Goal: Task Accomplishment & Management: Manage account settings

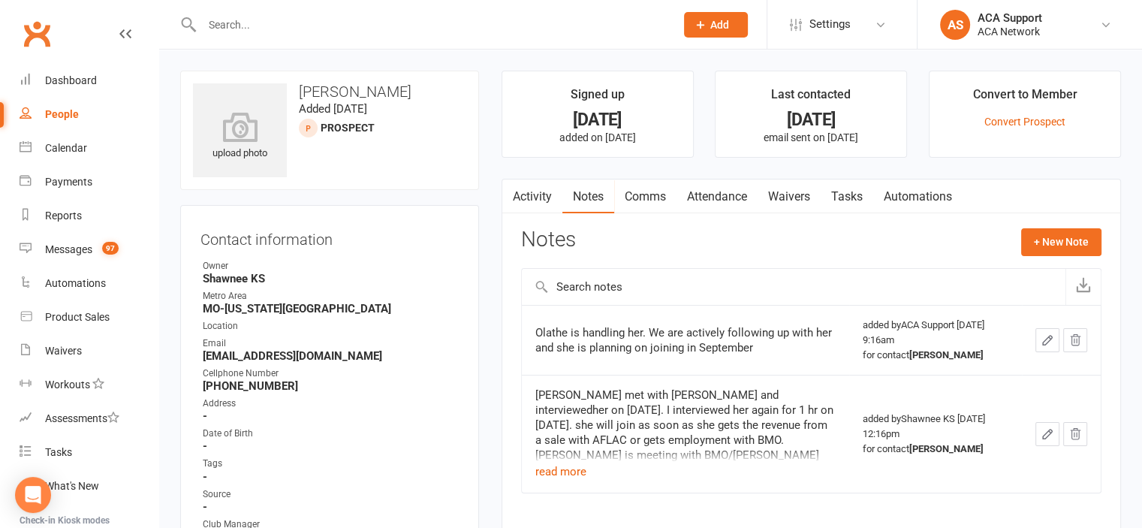
click at [245, 26] on input "text" at bounding box center [430, 24] width 467 height 21
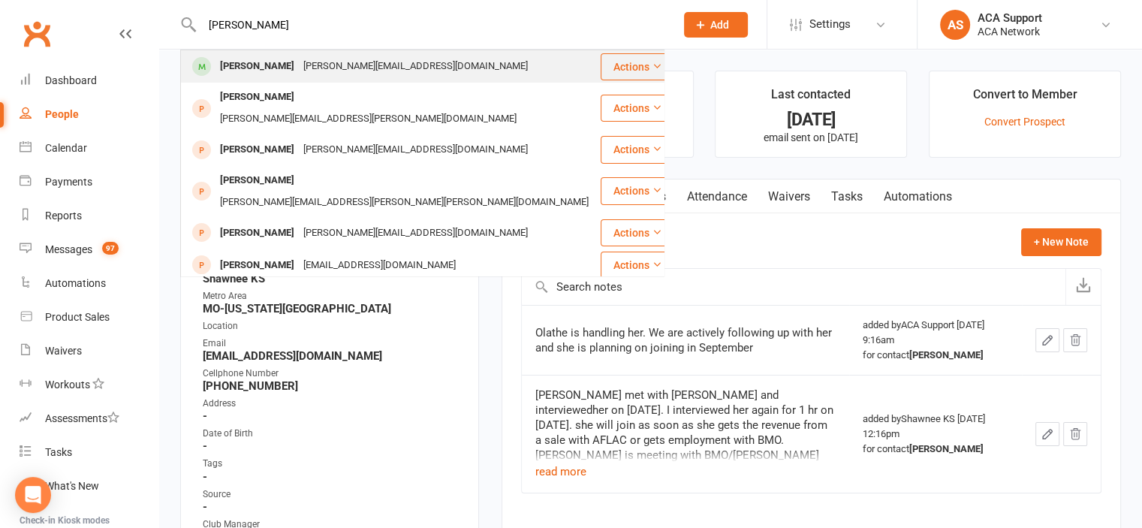
type input "[PERSON_NAME]"
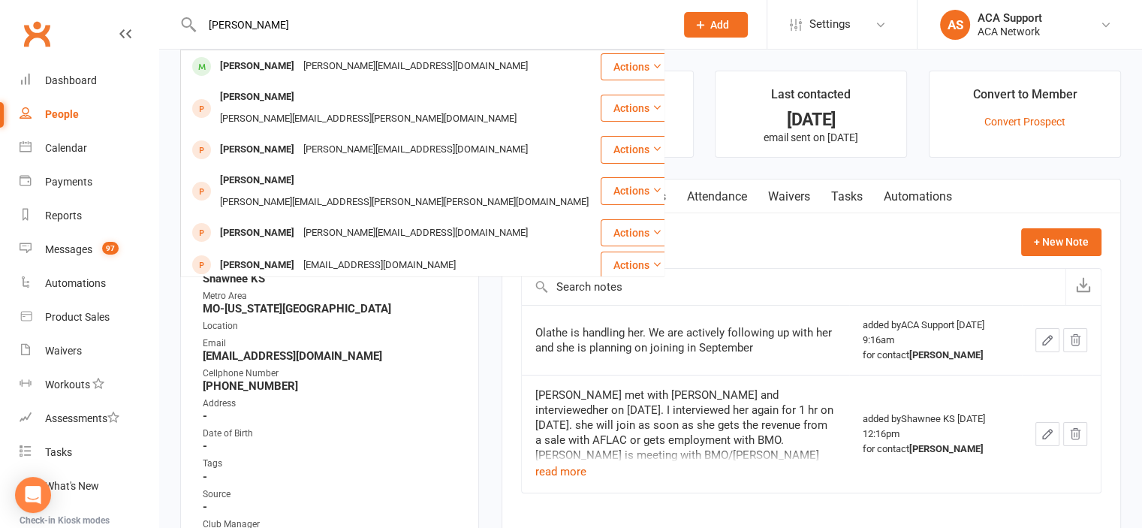
click at [233, 62] on div "[PERSON_NAME]" at bounding box center [256, 67] width 83 height 22
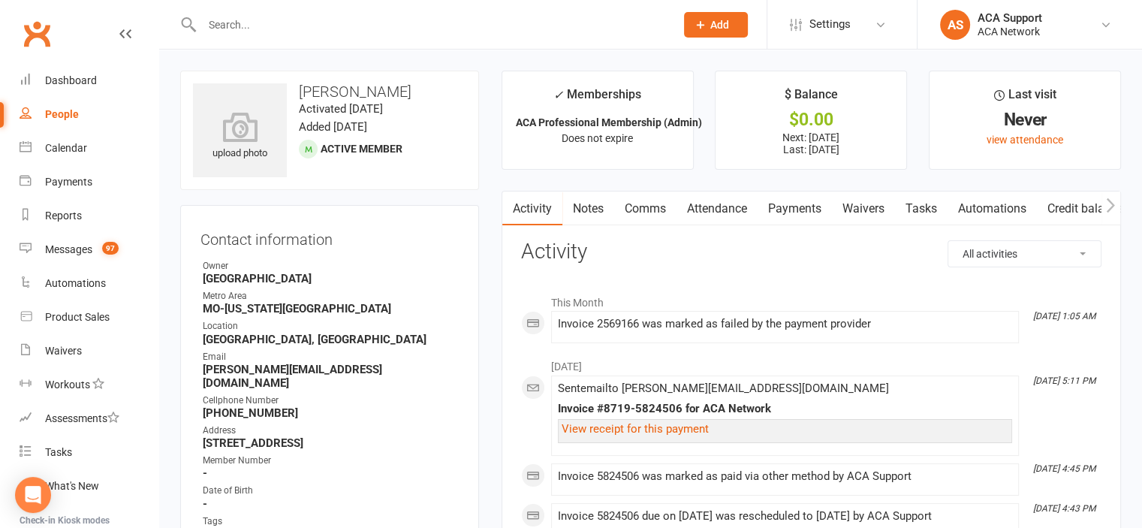
click at [802, 210] on link "Payments" at bounding box center [794, 208] width 74 height 35
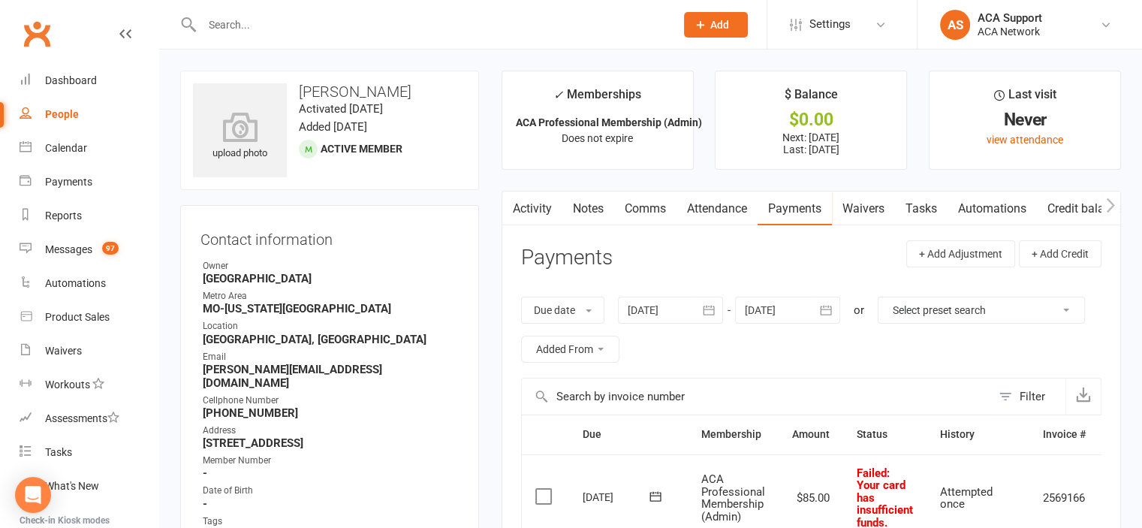
click at [652, 203] on link "Comms" at bounding box center [645, 208] width 62 height 35
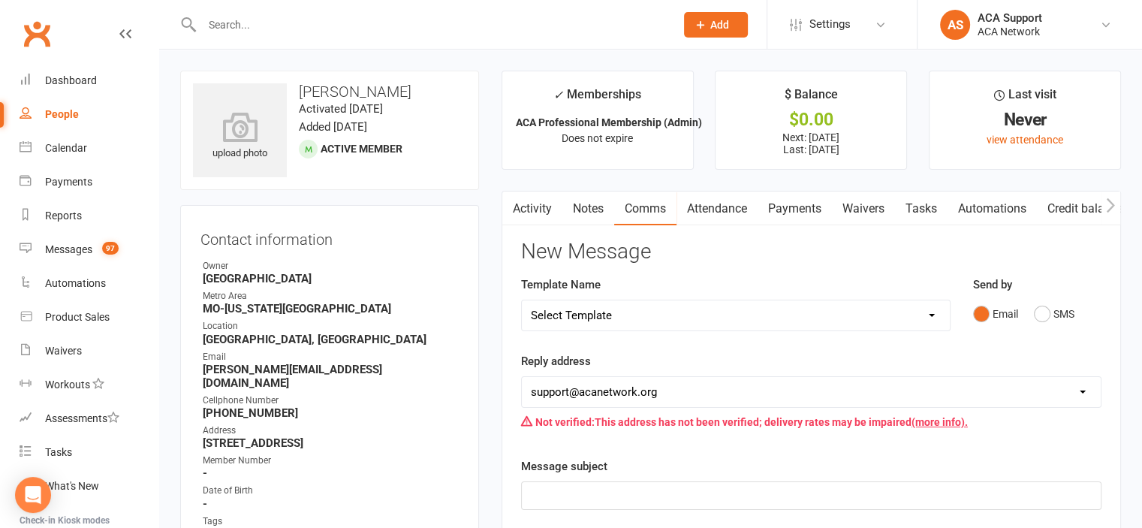
click at [612, 314] on select "Select Template [Email] ACA Club Life Email [Email] Club Coffee Message [Email]…" at bounding box center [736, 315] width 428 height 30
select select "3"
click at [522, 300] on select "Select Template [Email] ACA Club Life Email [Email] Club Coffee Message [Email]…" at bounding box center [736, 315] width 428 height 30
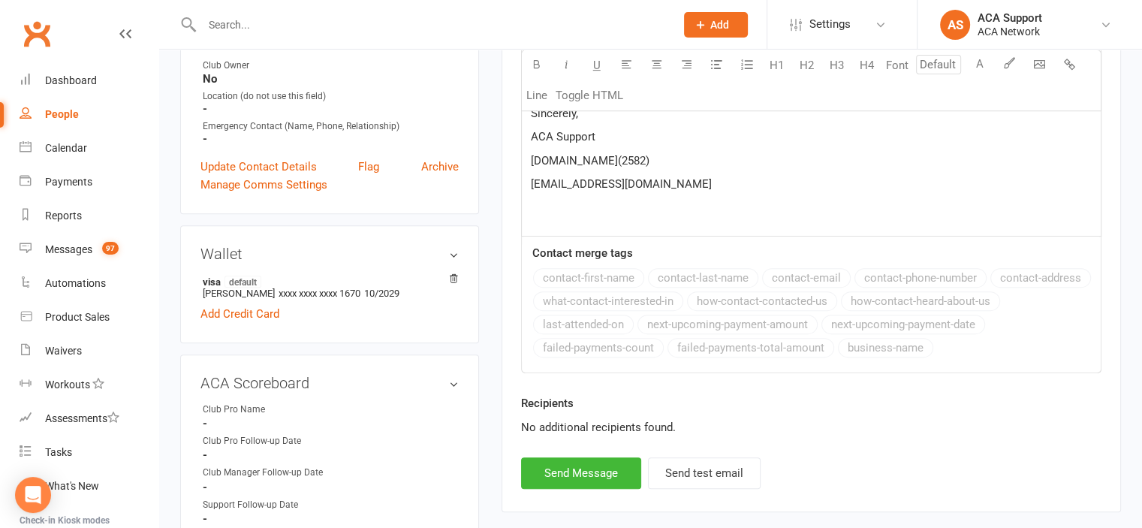
scroll to position [731, 0]
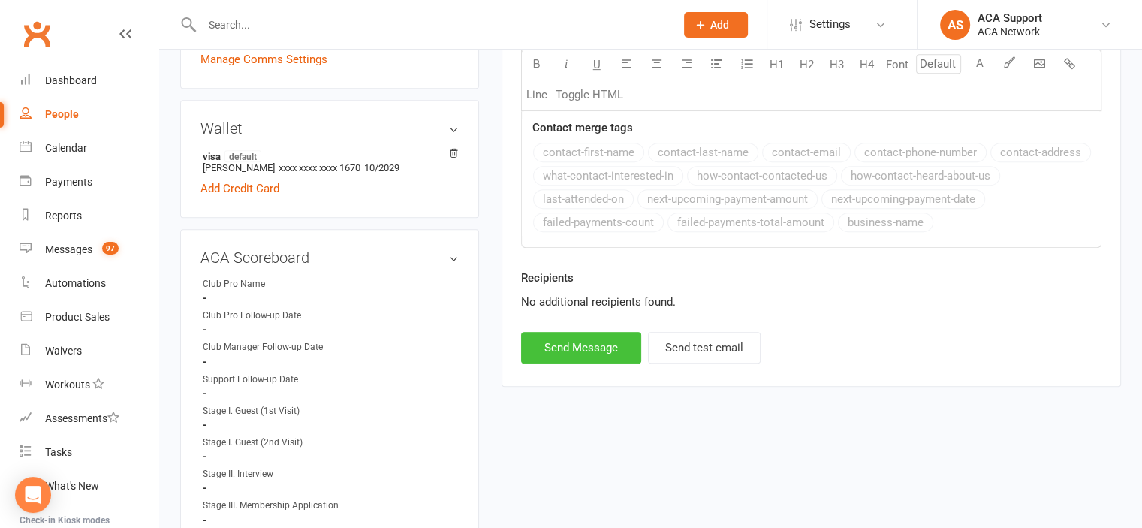
click at [557, 348] on button "Send Message" at bounding box center [581, 348] width 120 height 32
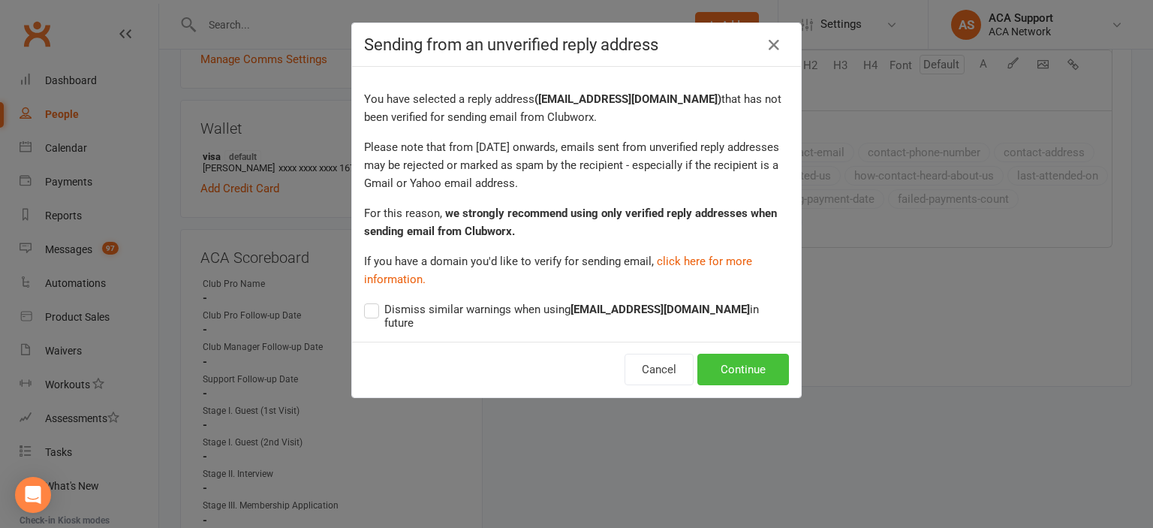
click at [733, 360] on button "Continue" at bounding box center [743, 370] width 92 height 32
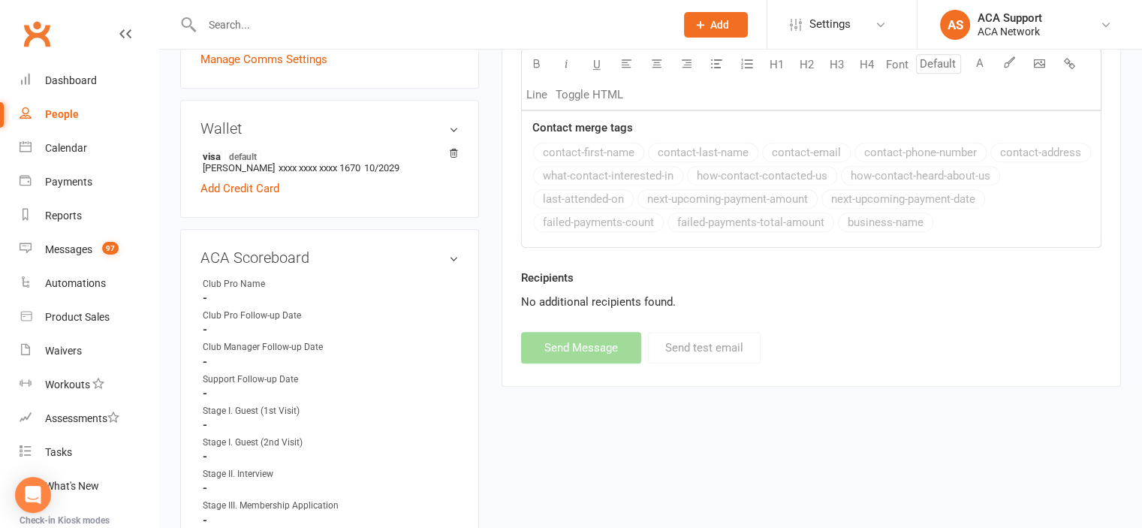
select select
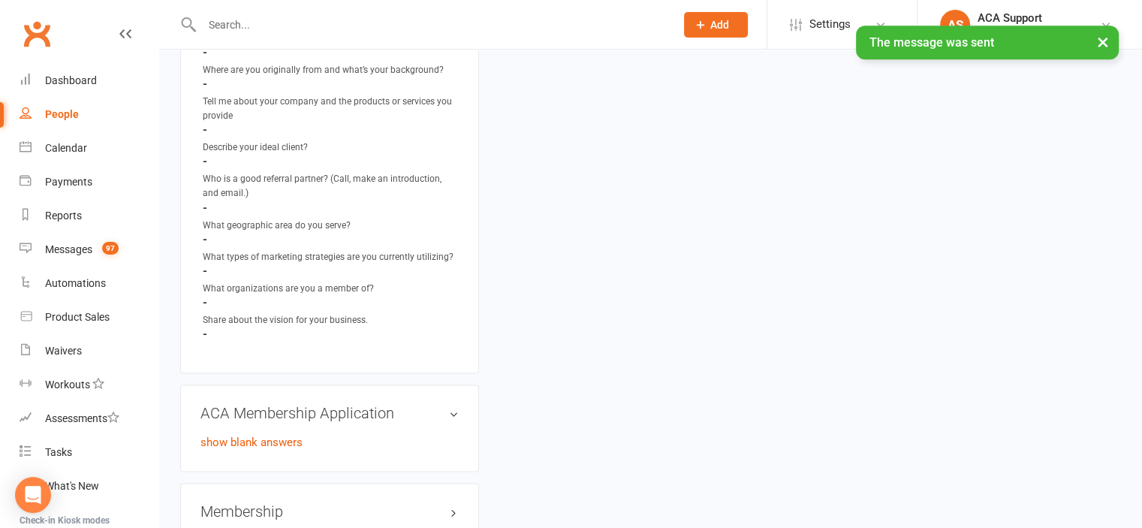
scroll to position [2304, 0]
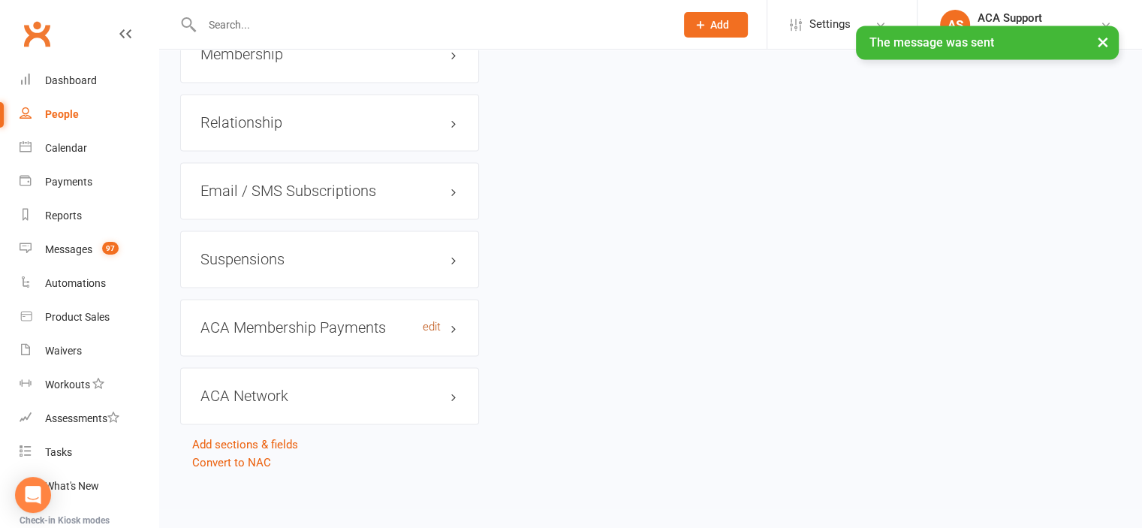
click at [427, 323] on link "edit" at bounding box center [432, 327] width 18 height 13
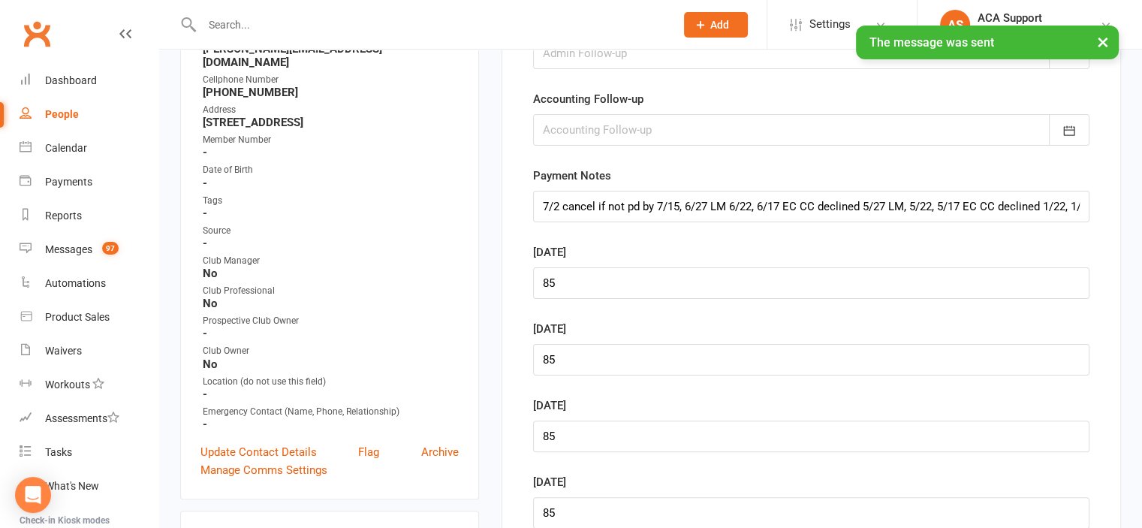
scroll to position [114, 0]
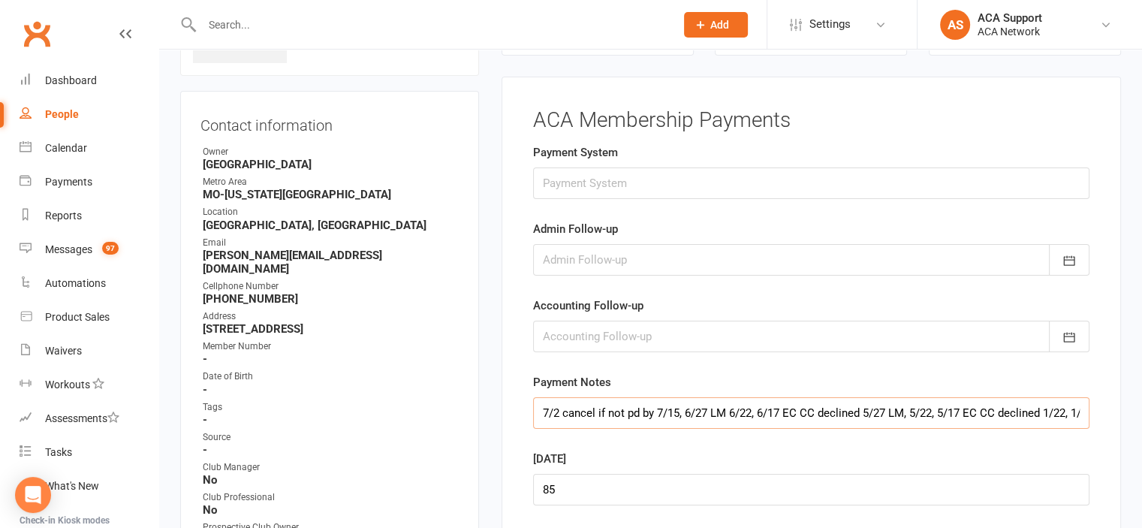
click at [538, 408] on input "7/2 cancel if not pd by 7/15, 6/27 LM 6/22, 6/17 EC CC declined 5/27 LM, 5/22, …" at bounding box center [811, 413] width 556 height 32
type input "8/17 EC CC declined 7/2 cancel if not pd by 7/15, 6/27 LM 6/22, 6/17 EC CC decl…"
click at [1067, 257] on icon "button" at bounding box center [1068, 260] width 15 height 15
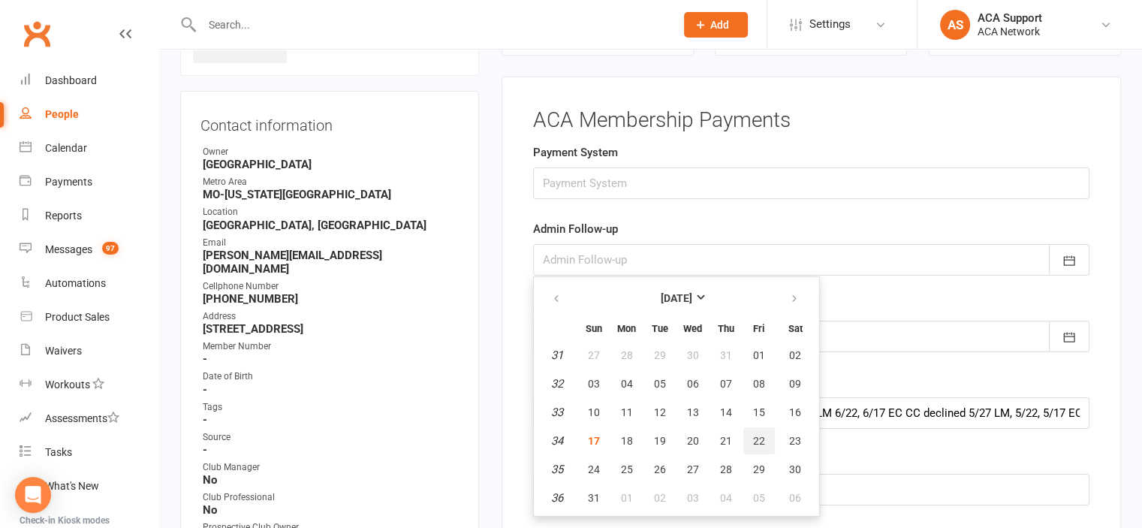
click at [760, 435] on button "22" at bounding box center [759, 440] width 32 height 27
type input "[DATE]"
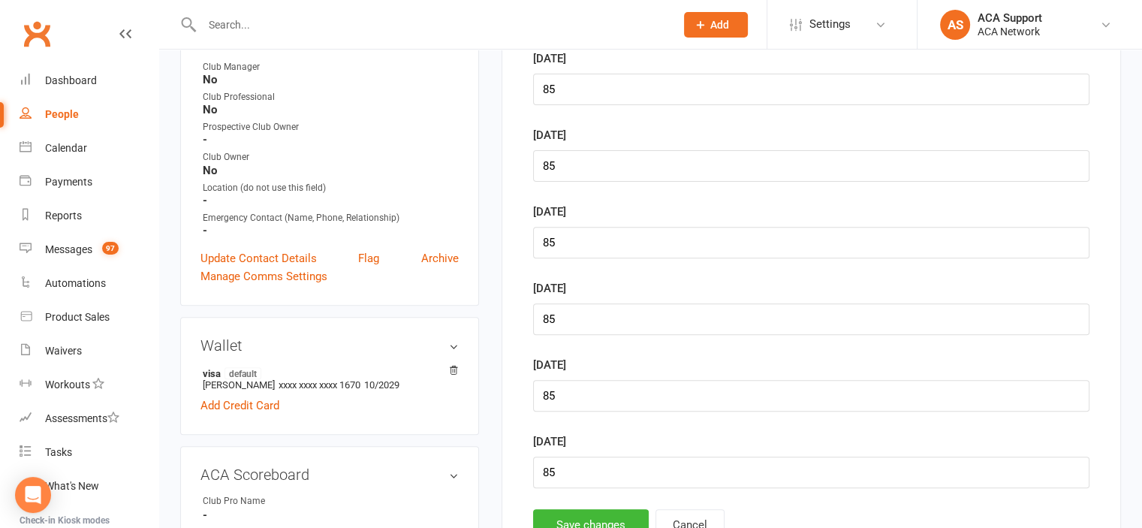
scroll to position [626, 0]
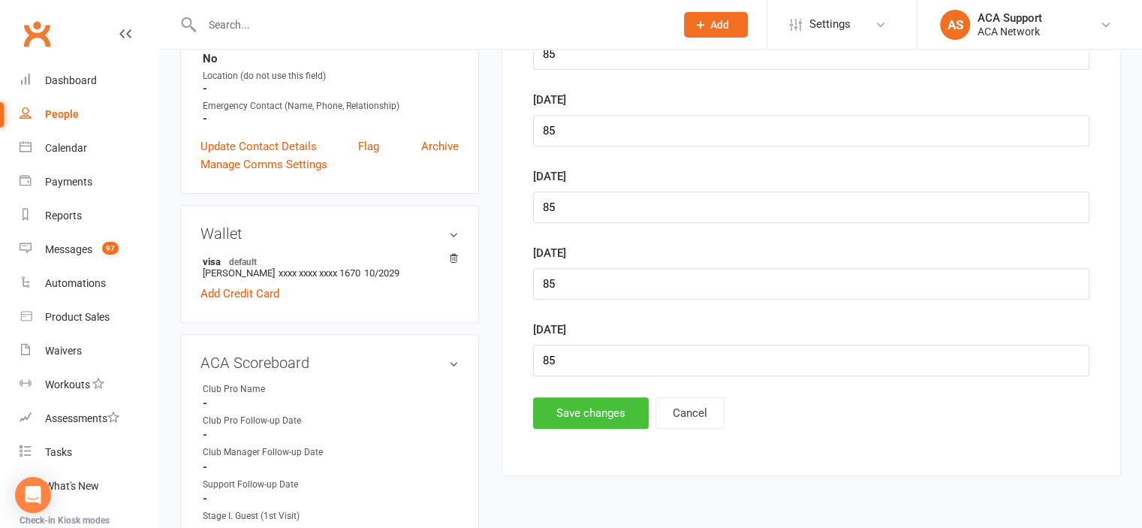
click at [557, 408] on button "Save changes" at bounding box center [591, 413] width 116 height 32
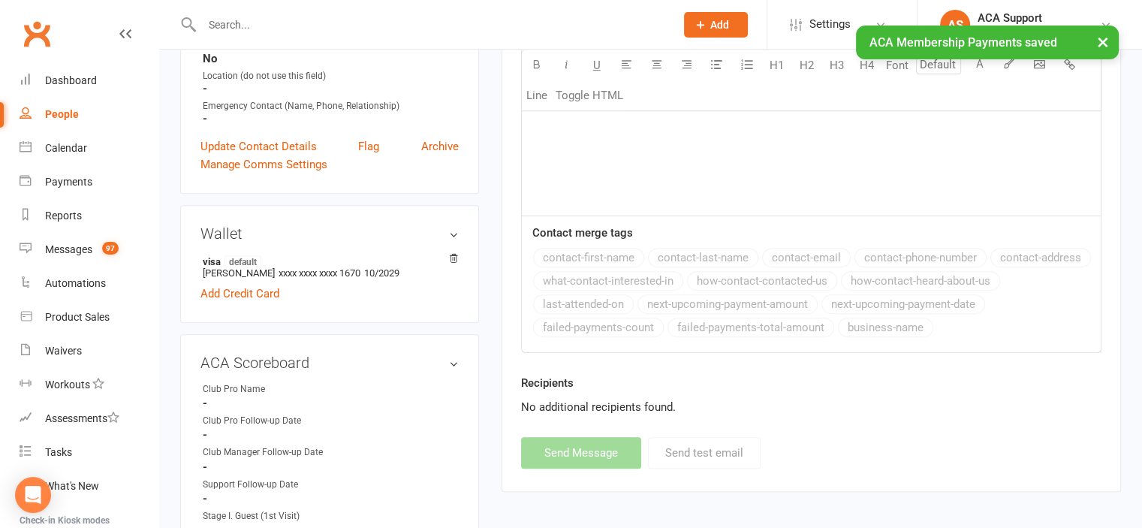
scroll to position [0, 0]
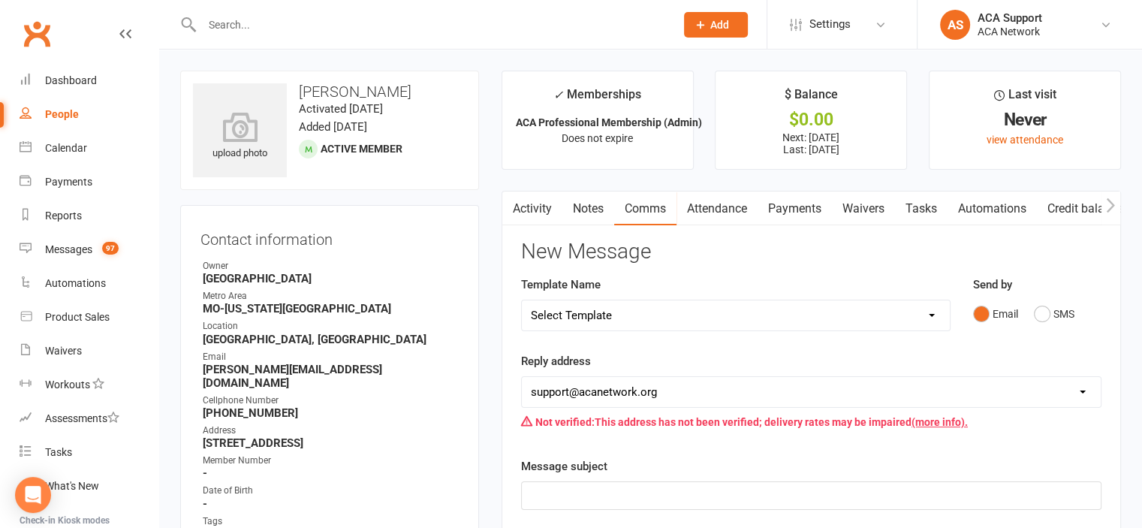
click at [237, 26] on input "text" at bounding box center [430, 24] width 467 height 21
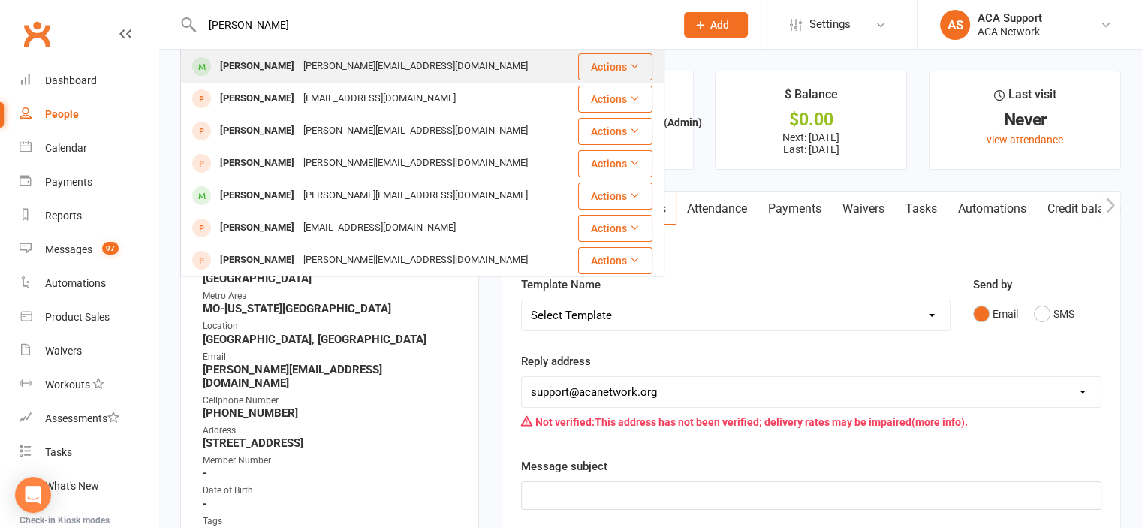
type input "[PERSON_NAME]"
click at [258, 61] on div "[PERSON_NAME]" at bounding box center [256, 67] width 83 height 22
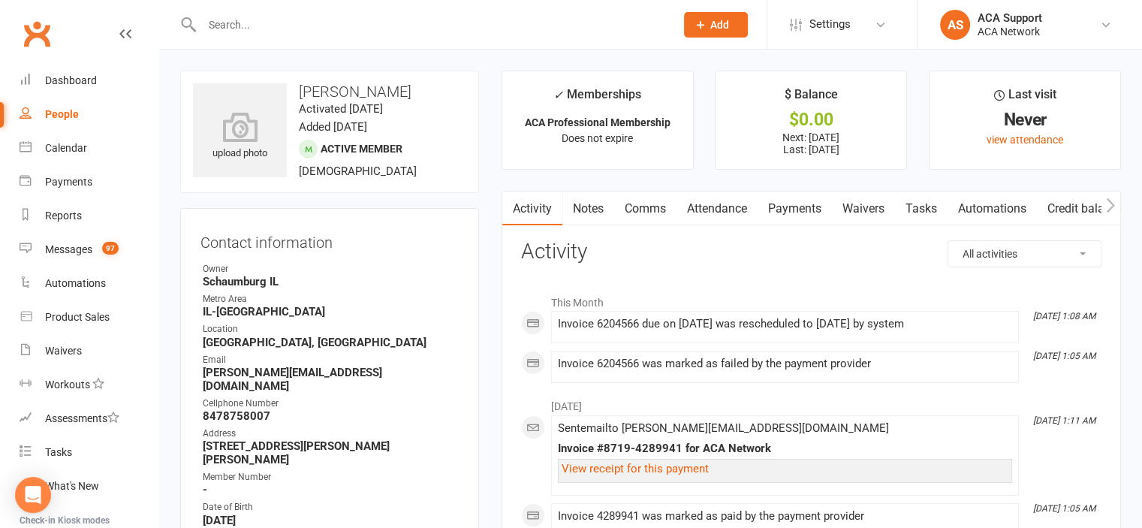
click at [796, 212] on link "Payments" at bounding box center [794, 208] width 74 height 35
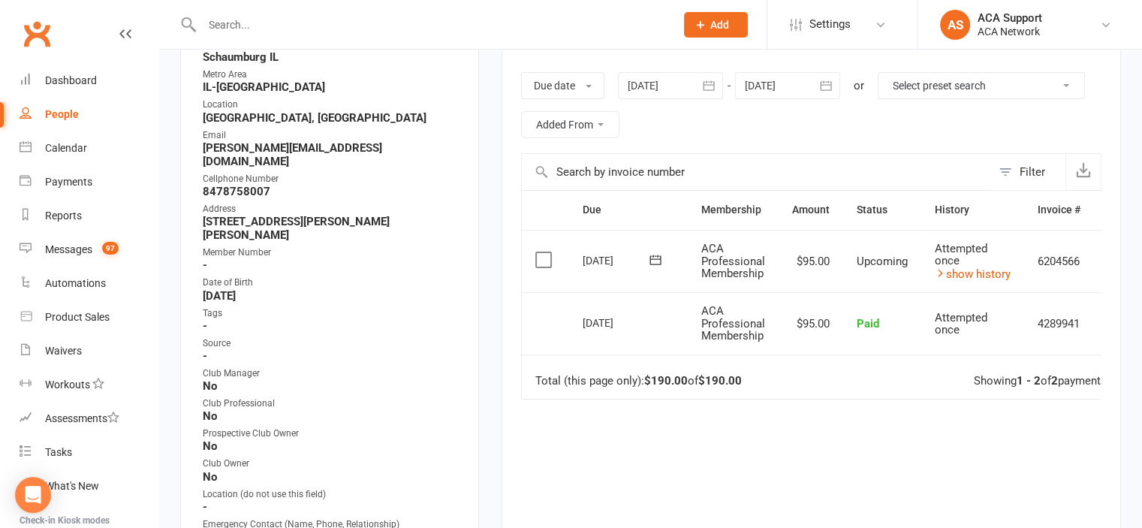
scroll to position [231, 0]
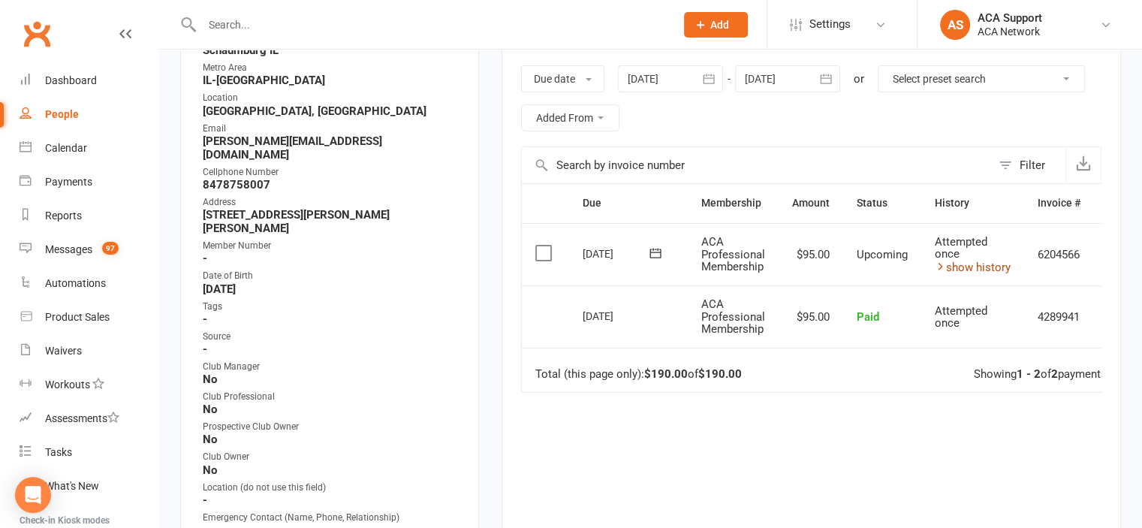
click at [965, 260] on link "show history" at bounding box center [973, 267] width 76 height 14
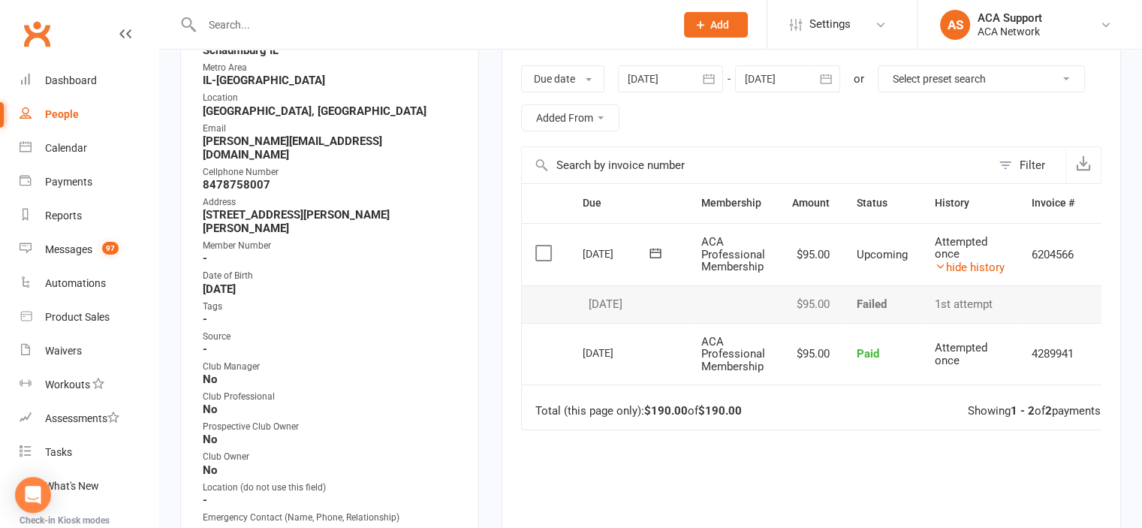
scroll to position [0, 0]
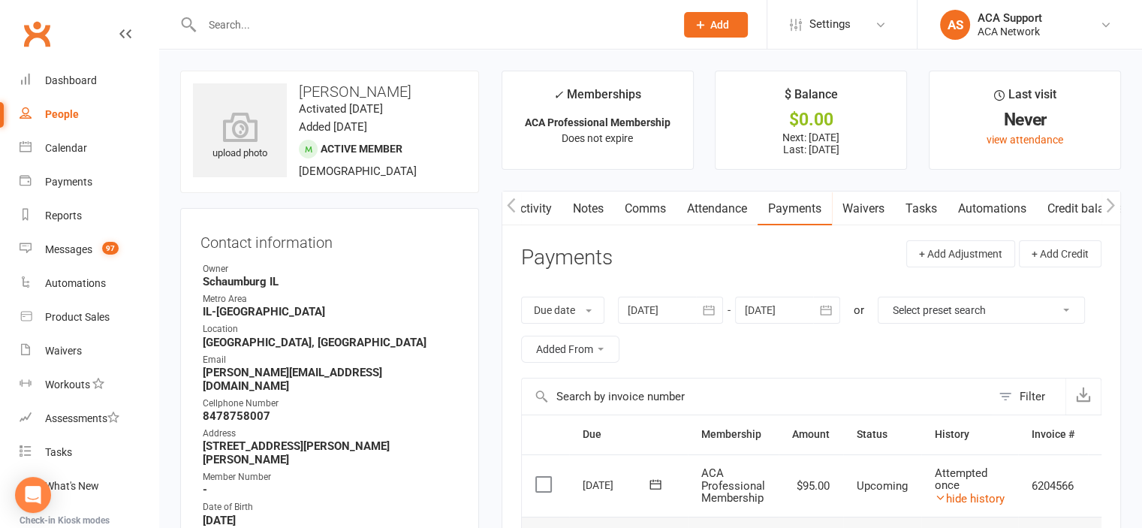
click at [633, 208] on link "Comms" at bounding box center [645, 208] width 62 height 35
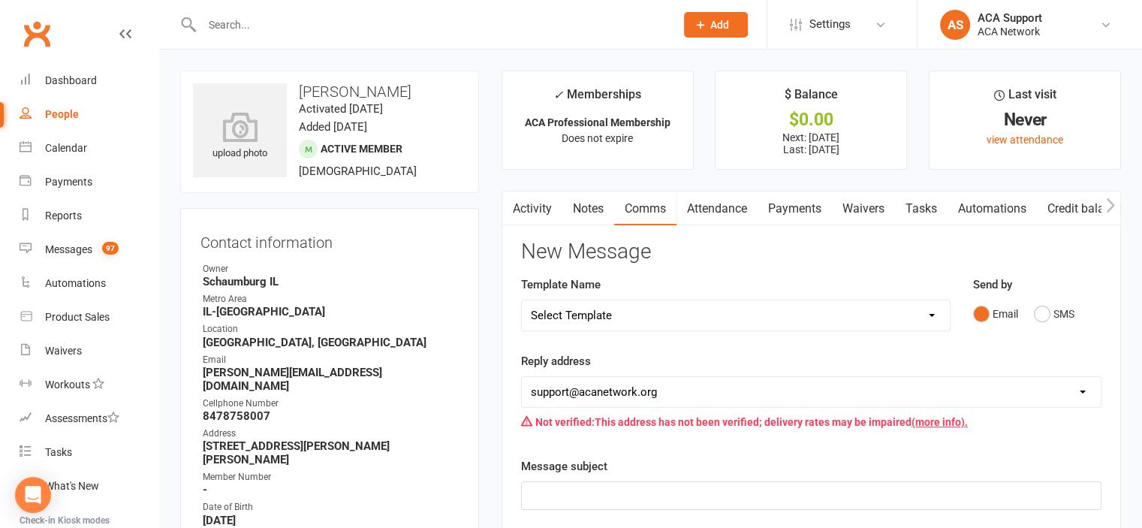
click at [667, 315] on select "Select Template [Email] ACA Club Life Email [Email] Club Coffee Message [Email]…" at bounding box center [736, 315] width 428 height 30
select select "3"
click at [522, 300] on select "Select Template [Email] ACA Club Life Email [Email] Club Coffee Message [Email]…" at bounding box center [736, 315] width 428 height 30
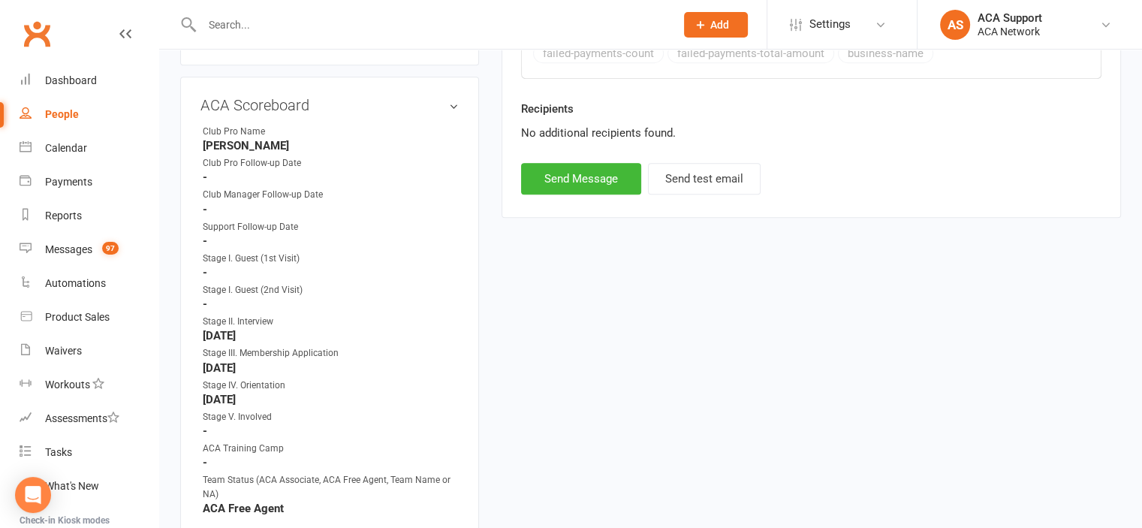
scroll to position [925, 0]
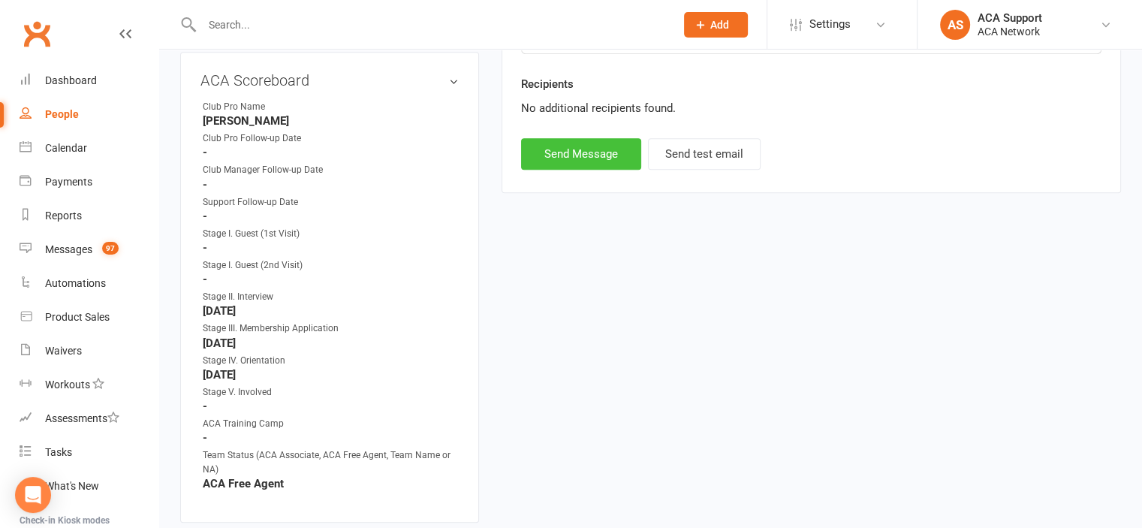
click at [576, 150] on button "Send Message" at bounding box center [581, 154] width 120 height 32
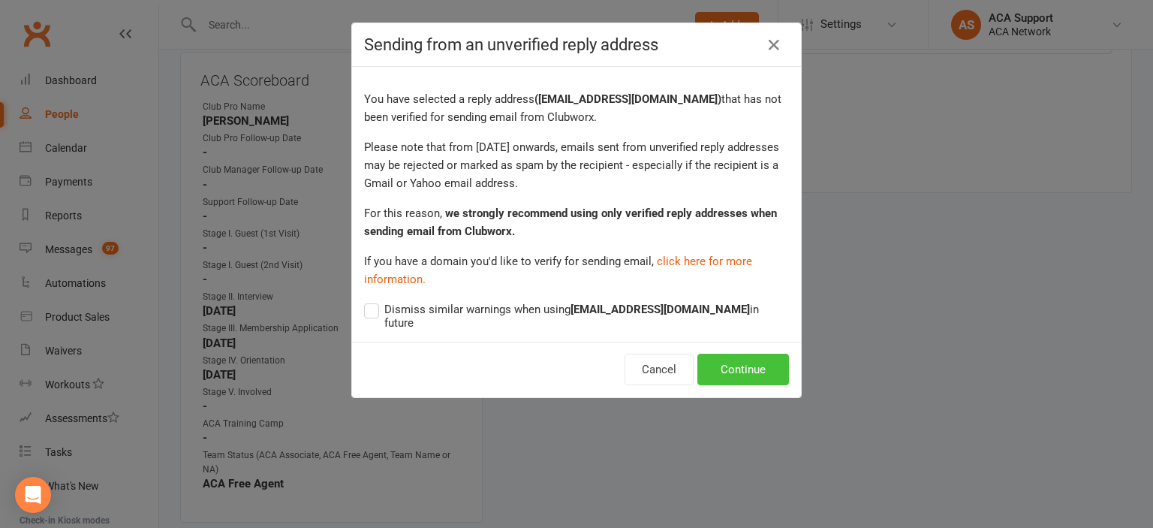
click at [722, 354] on button "Continue" at bounding box center [743, 370] width 92 height 32
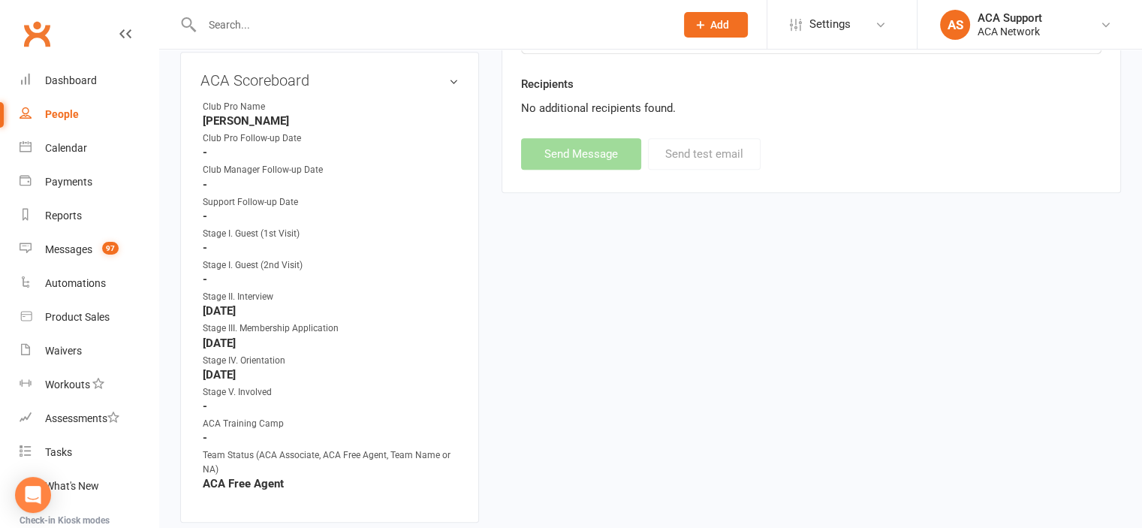
select select
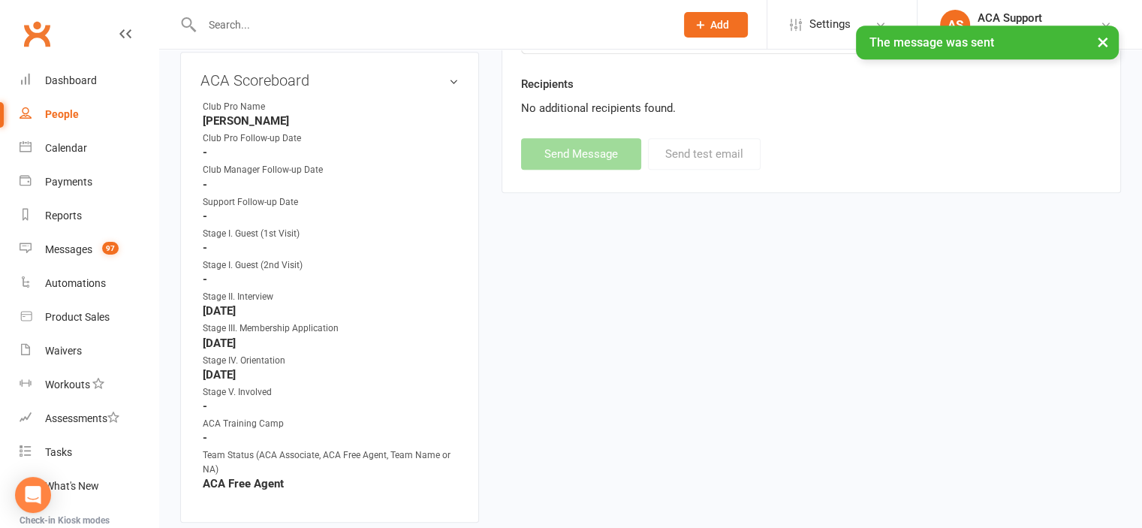
scroll to position [2481, 0]
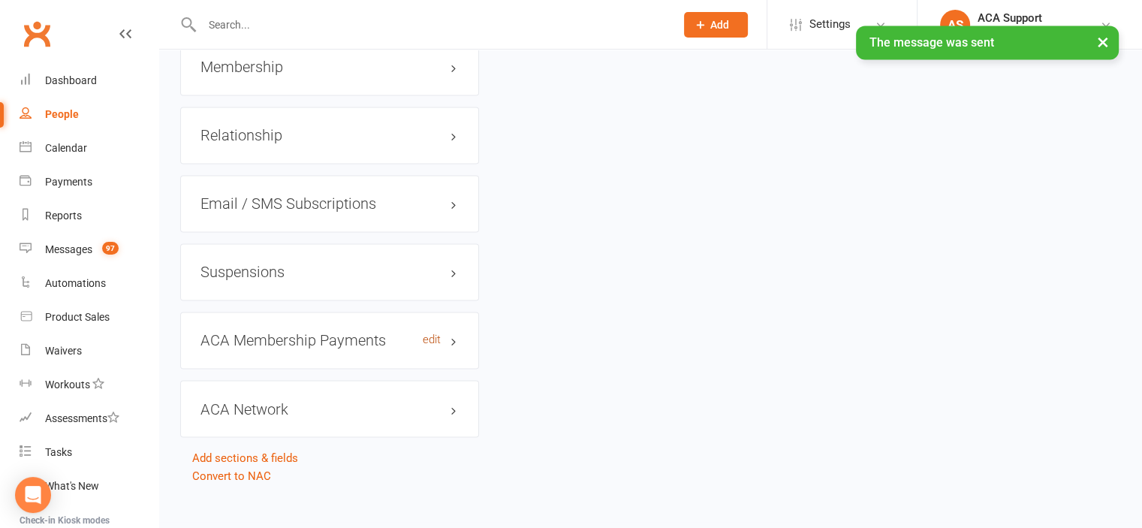
click at [429, 333] on link "edit" at bounding box center [432, 339] width 18 height 13
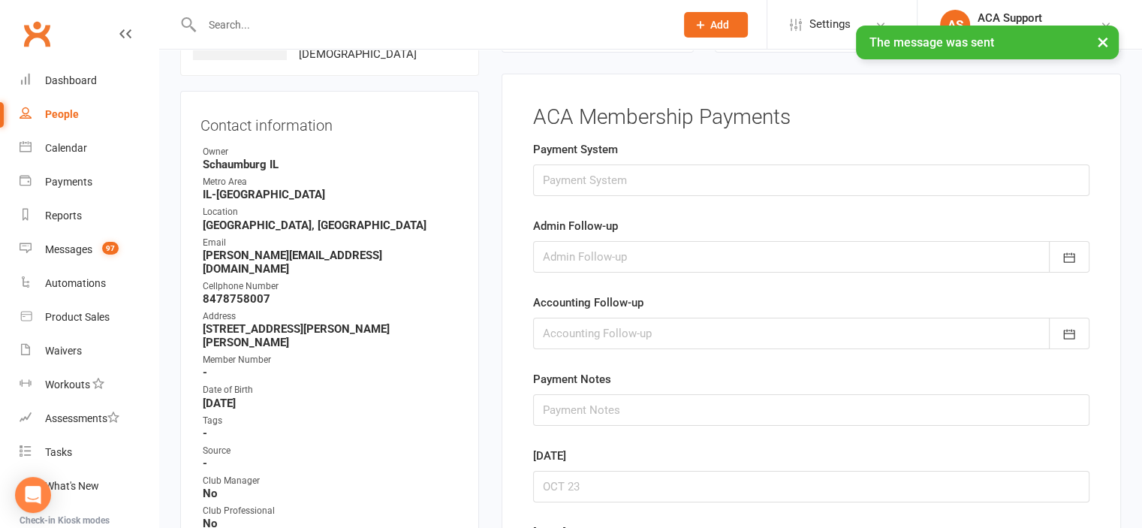
scroll to position [114, 0]
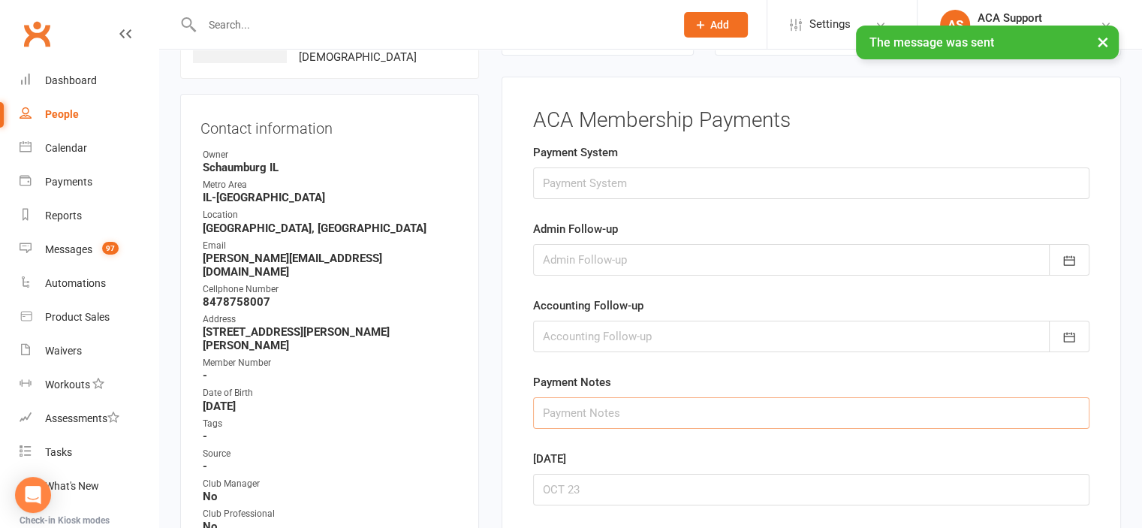
click at [551, 408] on input "text" at bounding box center [811, 413] width 556 height 32
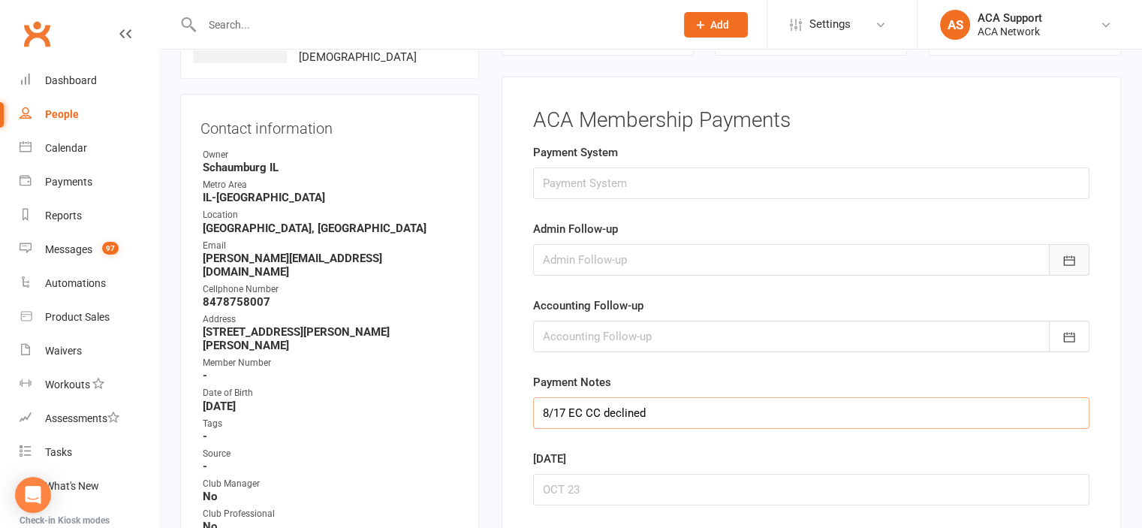
type input "8/17 EC CC declined"
click at [1070, 253] on icon "button" at bounding box center [1068, 260] width 15 height 15
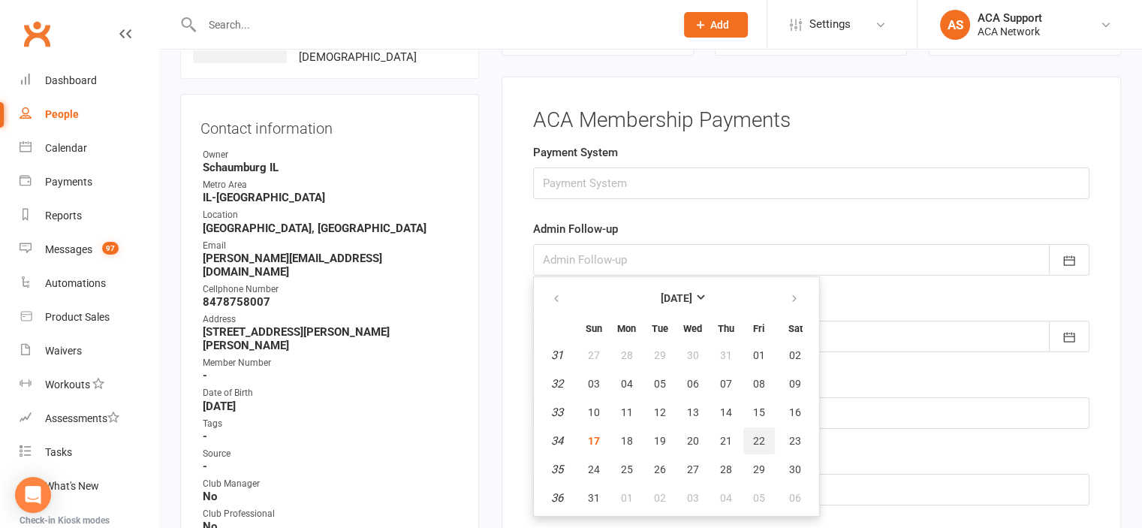
click at [754, 435] on span "22" at bounding box center [759, 441] width 12 height 12
type input "[DATE]"
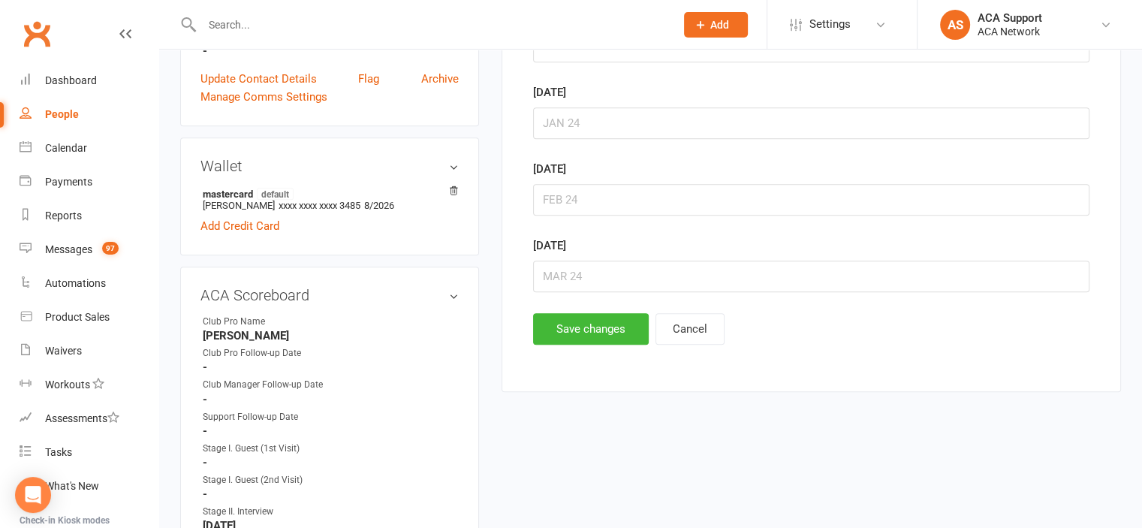
scroll to position [718, 0]
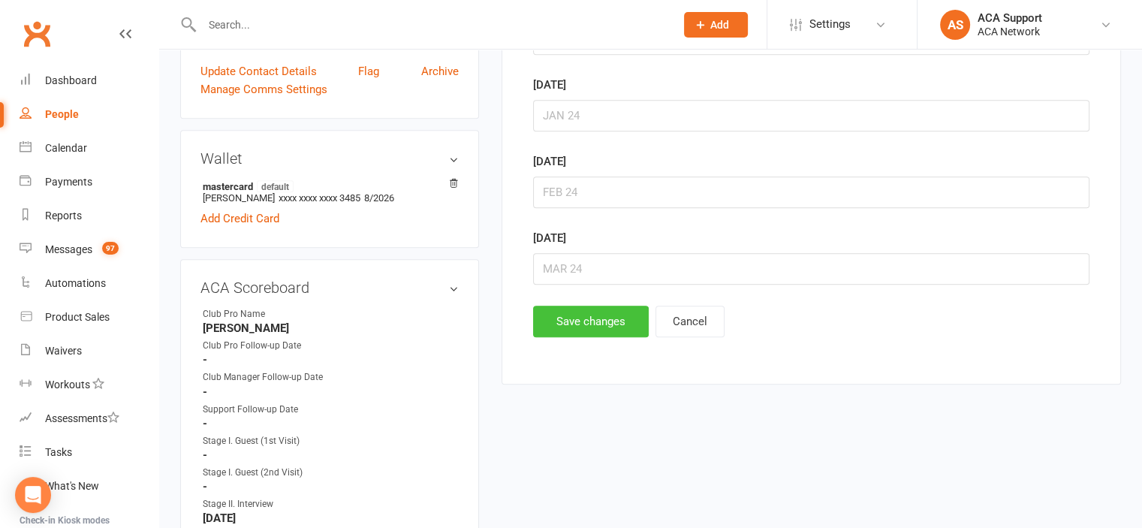
click at [576, 312] on button "Save changes" at bounding box center [591, 322] width 116 height 32
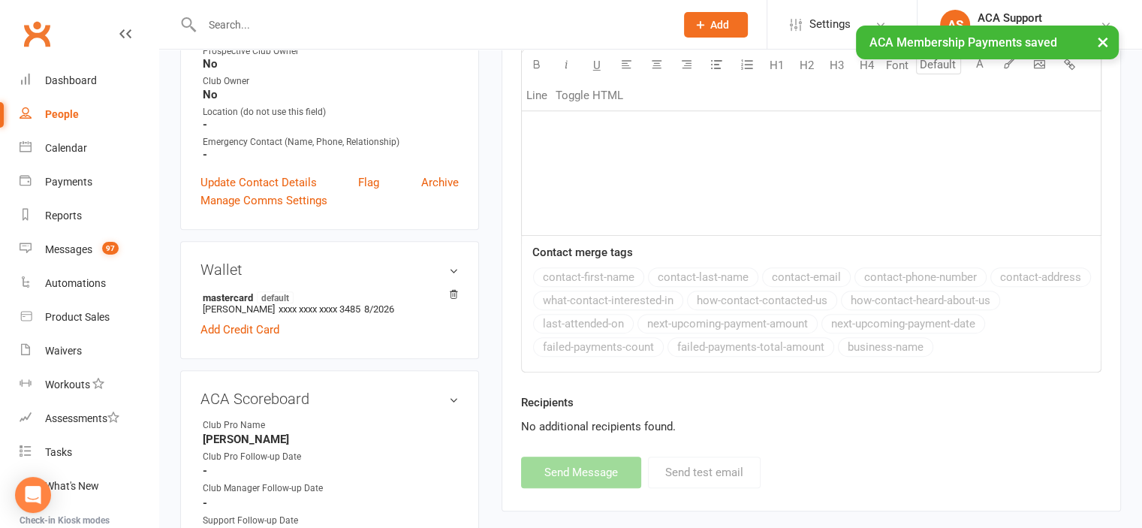
scroll to position [0, 0]
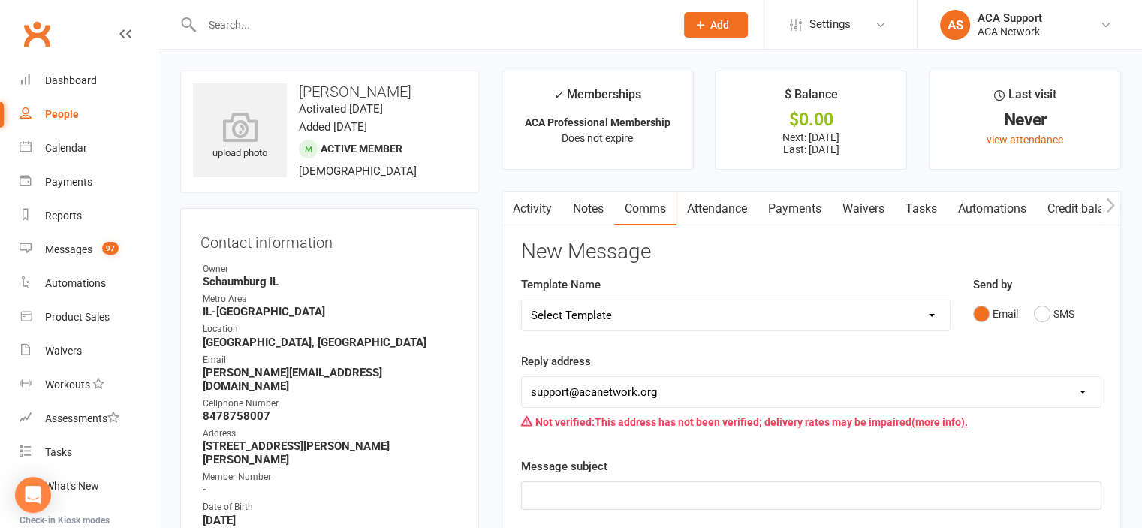
click at [237, 27] on input "text" at bounding box center [430, 24] width 467 height 21
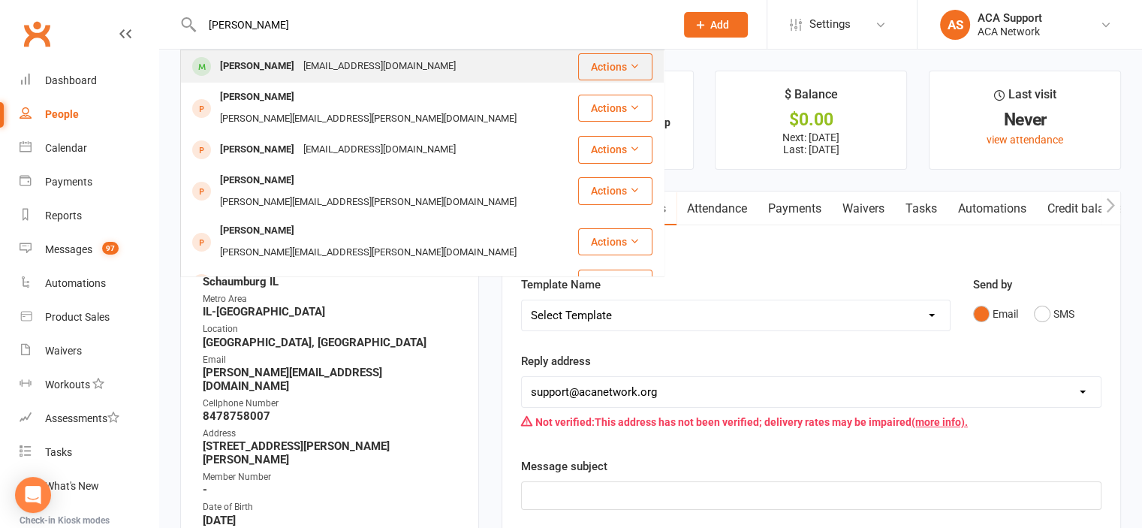
type input "[PERSON_NAME]"
click at [287, 68] on div "[PERSON_NAME]" at bounding box center [256, 67] width 83 height 22
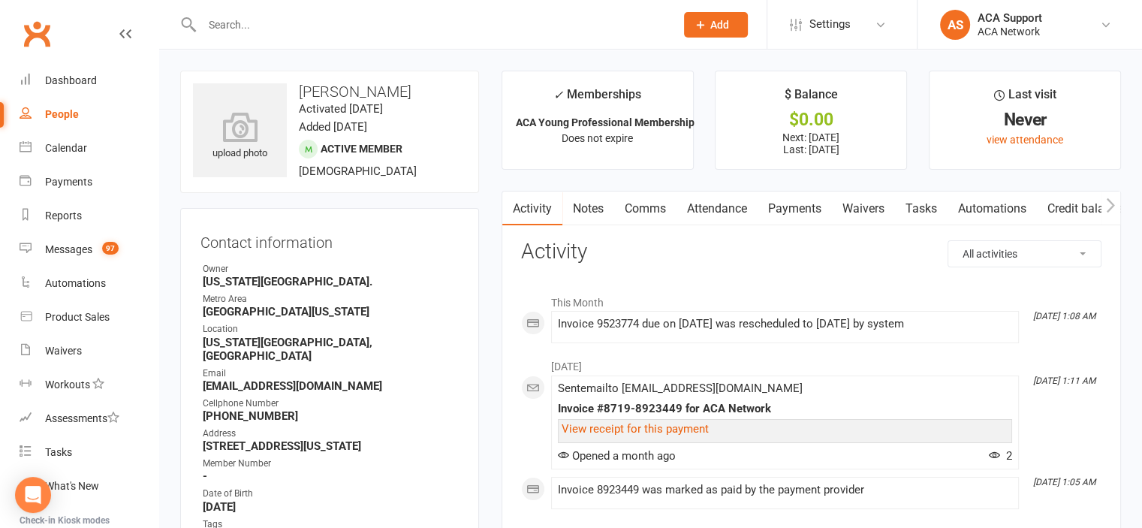
click at [793, 209] on link "Payments" at bounding box center [794, 208] width 74 height 35
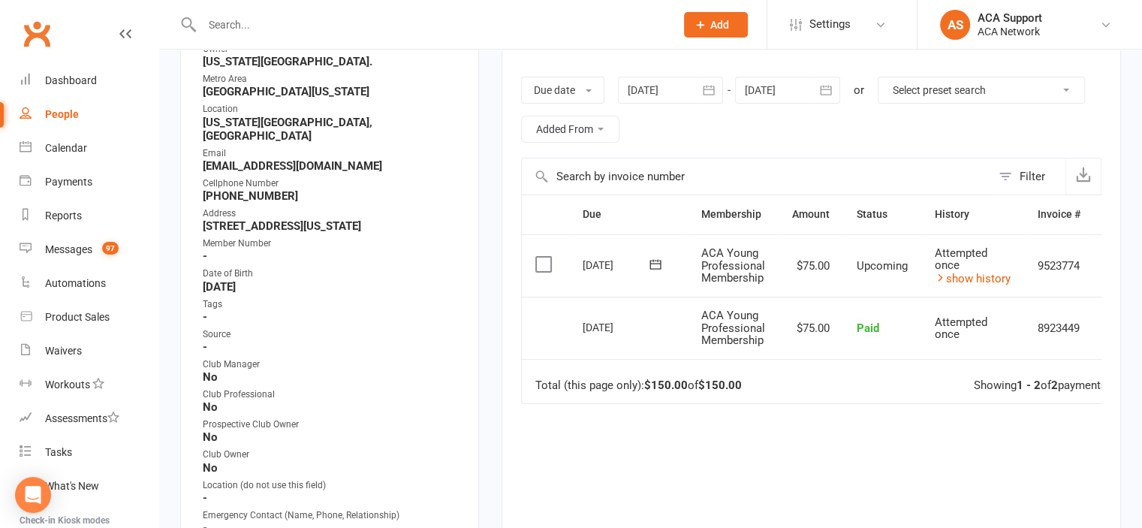
scroll to position [227, 0]
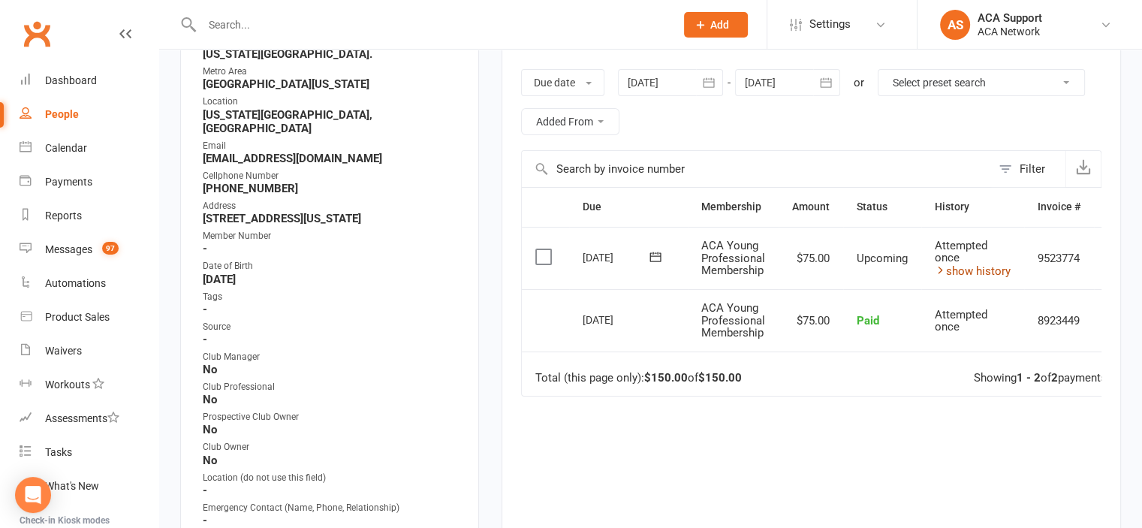
click at [977, 269] on link "show history" at bounding box center [973, 271] width 76 height 14
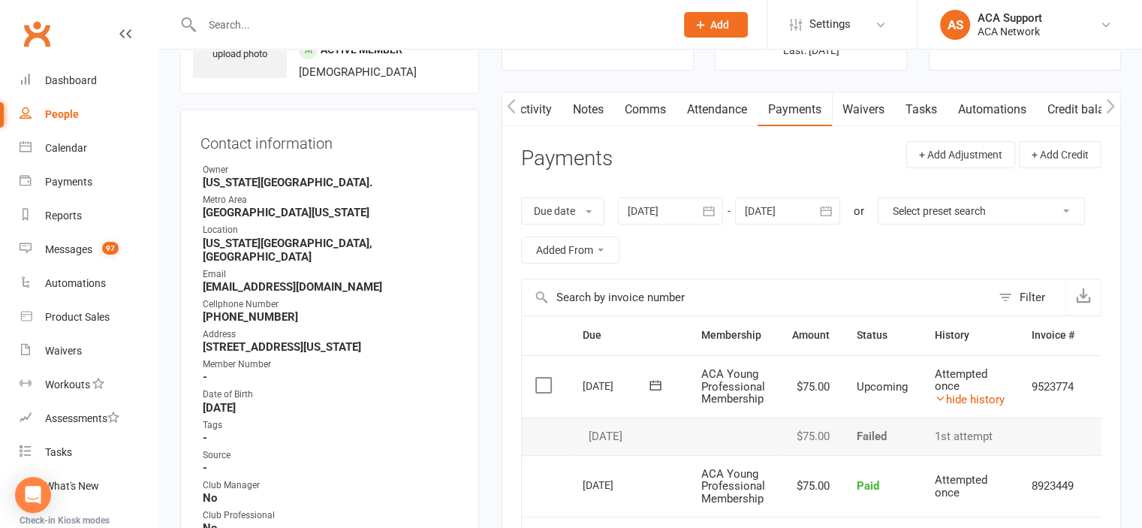
scroll to position [0, 0]
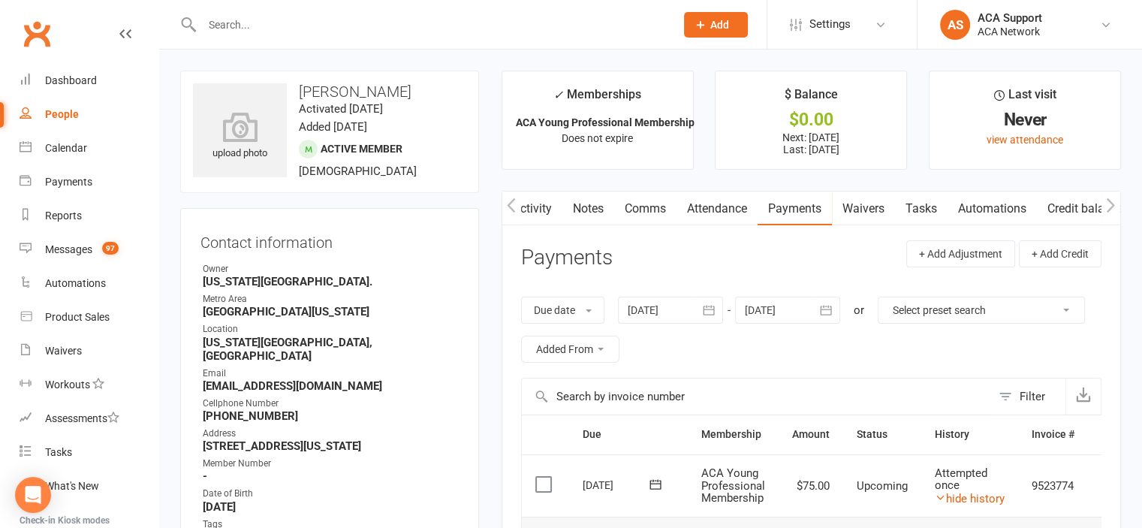
click at [646, 209] on link "Comms" at bounding box center [645, 208] width 62 height 35
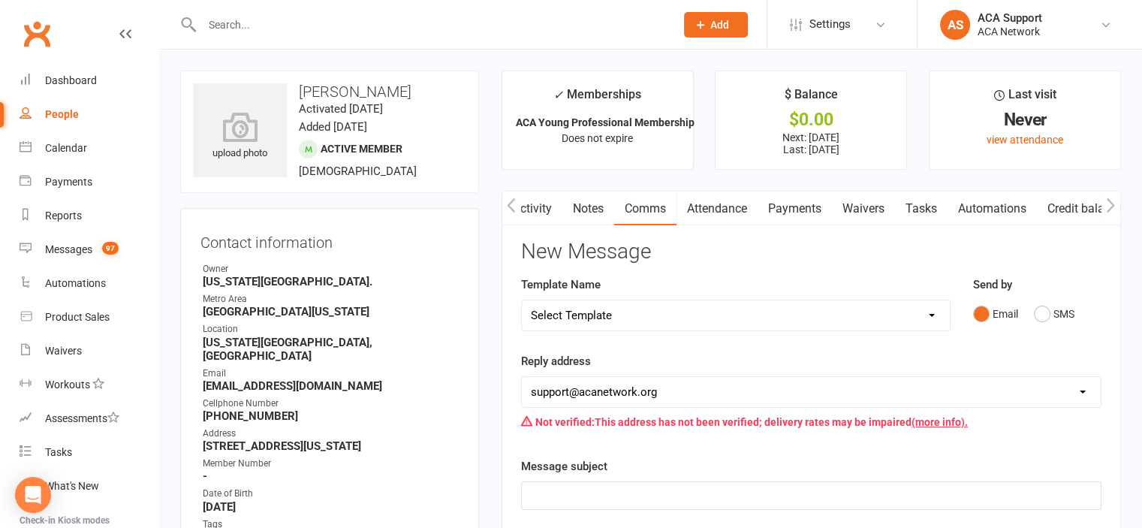
click at [619, 311] on select "Select Template [Email] ACA Club Life Email [Email] Club Coffee Message [Email]…" at bounding box center [736, 315] width 428 height 30
select select "3"
click at [522, 300] on select "Select Template [Email] ACA Club Life Email [Email] Club Coffee Message [Email]…" at bounding box center [736, 315] width 428 height 30
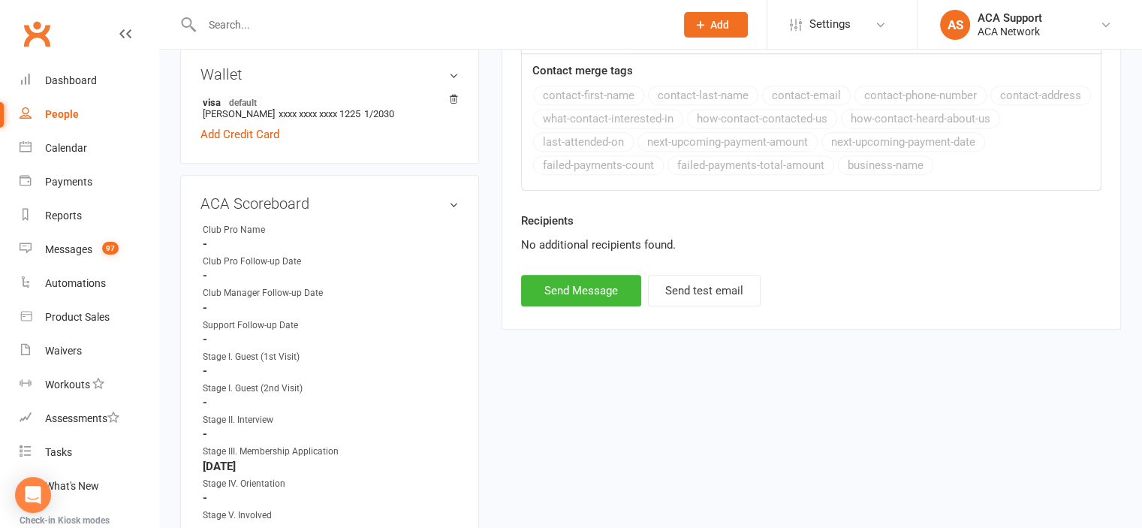
scroll to position [792, 0]
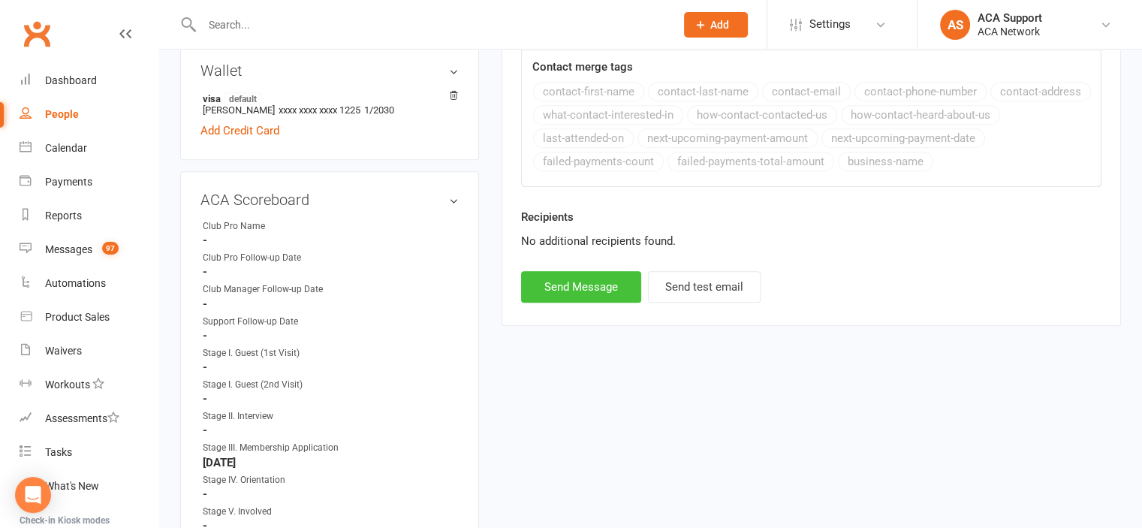
click at [563, 290] on button "Send Message" at bounding box center [581, 287] width 120 height 32
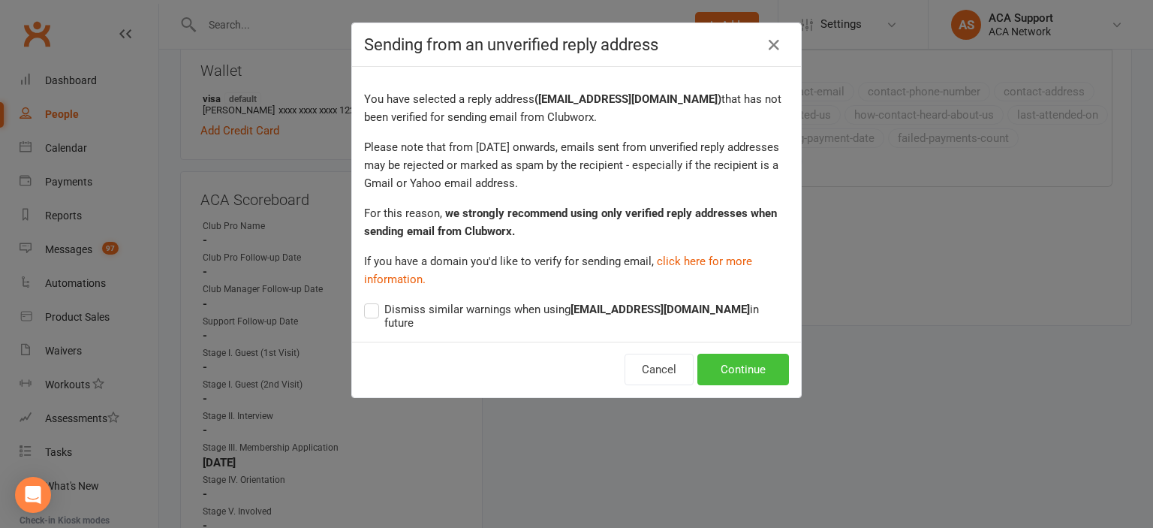
click at [711, 354] on button "Continue" at bounding box center [743, 370] width 92 height 32
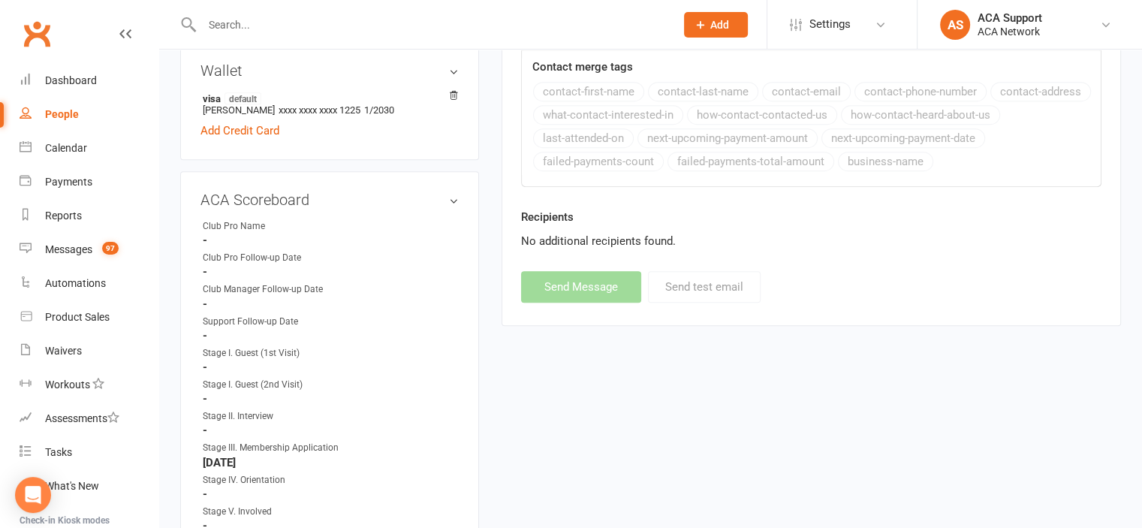
select select
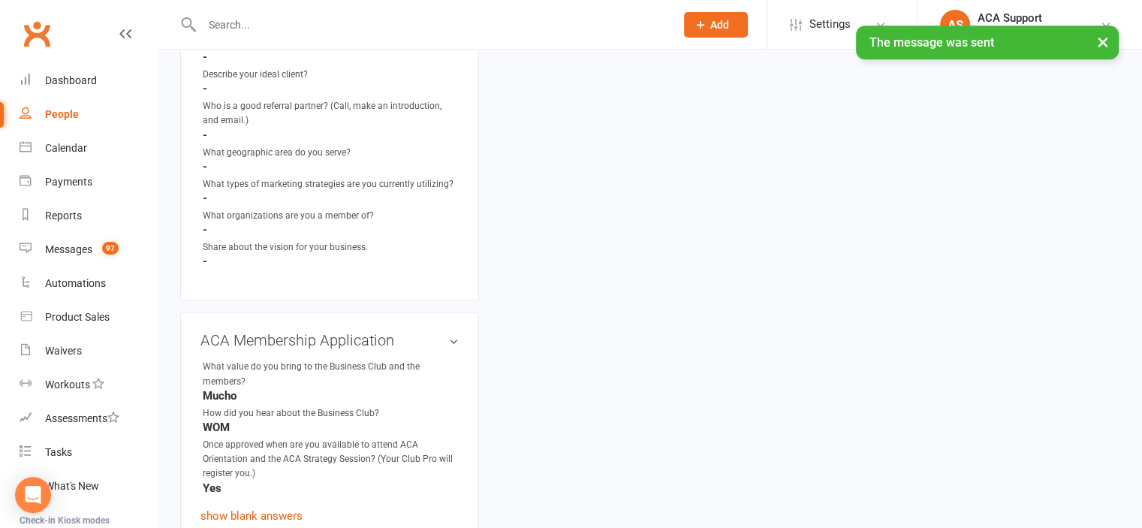
scroll to position [2467, 0]
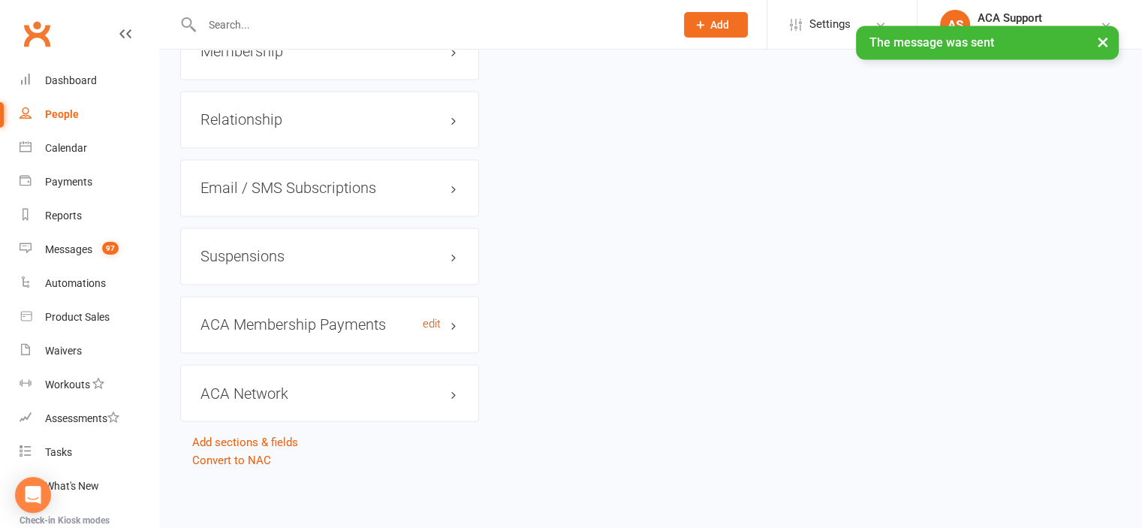
click at [430, 322] on link "edit" at bounding box center [432, 324] width 18 height 13
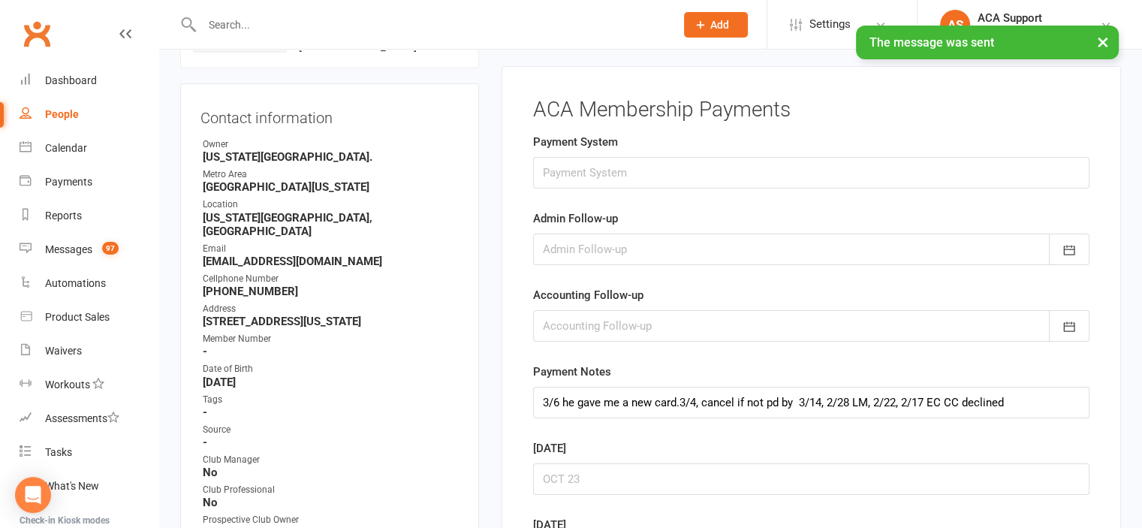
scroll to position [114, 0]
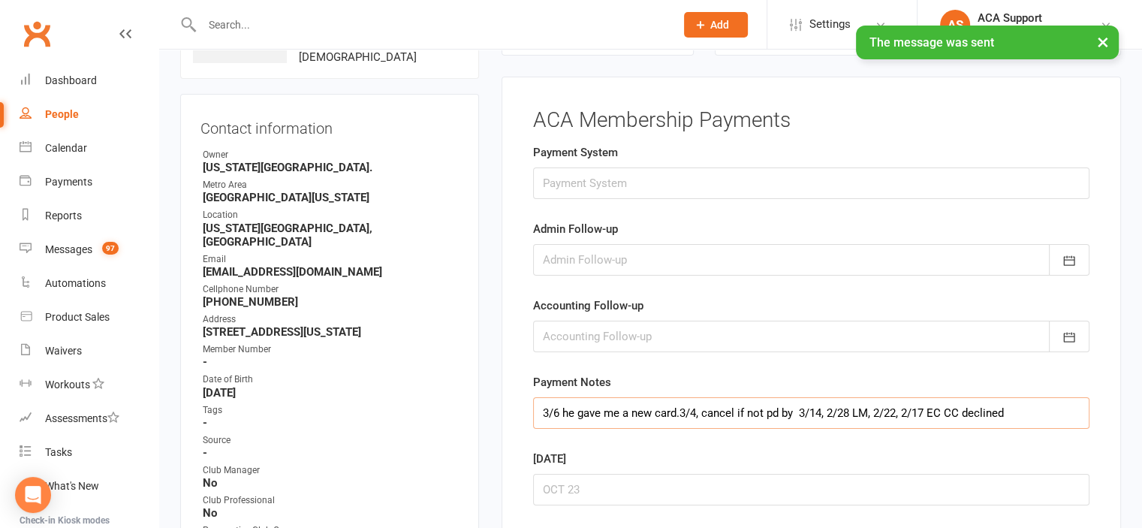
click at [541, 406] on input "3/6 he gave me a new card.3/4, cancel if not pd by 3/14, 2/28 LM, 2/22, 2/17 EC…" at bounding box center [811, 413] width 556 height 32
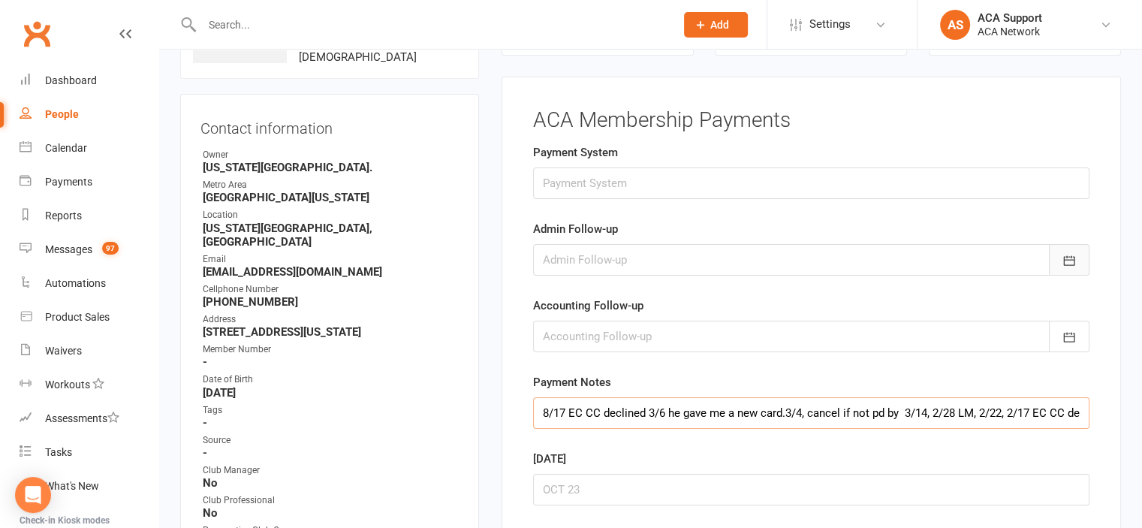
type input "8/17 EC CC declined 3/6 he gave me a new card.3/4, cancel if not pd by 3/14, 2/…"
click at [1067, 257] on icon "button" at bounding box center [1068, 260] width 15 height 15
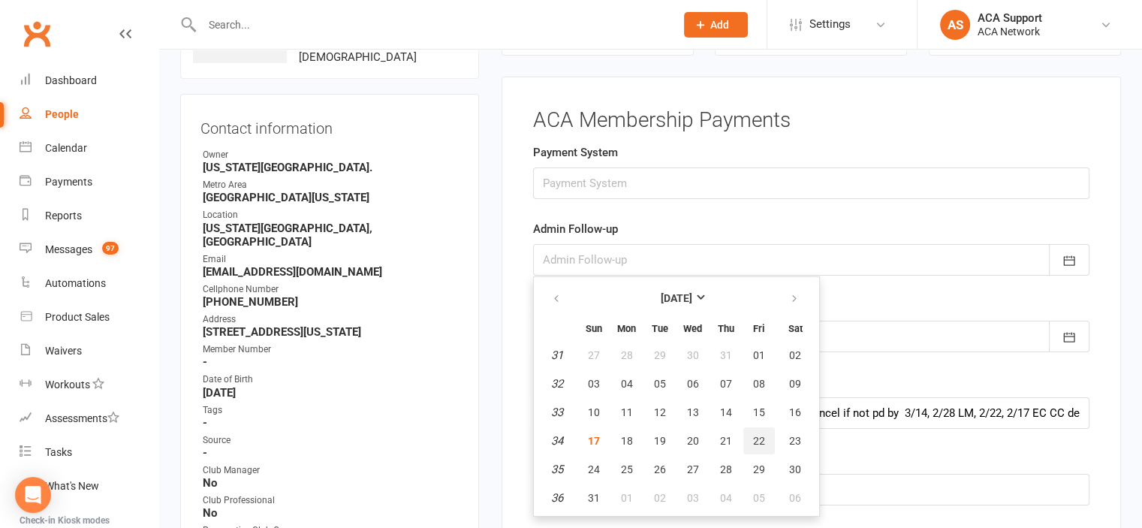
click at [757, 438] on span "22" at bounding box center [759, 441] width 12 height 12
type input "[DATE]"
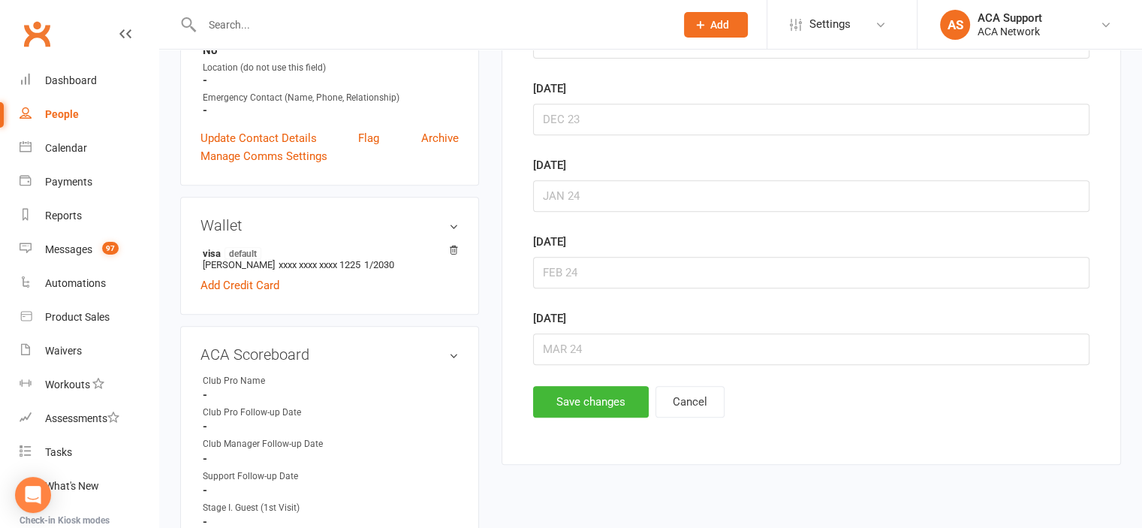
scroll to position [646, 0]
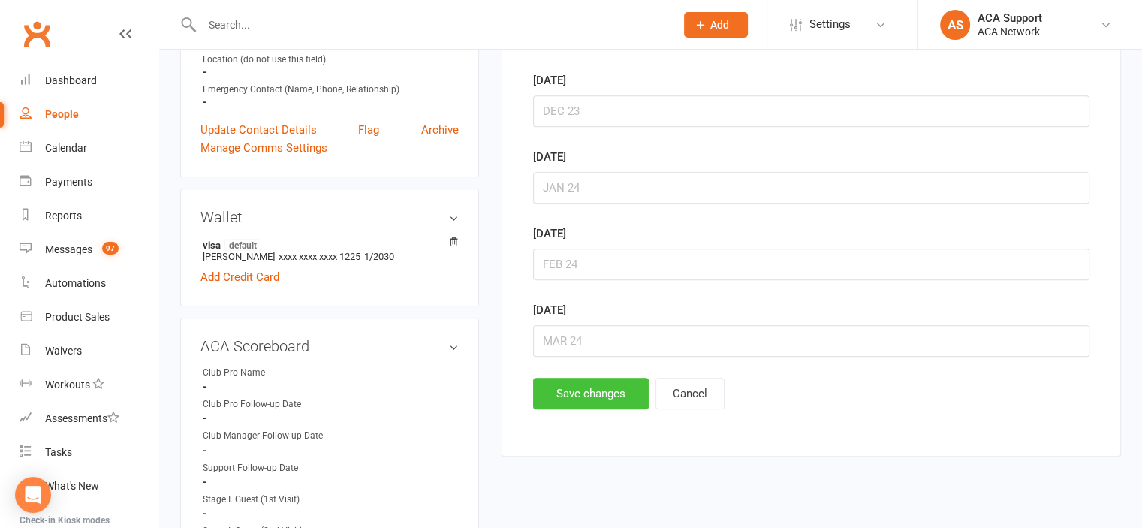
click at [570, 387] on button "Save changes" at bounding box center [591, 394] width 116 height 32
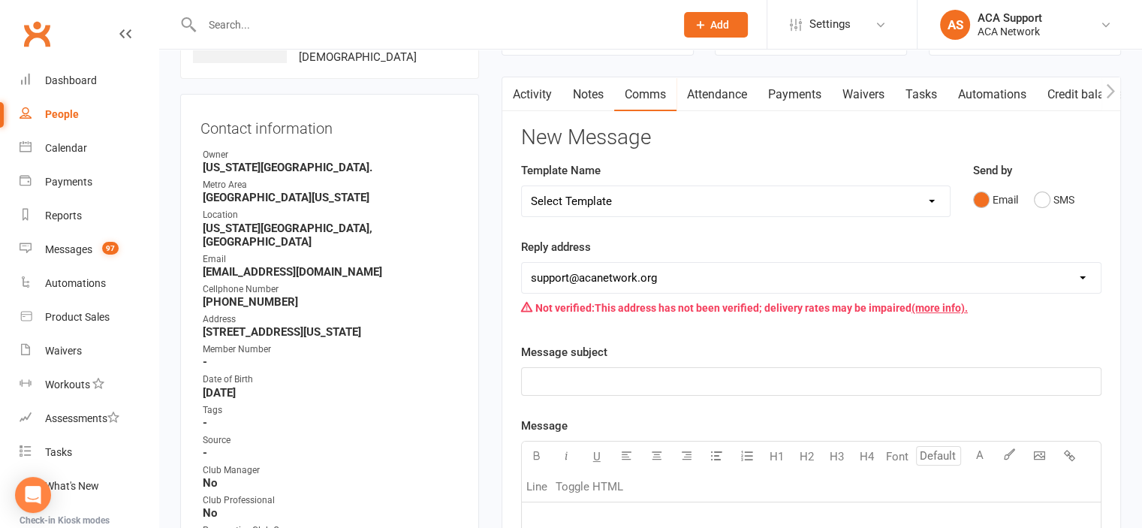
scroll to position [0, 0]
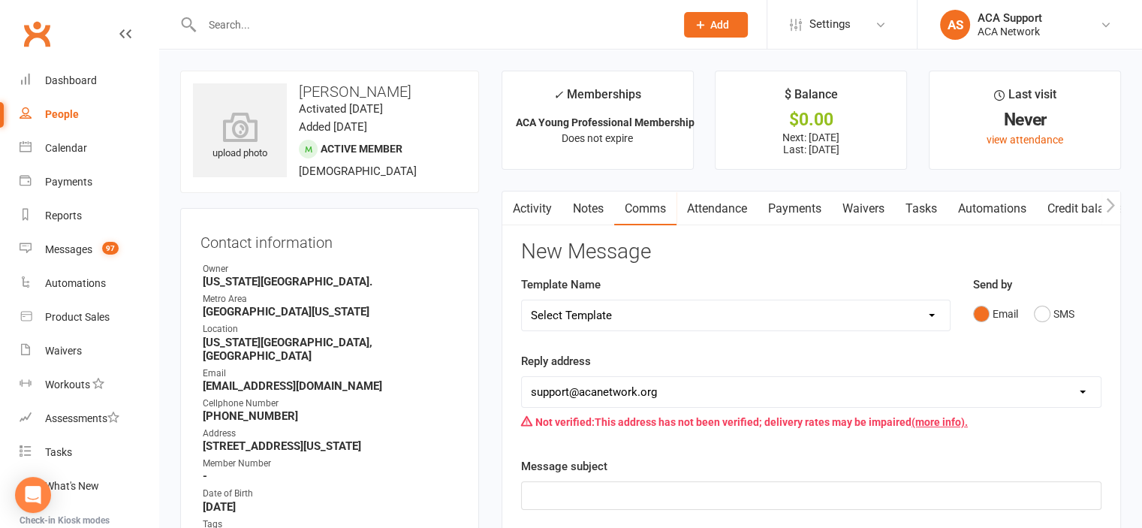
click at [818, 210] on link "Payments" at bounding box center [794, 208] width 74 height 35
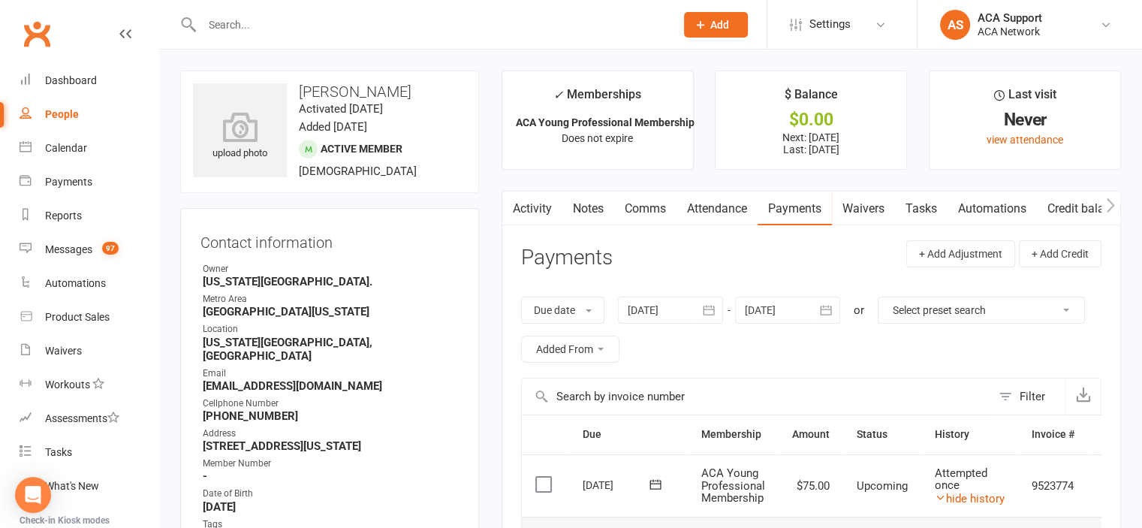
click at [527, 204] on link "Activity" at bounding box center [532, 208] width 60 height 35
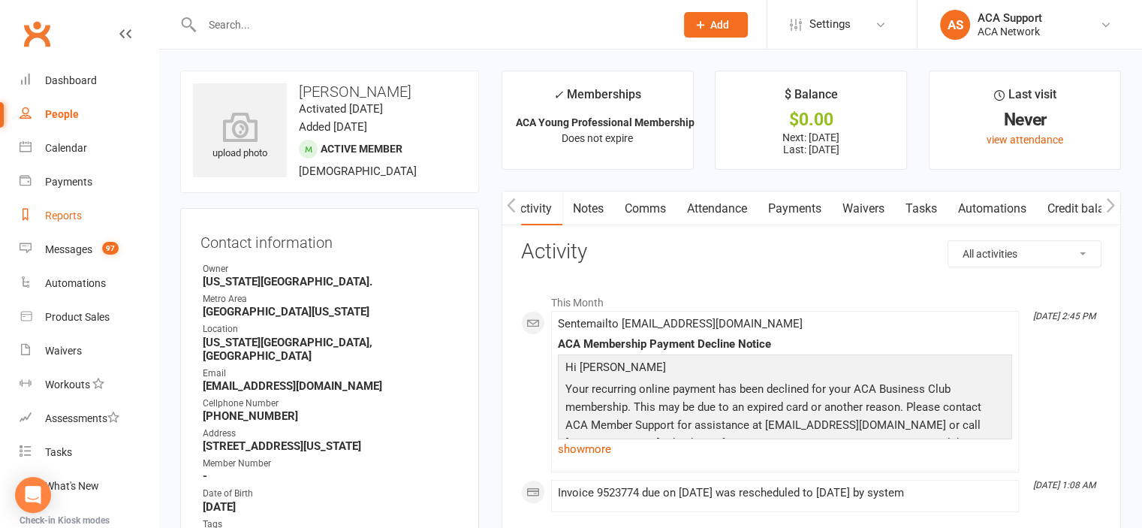
click at [59, 211] on div "Reports" at bounding box center [63, 215] width 37 height 12
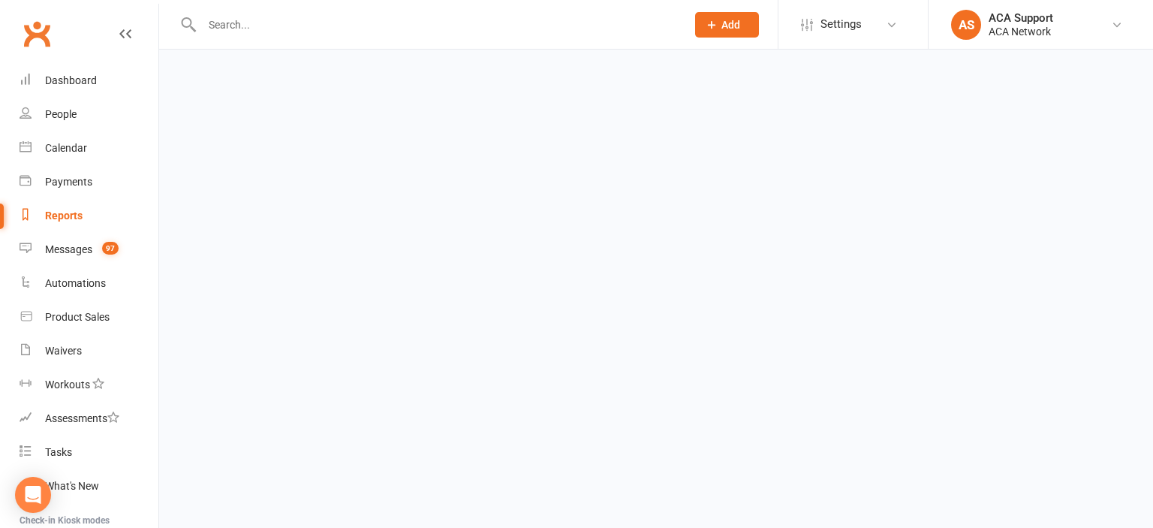
select select "100"
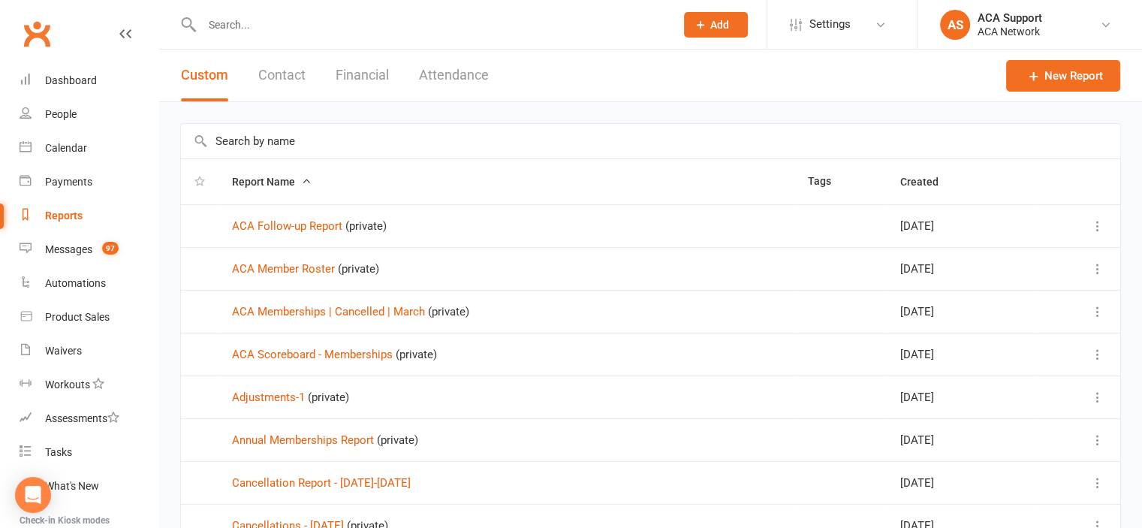
scroll to position [558, 0]
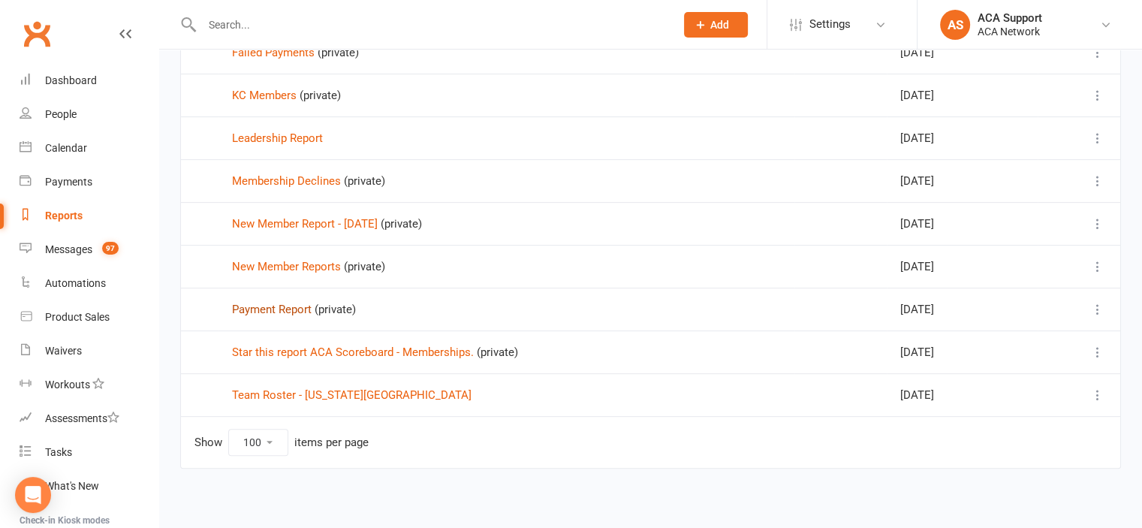
click at [275, 304] on link "Payment Report" at bounding box center [272, 310] width 80 height 14
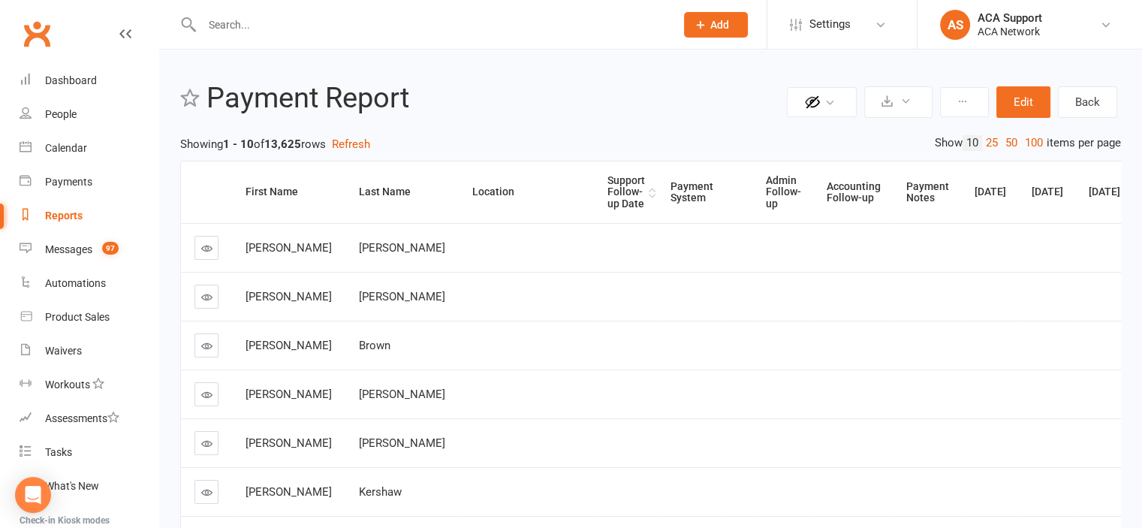
click at [607, 200] on div "Support Follow-up Date" at bounding box center [626, 192] width 38 height 35
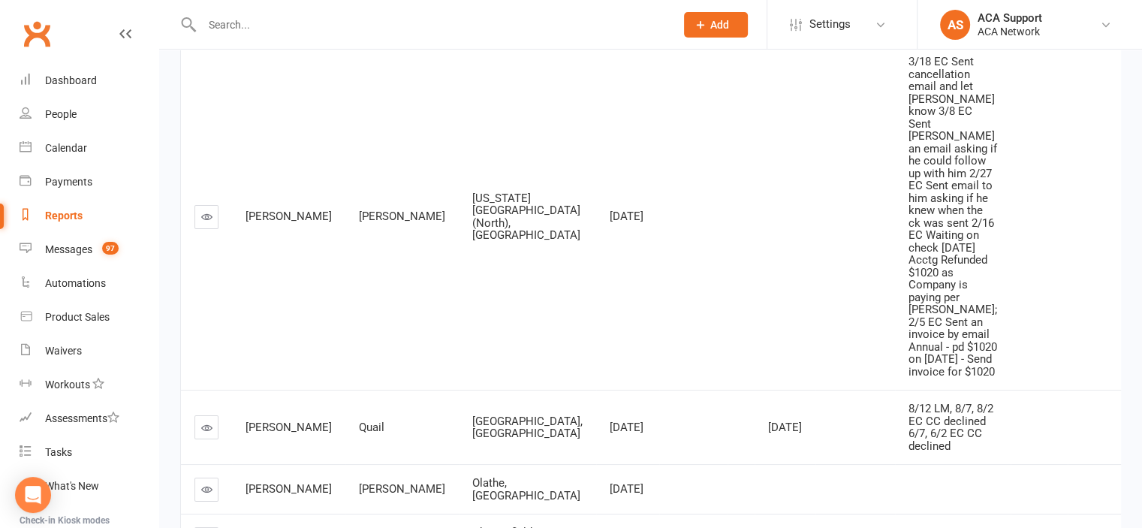
scroll to position [182, 0]
click at [208, 221] on icon at bounding box center [206, 214] width 11 height 11
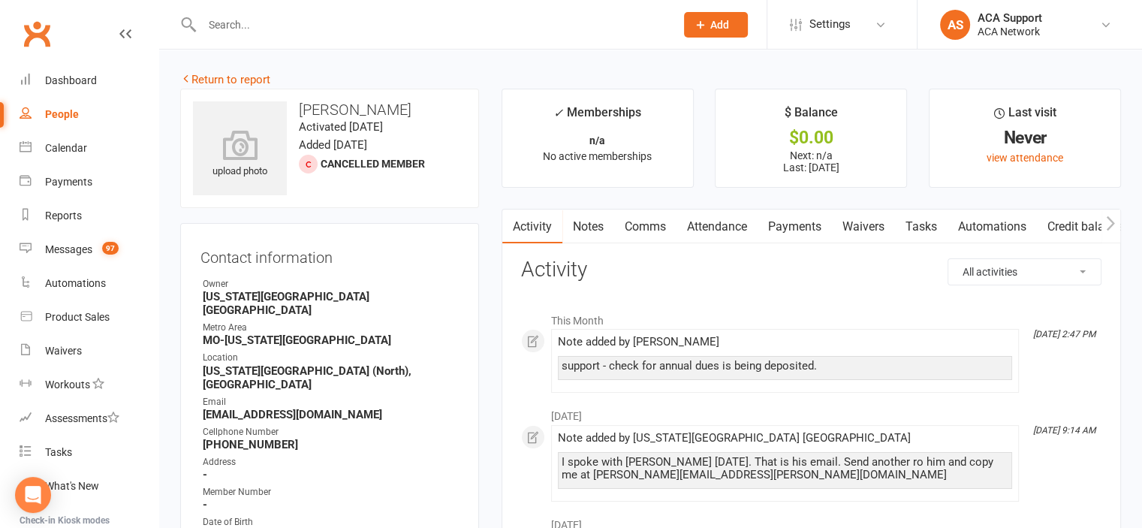
click at [586, 225] on link "Notes" at bounding box center [588, 226] width 52 height 35
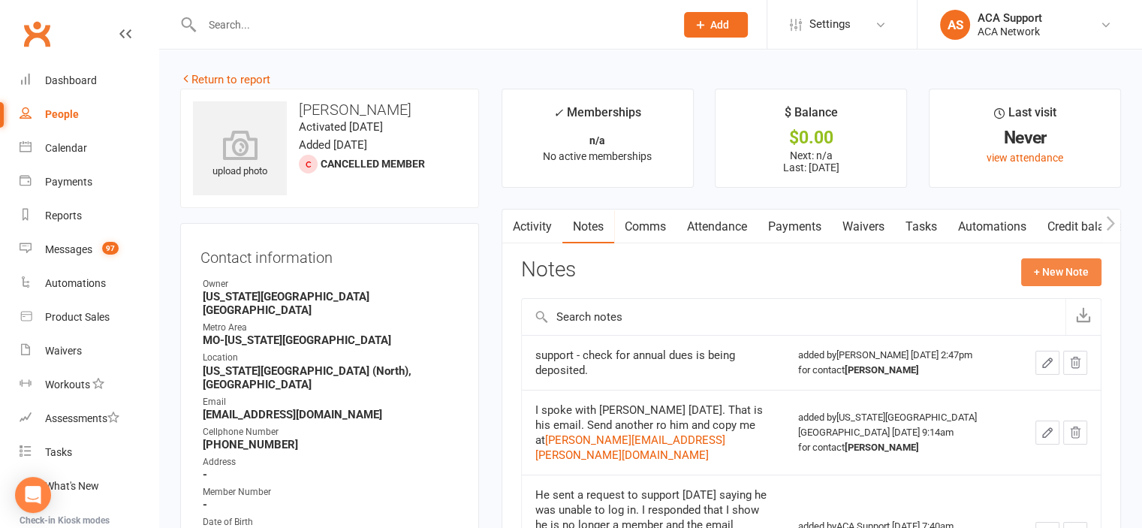
click at [1054, 275] on button "+ New Note" at bounding box center [1061, 271] width 80 height 27
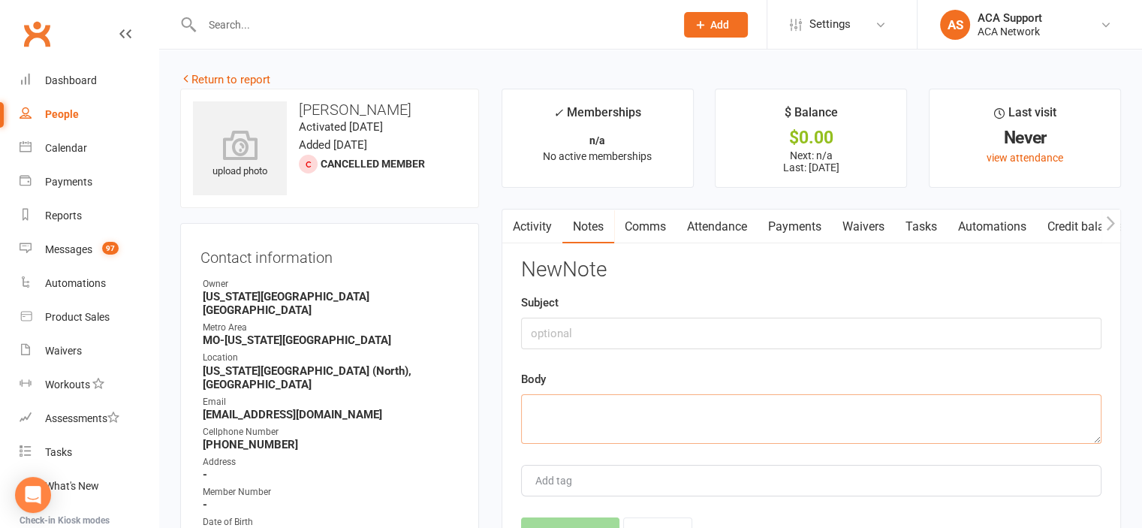
click at [598, 414] on textarea at bounding box center [811, 419] width 580 height 50
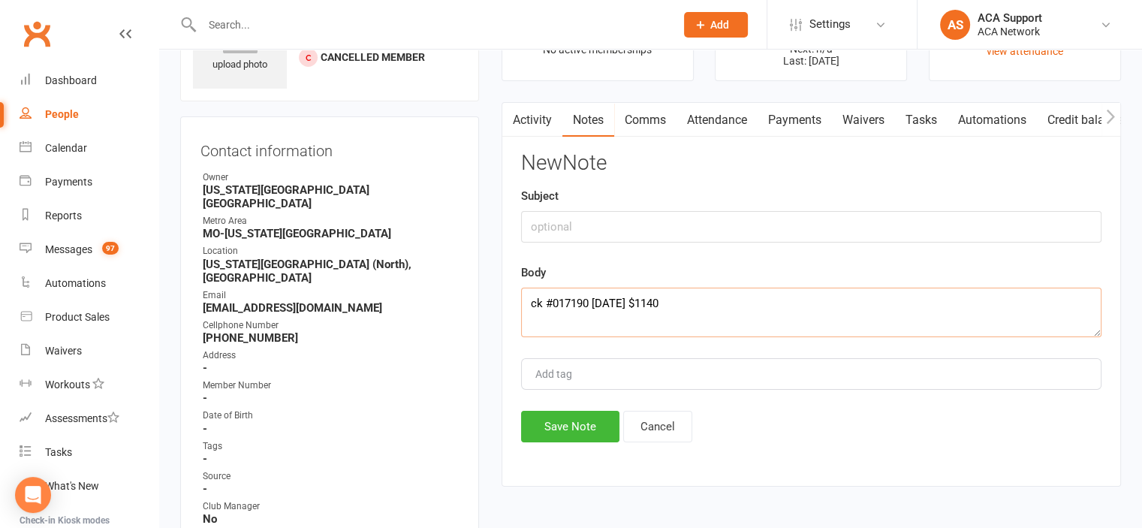
scroll to position [108, 0]
type textarea "ck #017190 [DATE] $1140"
click at [575, 435] on button "Save Note" at bounding box center [570, 425] width 98 height 32
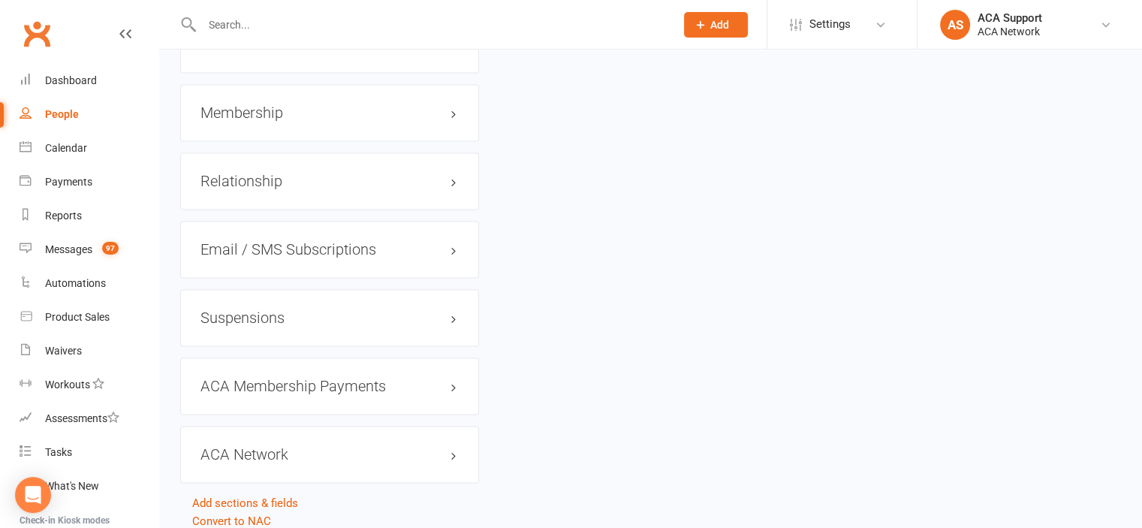
scroll to position [2277, 0]
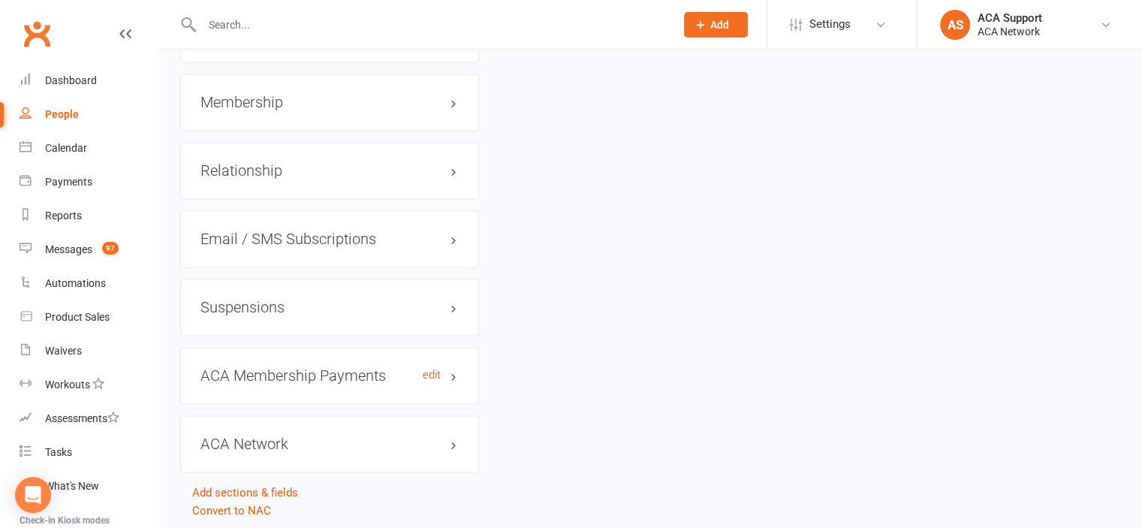
click at [430, 369] on link "edit" at bounding box center [432, 375] width 18 height 13
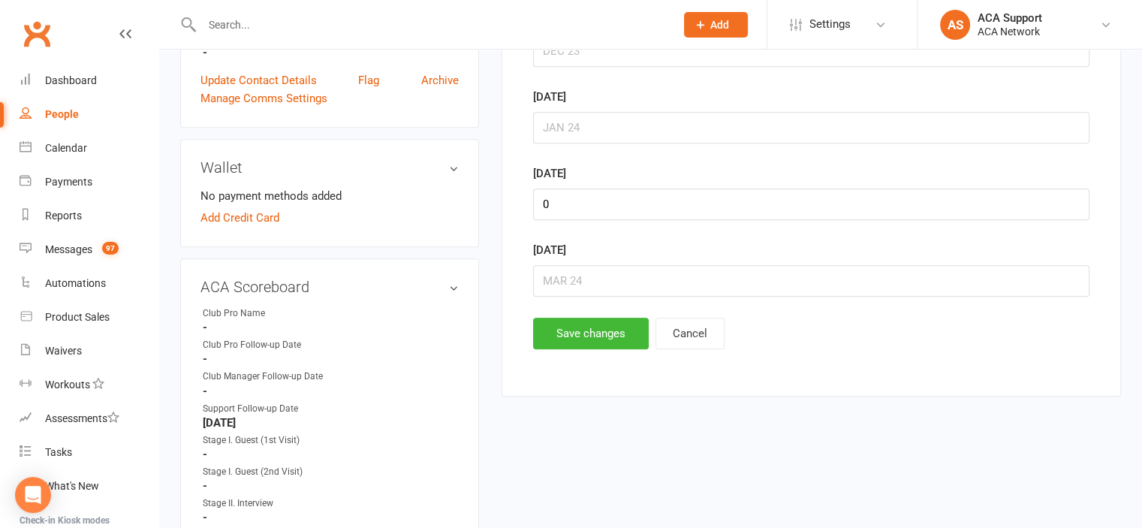
scroll to position [735, 0]
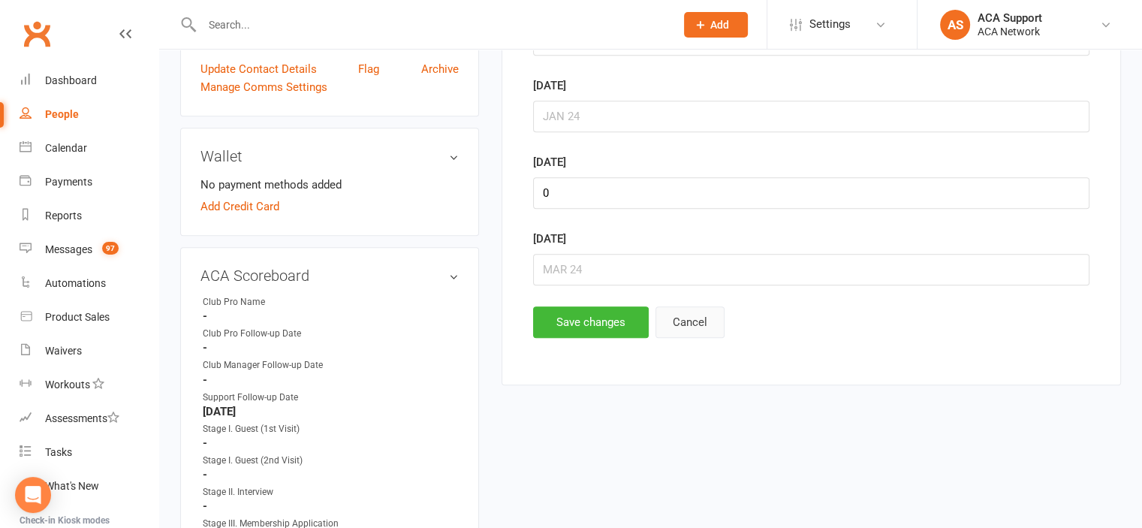
click at [685, 315] on button "Cancel" at bounding box center [689, 322] width 69 height 32
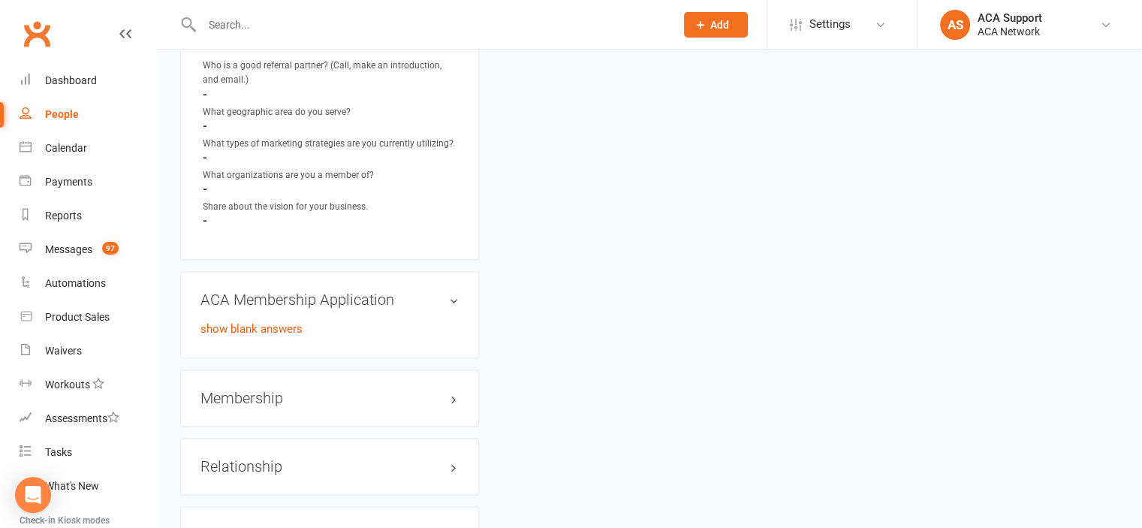
scroll to position [1990, 0]
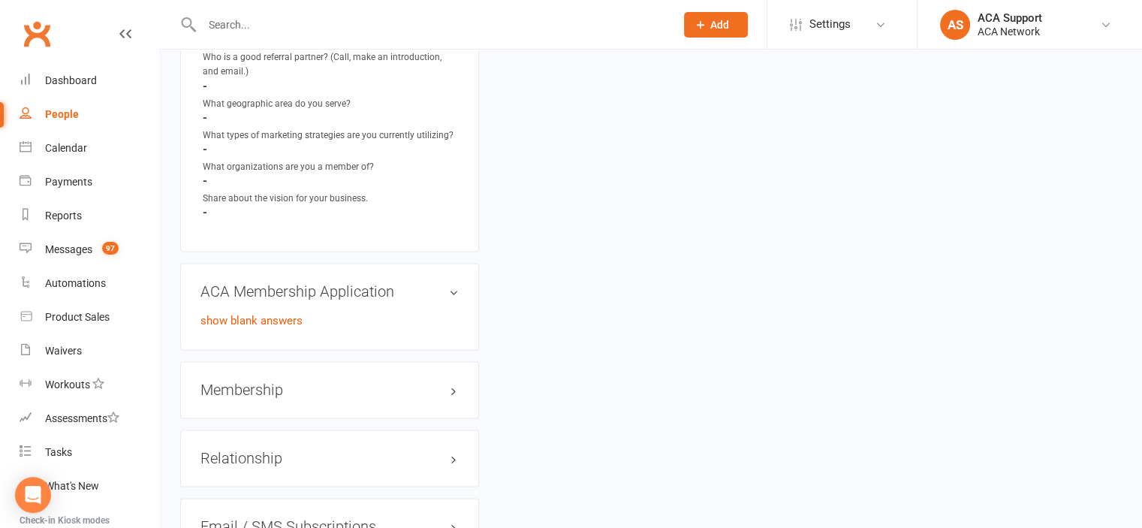
click at [425, 381] on h3 "Membership" at bounding box center [329, 389] width 258 height 17
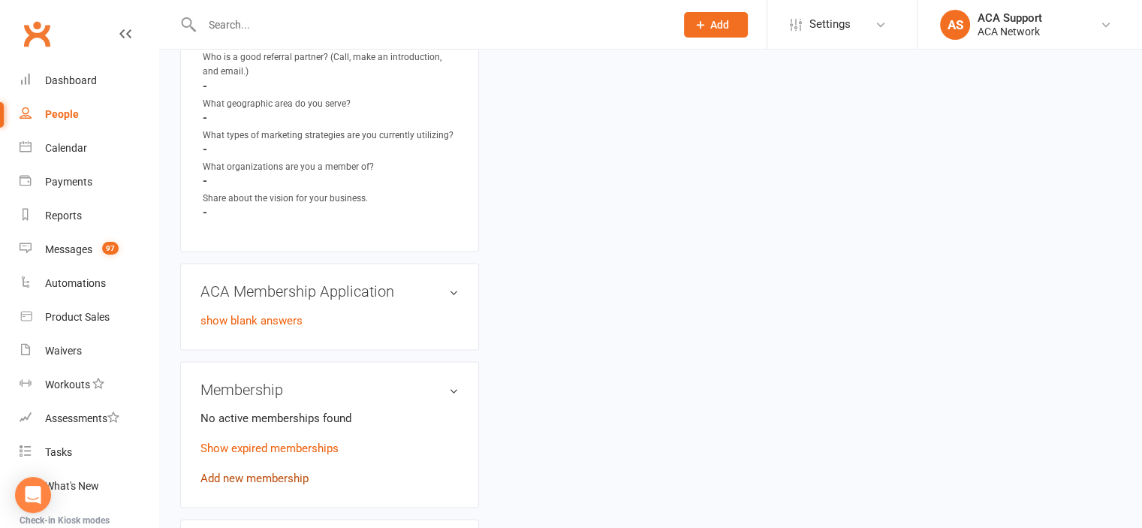
click at [240, 471] on link "Add new membership" at bounding box center [254, 478] width 108 height 14
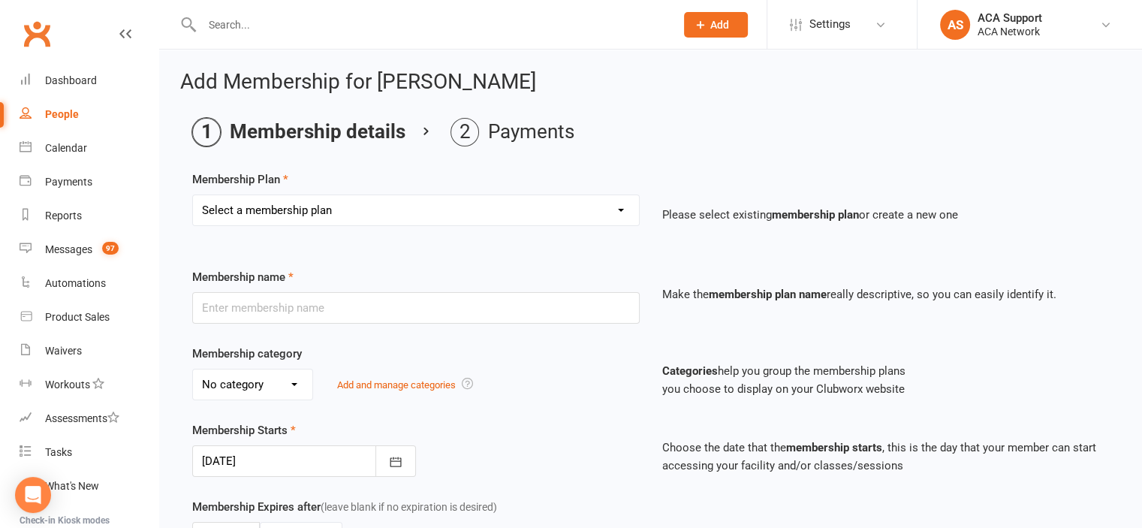
click at [375, 205] on select "Select a membership plan Create new Membership Plan ACA Professional Membership…" at bounding box center [416, 210] width 446 height 30
select select "8"
click at [193, 195] on select "Select a membership plan Create new Membership Plan ACA Professional Membership…" at bounding box center [416, 210] width 446 height 30
type input "ACA Professional Membership (Corporate)"
select select "1"
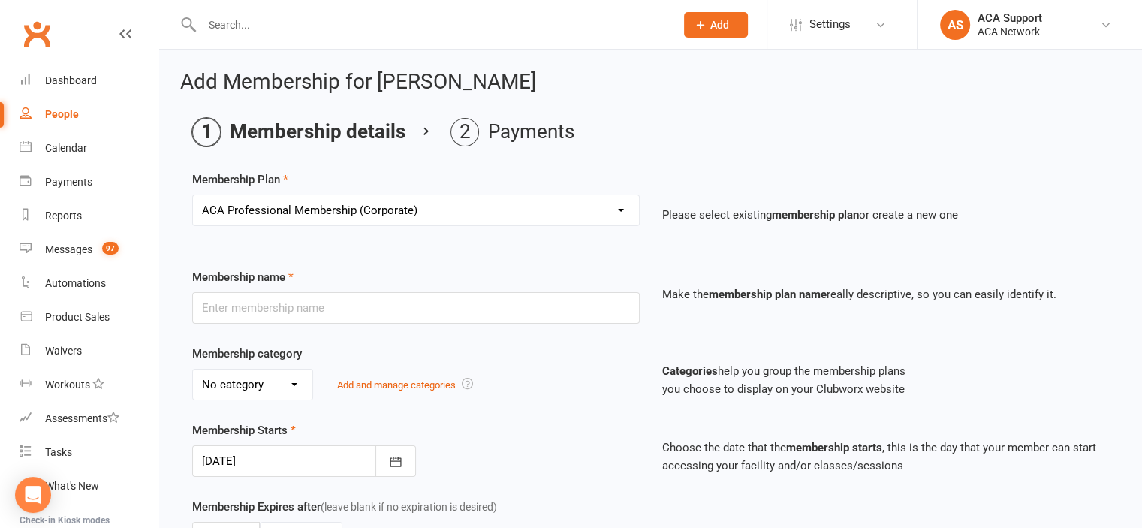
type input "0"
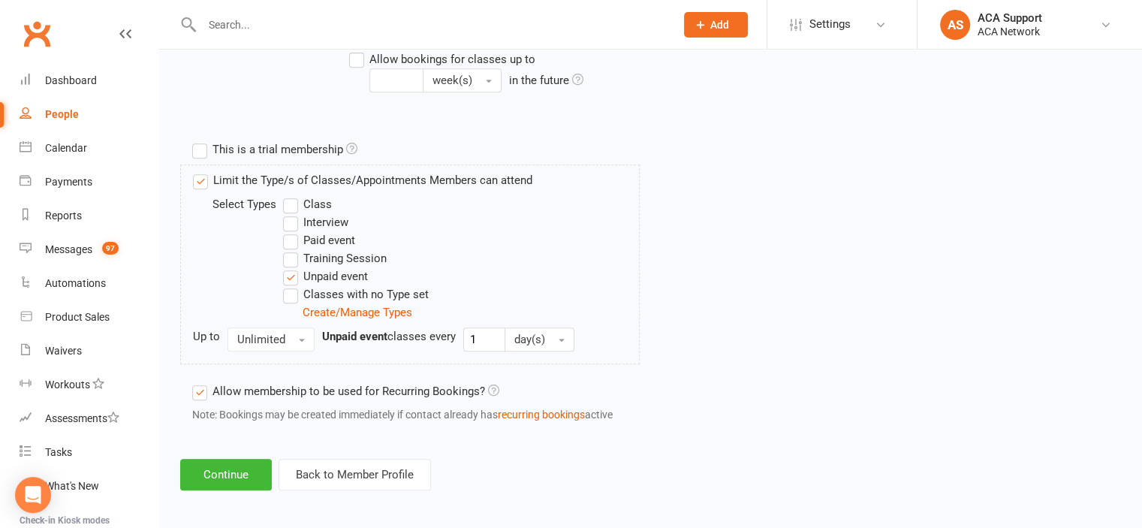
scroll to position [663, 0]
click at [222, 457] on button "Continue" at bounding box center [226, 472] width 92 height 32
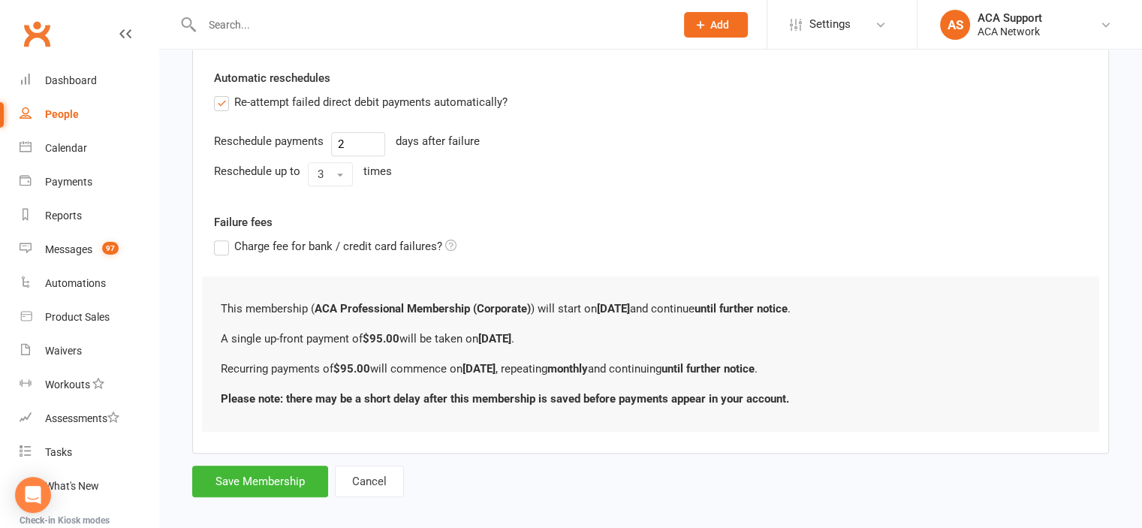
scroll to position [591, 0]
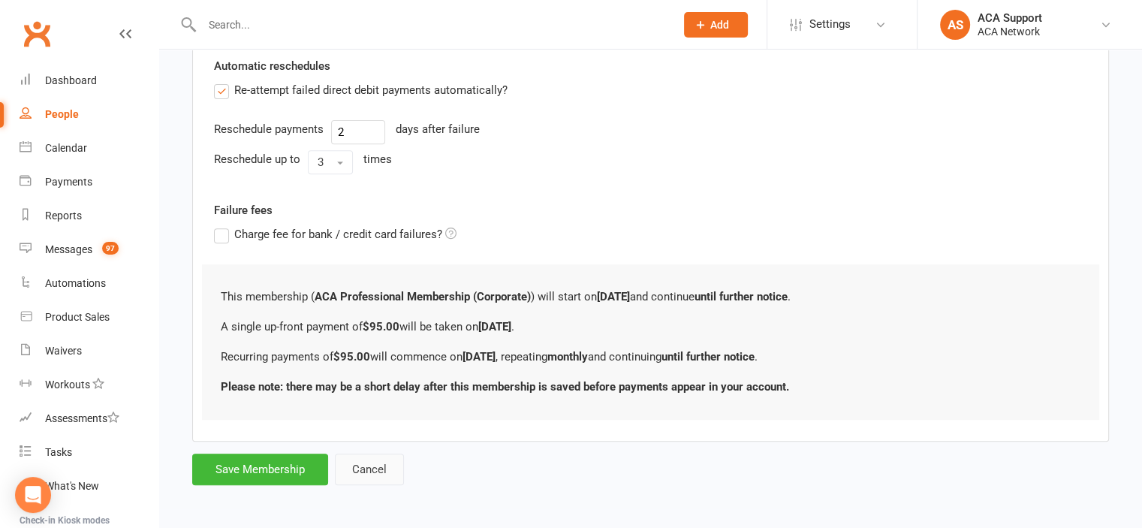
click at [369, 465] on button "Cancel" at bounding box center [369, 469] width 69 height 32
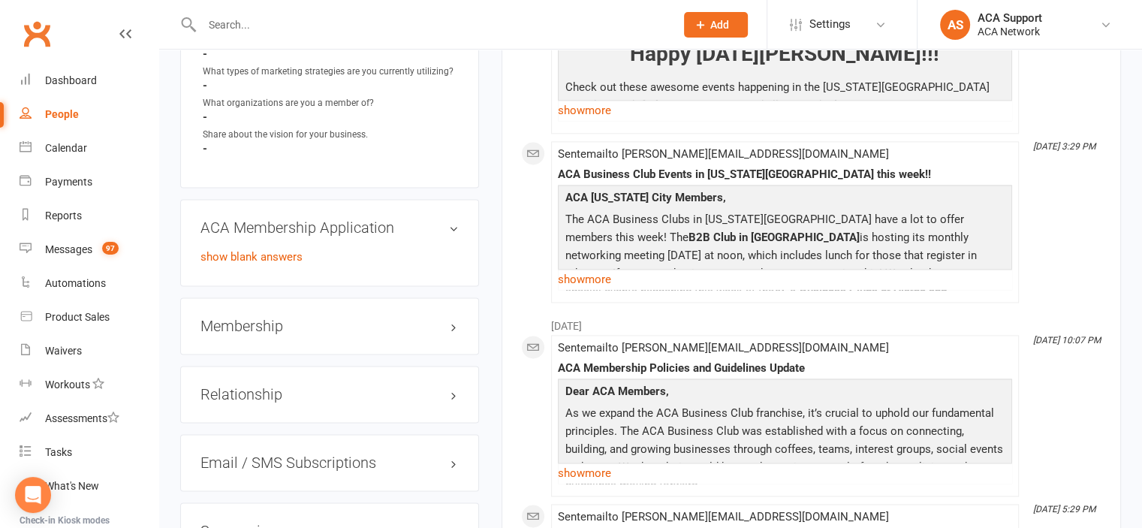
scroll to position [2042, 0]
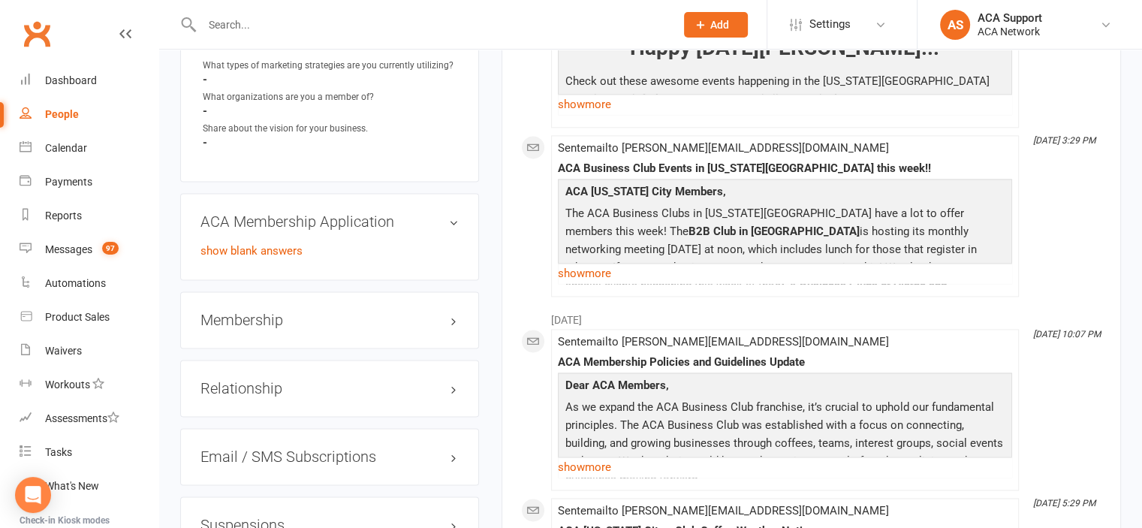
click at [433, 312] on h3 "Membership" at bounding box center [329, 320] width 258 height 17
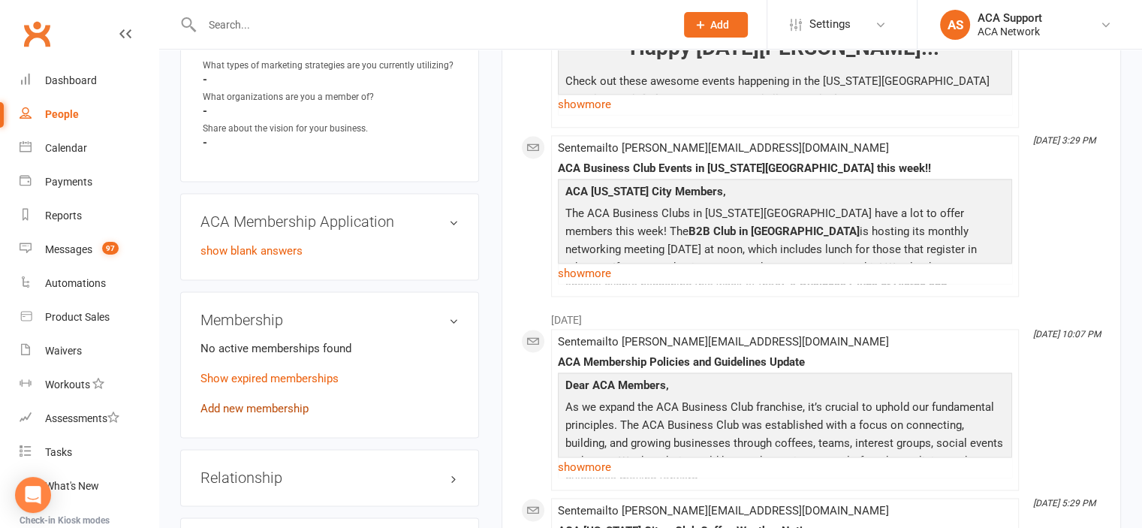
click at [216, 402] on link "Add new membership" at bounding box center [254, 409] width 108 height 14
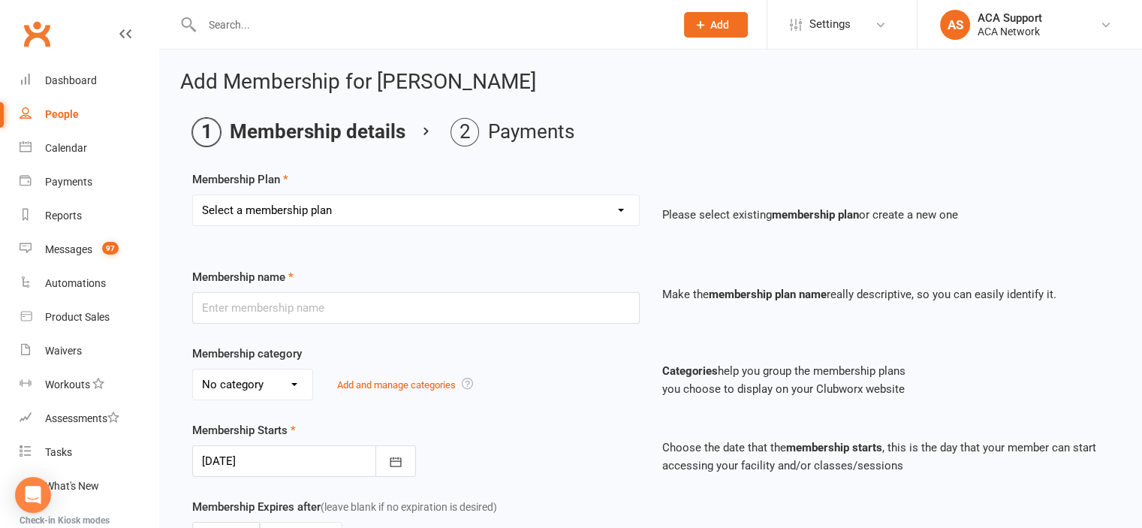
click at [429, 206] on select "Select a membership plan Create new Membership Plan ACA Professional Membership…" at bounding box center [416, 210] width 446 height 30
select select "5"
click at [193, 195] on select "Select a membership plan Create new Membership Plan ACA Professional Membership…" at bounding box center [416, 210] width 446 height 30
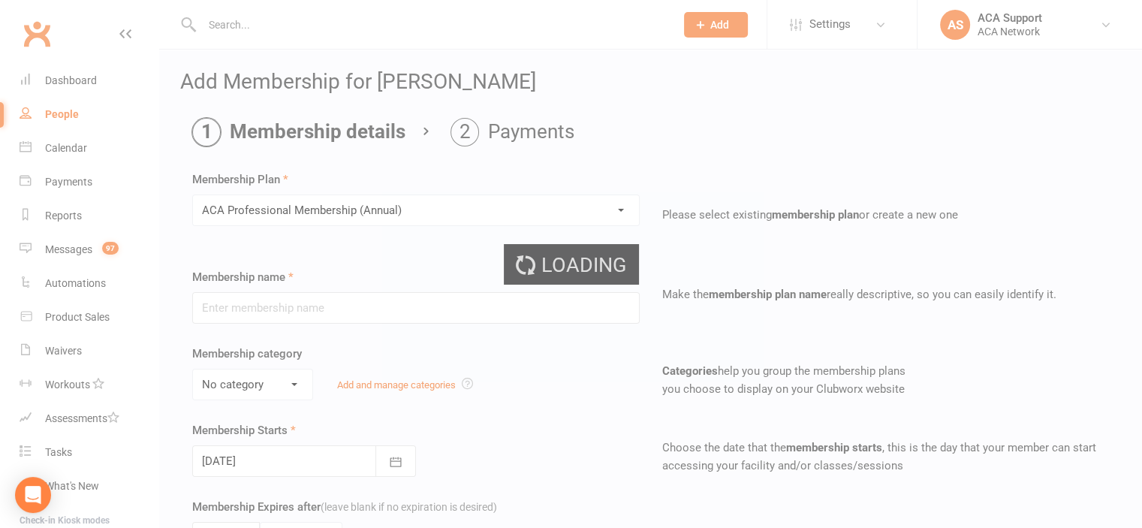
type input "ACA Professional Membership (Annual)"
select select "1"
select select "2"
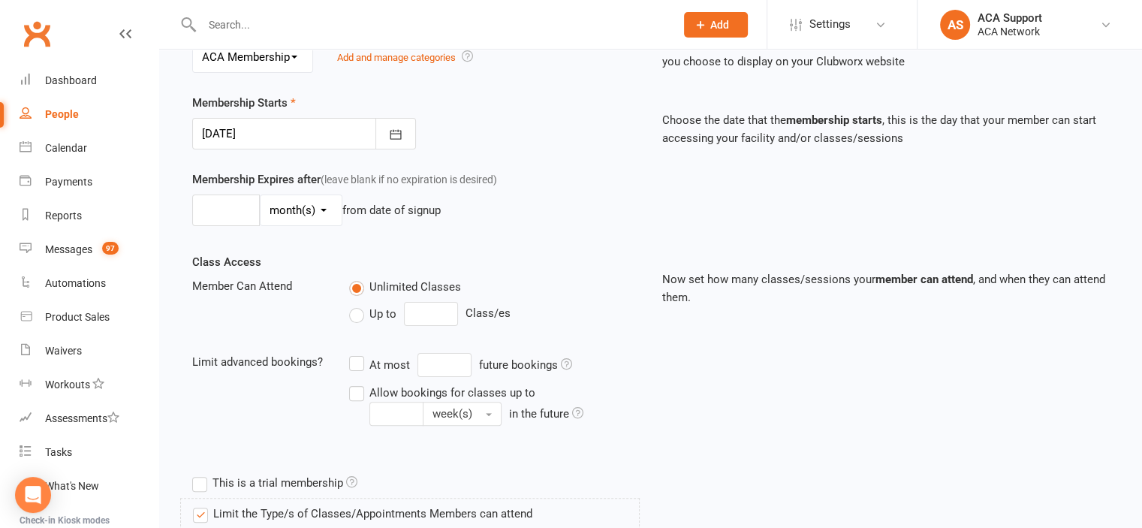
scroll to position [663, 0]
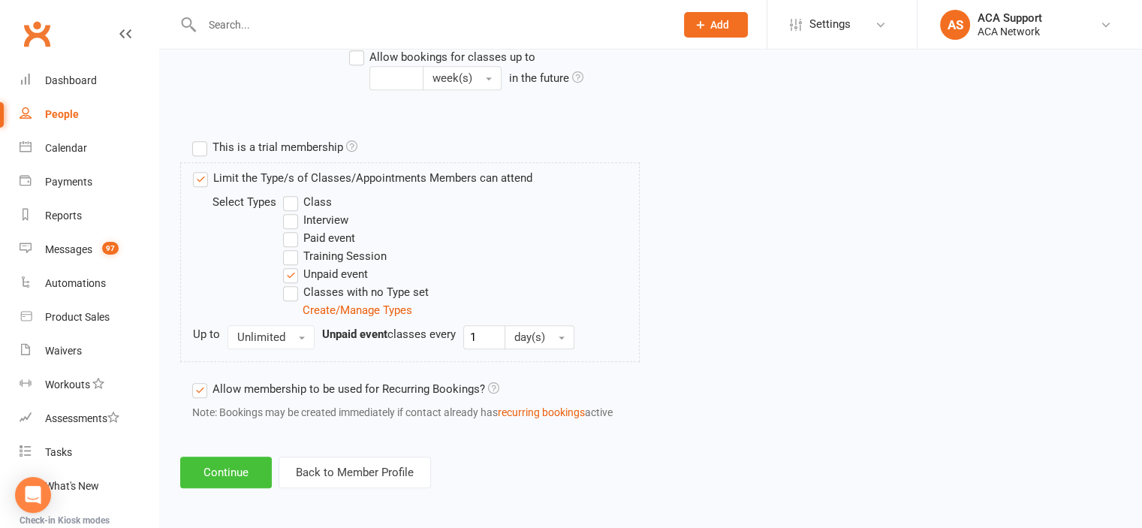
click at [230, 460] on button "Continue" at bounding box center [226, 472] width 92 height 32
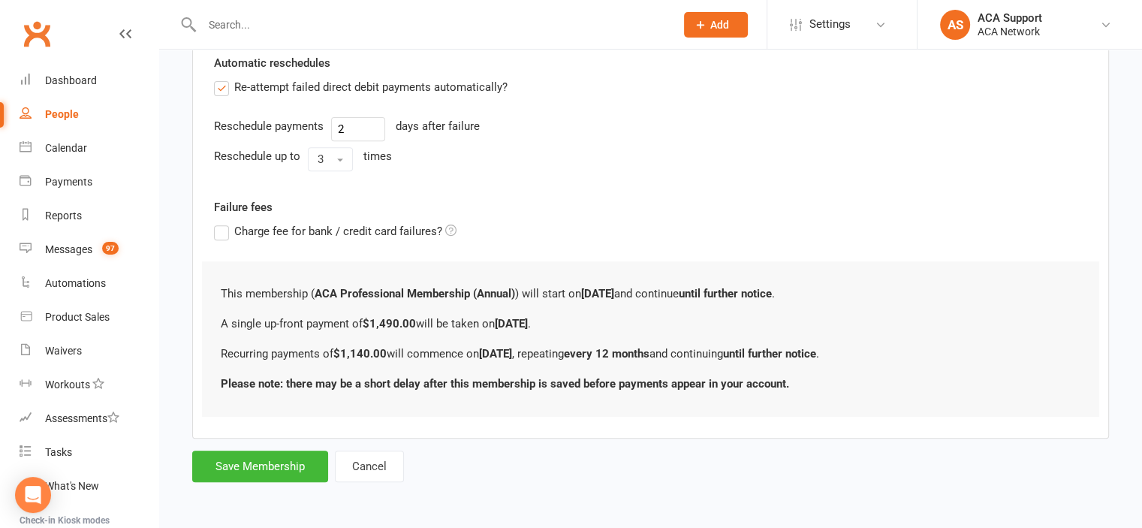
scroll to position [0, 0]
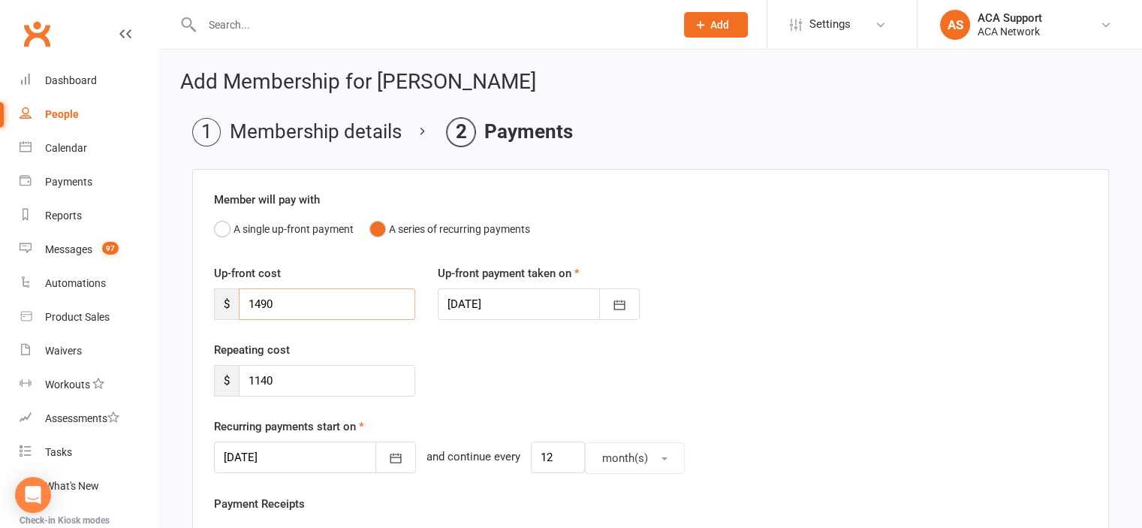
drag, startPoint x: 287, startPoint y: 300, endPoint x: 206, endPoint y: 309, distance: 80.7
click at [206, 309] on div "Up-front cost $ 1490" at bounding box center [315, 292] width 224 height 56
type input "1140"
click at [508, 345] on div "Repeating cost $ 1140" at bounding box center [651, 379] width 896 height 77
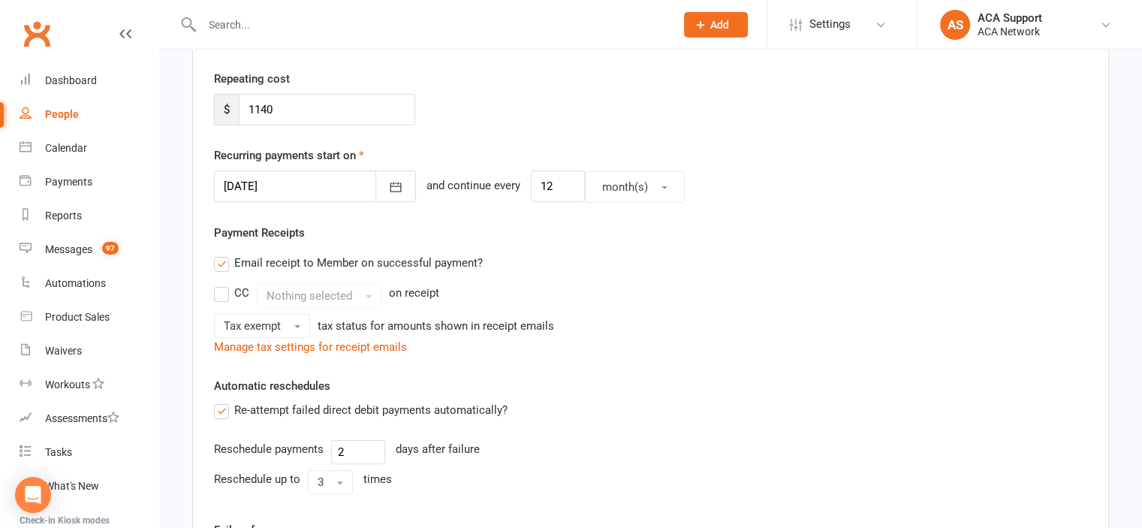
scroll to position [591, 0]
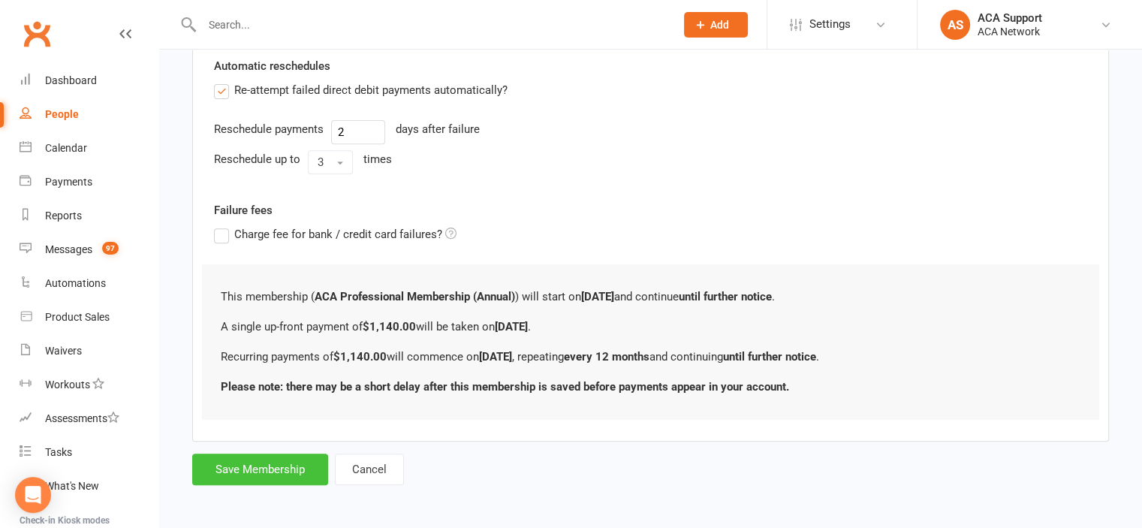
click at [258, 466] on button "Save Membership" at bounding box center [260, 469] width 136 height 32
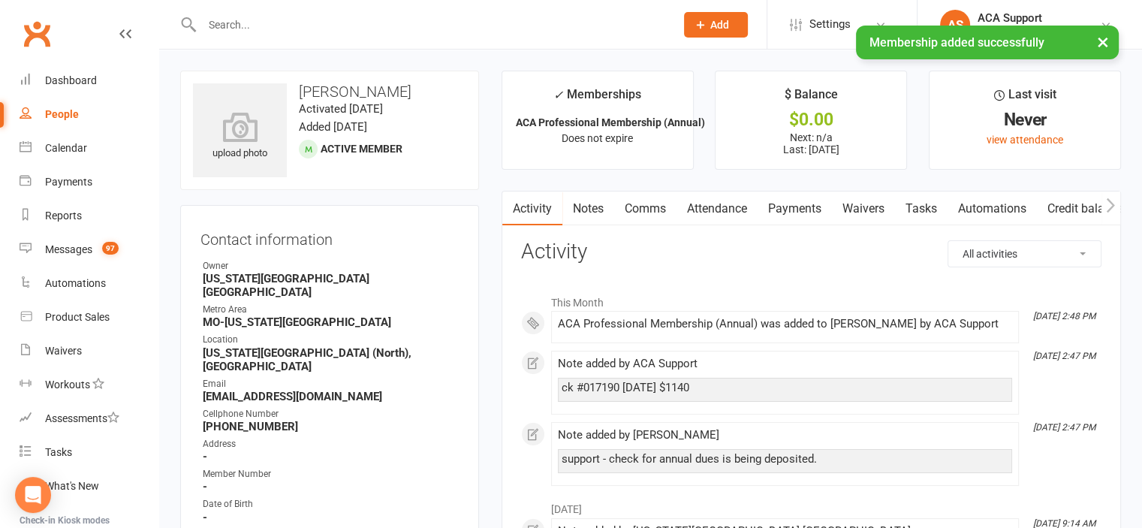
click at [786, 209] on link "Payments" at bounding box center [794, 208] width 74 height 35
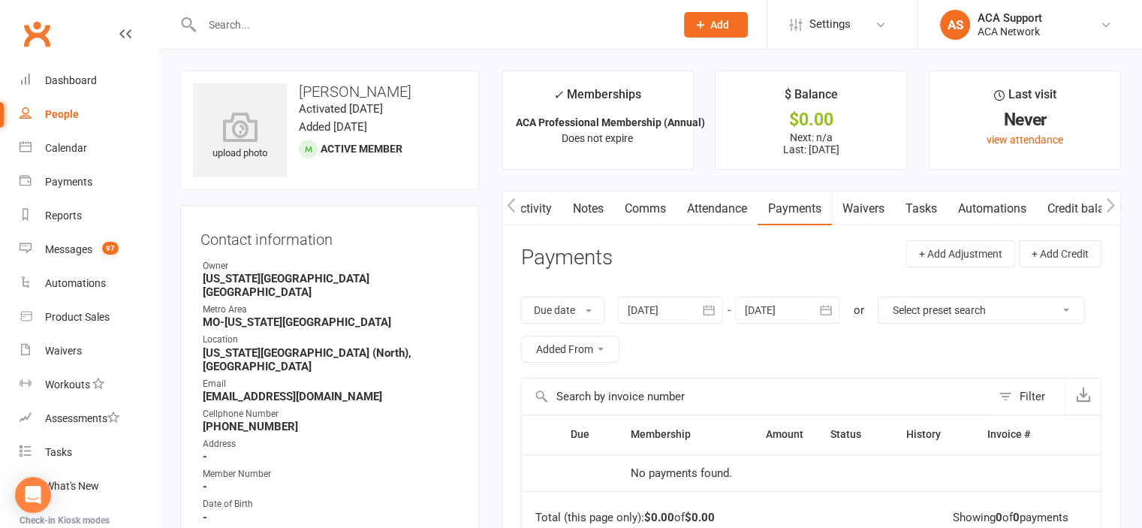
click at [534, 202] on link "Activity" at bounding box center [532, 208] width 60 height 35
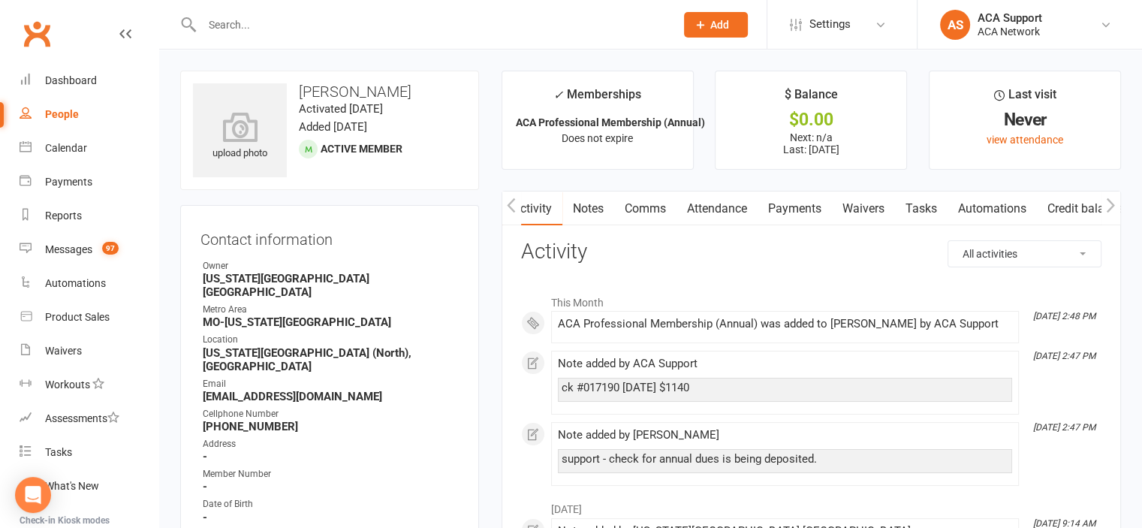
click at [793, 206] on link "Payments" at bounding box center [794, 208] width 74 height 35
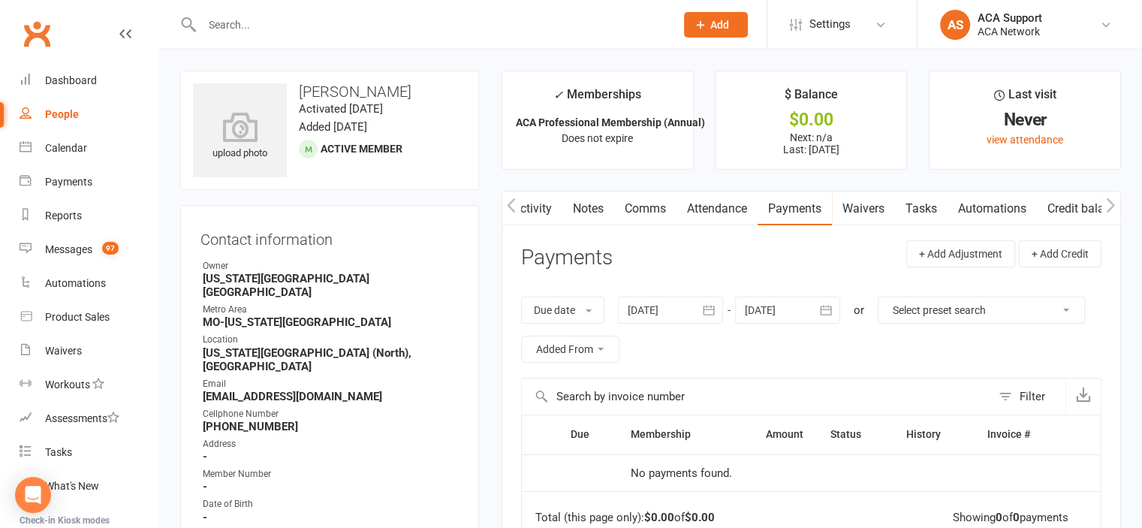
click at [412, 346] on strong "[US_STATE][GEOGRAPHIC_DATA] (North), [GEOGRAPHIC_DATA]" at bounding box center [331, 359] width 256 height 27
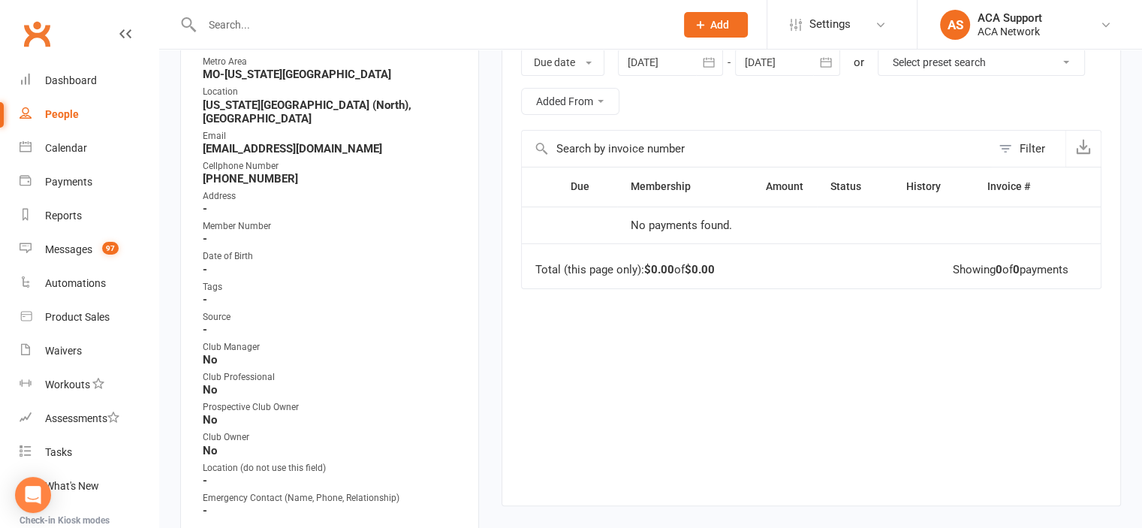
scroll to position [255, 0]
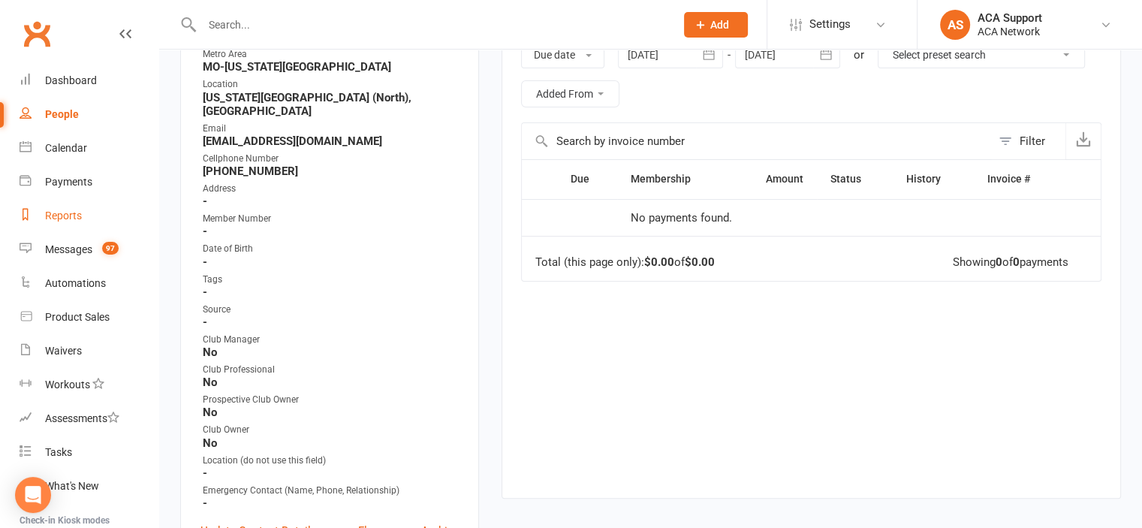
click at [66, 214] on div "Reports" at bounding box center [63, 215] width 37 height 12
select select "100"
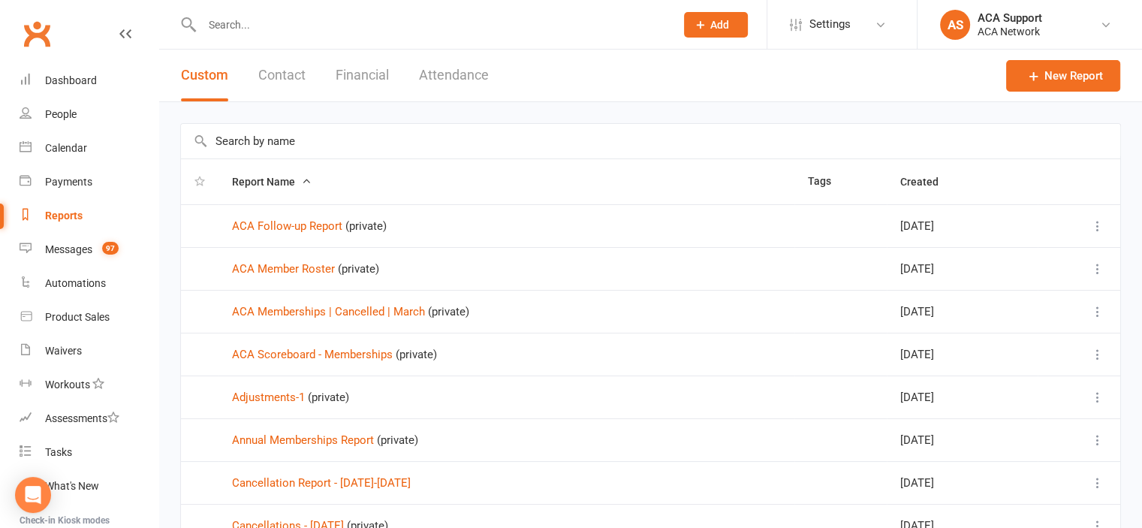
scroll to position [558, 0]
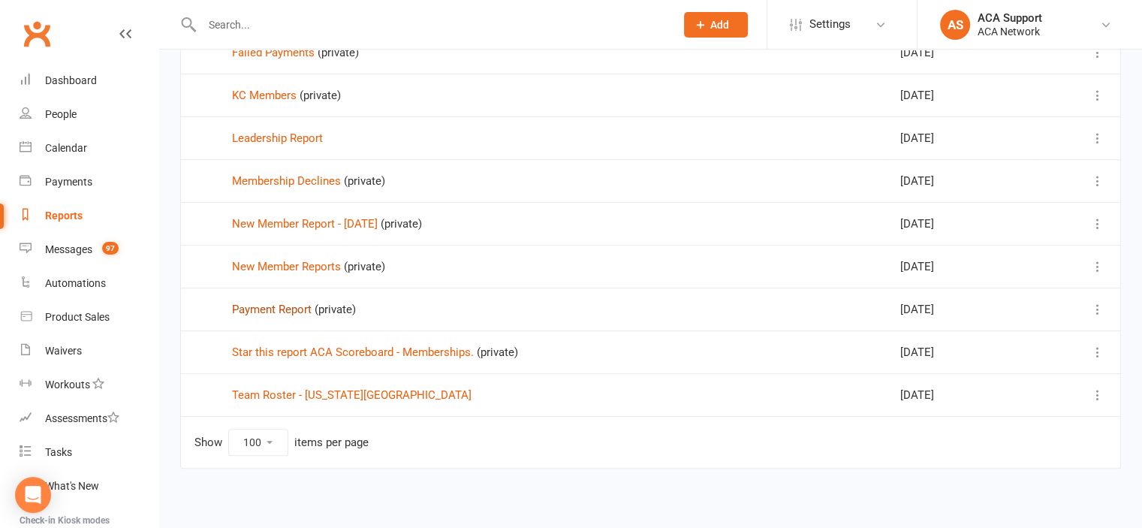
click at [294, 305] on link "Payment Report" at bounding box center [272, 310] width 80 height 14
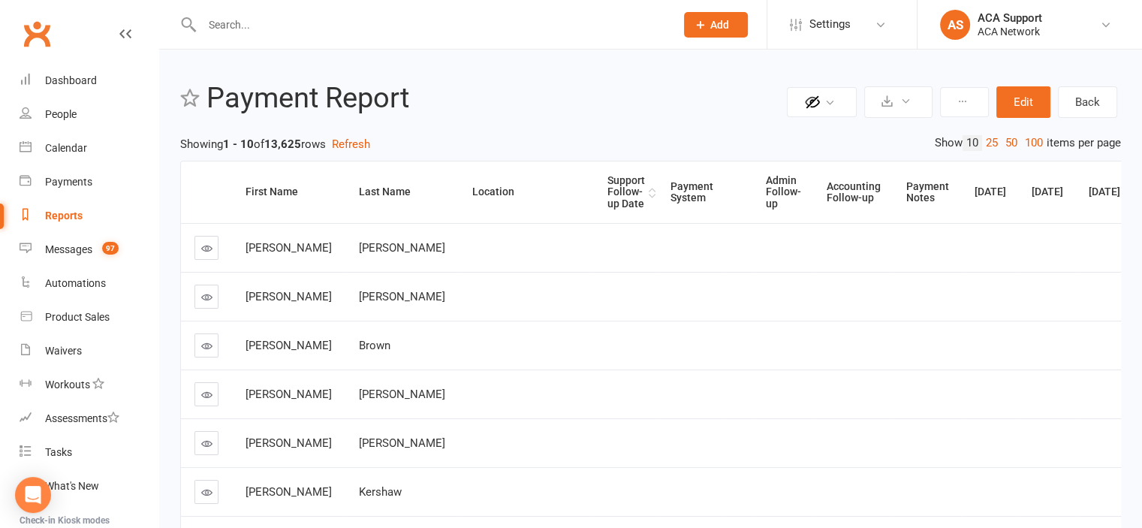
click at [607, 189] on div "Support Follow-up Date" at bounding box center [626, 192] width 38 height 35
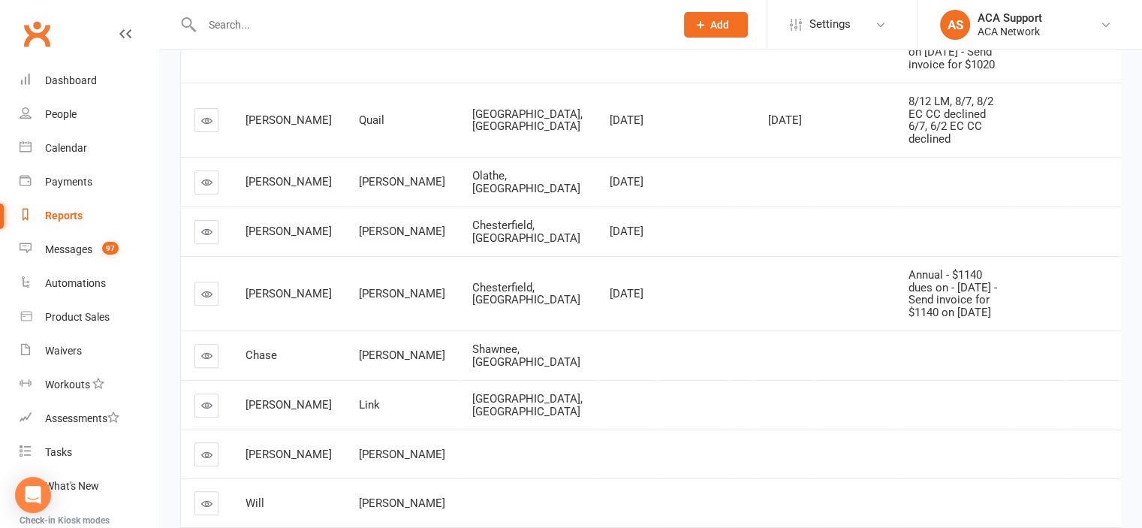
scroll to position [489, 0]
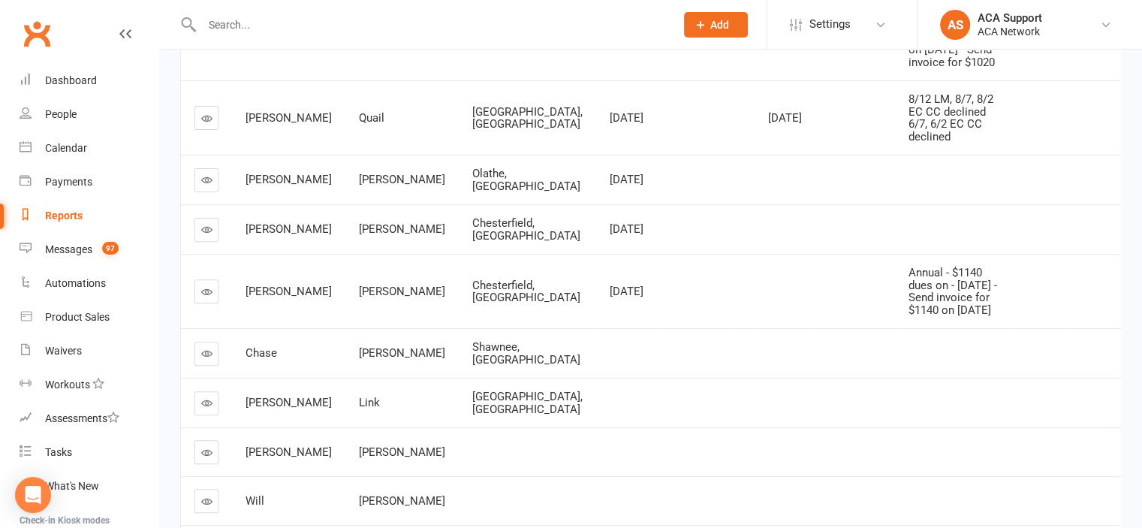
click at [201, 124] on icon at bounding box center [206, 118] width 11 height 11
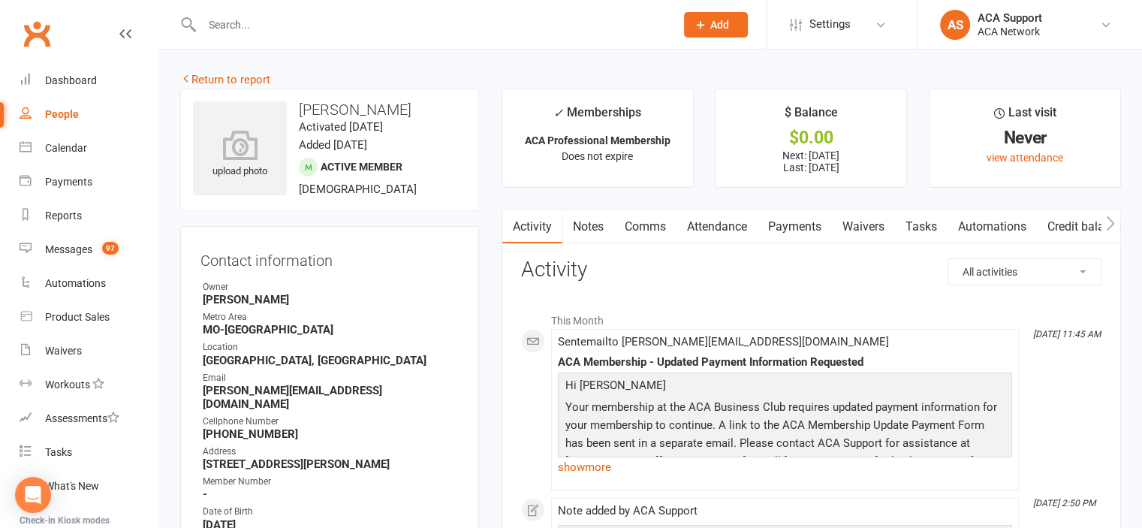
click at [591, 230] on link "Notes" at bounding box center [588, 226] width 52 height 35
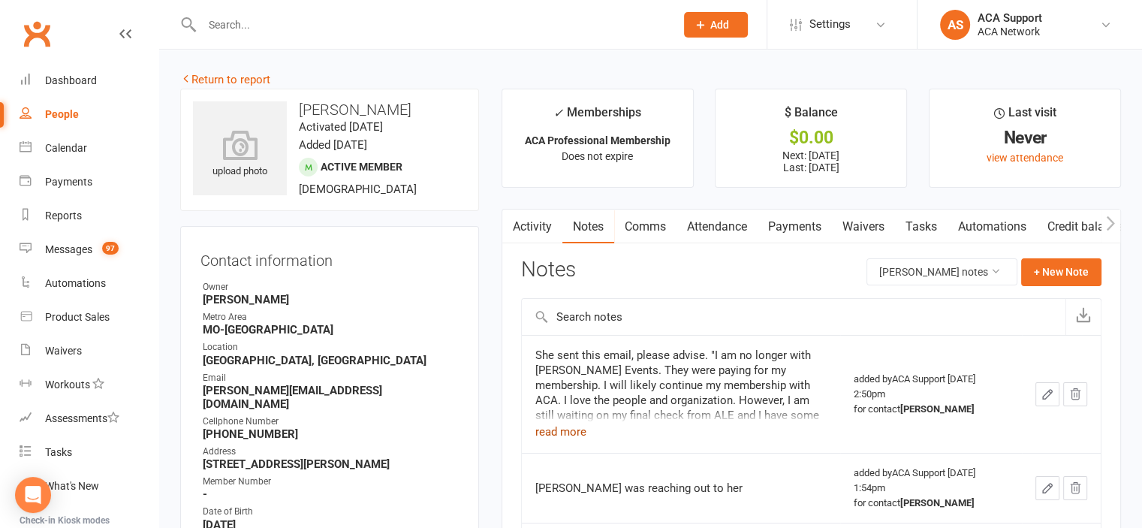
click at [554, 430] on button "read more" at bounding box center [560, 432] width 51 height 18
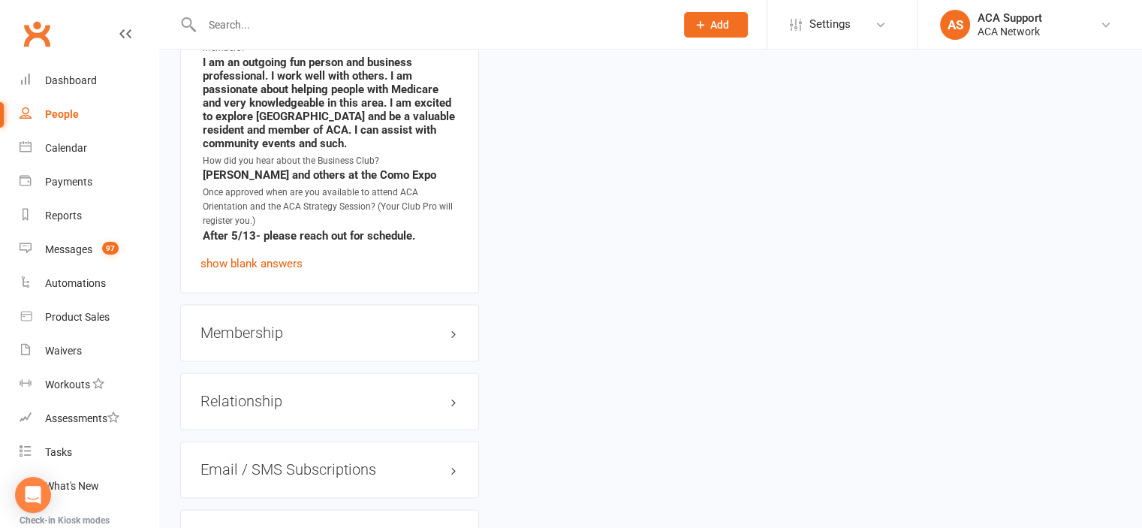
scroll to position [2353, 0]
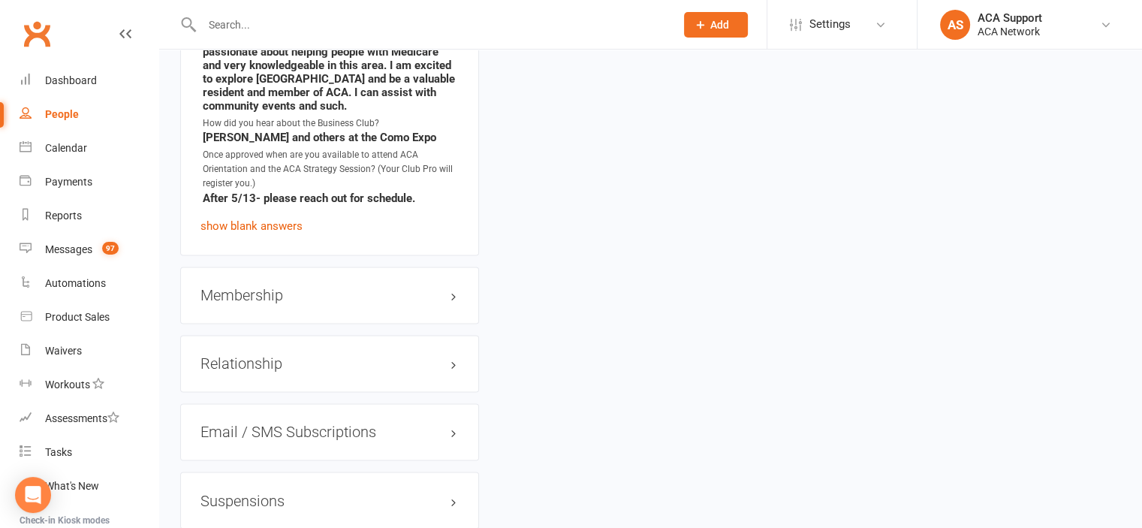
click at [429, 294] on h3 "Membership" at bounding box center [329, 295] width 258 height 17
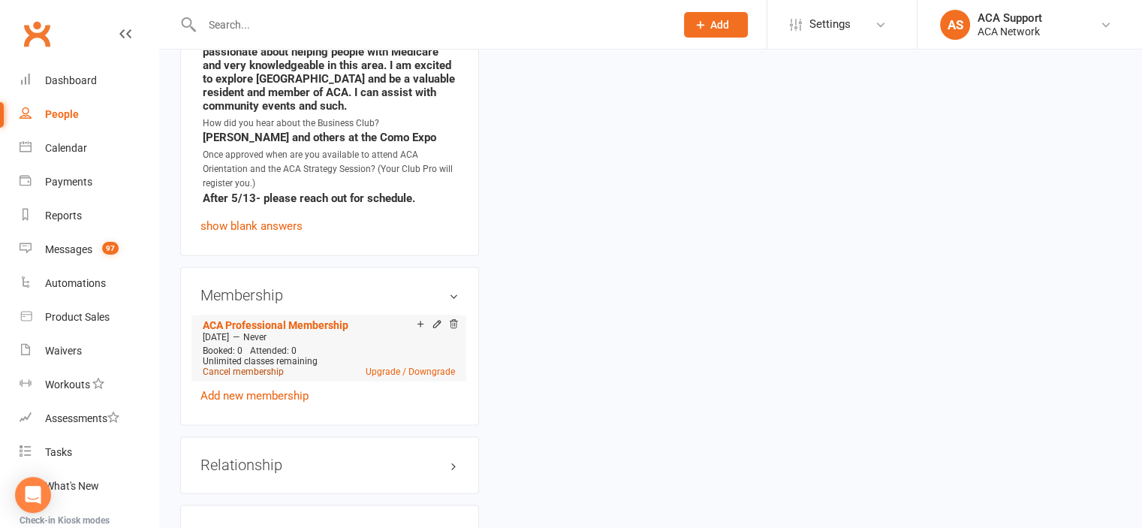
click at [231, 370] on link "Cancel membership" at bounding box center [243, 371] width 81 height 11
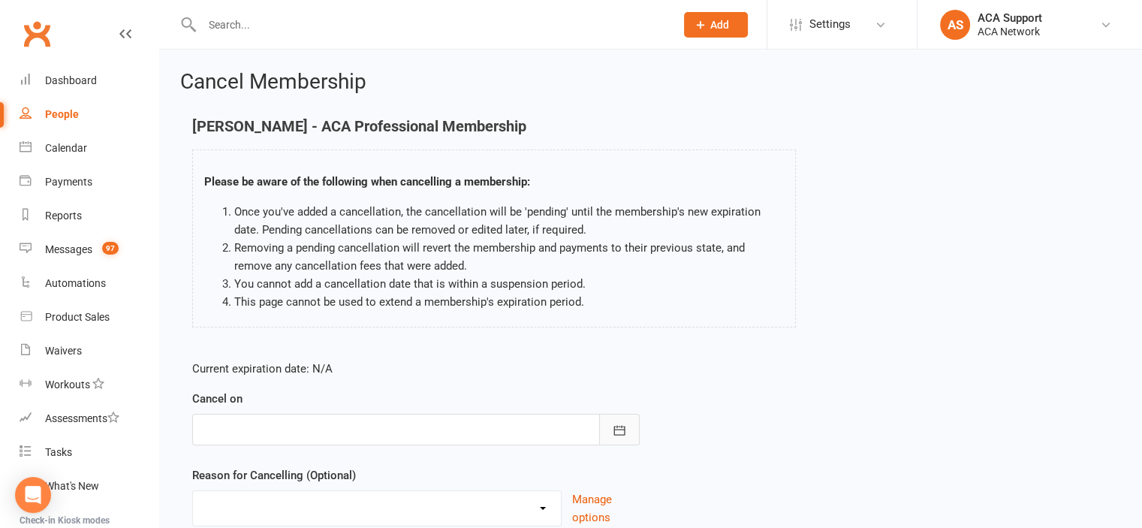
click at [616, 429] on icon "button" at bounding box center [619, 430] width 15 height 15
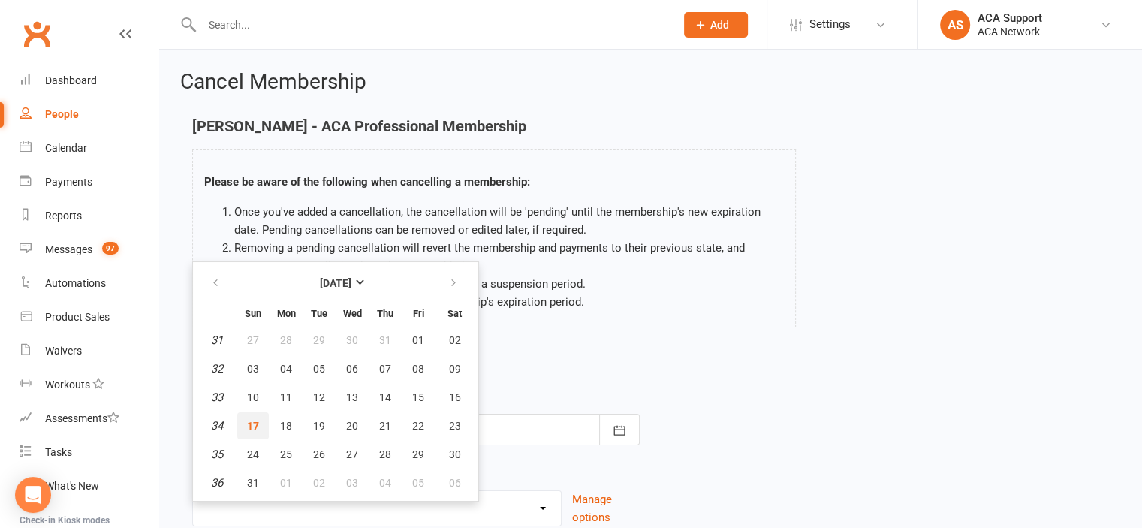
drag, startPoint x: 250, startPoint y: 423, endPoint x: 241, endPoint y: 426, distance: 9.3
click at [241, 426] on button "17" at bounding box center [253, 425] width 32 height 27
type input "[DATE]"
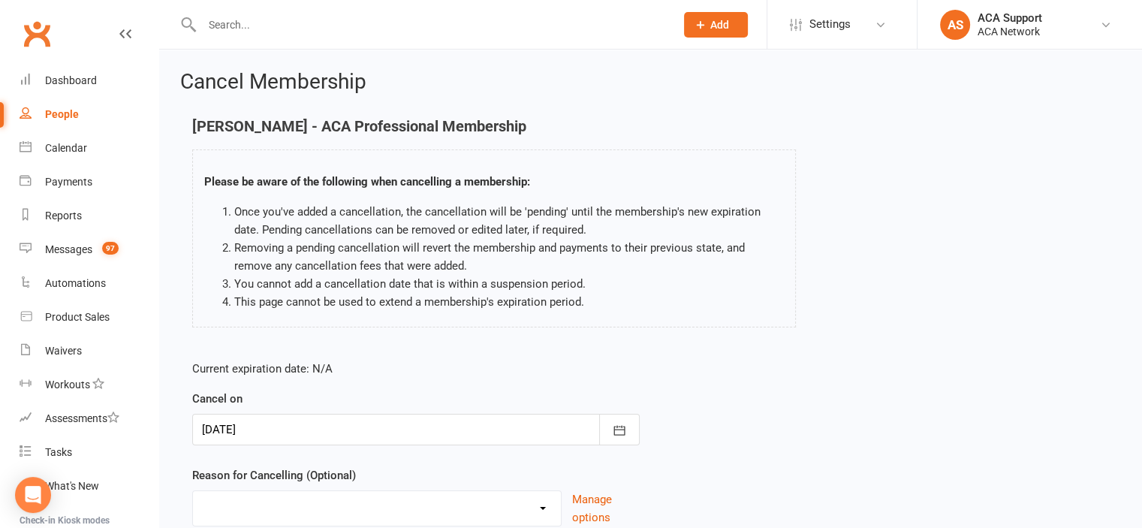
click at [431, 498] on select "Duplicate charges in transition of pmt system - Freeze Job Transition Moved Non…" at bounding box center [377, 506] width 368 height 30
select select "2"
click at [193, 491] on select "Duplicate charges in transition of pmt system - Freeze Job Transition Moved Non…" at bounding box center [377, 506] width 368 height 30
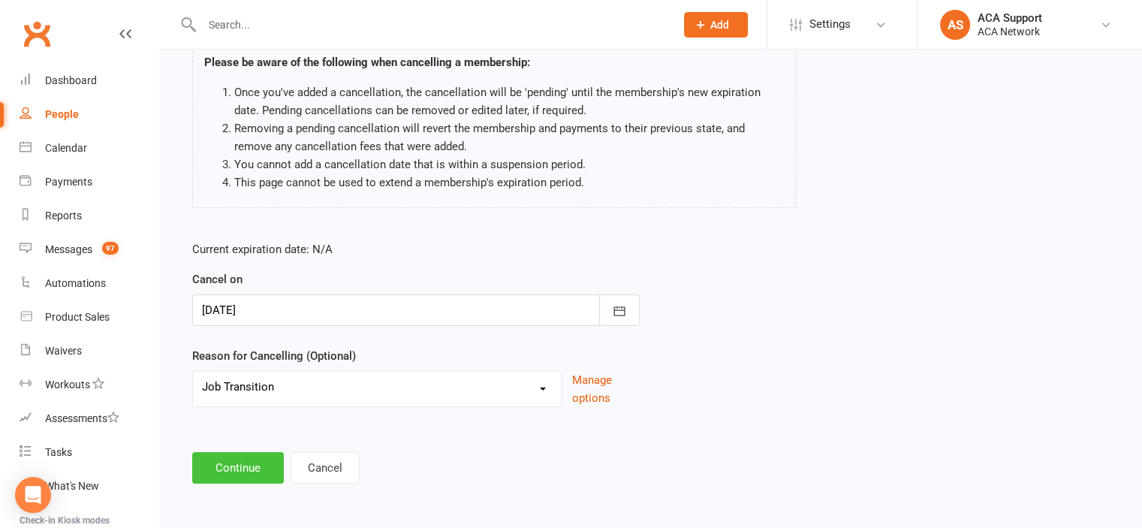
click at [216, 464] on button "Continue" at bounding box center [238, 468] width 92 height 32
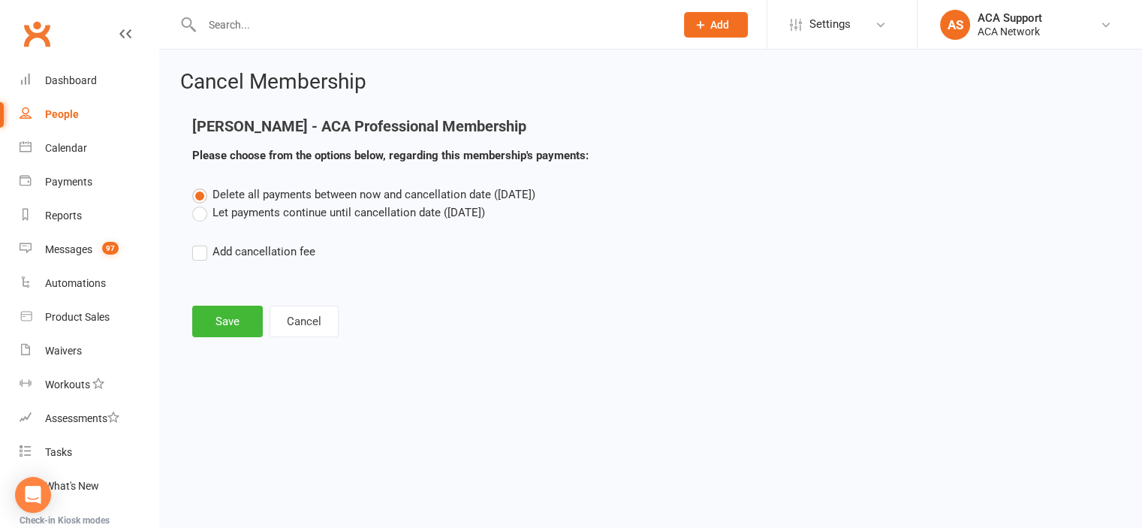
scroll to position [0, 0]
click at [221, 321] on button "Save" at bounding box center [227, 322] width 71 height 32
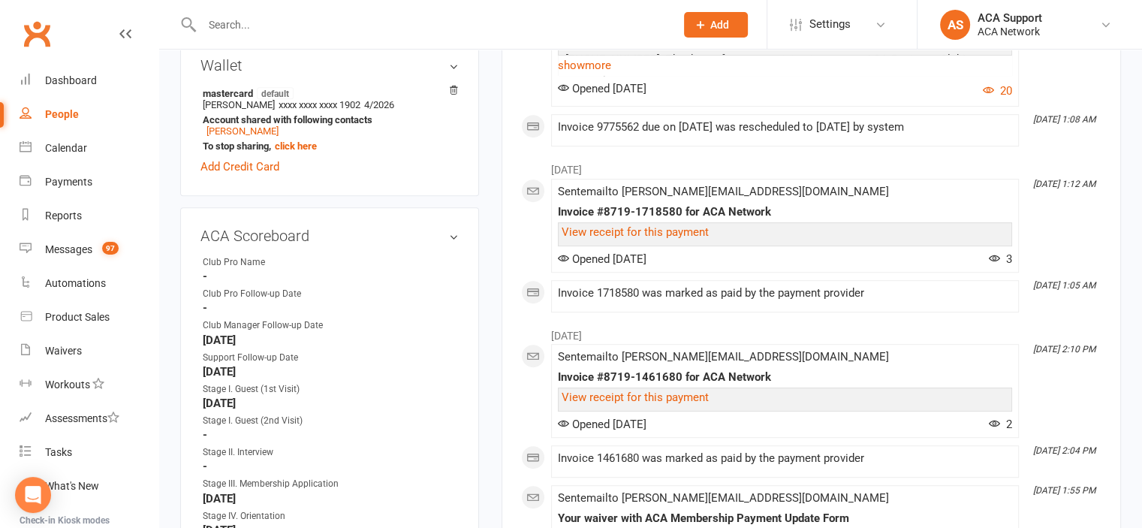
scroll to position [824, 0]
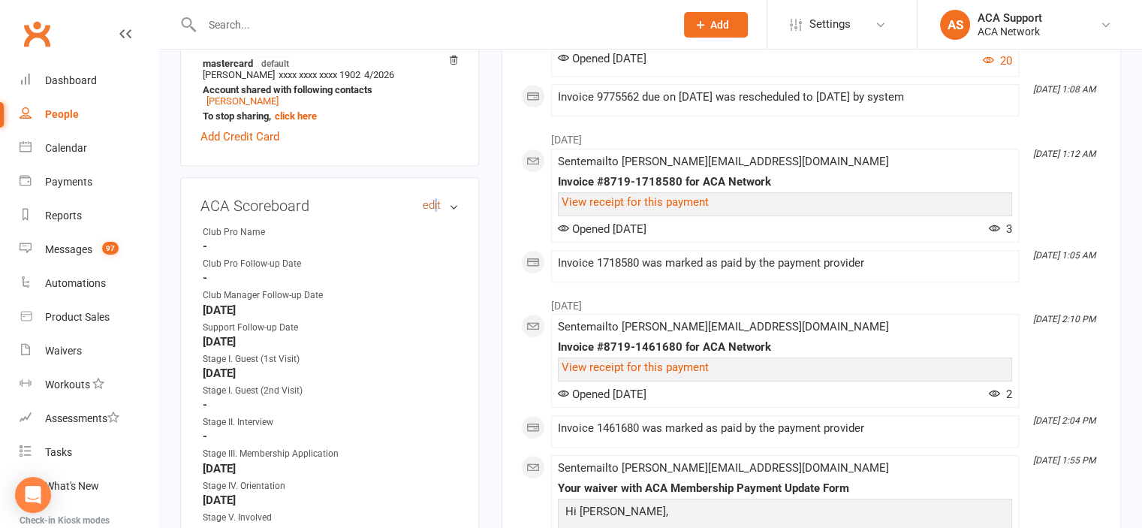
click at [435, 199] on link "edit" at bounding box center [432, 205] width 18 height 13
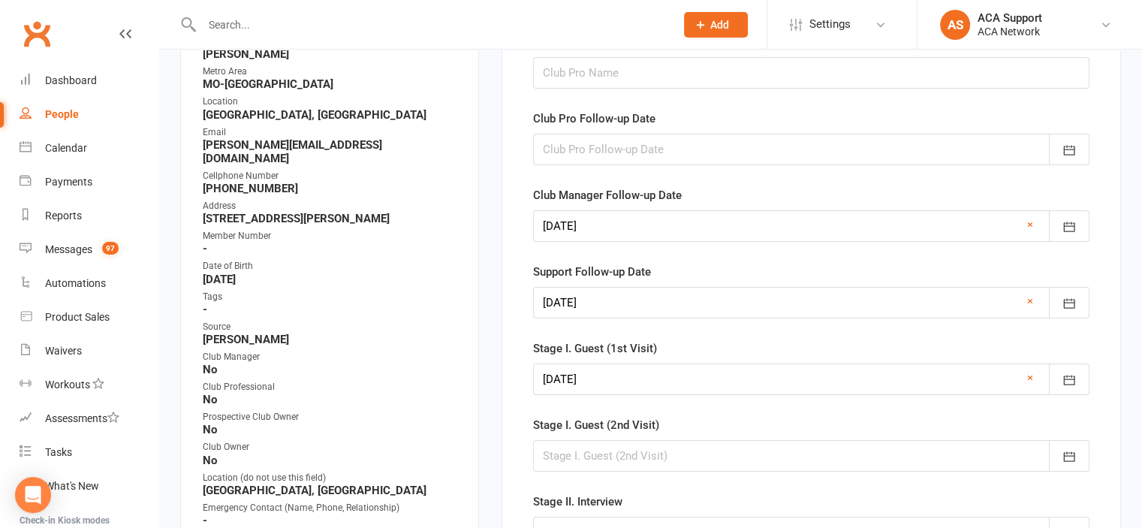
scroll to position [115, 0]
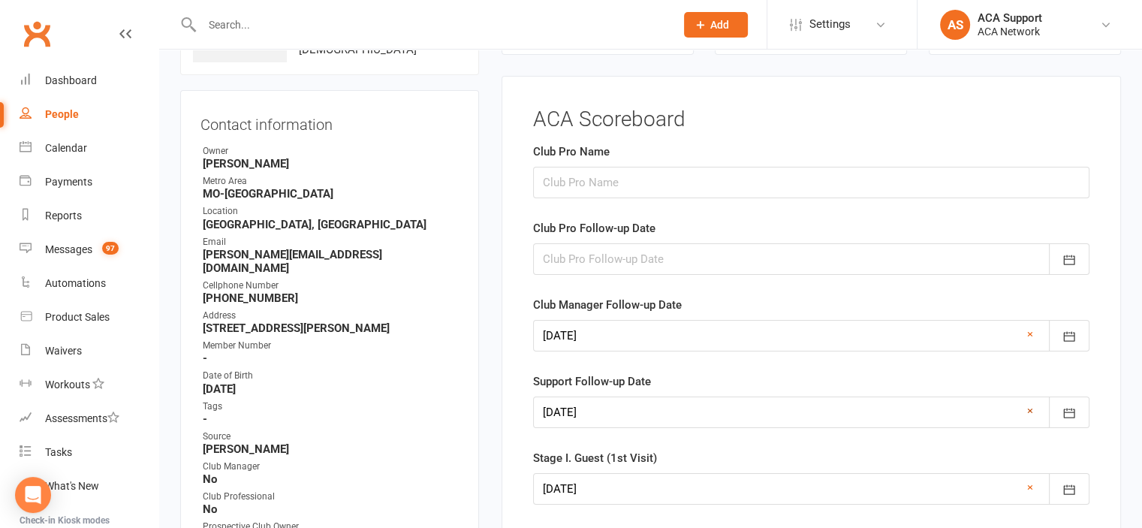
click at [1029, 408] on link "×" at bounding box center [1030, 411] width 6 height 18
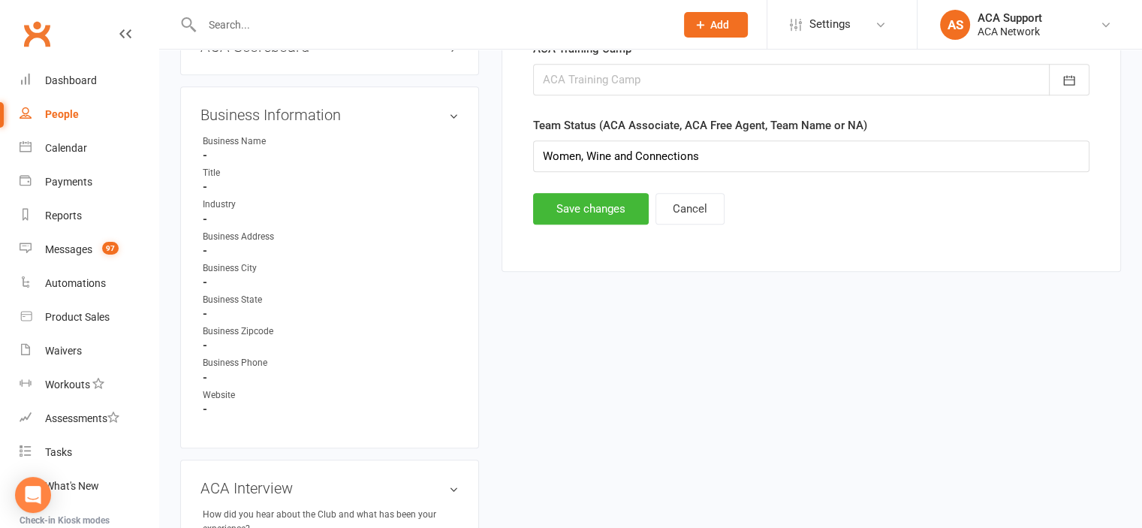
scroll to position [1016, 0]
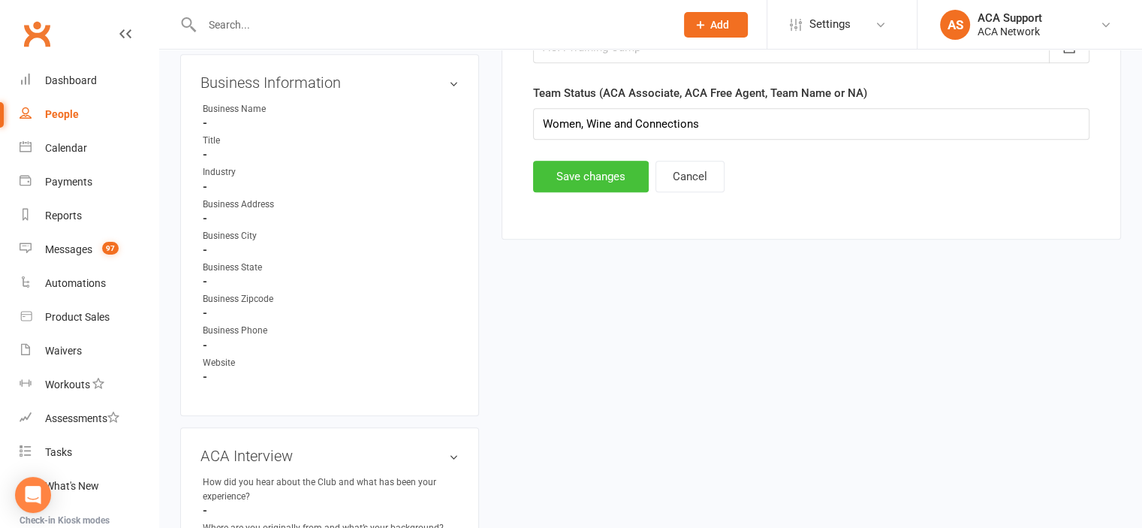
click at [570, 162] on button "Save changes" at bounding box center [591, 177] width 116 height 32
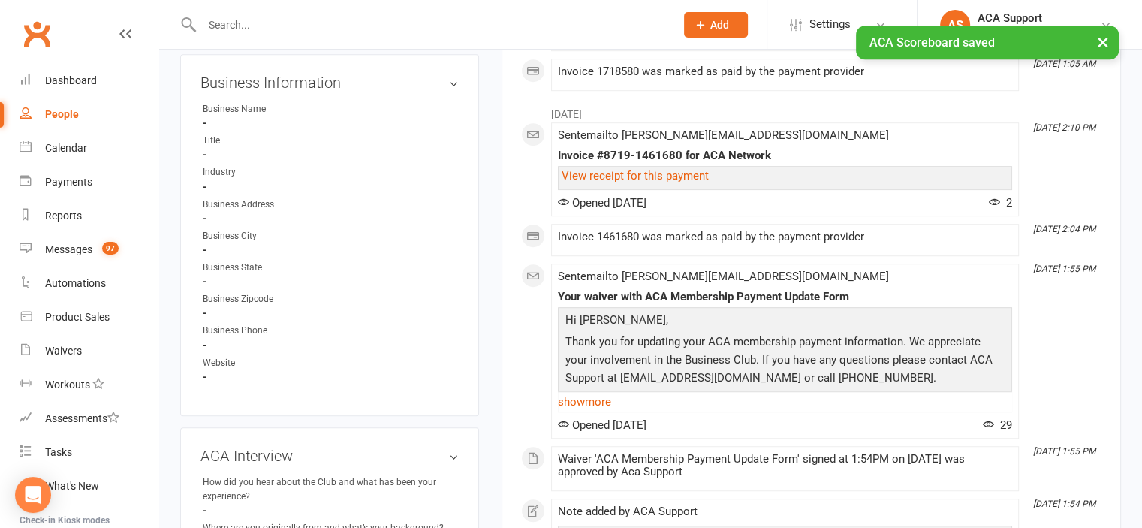
scroll to position [0, 0]
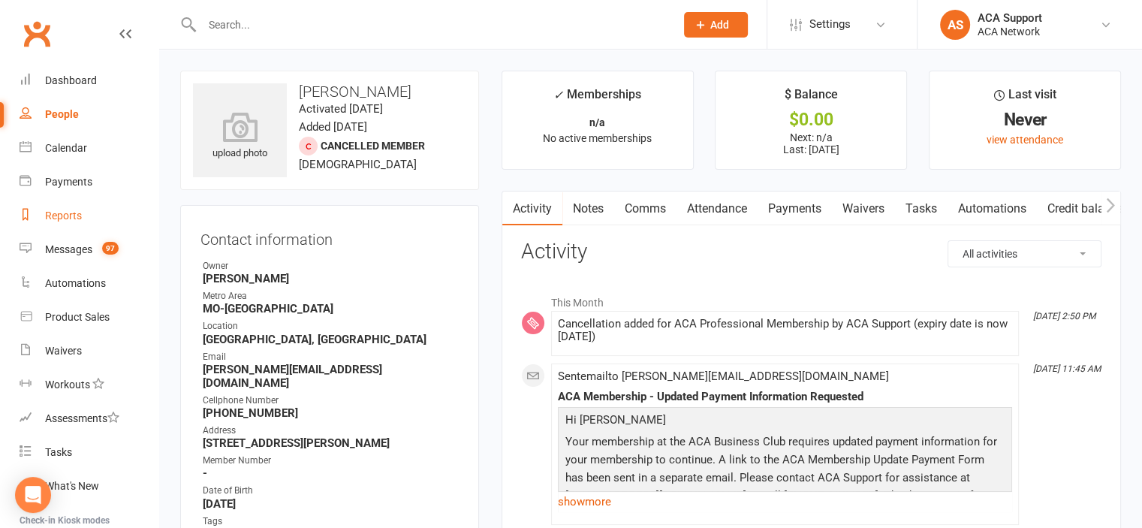
click at [61, 216] on div "Reports" at bounding box center [63, 215] width 37 height 12
select select "100"
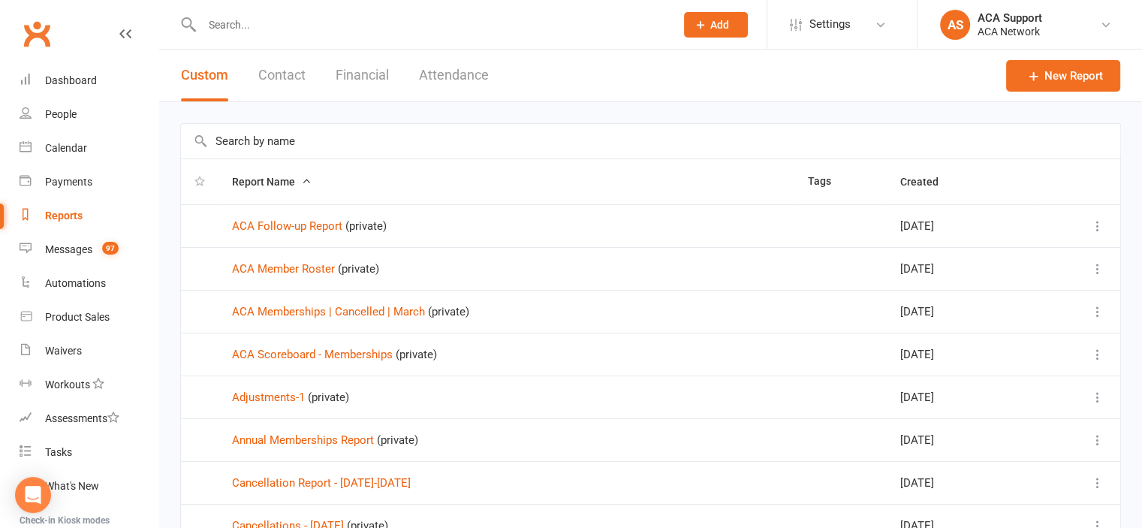
scroll to position [558, 0]
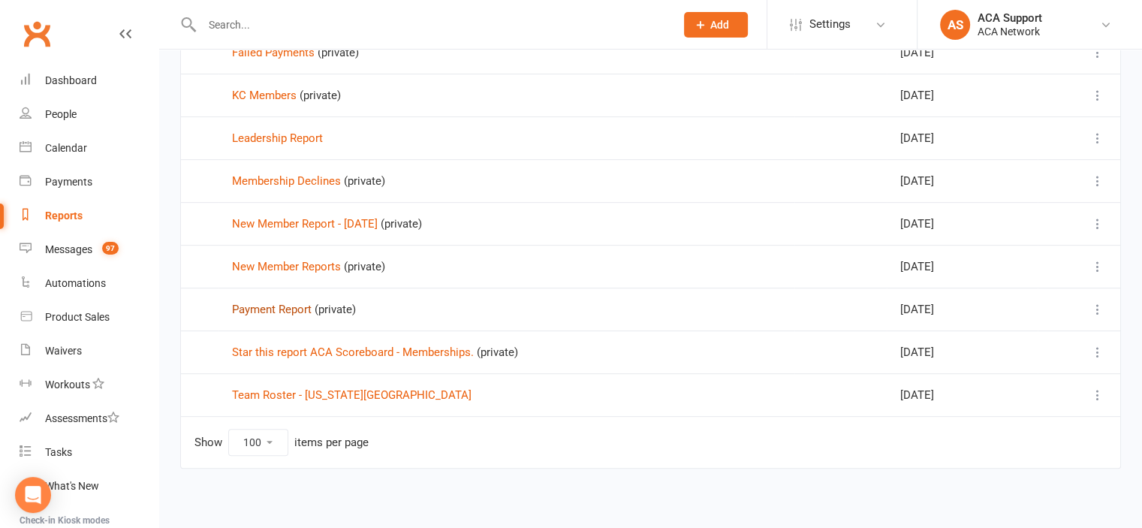
click at [260, 305] on link "Payment Report" at bounding box center [272, 310] width 80 height 14
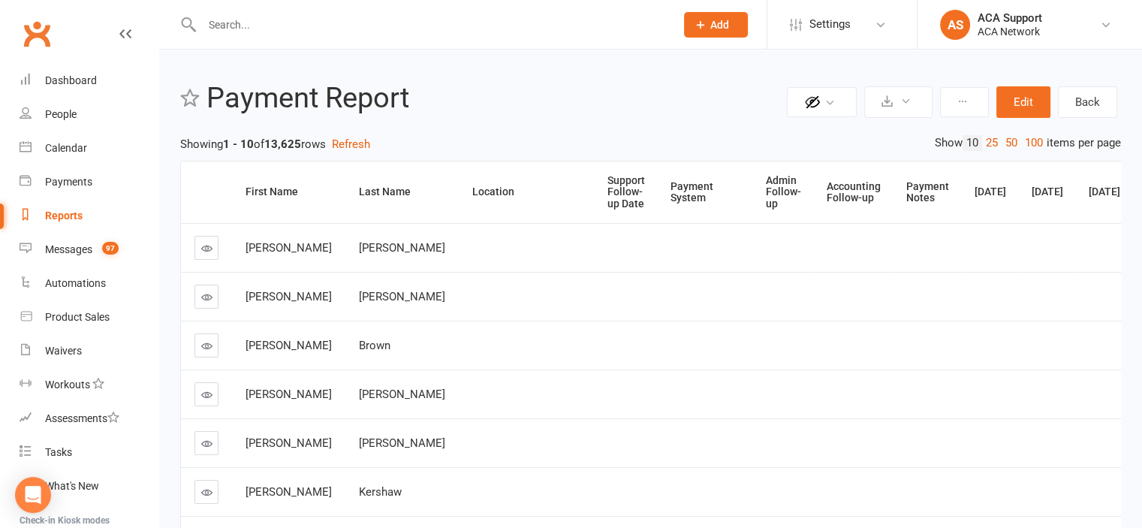
click at [607, 187] on div "Support Follow-up Date" at bounding box center [626, 192] width 38 height 35
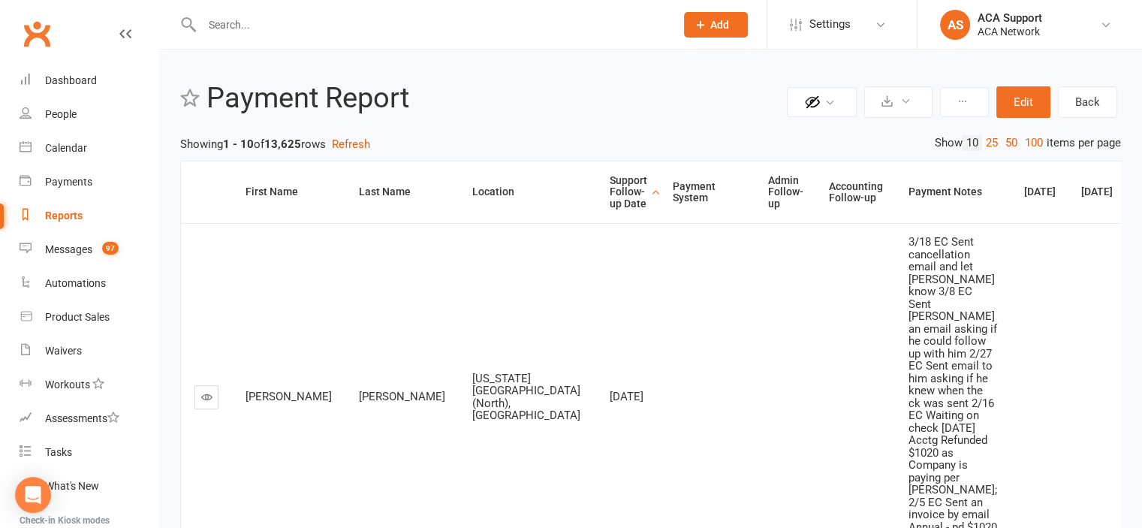
click at [203, 402] on icon at bounding box center [206, 396] width 11 height 11
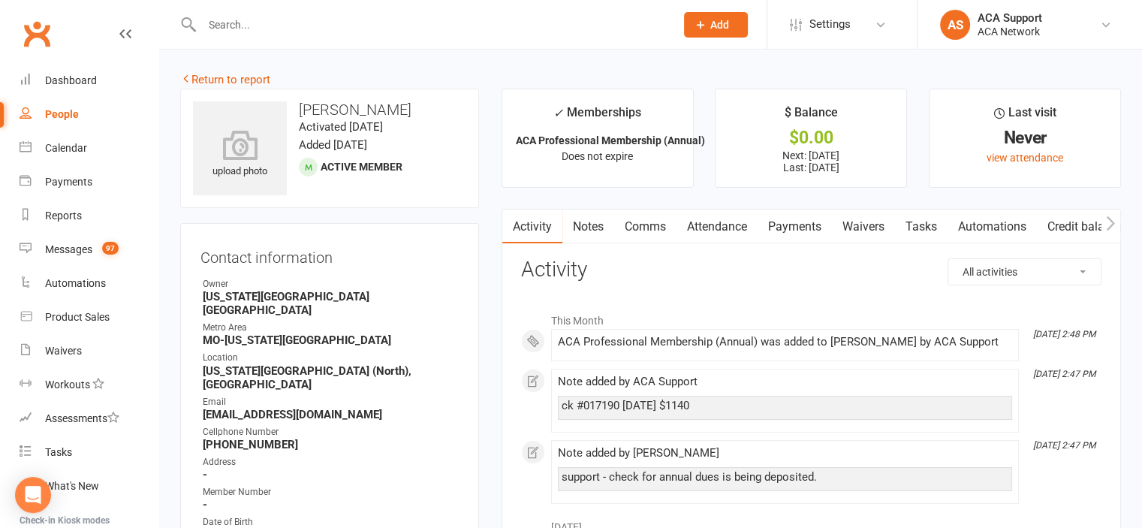
click at [802, 228] on link "Payments" at bounding box center [794, 226] width 74 height 35
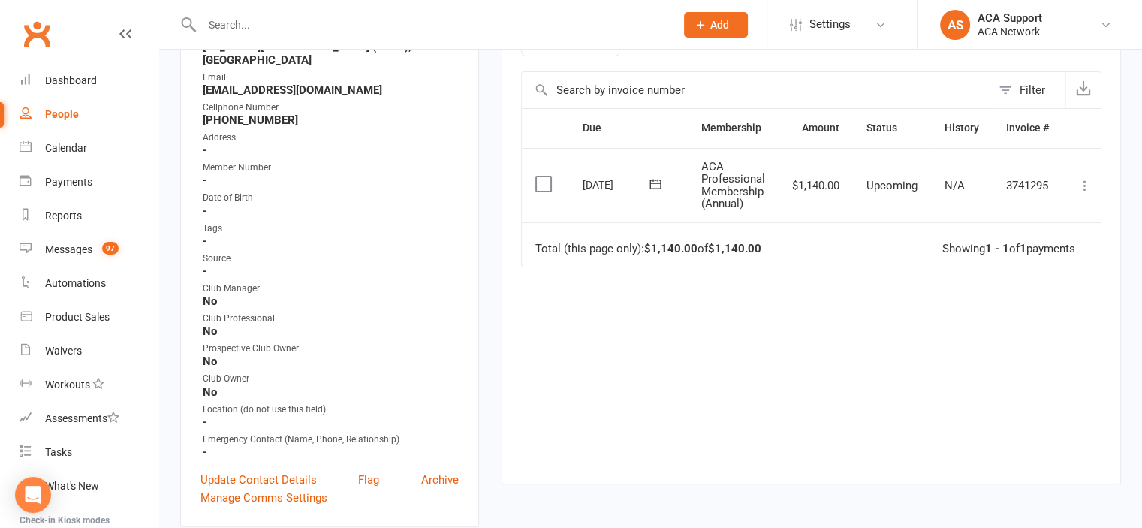
scroll to position [328, 0]
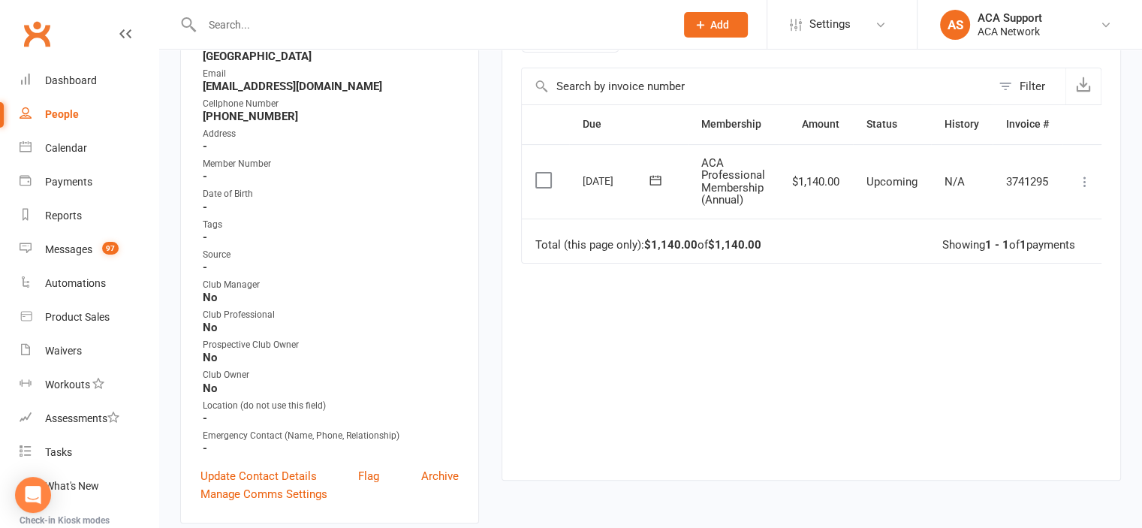
click at [1084, 179] on icon at bounding box center [1084, 181] width 15 height 15
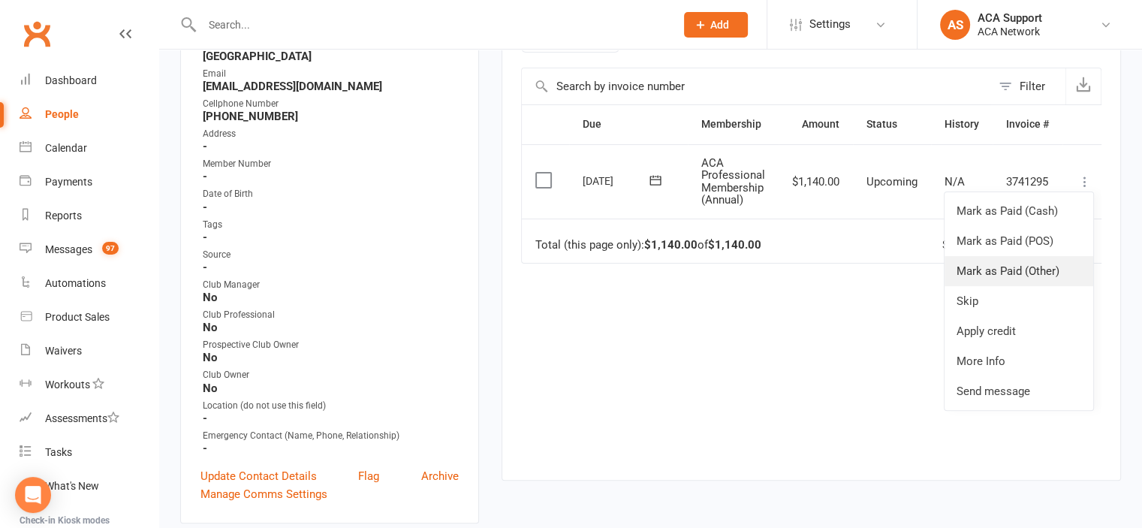
click at [980, 268] on link "Mark as Paid (Other)" at bounding box center [1018, 271] width 149 height 30
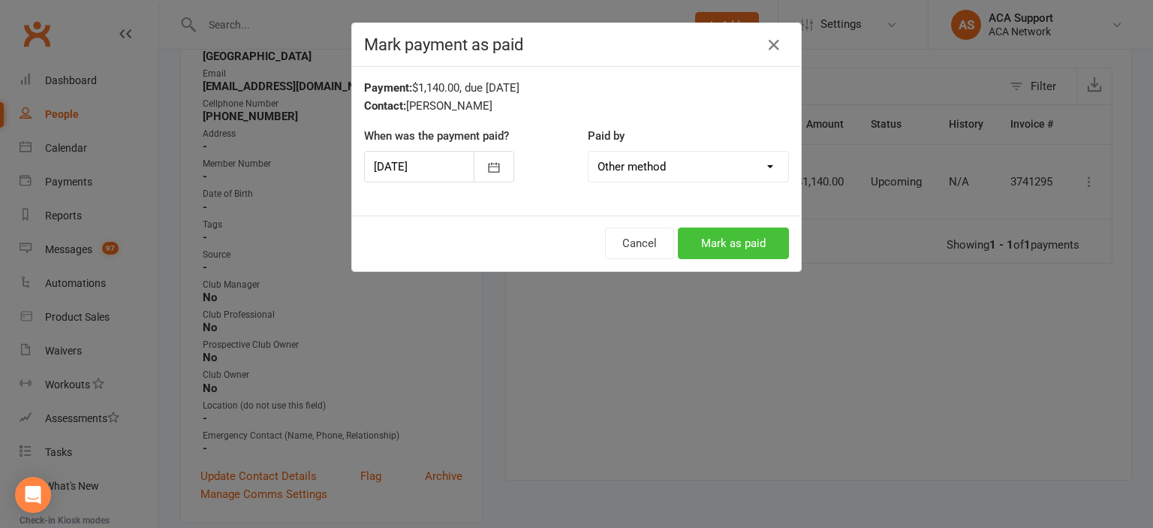
click at [703, 237] on button "Mark as paid" at bounding box center [733, 243] width 111 height 32
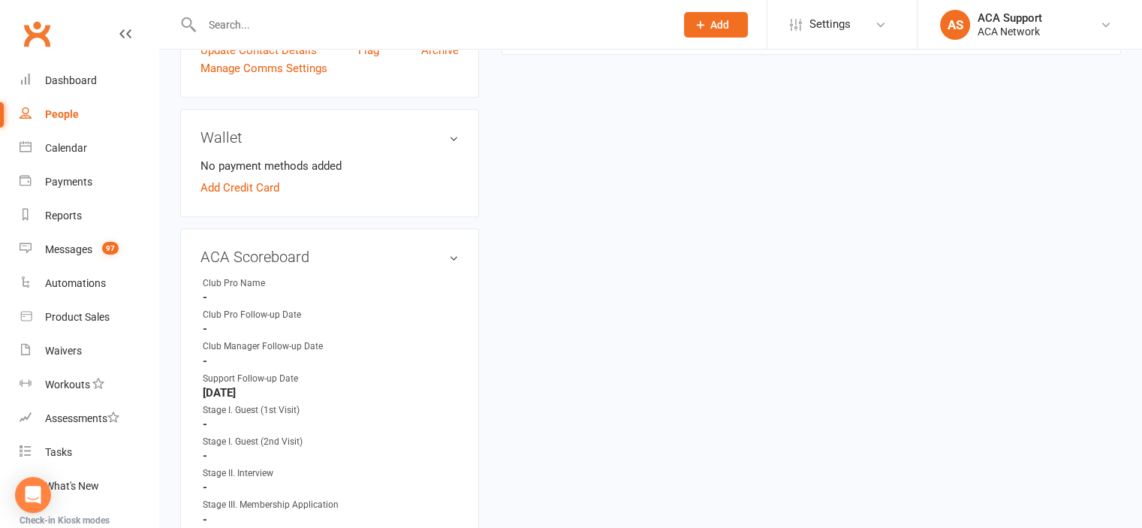
scroll to position [819, 0]
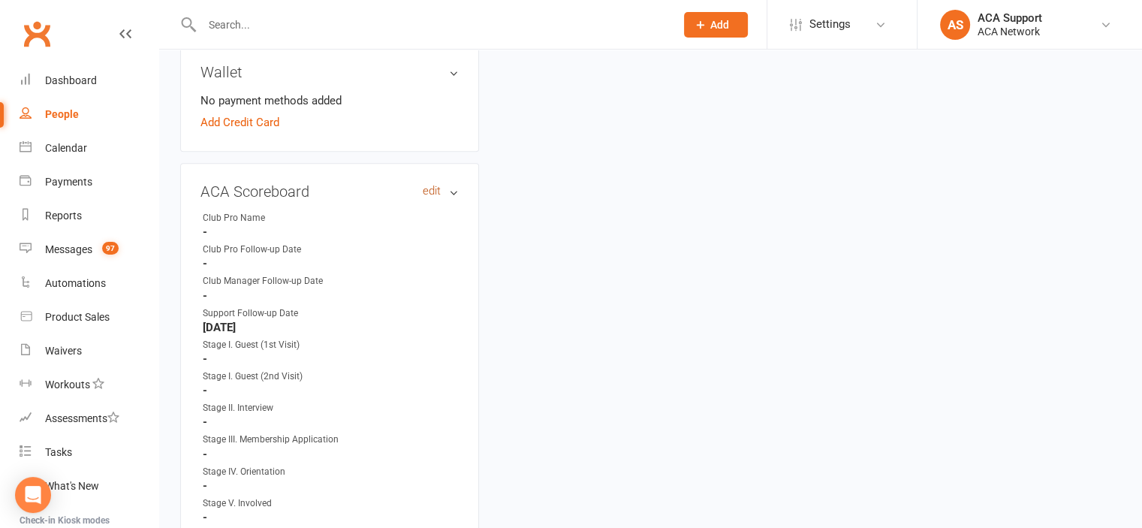
click at [429, 185] on link "edit" at bounding box center [432, 191] width 18 height 13
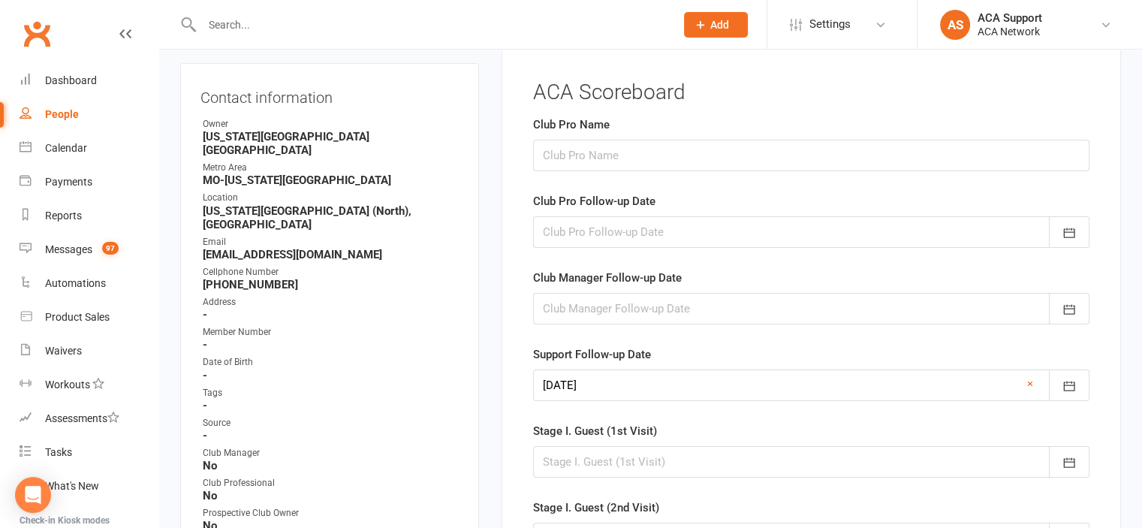
scroll to position [132, 0]
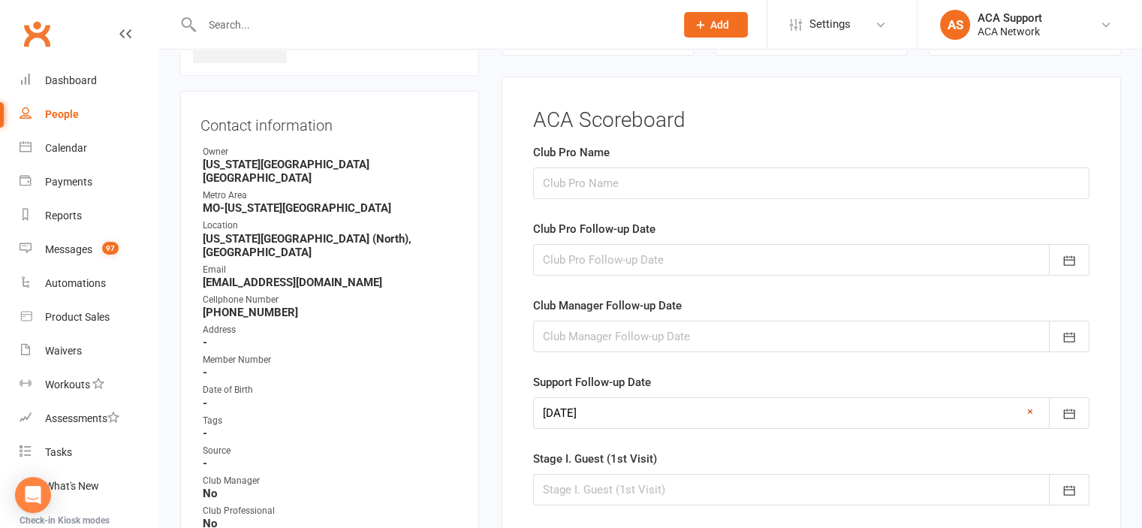
click at [1027, 408] on link "×" at bounding box center [1030, 411] width 6 height 18
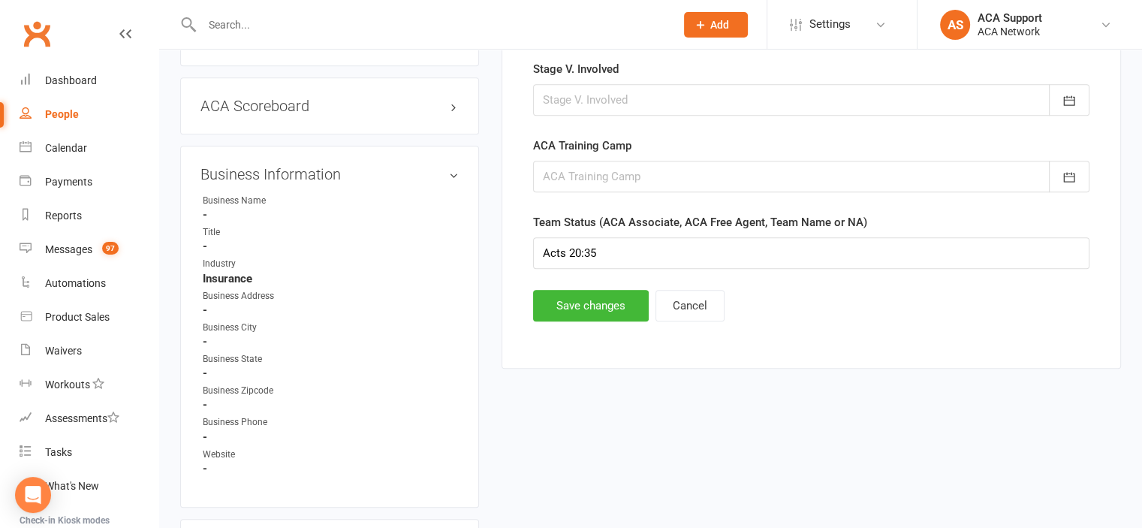
scroll to position [913, 0]
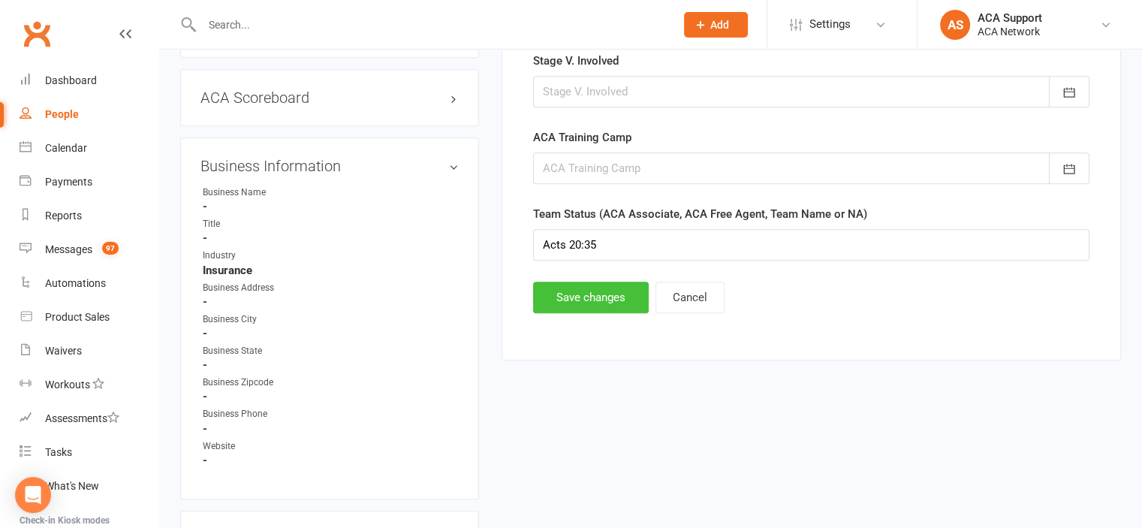
click at [567, 287] on button "Save changes" at bounding box center [591, 297] width 116 height 32
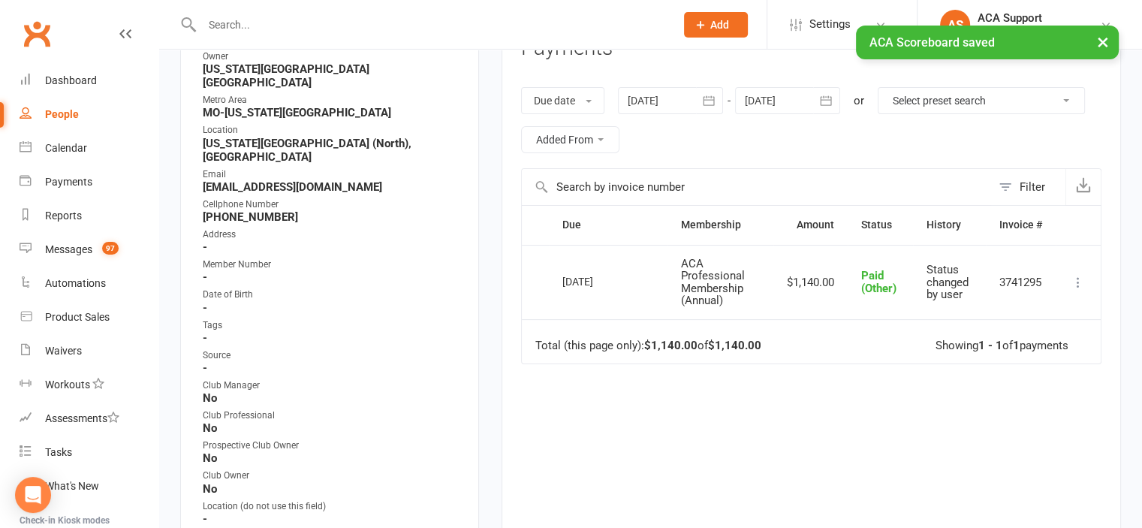
scroll to position [0, 0]
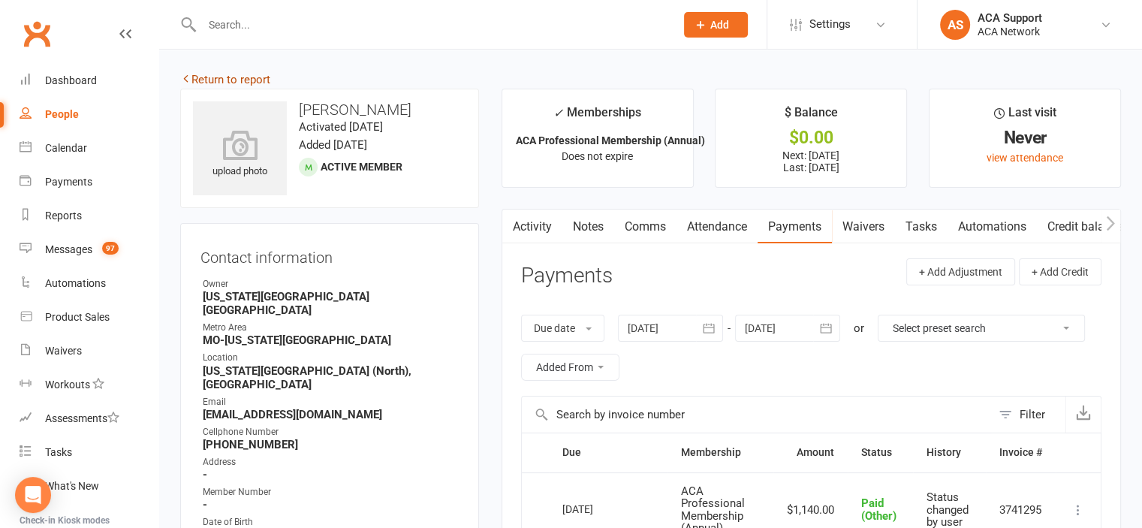
click at [200, 78] on link "Return to report" at bounding box center [225, 80] width 90 height 14
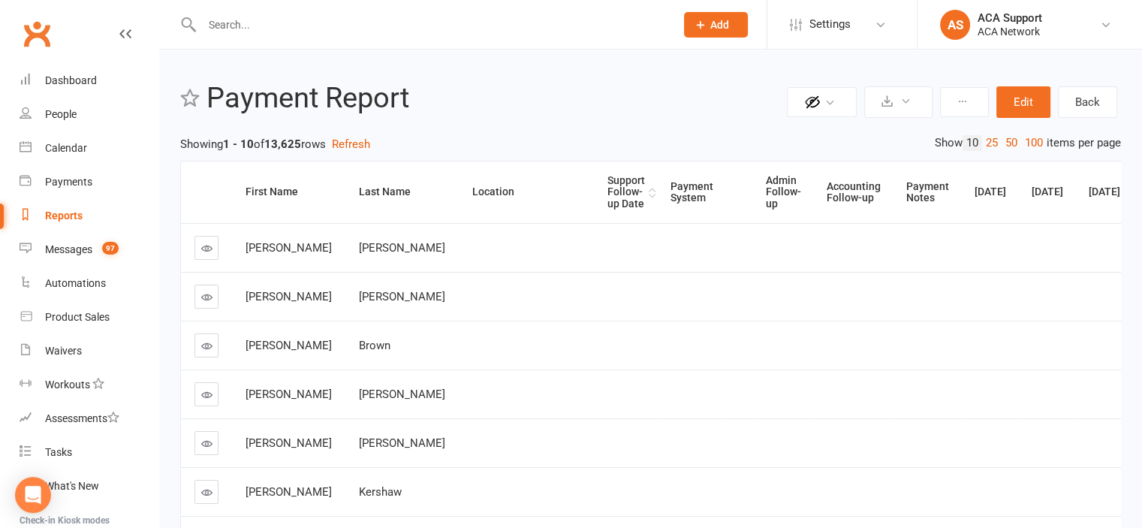
click at [607, 186] on div "Support Follow-up Date" at bounding box center [626, 192] width 38 height 35
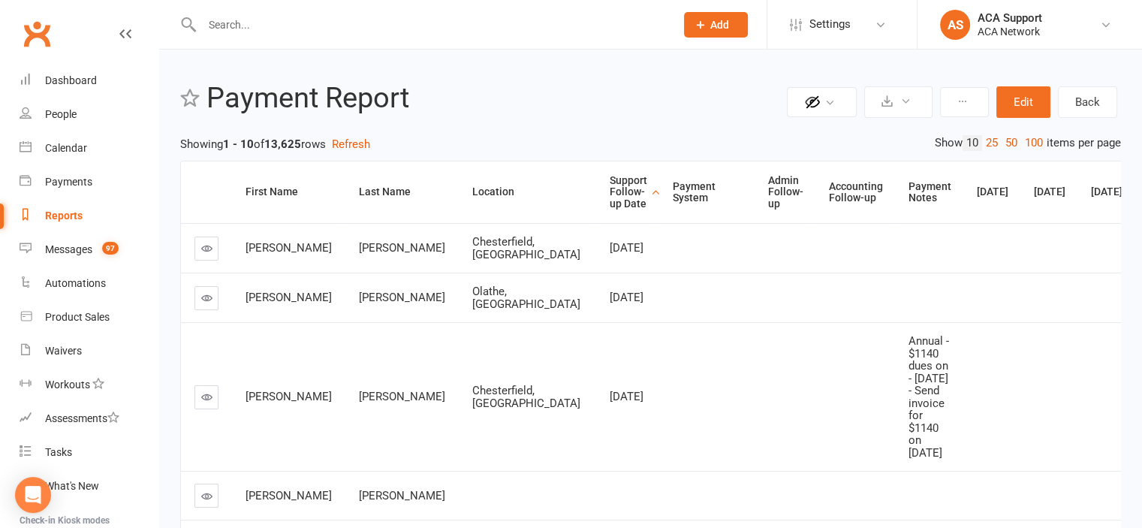
click at [203, 251] on icon at bounding box center [206, 247] width 11 height 11
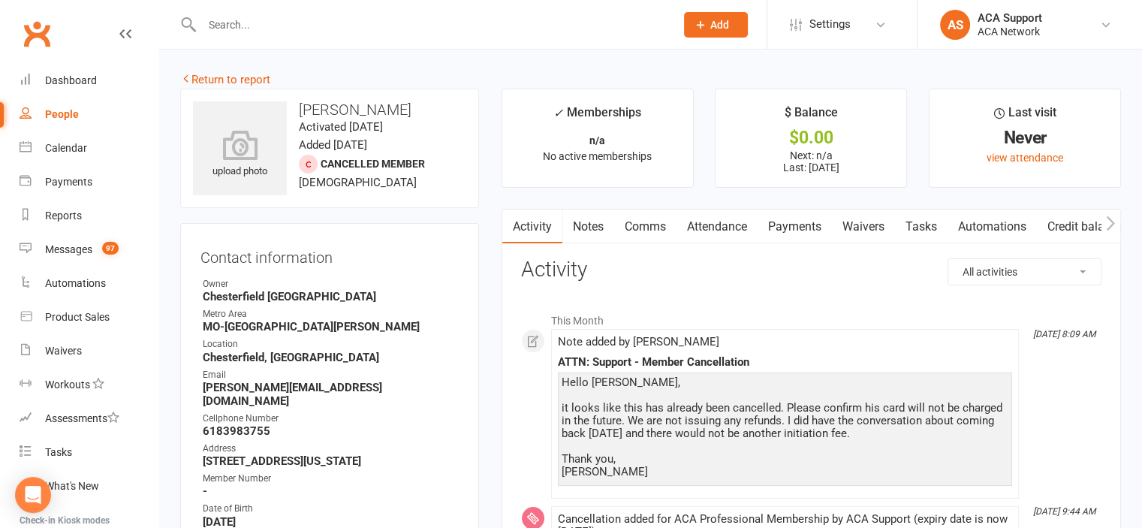
click at [589, 223] on link "Notes" at bounding box center [588, 226] width 52 height 35
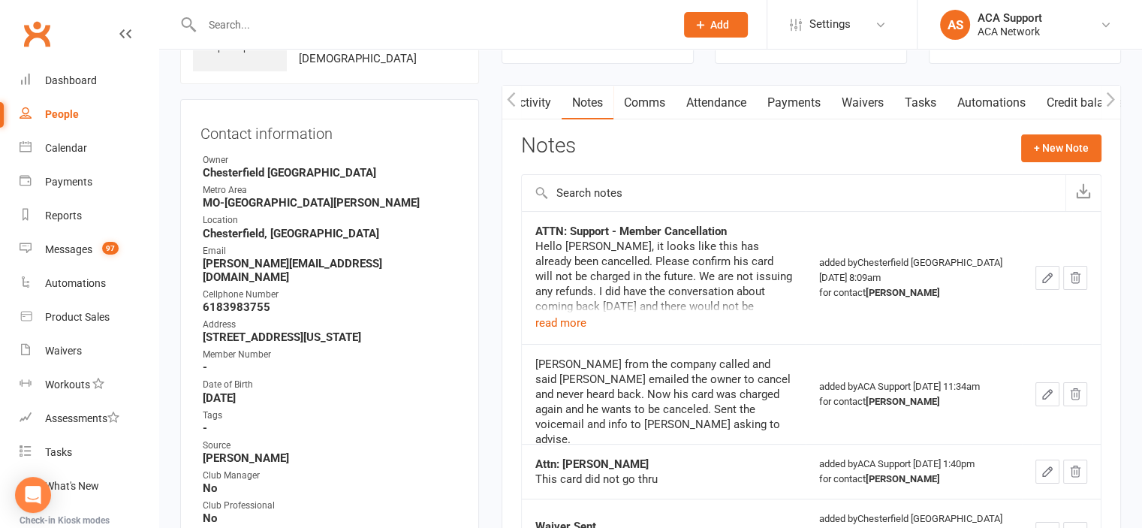
scroll to position [139, 0]
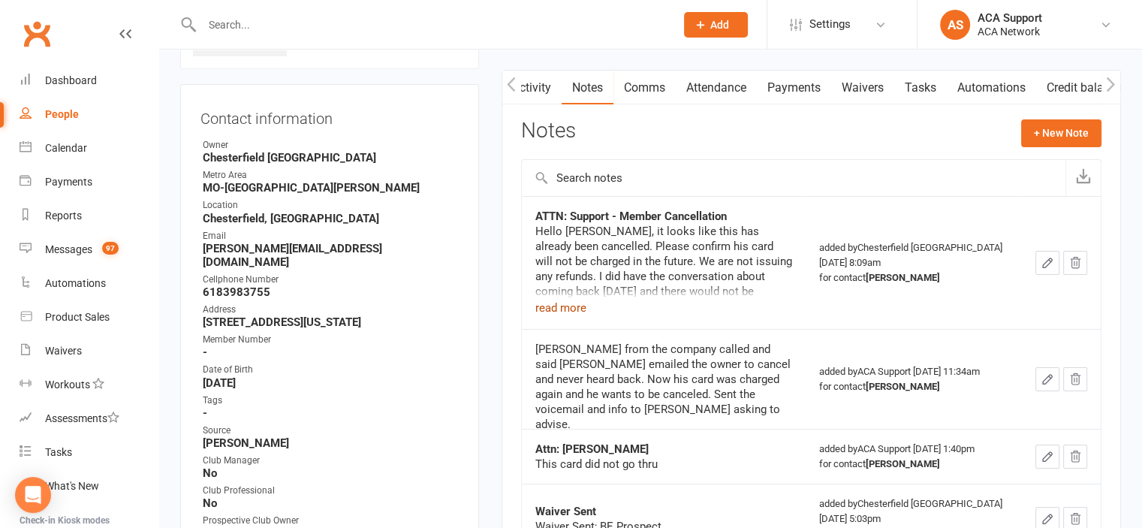
click at [561, 307] on button "read more" at bounding box center [560, 308] width 51 height 18
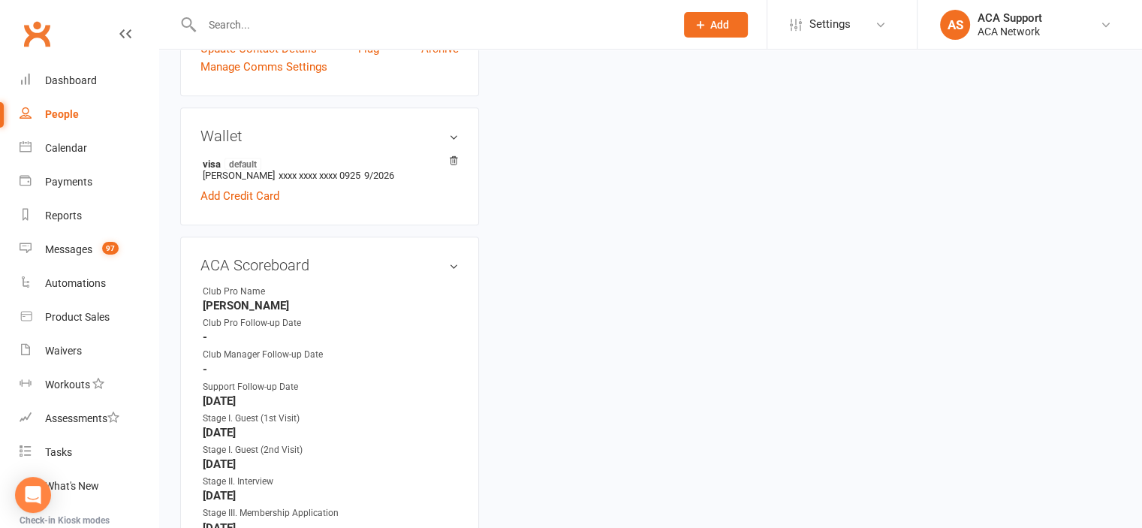
scroll to position [780, 0]
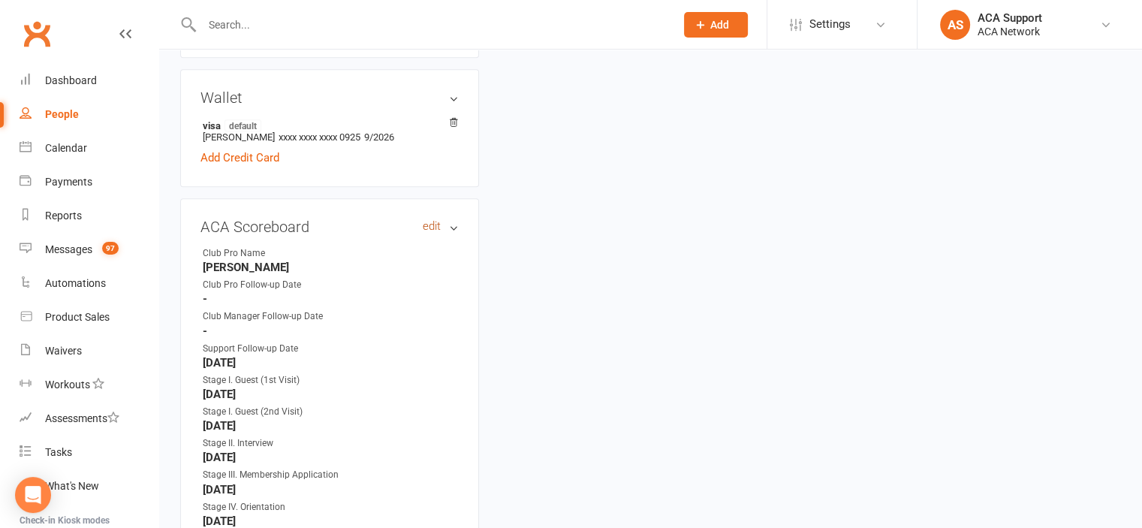
click at [429, 220] on link "edit" at bounding box center [432, 226] width 18 height 13
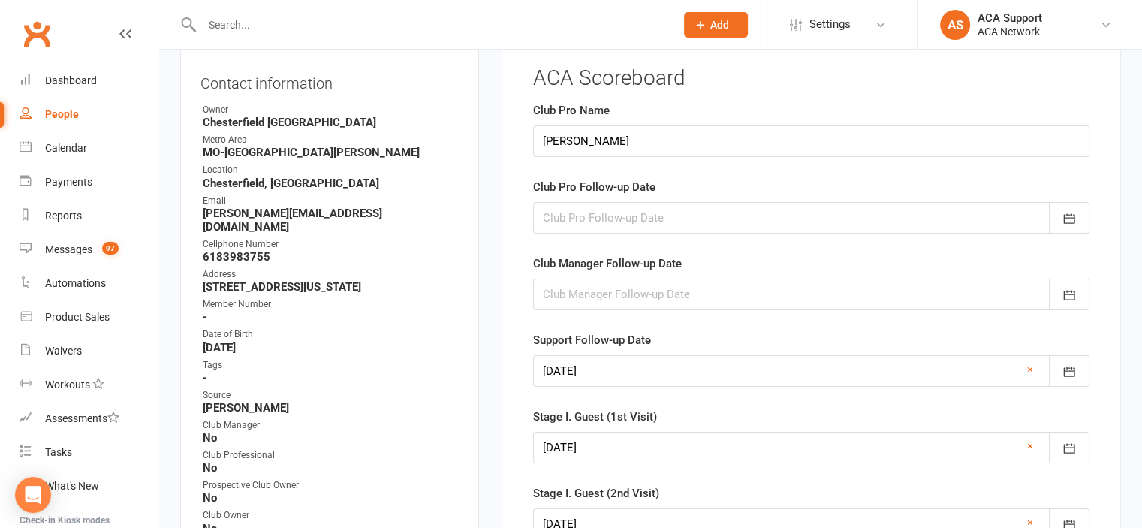
scroll to position [132, 0]
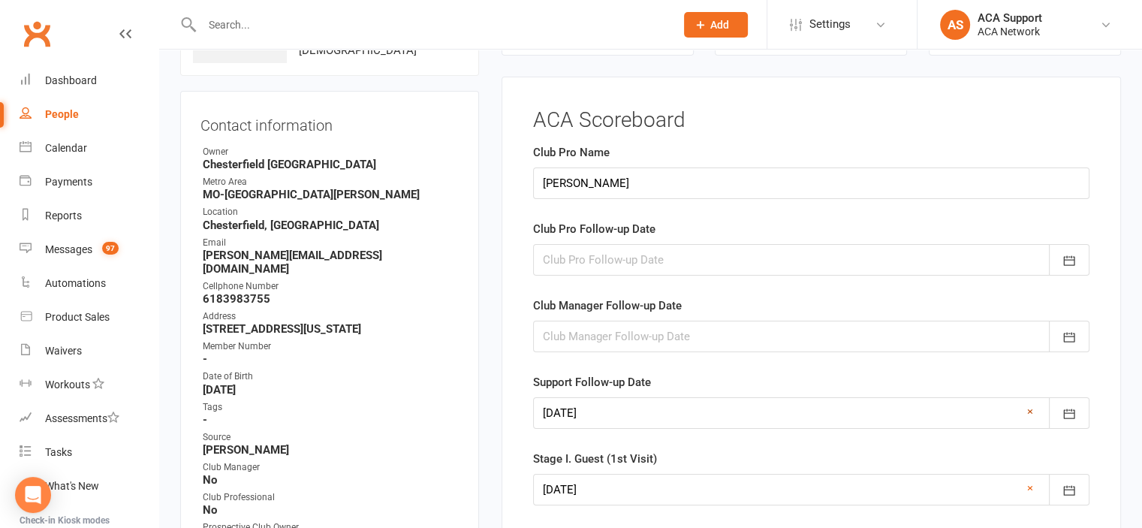
click at [1029, 408] on link "×" at bounding box center [1030, 411] width 6 height 18
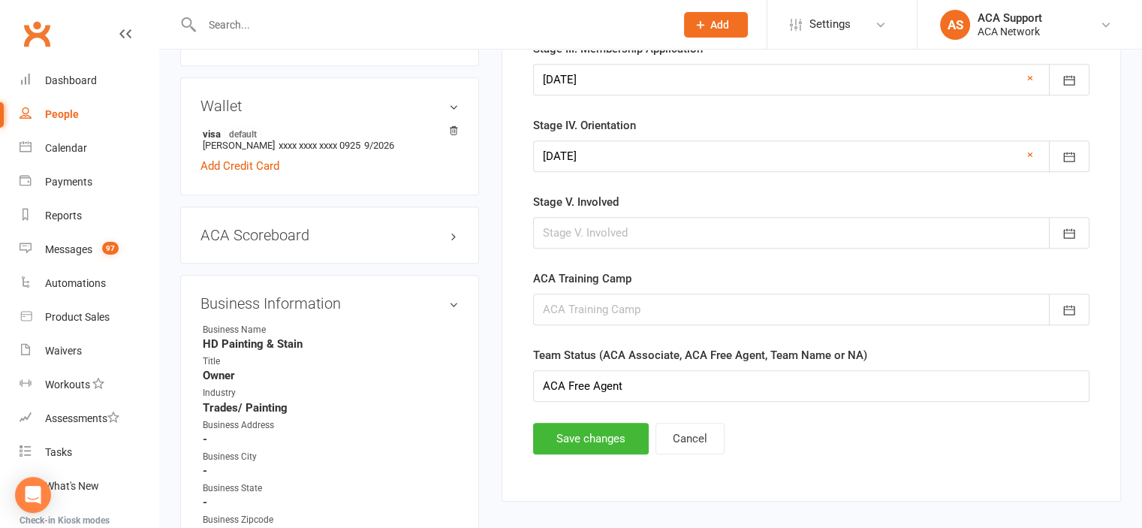
scroll to position [775, 0]
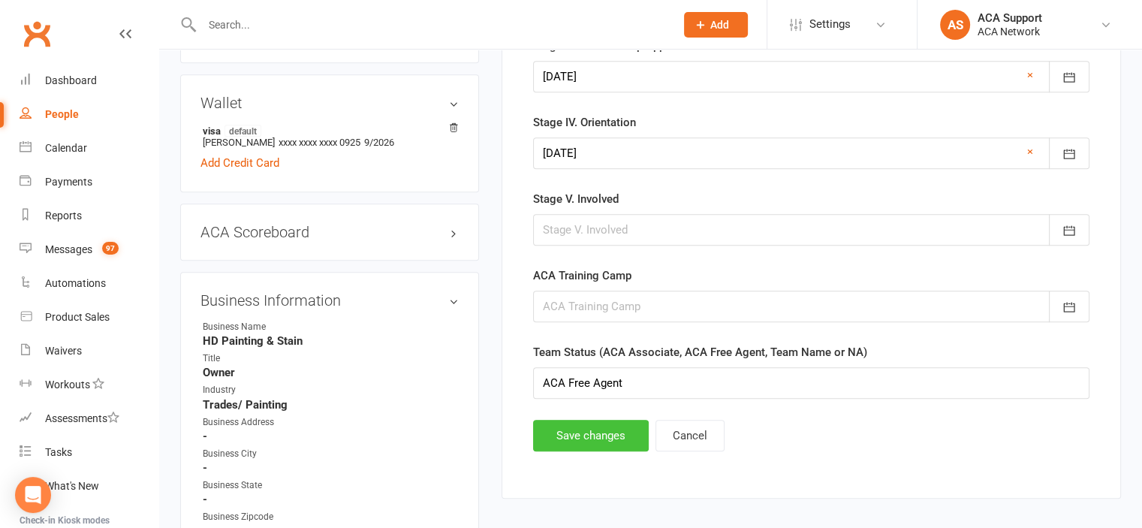
click at [582, 436] on button "Save changes" at bounding box center [591, 436] width 116 height 32
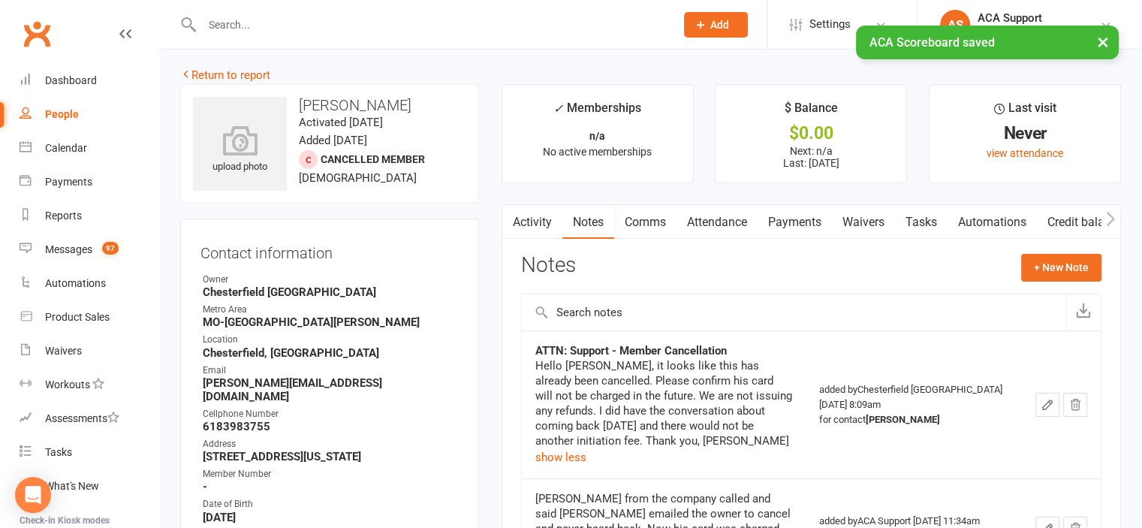
scroll to position [1, 0]
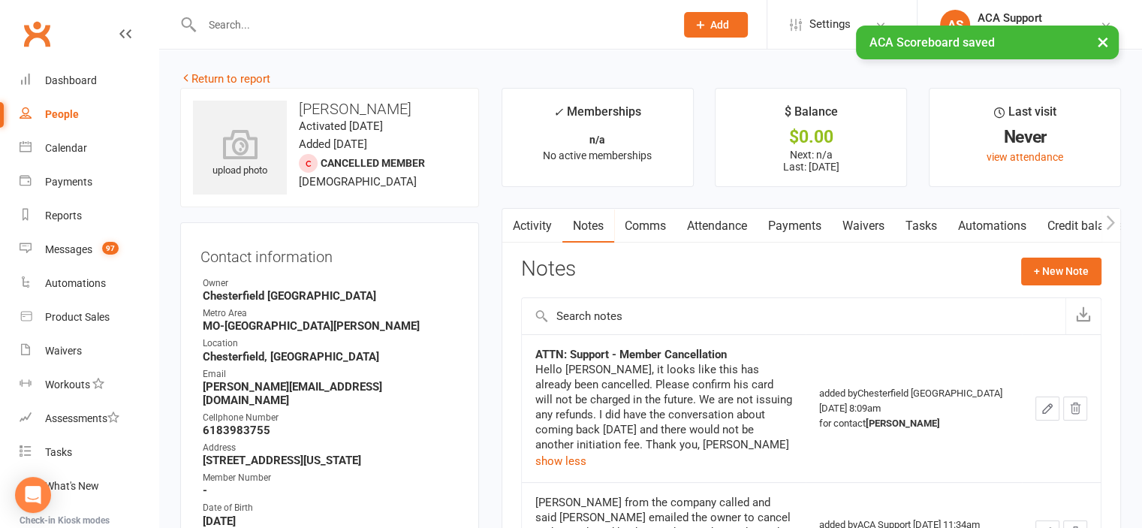
click at [799, 216] on link "Payments" at bounding box center [794, 226] width 74 height 35
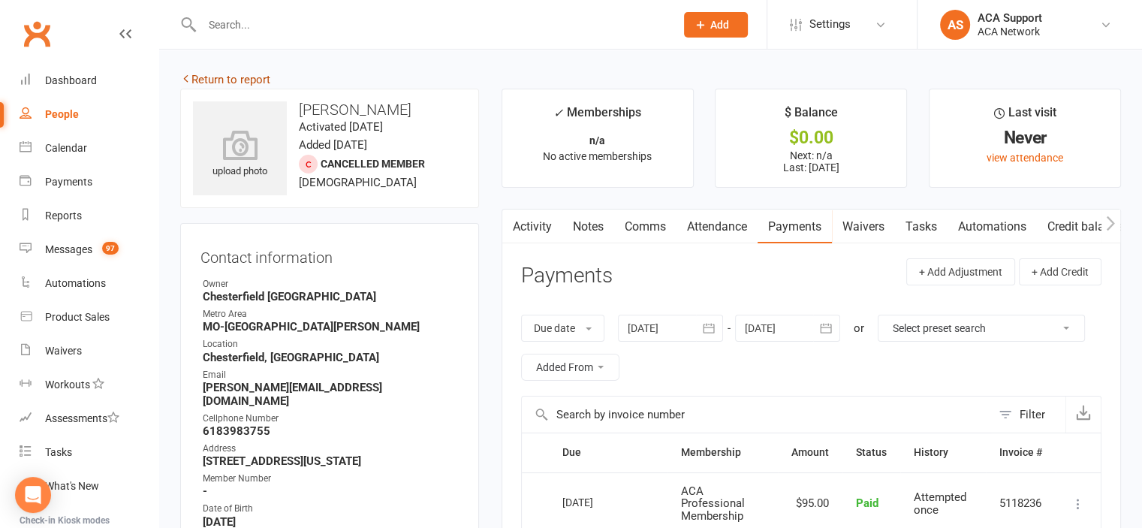
click at [206, 73] on link "Return to report" at bounding box center [225, 80] width 90 height 14
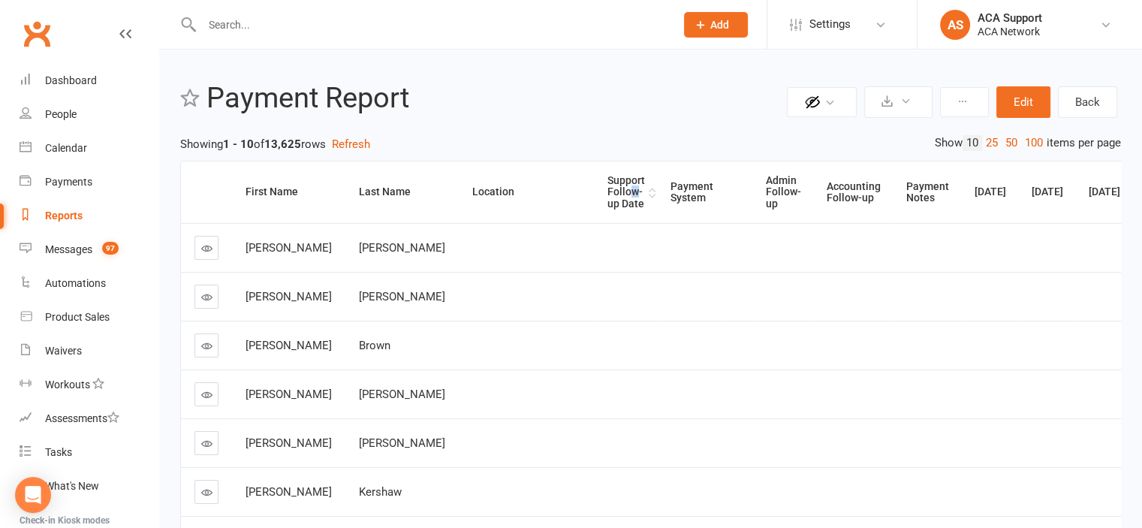
click at [607, 192] on div "Support Follow-up Date" at bounding box center [626, 192] width 38 height 35
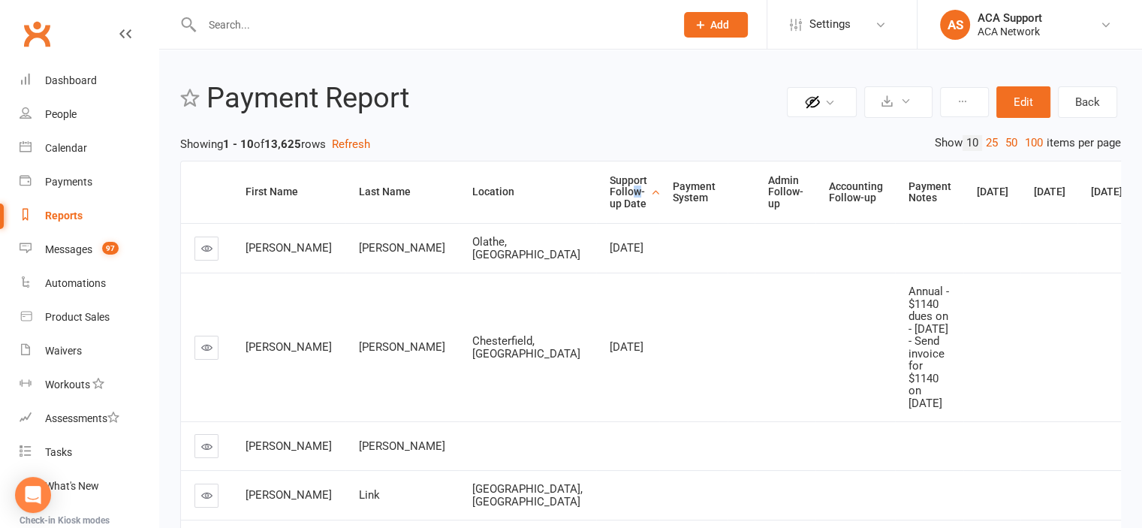
click at [203, 248] on icon at bounding box center [206, 247] width 11 height 11
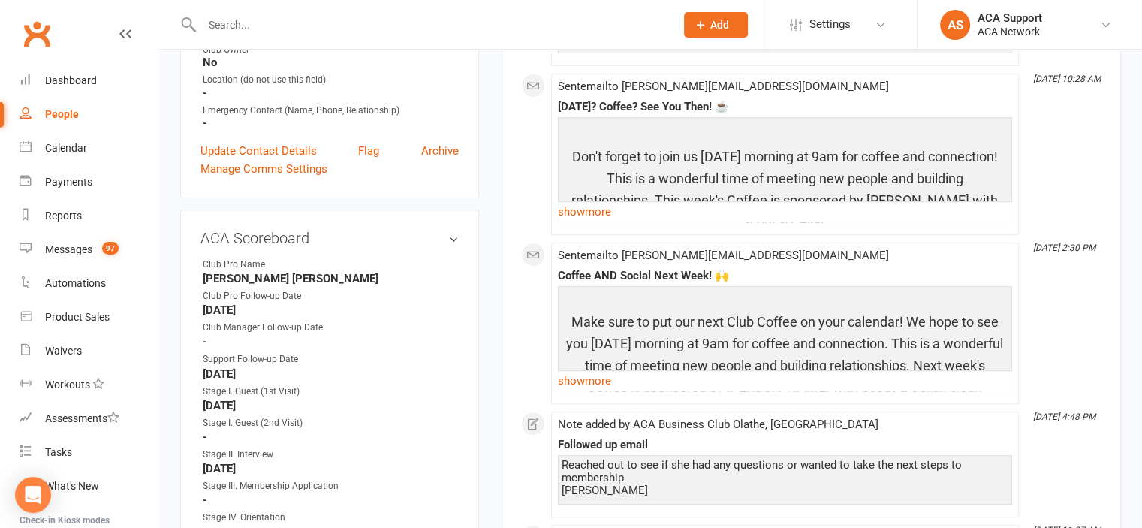
scroll to position [613, 0]
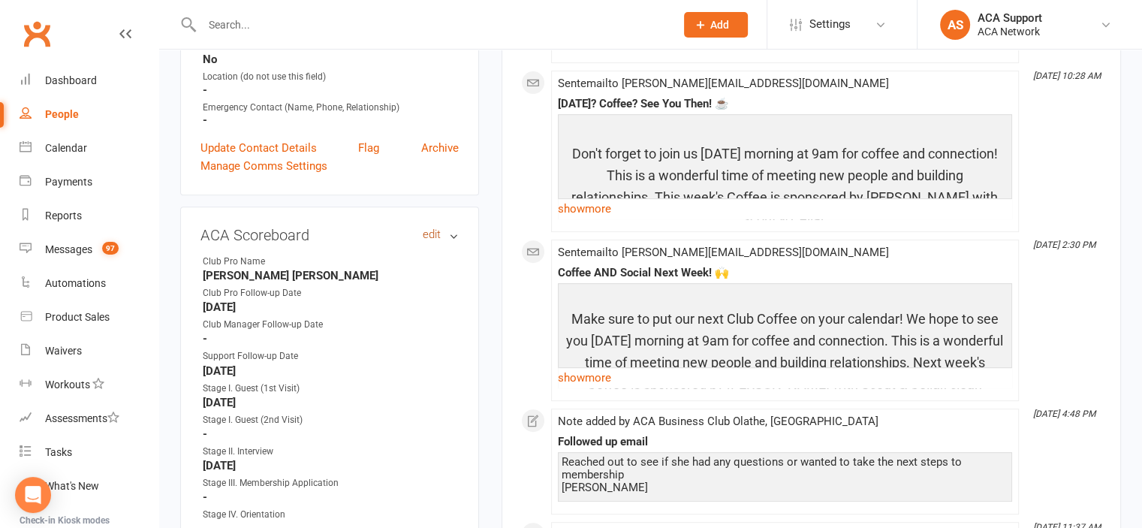
click at [426, 228] on link "edit" at bounding box center [432, 234] width 18 height 13
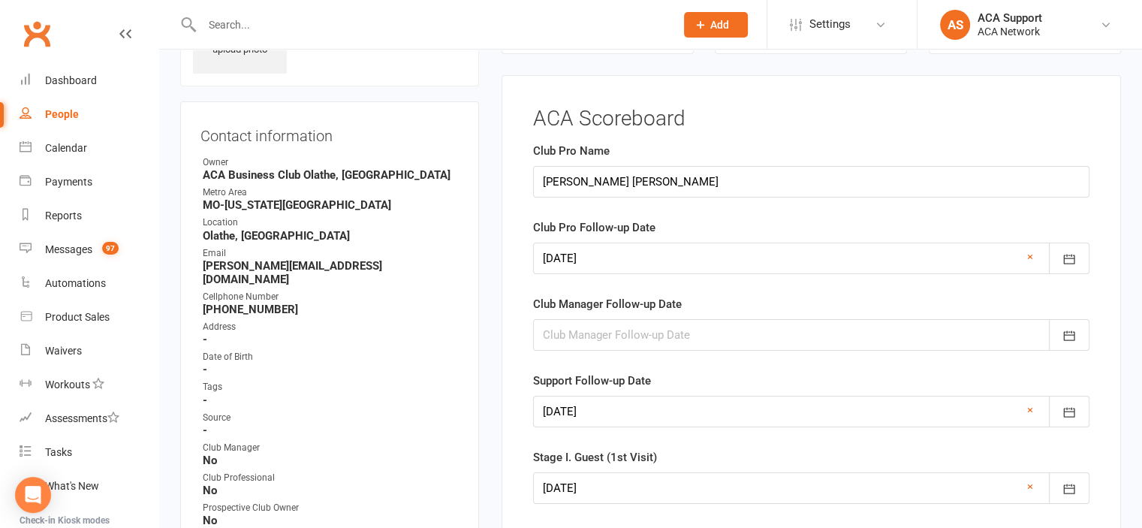
scroll to position [121, 0]
click at [1027, 408] on link "×" at bounding box center [1030, 411] width 6 height 18
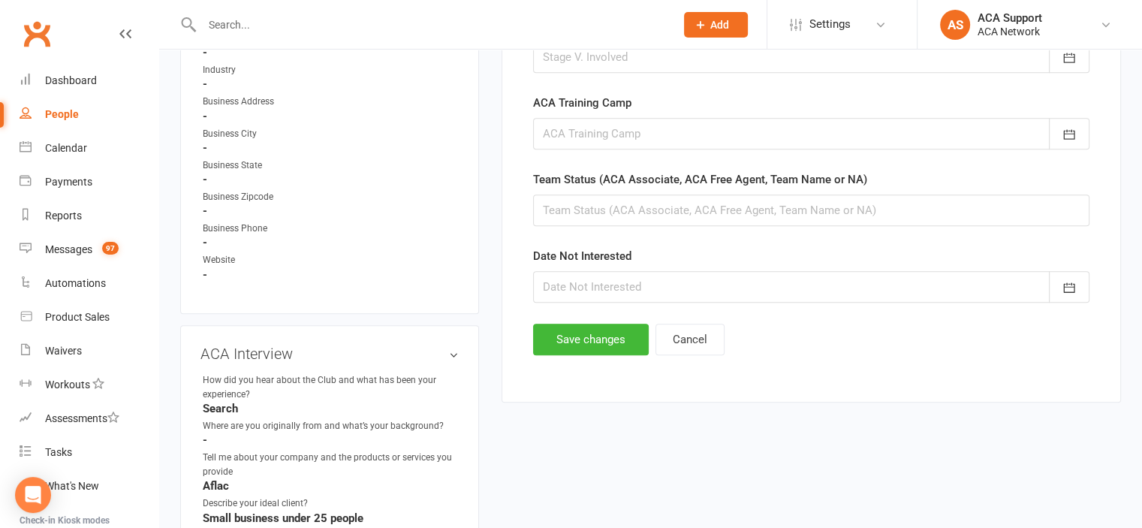
scroll to position [938, 0]
click at [579, 324] on button "Save changes" at bounding box center [591, 337] width 116 height 32
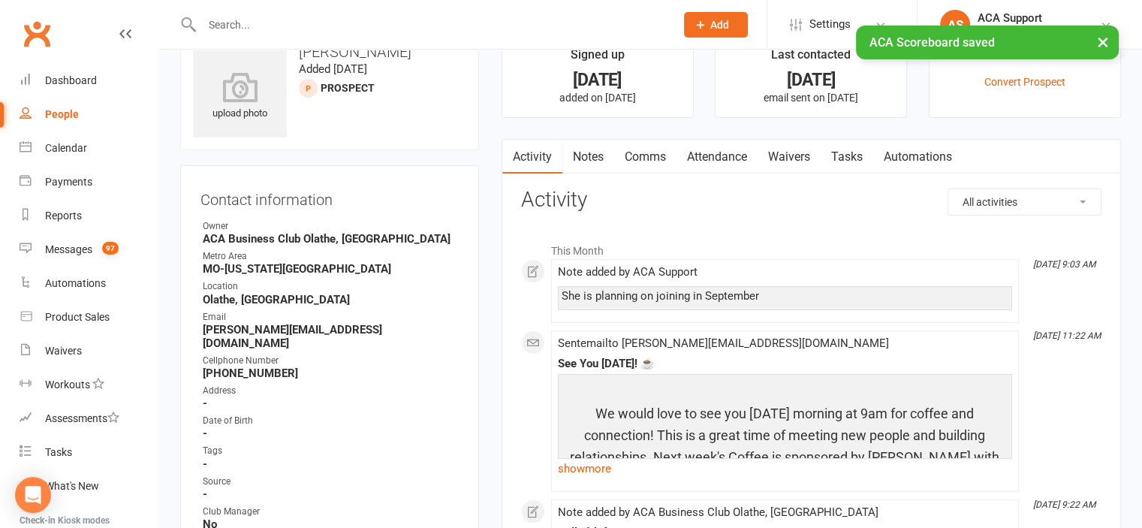
scroll to position [0, 0]
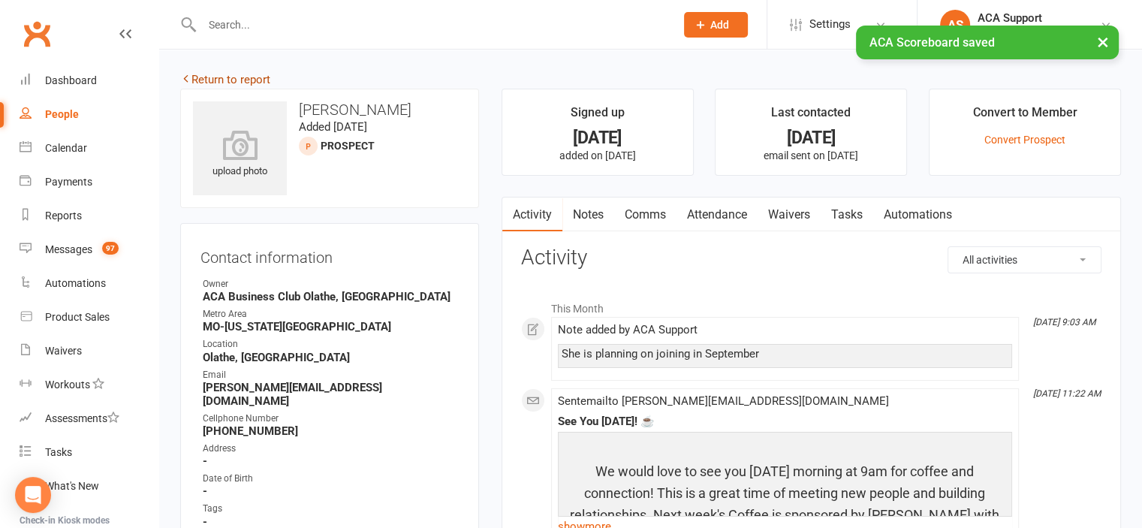
click at [200, 80] on link "Return to report" at bounding box center [225, 80] width 90 height 14
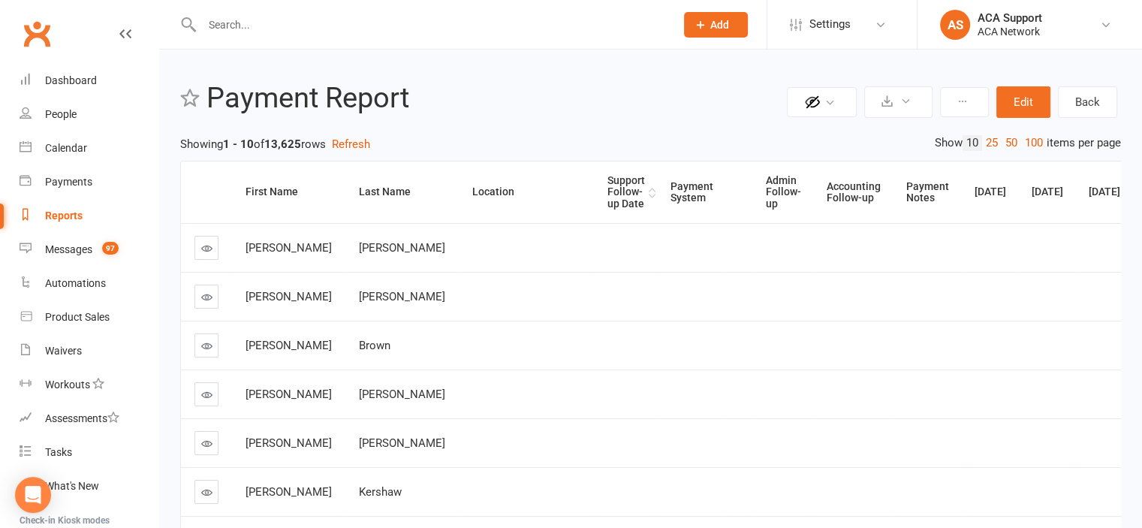
click at [607, 182] on div "Support Follow-up Date" at bounding box center [626, 192] width 38 height 35
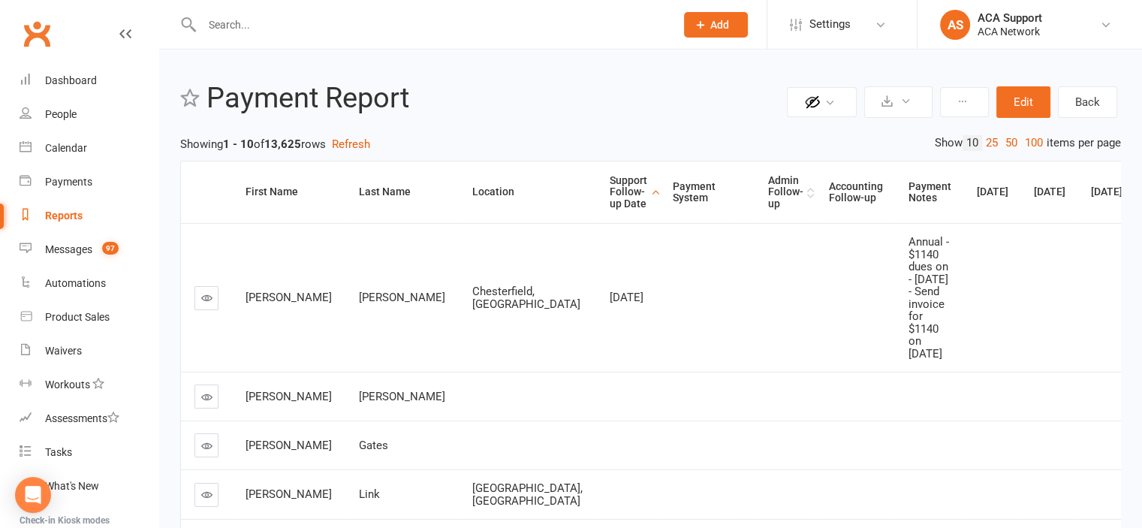
click at [768, 183] on div "Admin Follow-up" at bounding box center [785, 192] width 35 height 35
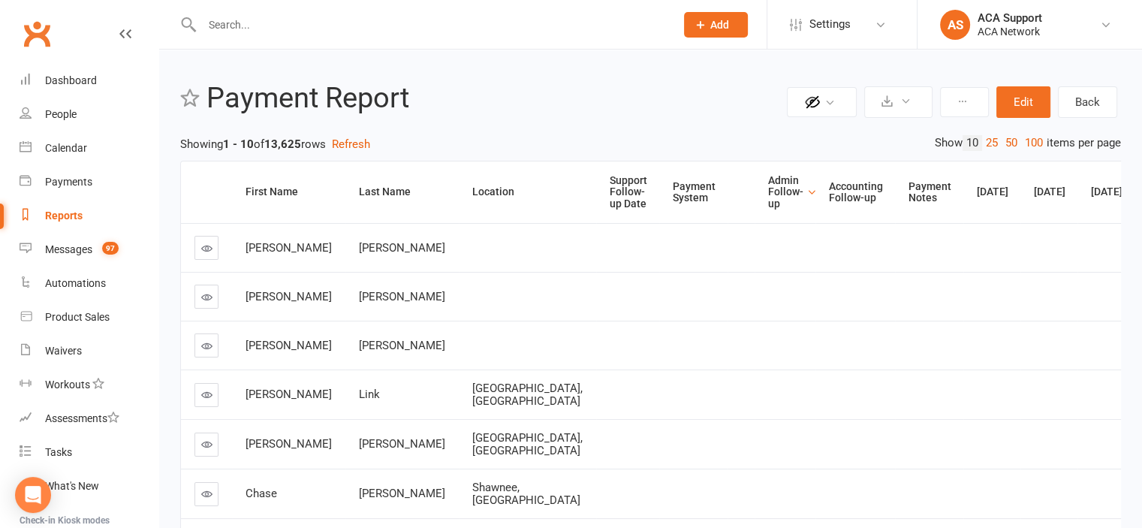
click at [768, 183] on div "Admin Follow-up" at bounding box center [785, 192] width 35 height 35
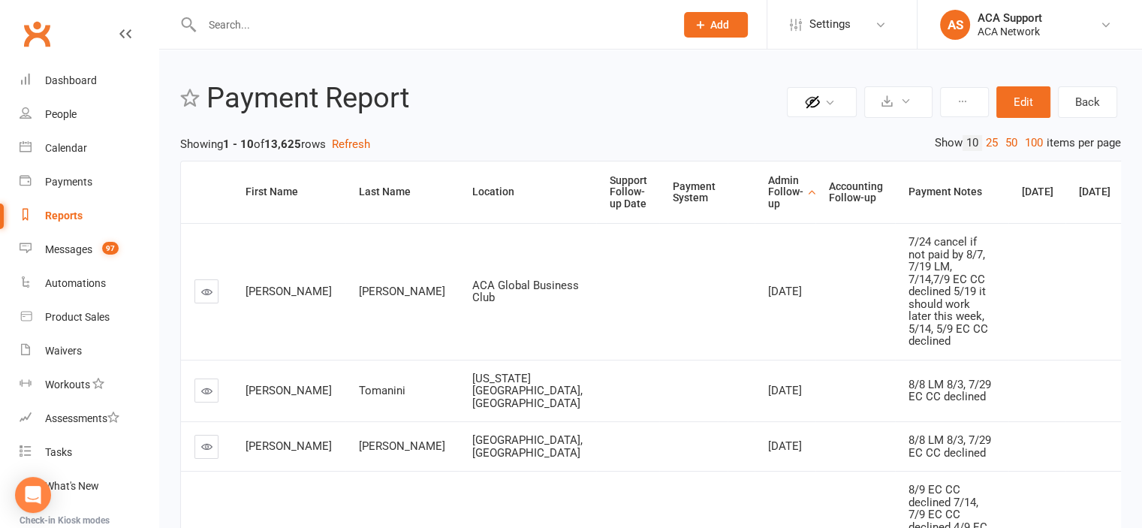
click at [206, 297] on icon at bounding box center [206, 291] width 11 height 11
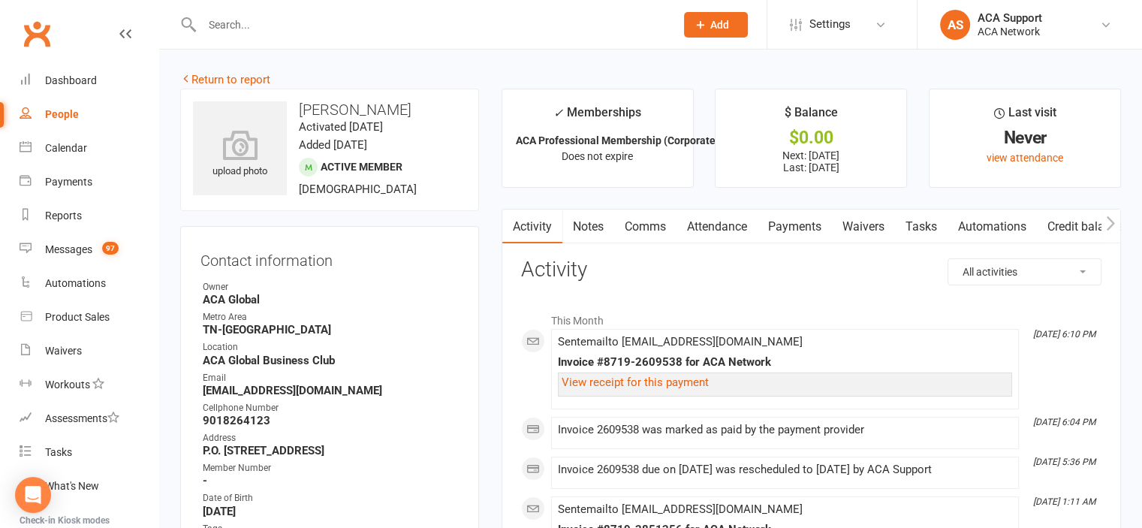
click at [799, 223] on link "Payments" at bounding box center [794, 226] width 74 height 35
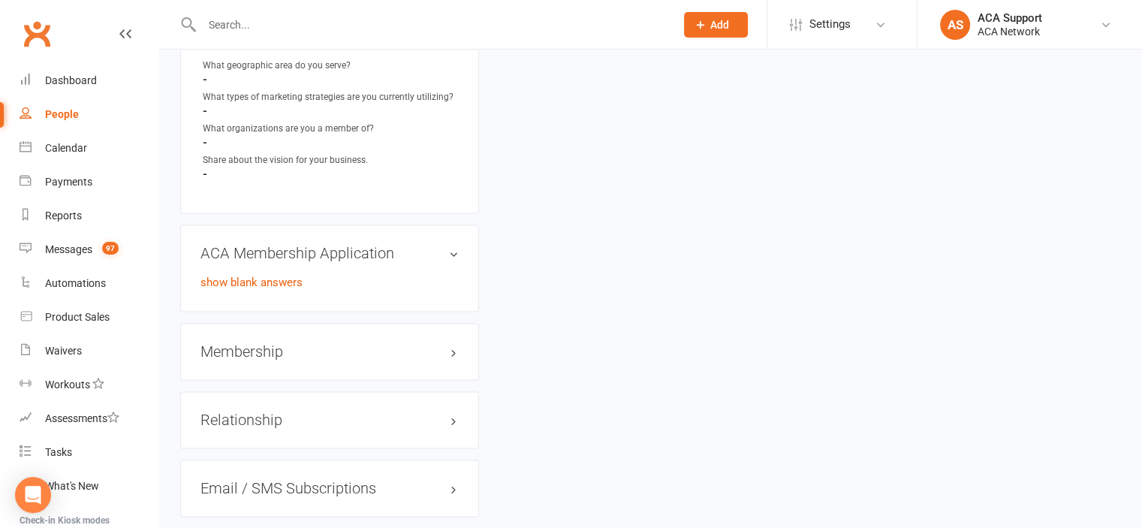
scroll to position [2325, 0]
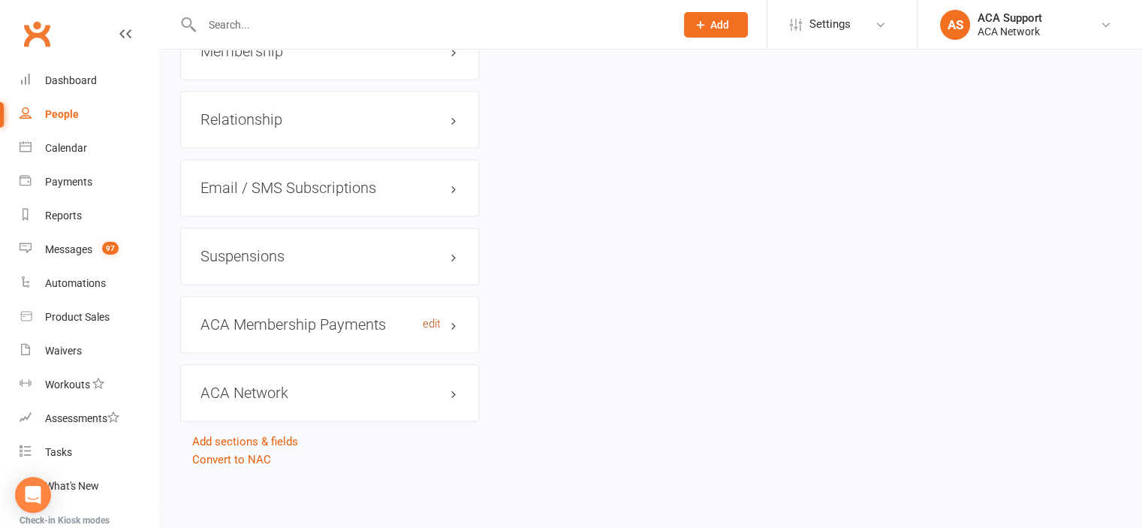
click at [431, 324] on link "edit" at bounding box center [432, 324] width 18 height 13
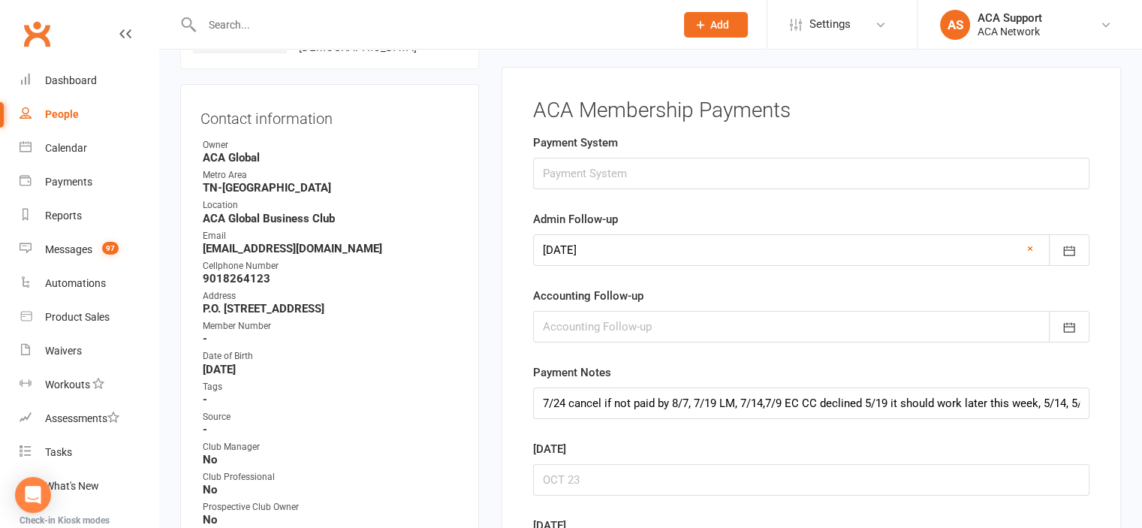
scroll to position [132, 0]
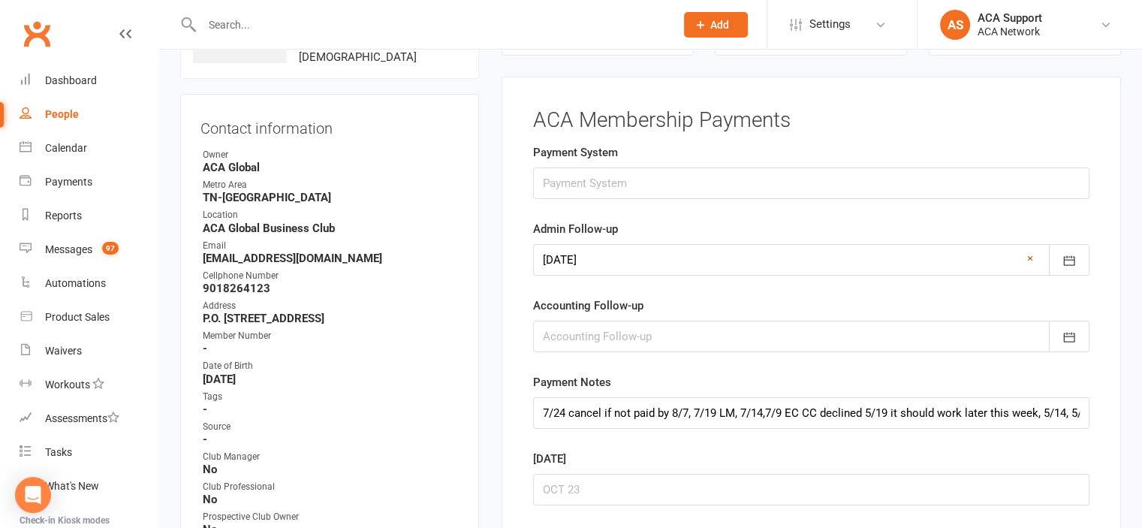
click at [1032, 254] on link "×" at bounding box center [1030, 258] width 6 height 18
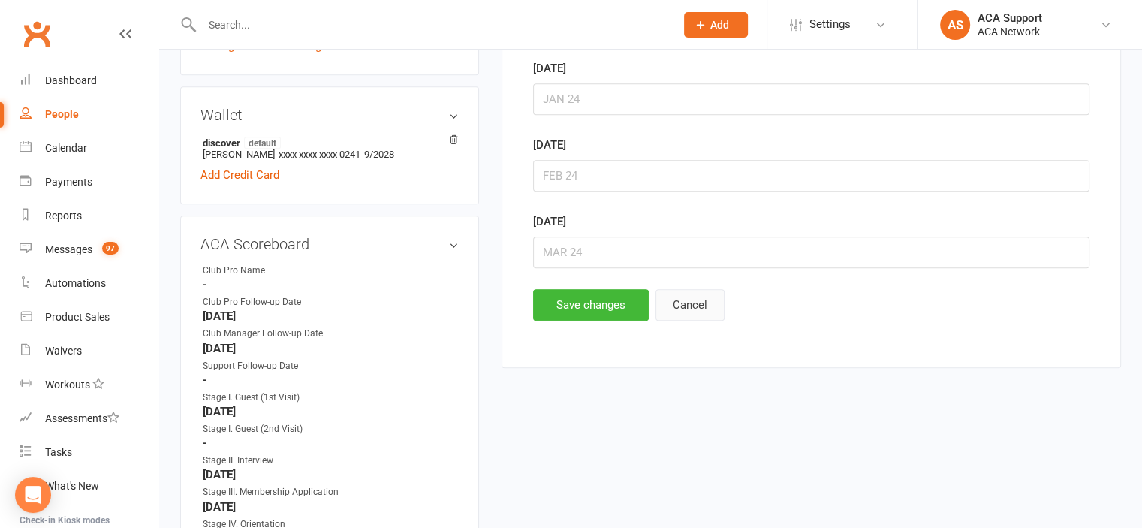
scroll to position [757, 0]
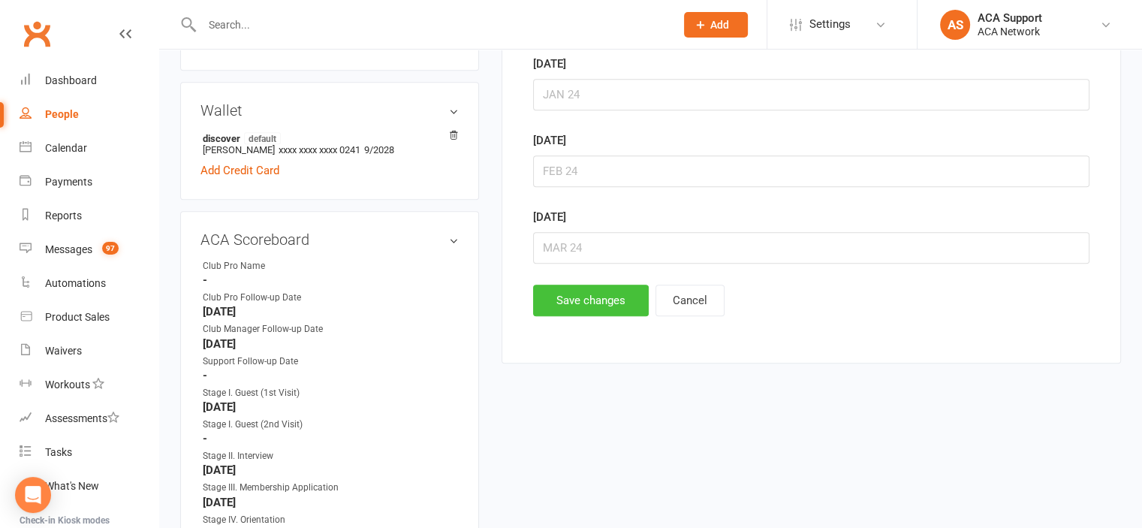
click at [611, 284] on button "Save changes" at bounding box center [591, 300] width 116 height 32
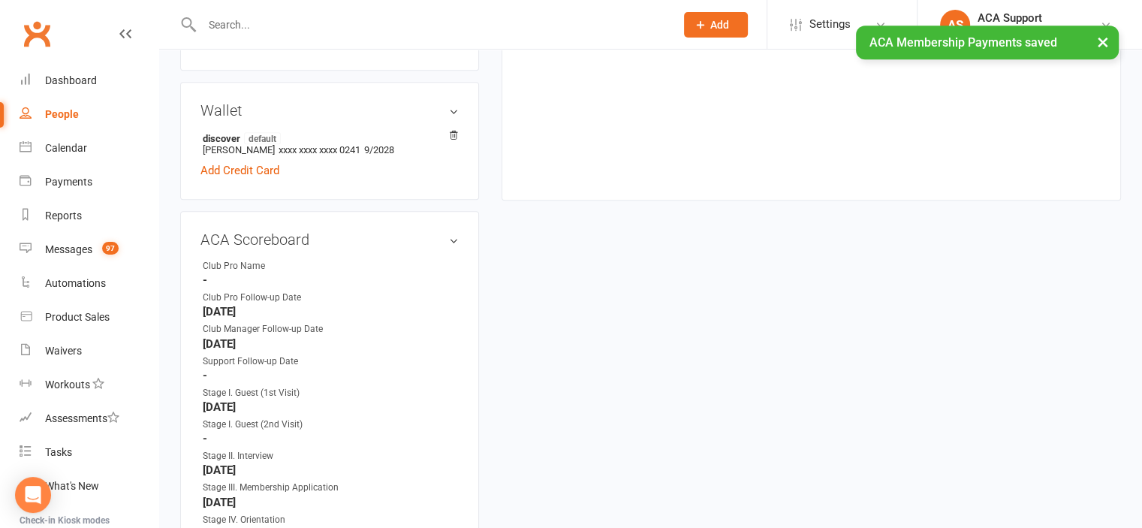
scroll to position [0, 0]
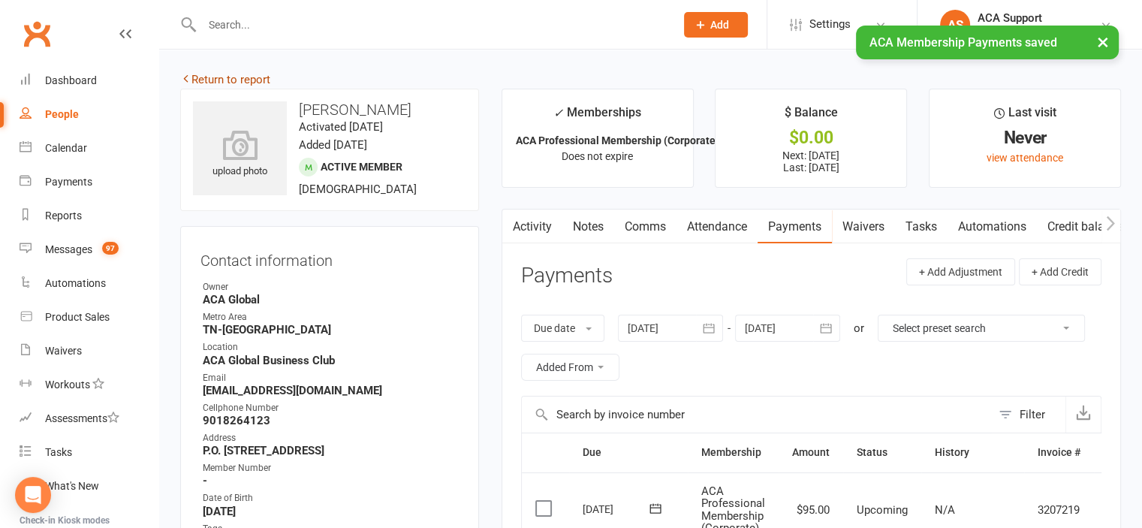
click at [201, 77] on link "Return to report" at bounding box center [225, 80] width 90 height 14
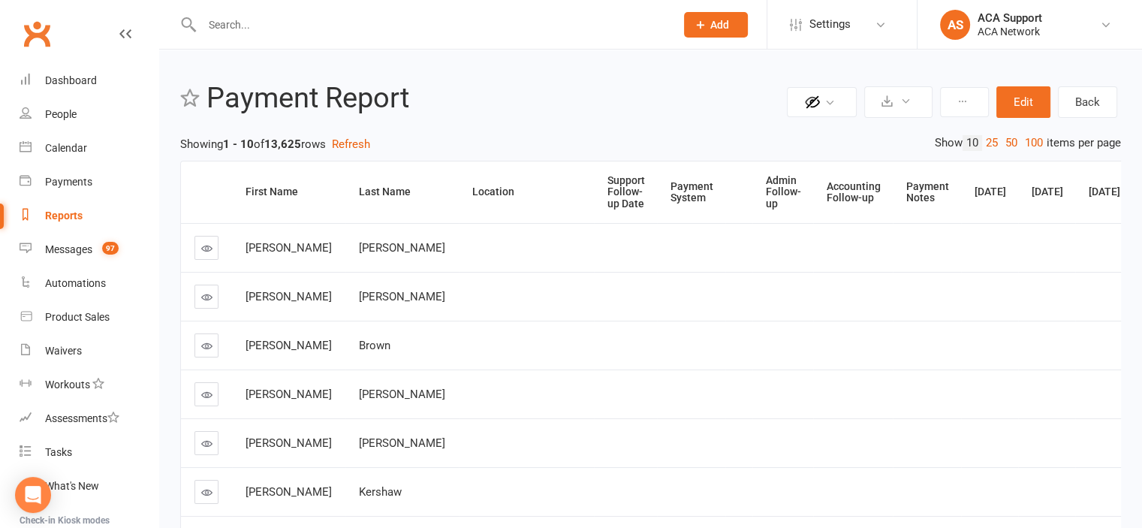
click at [766, 185] on div "Admin Follow-up" at bounding box center [783, 192] width 35 height 35
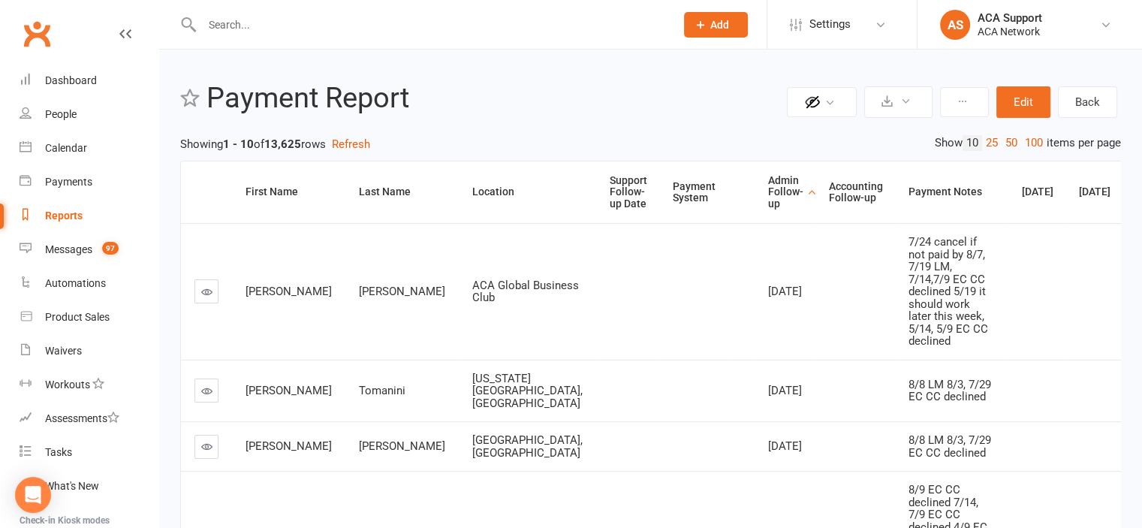
click at [201, 394] on link at bounding box center [206, 390] width 24 height 24
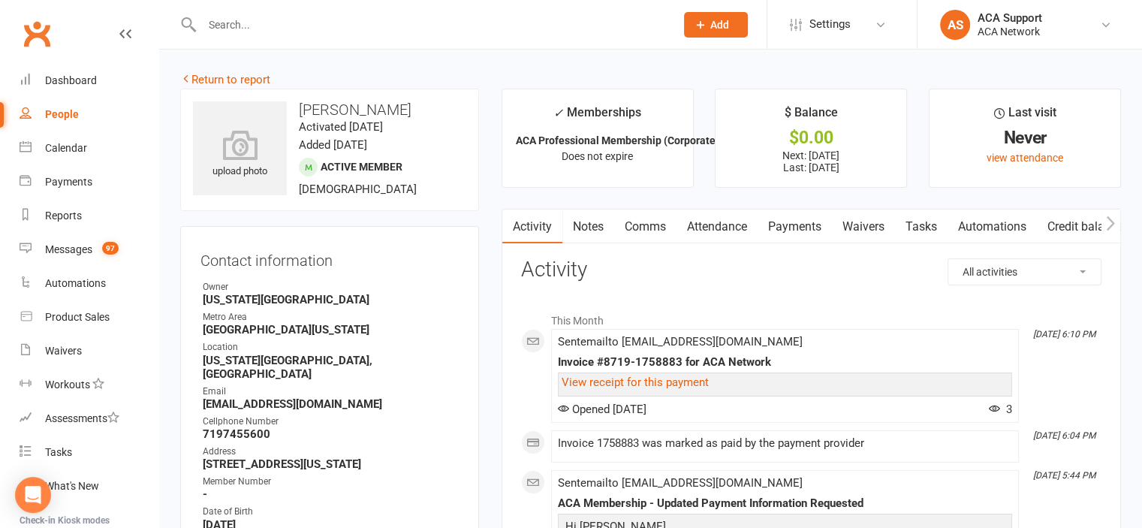
click at [787, 227] on link "Payments" at bounding box center [794, 226] width 74 height 35
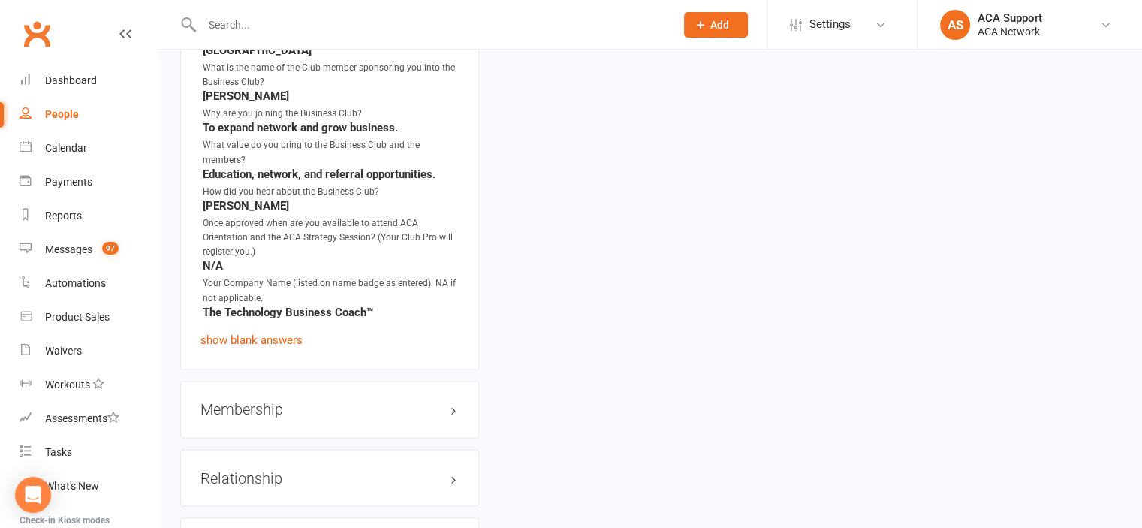
scroll to position [2725, 0]
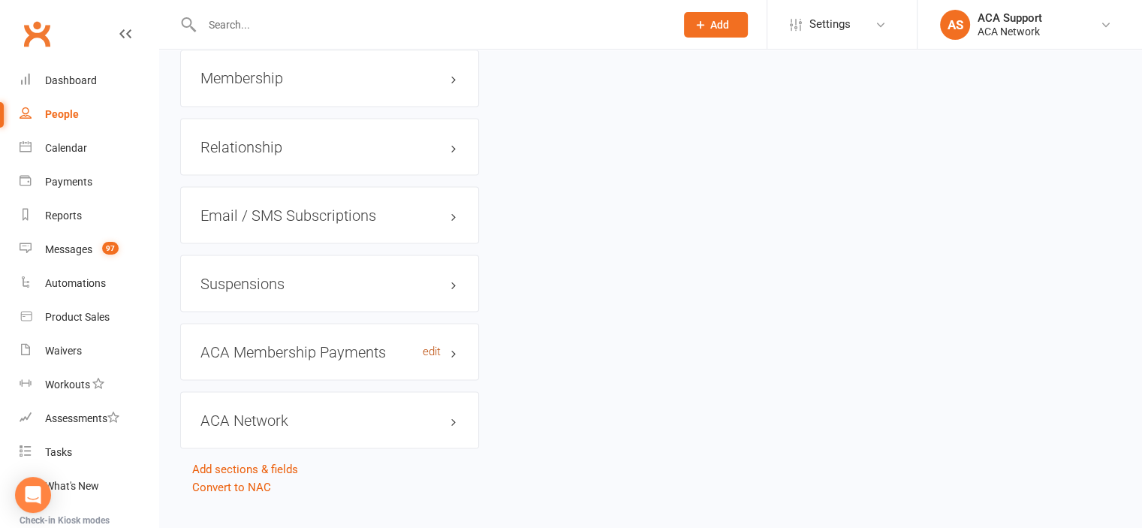
click at [428, 345] on link "edit" at bounding box center [432, 351] width 18 height 13
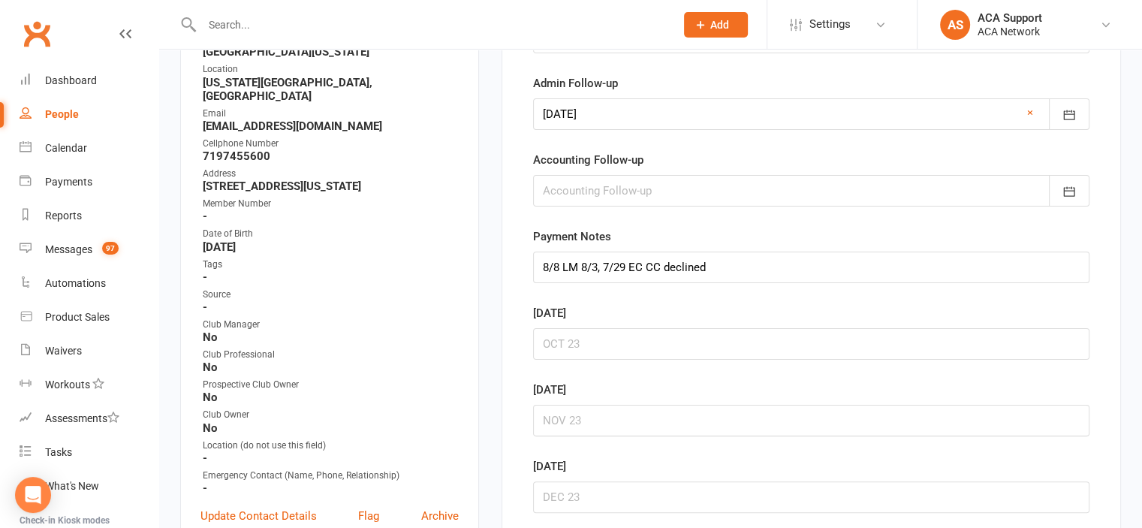
scroll to position [132, 0]
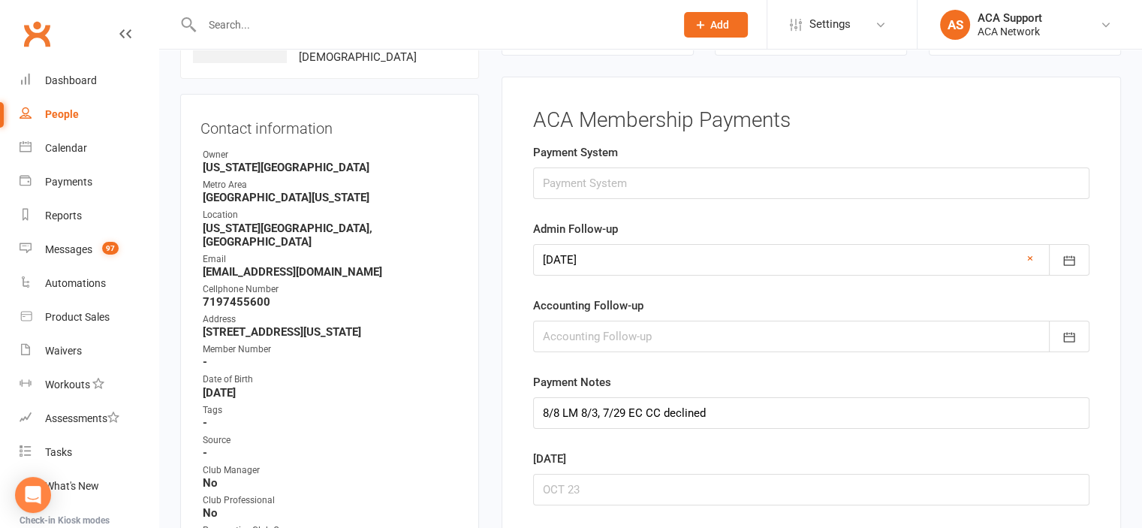
click at [1027, 254] on link "×" at bounding box center [1030, 258] width 6 height 18
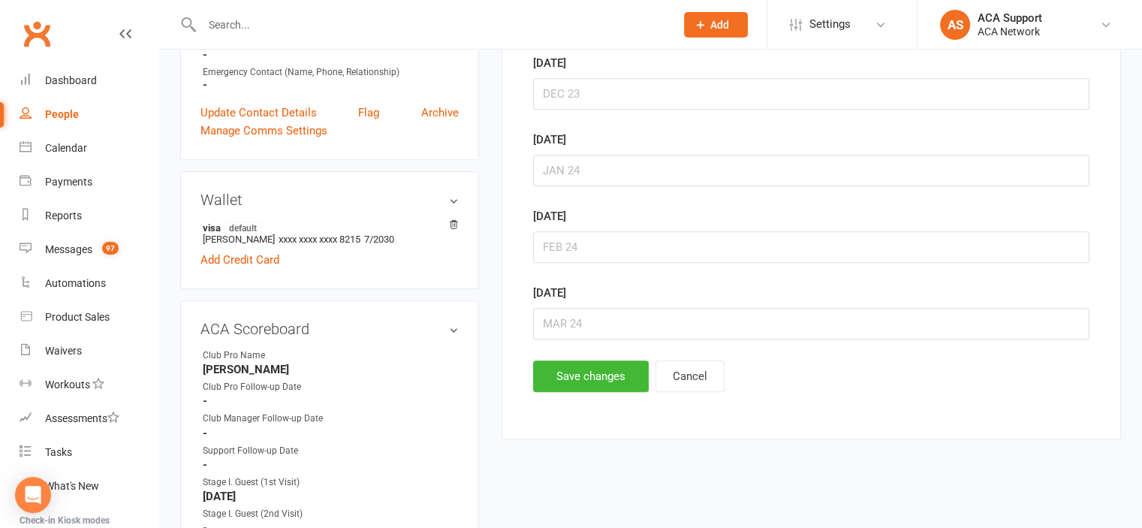
scroll to position [685, 0]
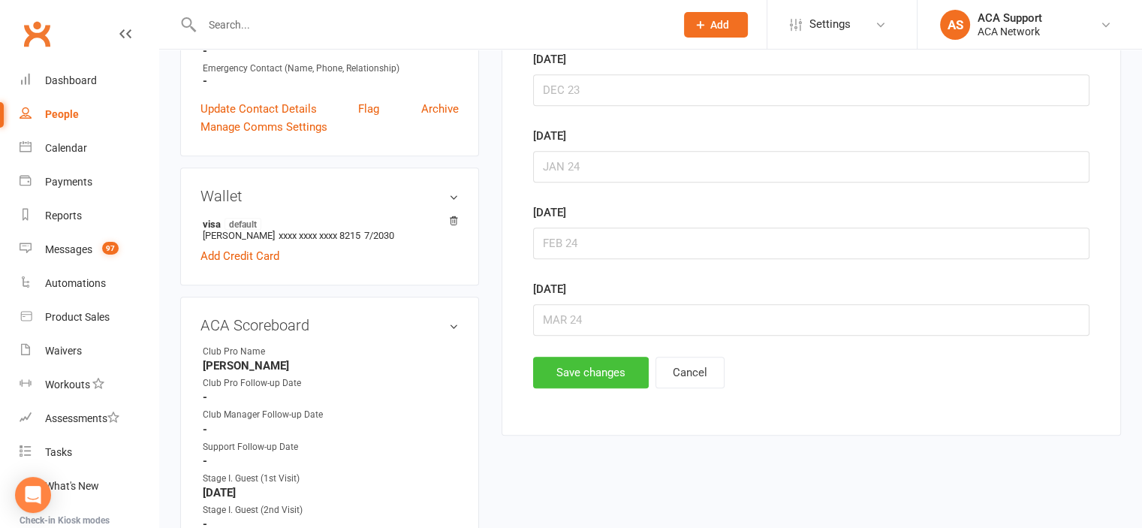
click at [588, 364] on button "Save changes" at bounding box center [591, 373] width 116 height 32
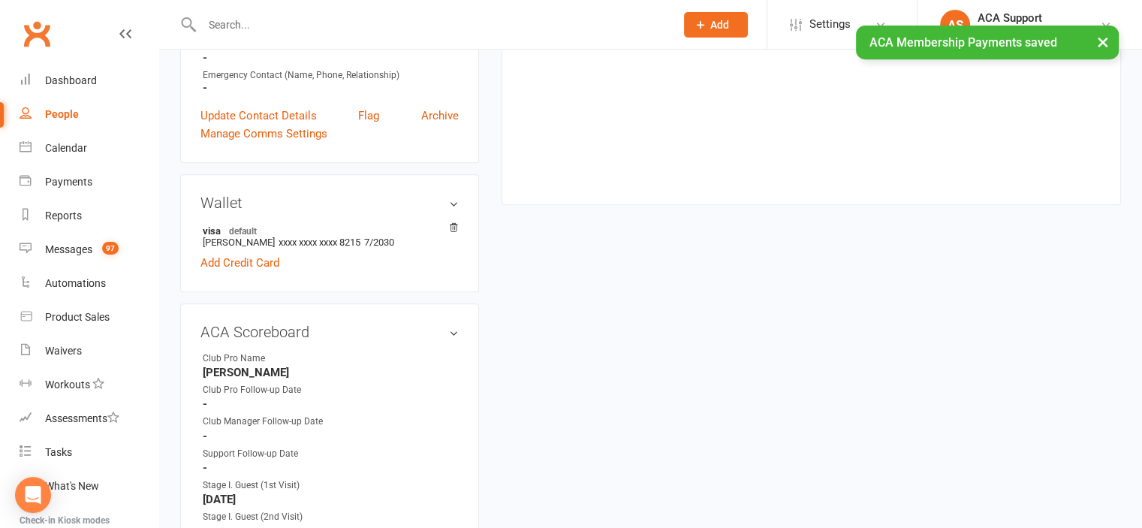
scroll to position [0, 0]
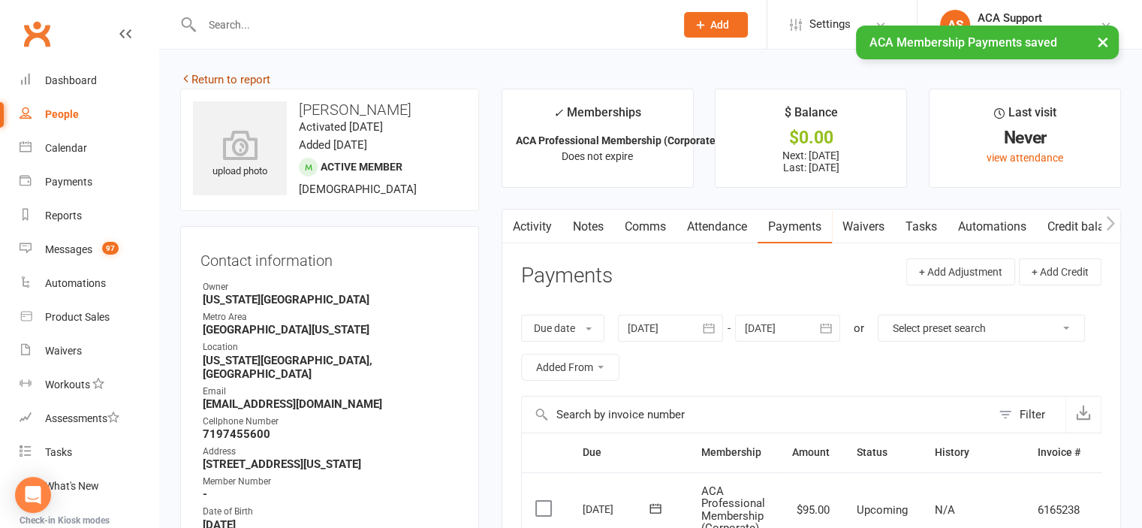
click at [206, 77] on link "Return to report" at bounding box center [225, 80] width 90 height 14
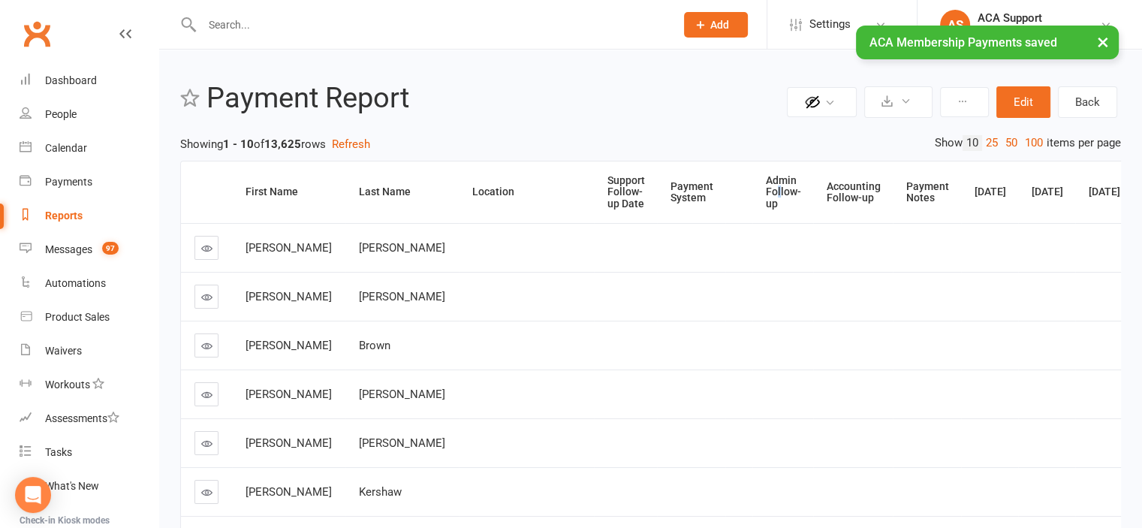
click at [766, 194] on div "Admin Follow-up" at bounding box center [783, 192] width 35 height 35
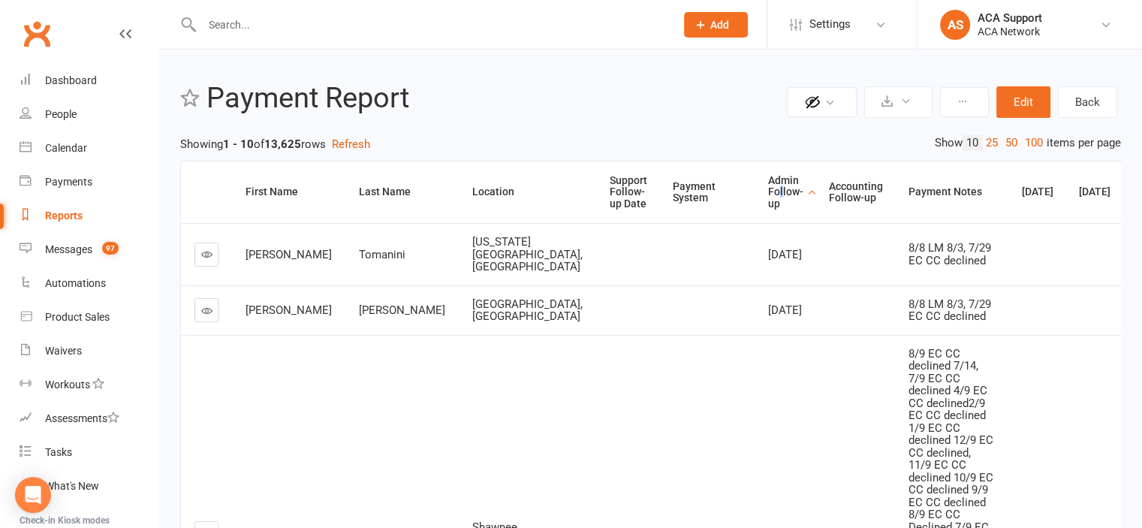
click at [204, 314] on icon at bounding box center [206, 310] width 11 height 11
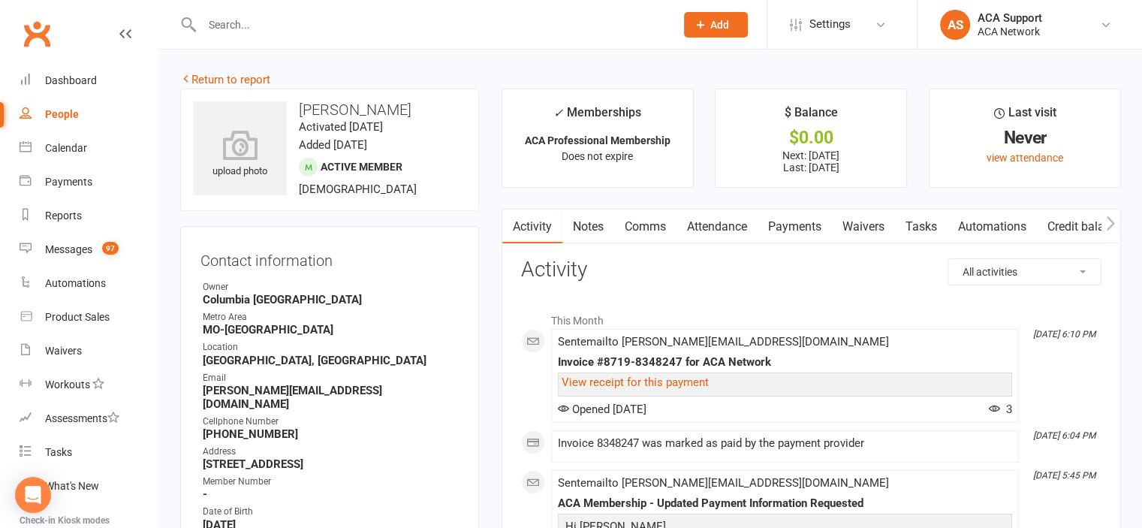
click at [790, 223] on link "Payments" at bounding box center [794, 226] width 74 height 35
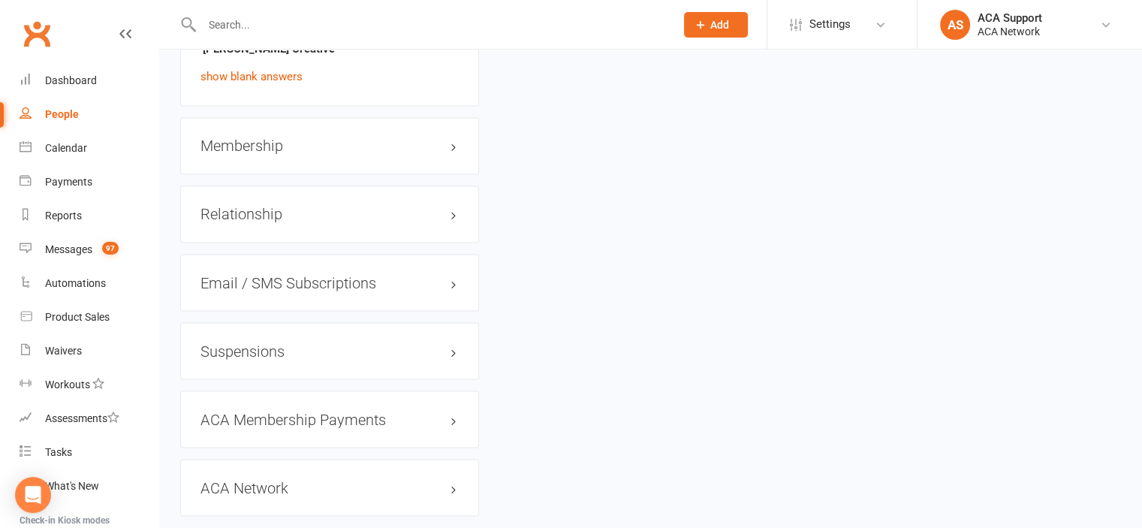
scroll to position [2725, 0]
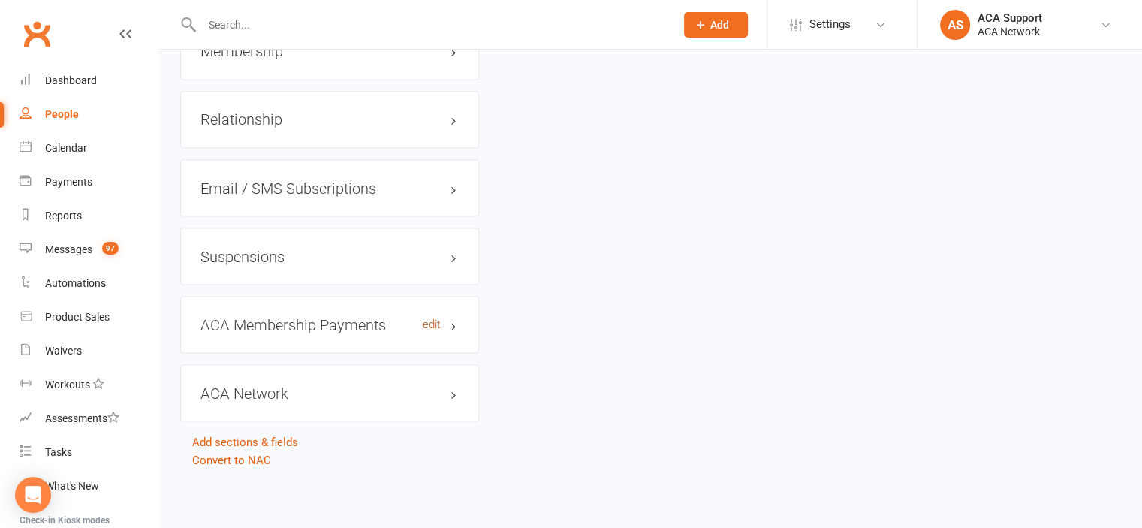
click at [427, 325] on link "edit" at bounding box center [432, 324] width 18 height 13
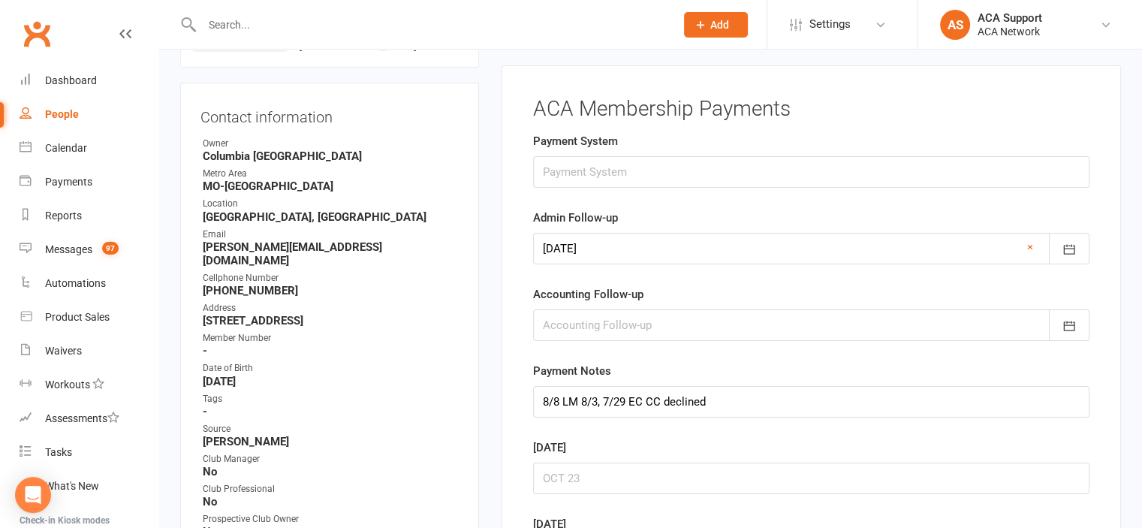
scroll to position [132, 0]
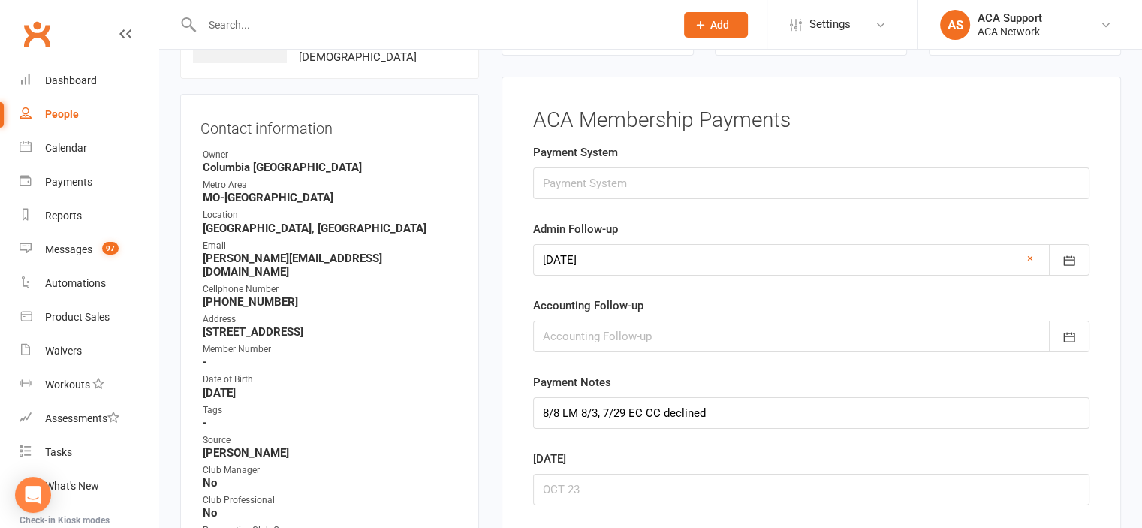
click at [1028, 255] on link "×" at bounding box center [1030, 258] width 6 height 18
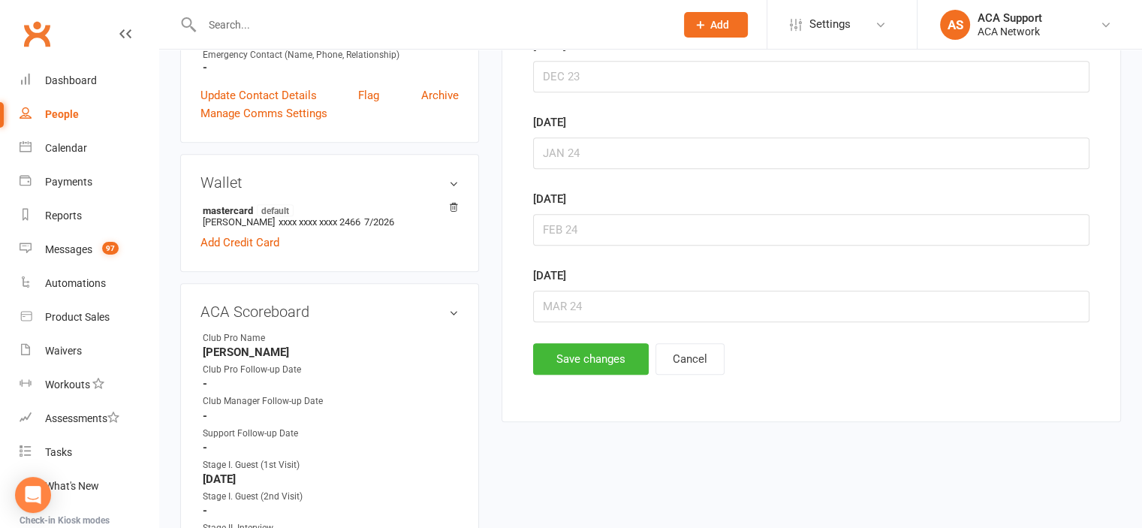
scroll to position [703, 0]
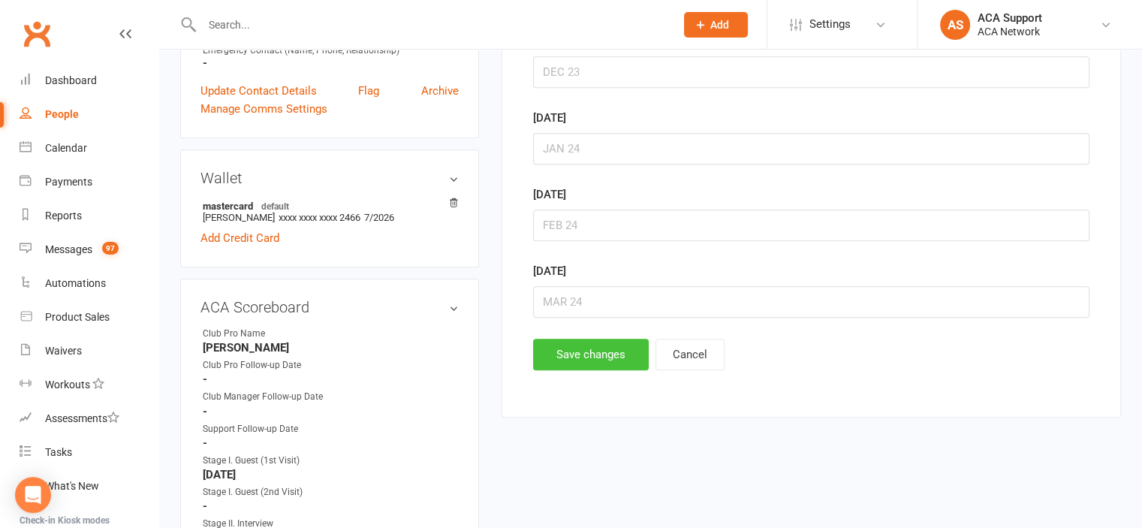
click at [585, 345] on button "Save changes" at bounding box center [591, 355] width 116 height 32
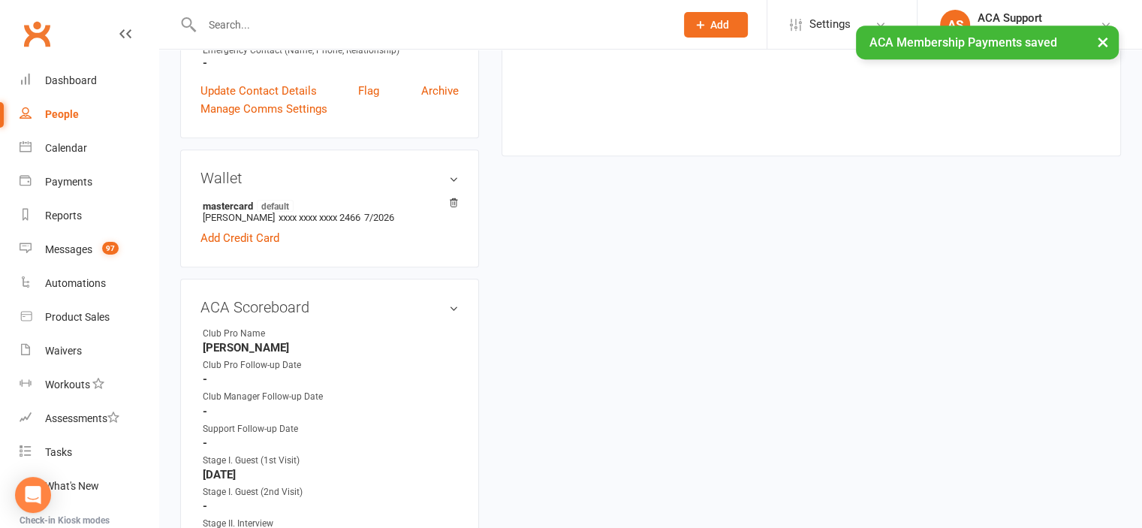
scroll to position [0, 0]
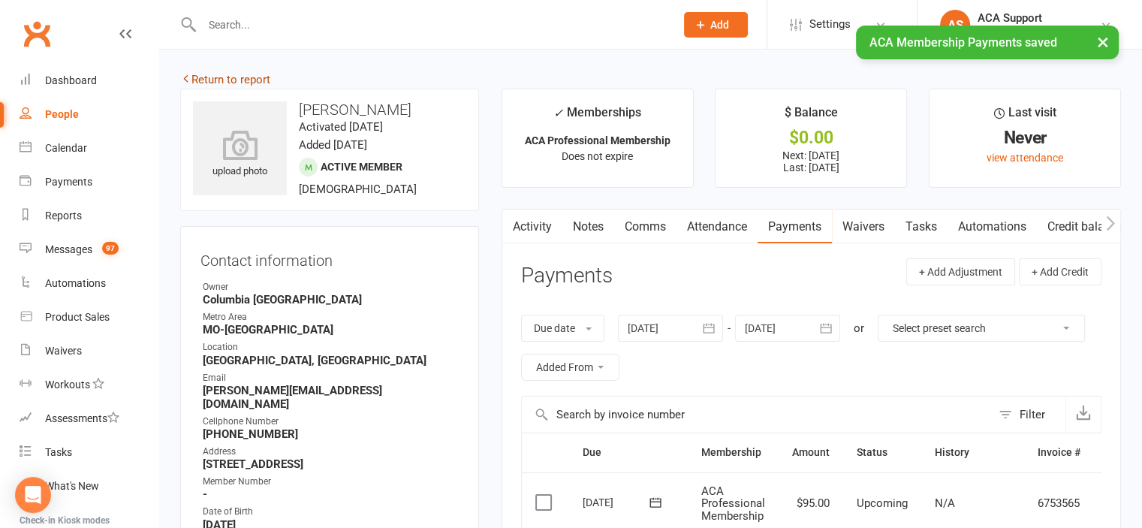
click at [196, 75] on link "Return to report" at bounding box center [225, 80] width 90 height 14
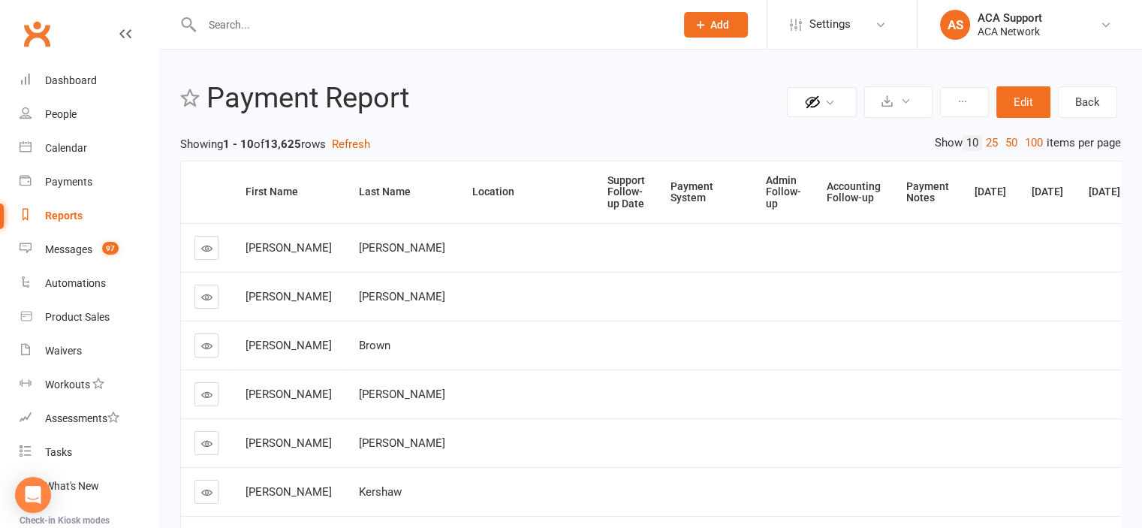
drag, startPoint x: 622, startPoint y: 194, endPoint x: 616, endPoint y: 188, distance: 9.0
click at [766, 188] on div "Admin Follow-up" at bounding box center [783, 192] width 35 height 35
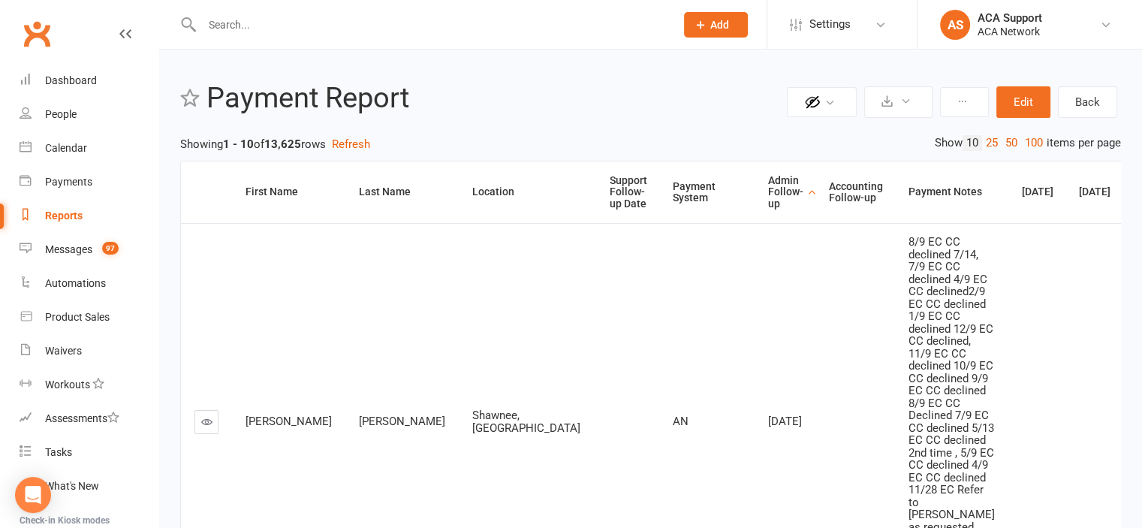
click at [201, 427] on icon at bounding box center [206, 421] width 11 height 11
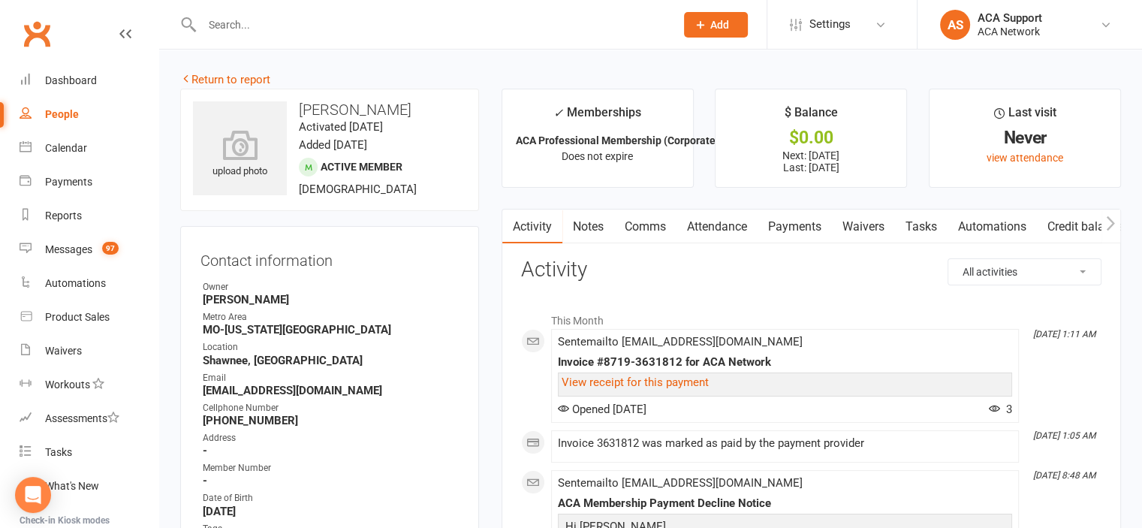
click at [787, 223] on link "Payments" at bounding box center [794, 226] width 74 height 35
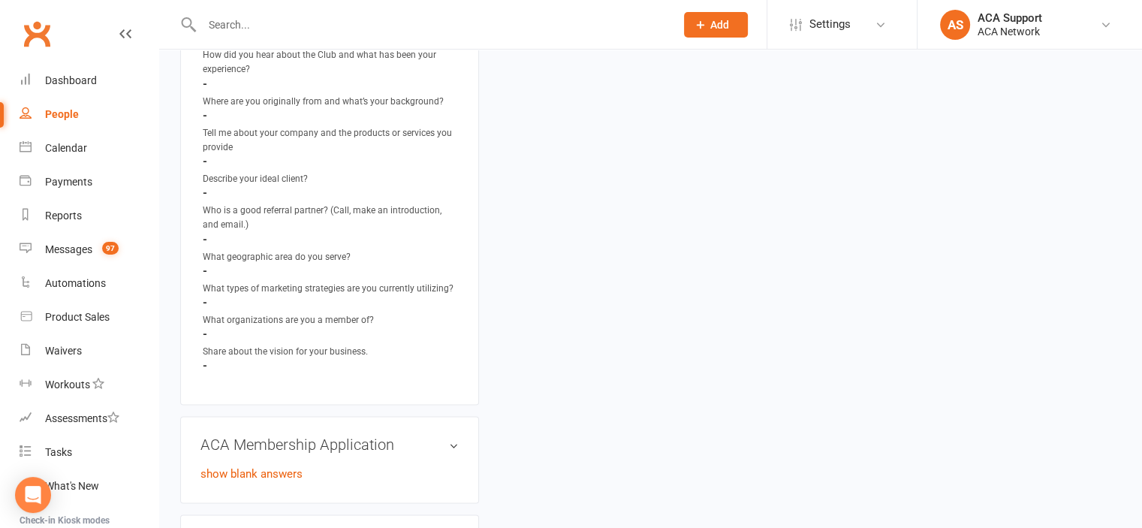
scroll to position [2325, 0]
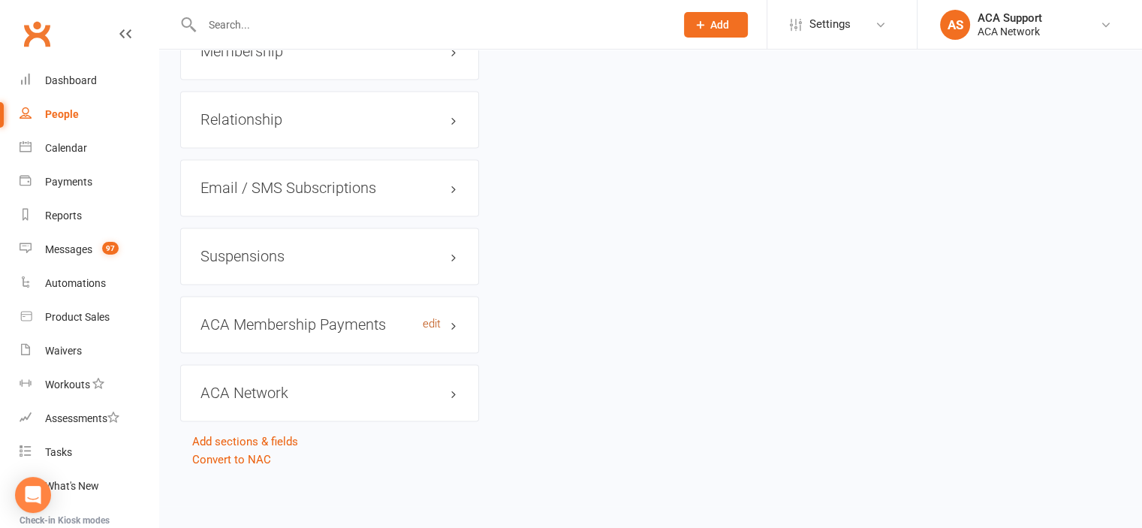
click at [430, 327] on link "edit" at bounding box center [432, 324] width 18 height 13
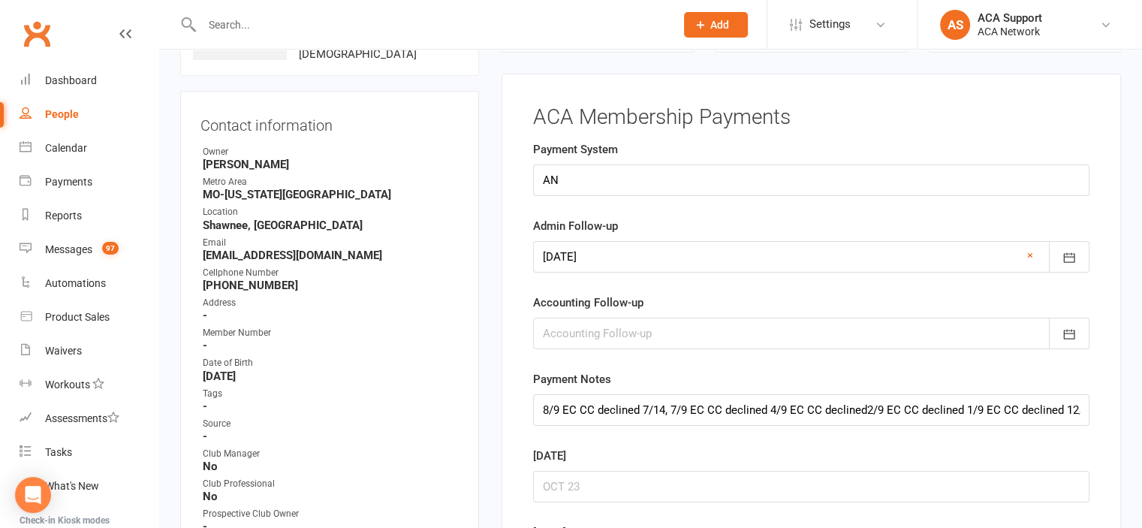
scroll to position [132, 0]
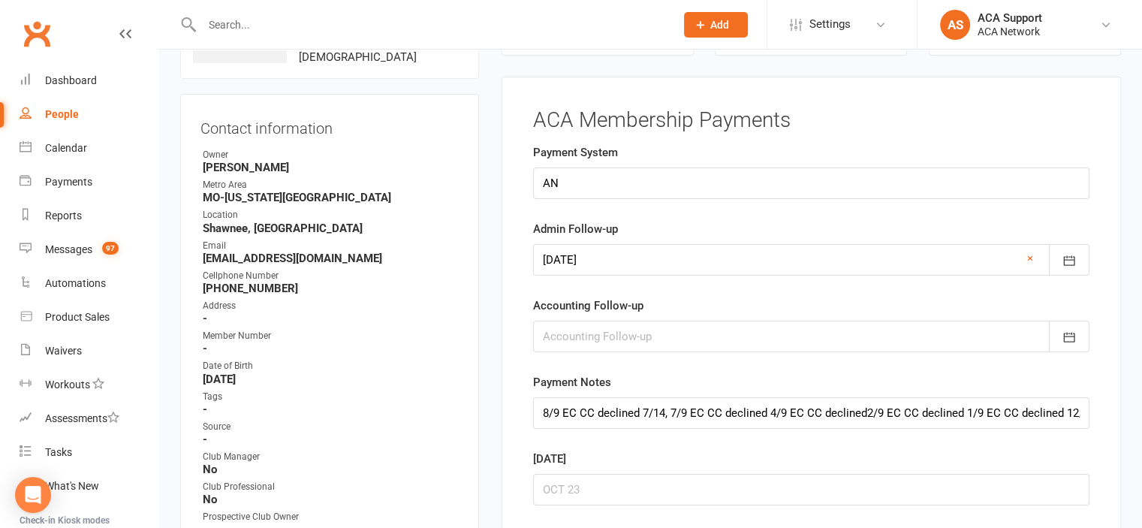
click at [1027, 254] on link "×" at bounding box center [1030, 258] width 6 height 18
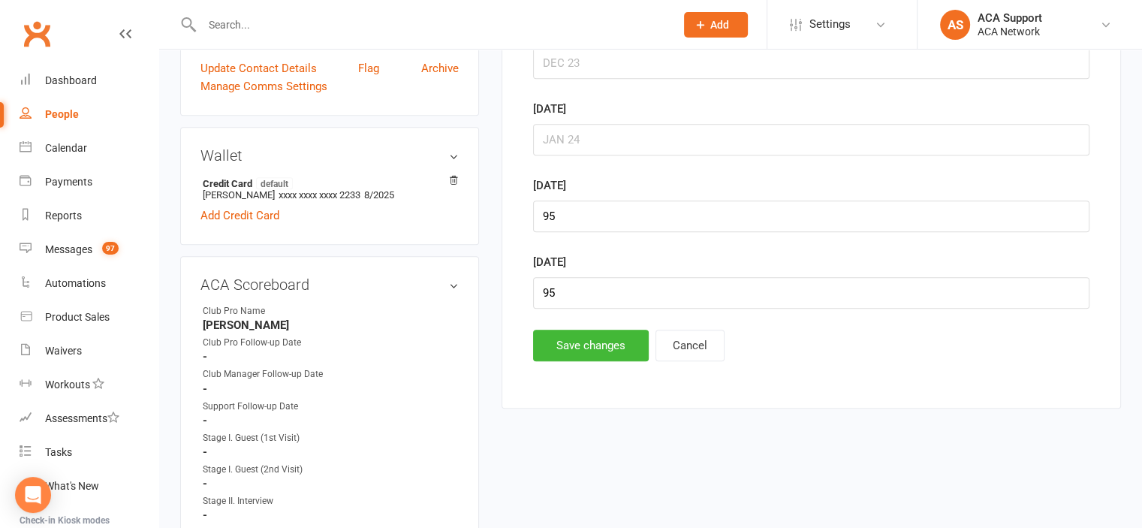
scroll to position [736, 0]
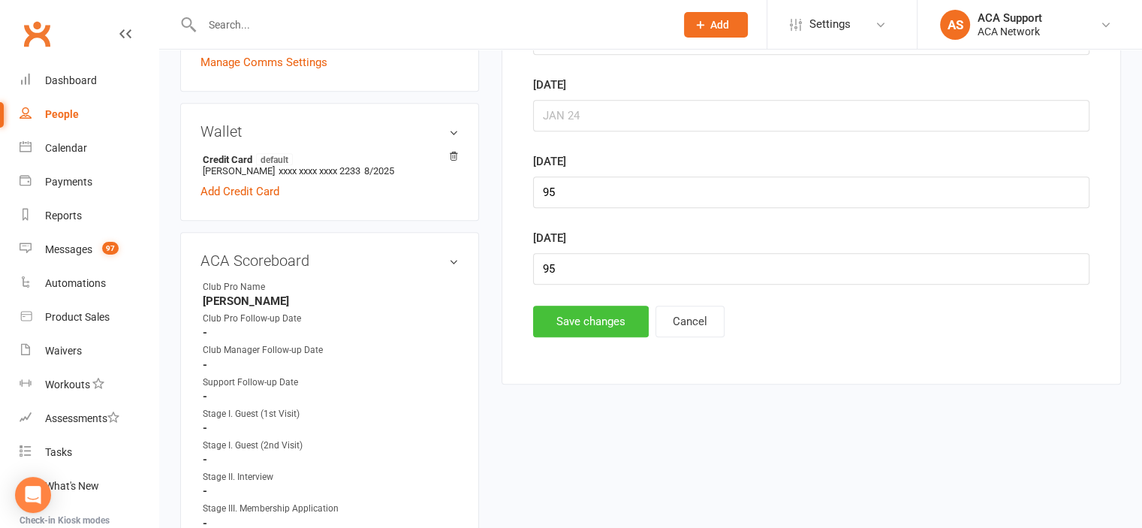
click at [568, 317] on button "Save changes" at bounding box center [591, 322] width 116 height 32
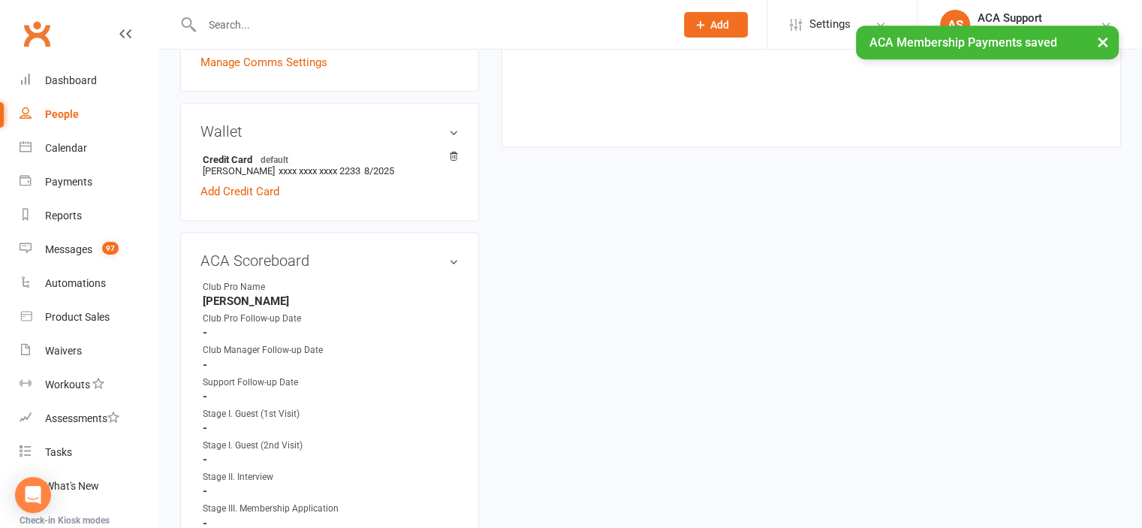
scroll to position [0, 0]
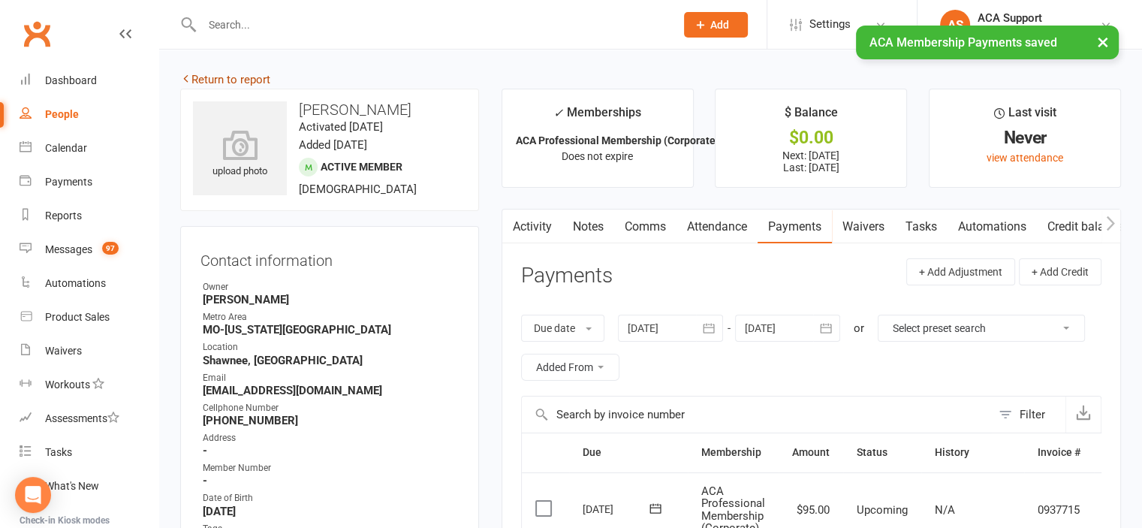
click at [204, 77] on link "Return to report" at bounding box center [225, 80] width 90 height 14
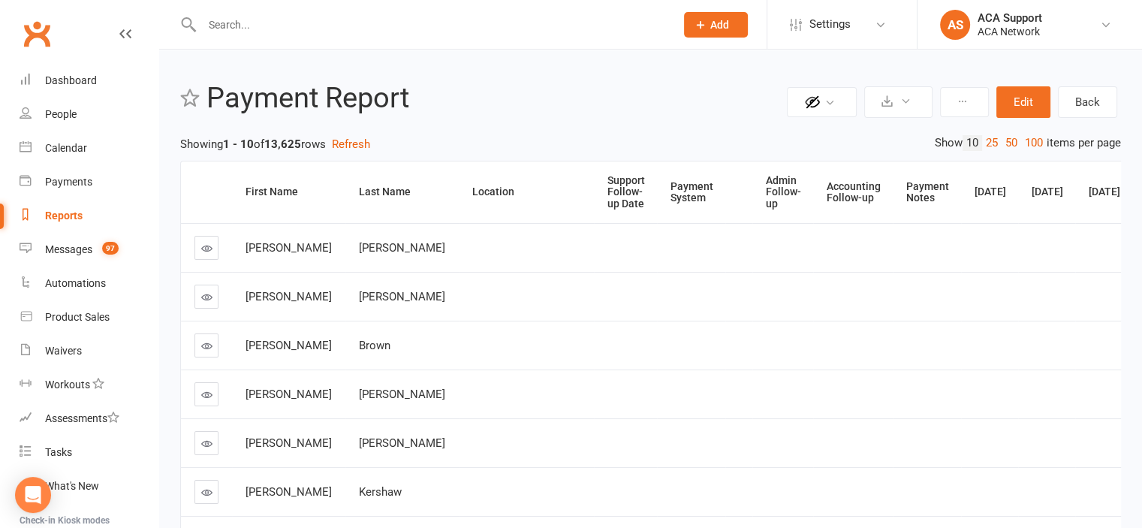
click at [766, 188] on div "Admin Follow-up" at bounding box center [783, 192] width 35 height 35
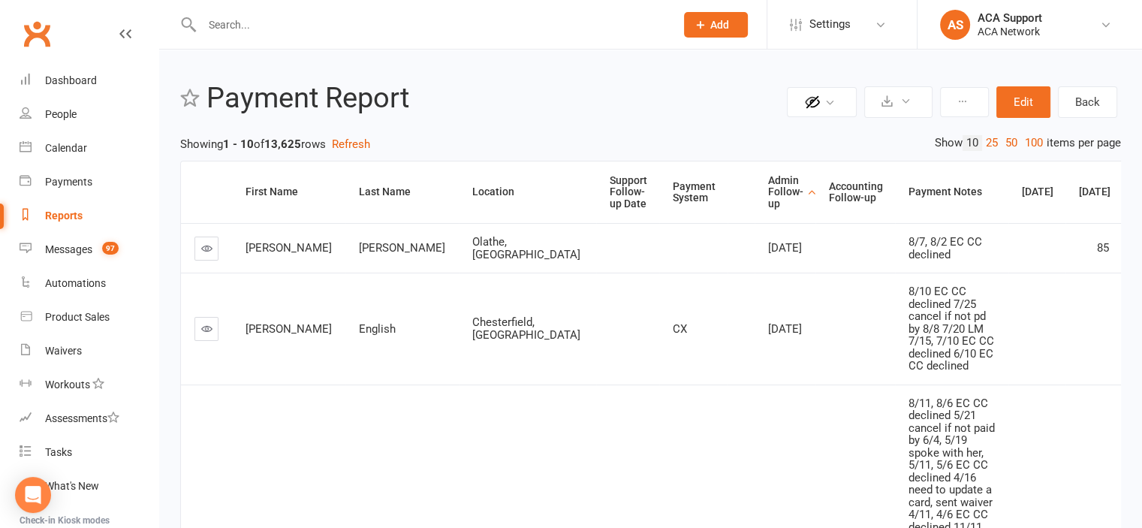
click at [203, 334] on icon at bounding box center [206, 328] width 11 height 11
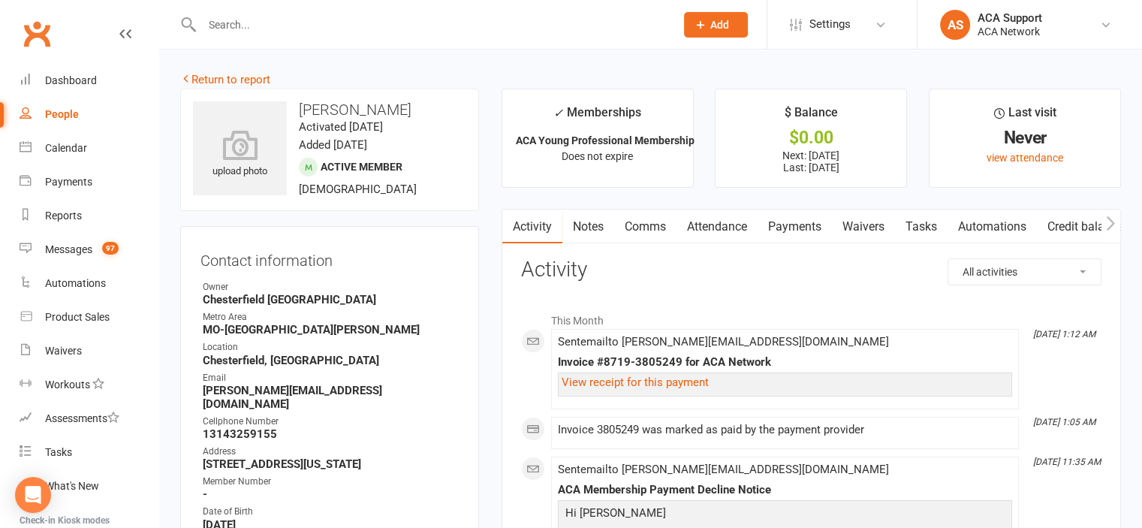
click at [799, 227] on link "Payments" at bounding box center [794, 226] width 74 height 35
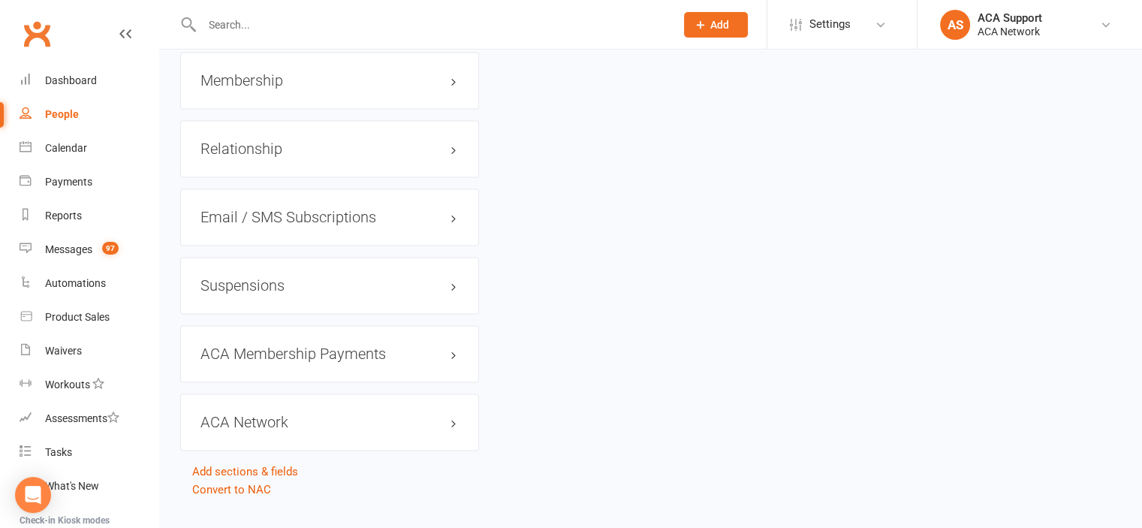
scroll to position [2411, 0]
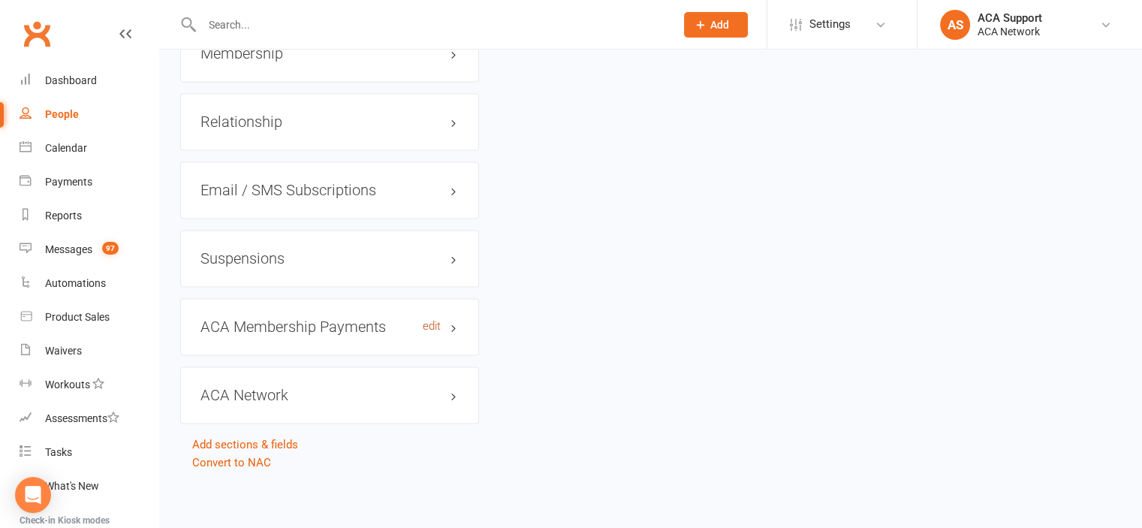
click at [429, 320] on link "edit" at bounding box center [432, 326] width 18 height 13
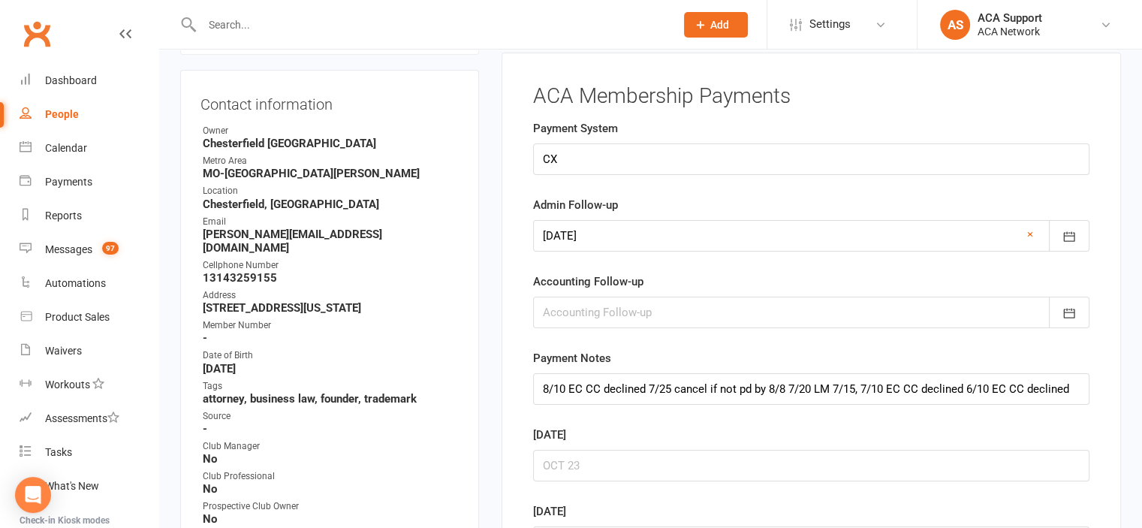
scroll to position [132, 0]
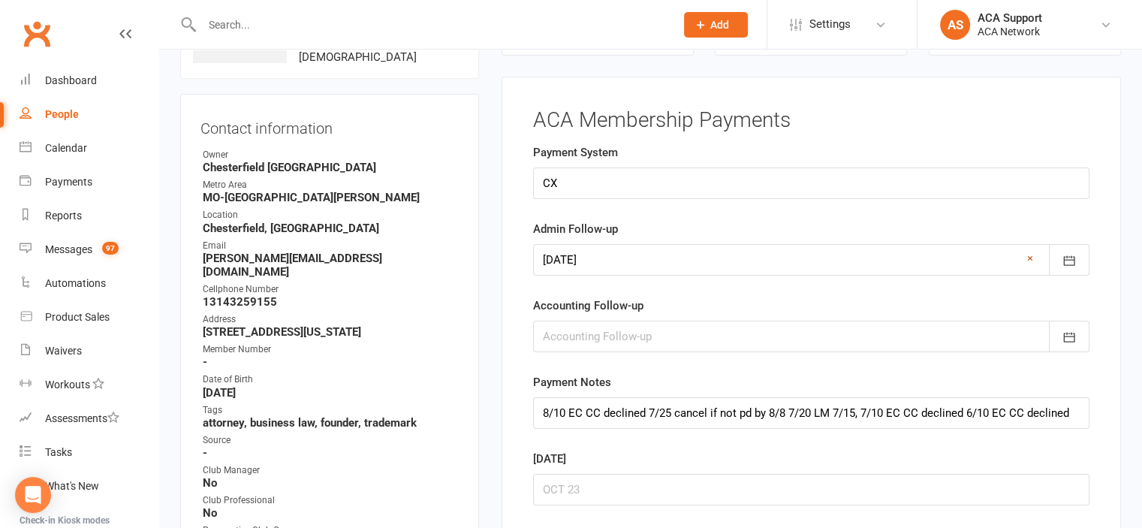
click at [1028, 256] on link "×" at bounding box center [1030, 258] width 6 height 18
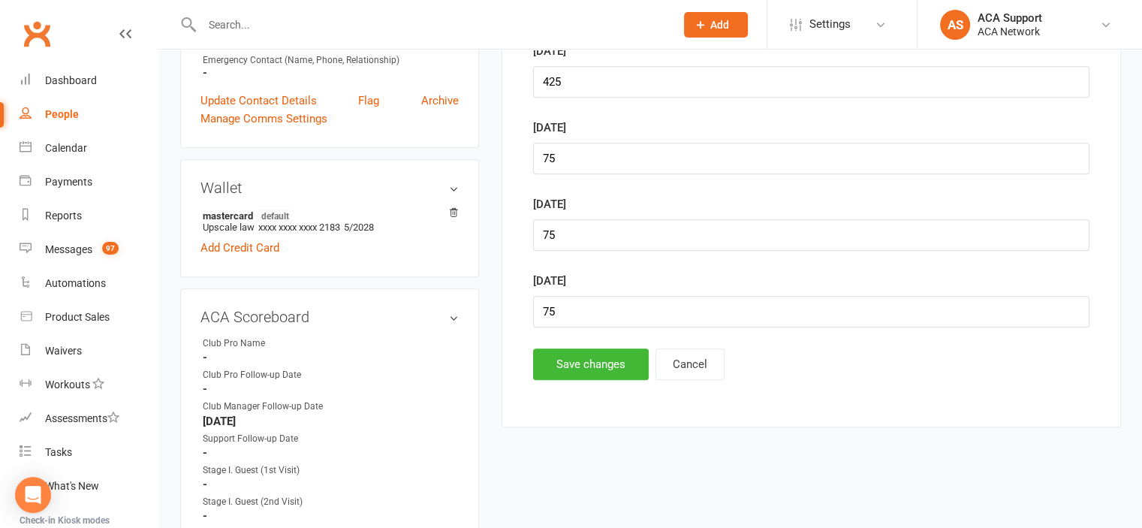
scroll to position [713, 0]
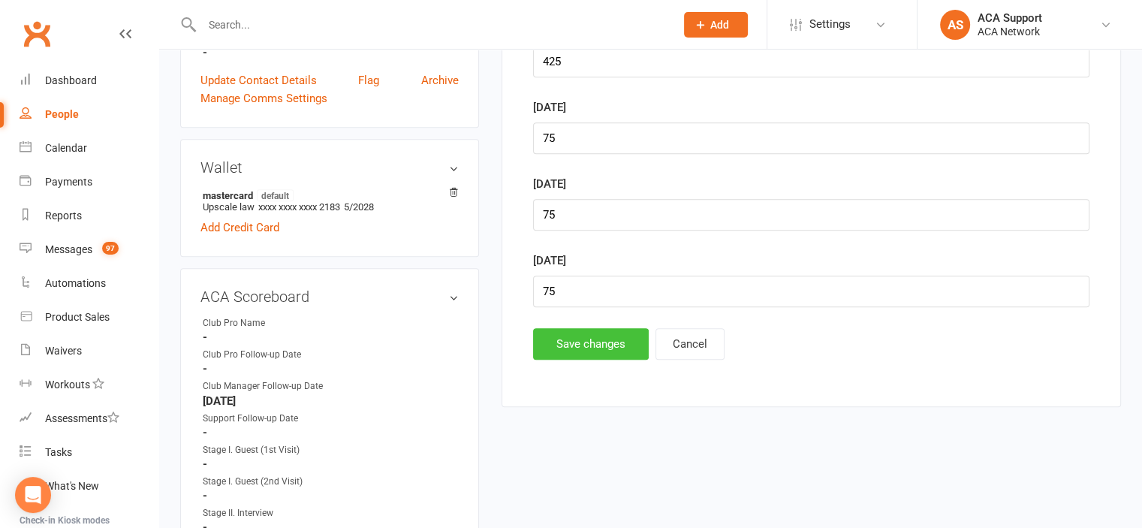
click at [587, 339] on button "Save changes" at bounding box center [591, 344] width 116 height 32
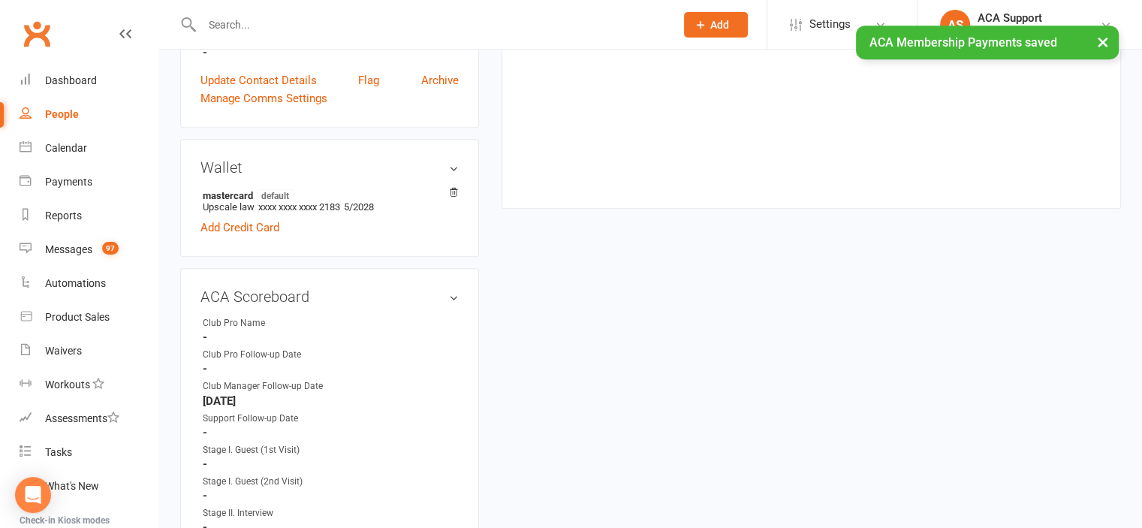
scroll to position [0, 0]
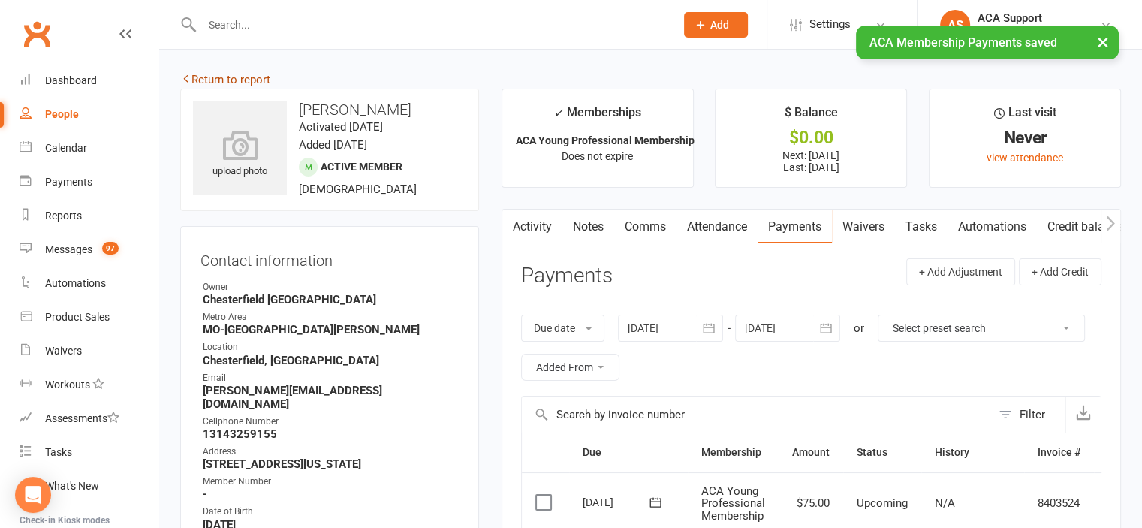
click at [209, 76] on link "Return to report" at bounding box center [225, 80] width 90 height 14
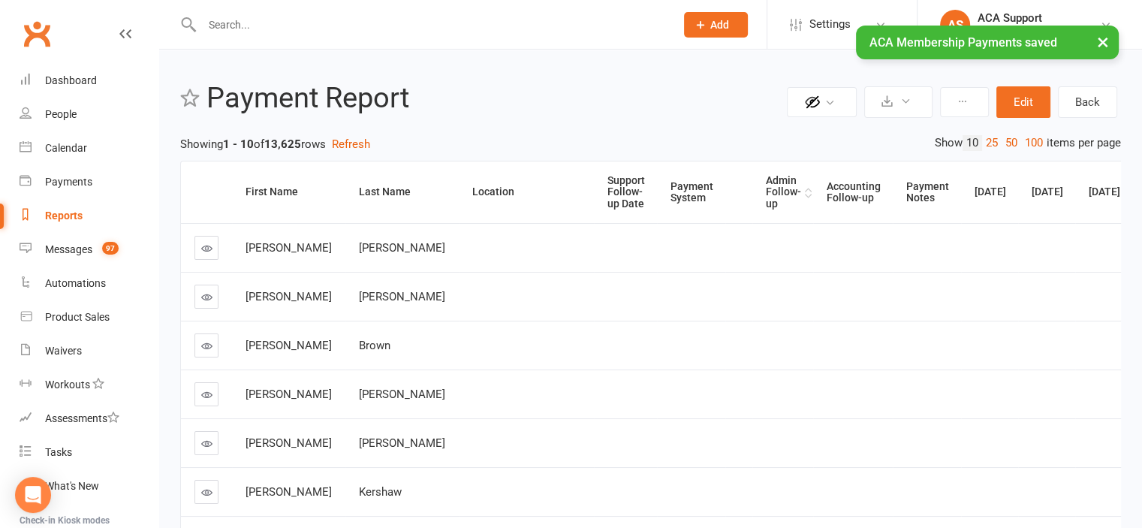
click at [766, 184] on div "Admin Follow-up" at bounding box center [783, 192] width 35 height 35
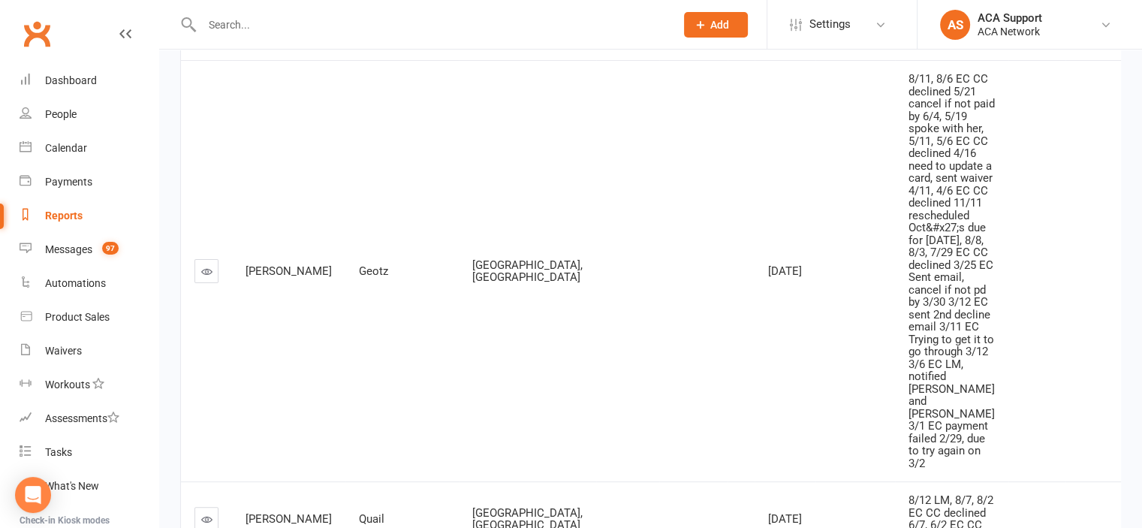
scroll to position [218, 0]
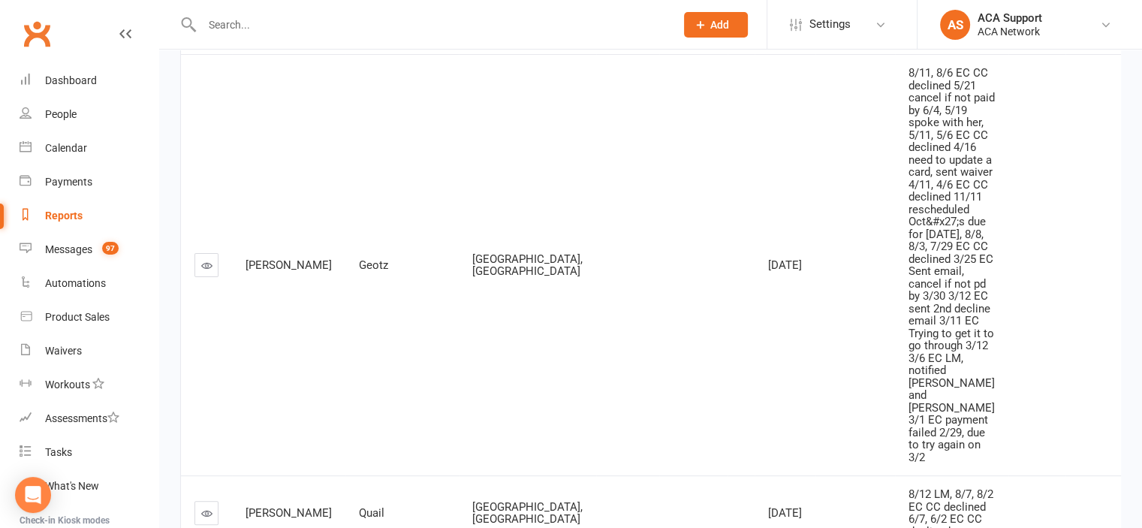
click at [206, 271] on icon at bounding box center [206, 265] width 11 height 11
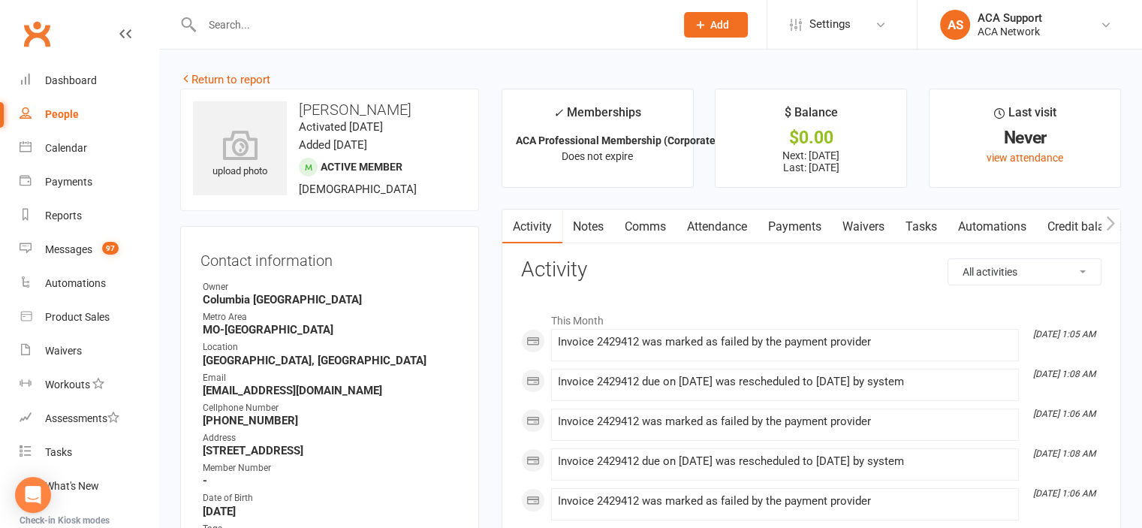
click at [800, 223] on link "Payments" at bounding box center [794, 226] width 74 height 35
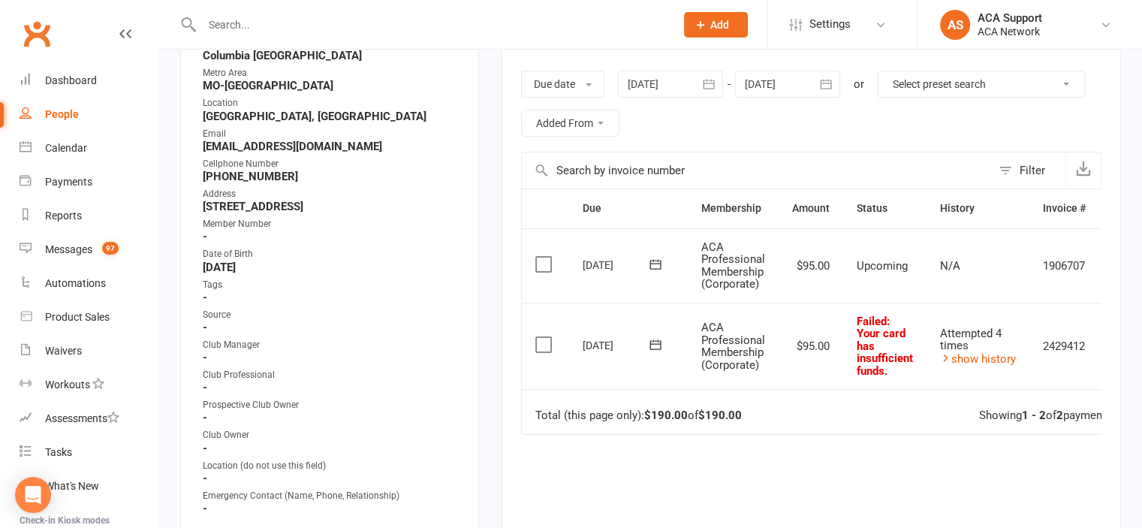
scroll to position [248, 0]
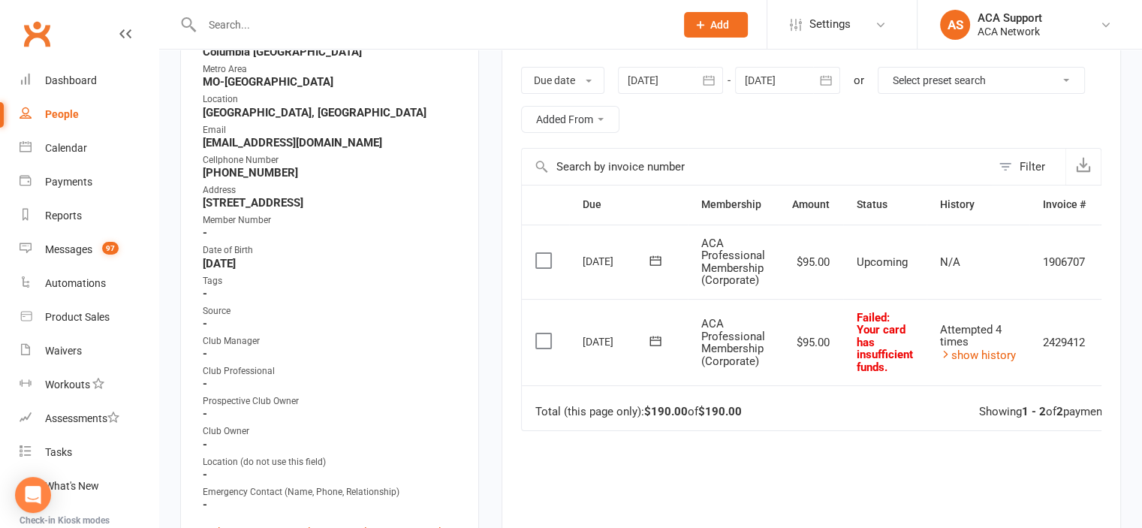
click at [649, 338] on icon at bounding box center [654, 341] width 11 height 10
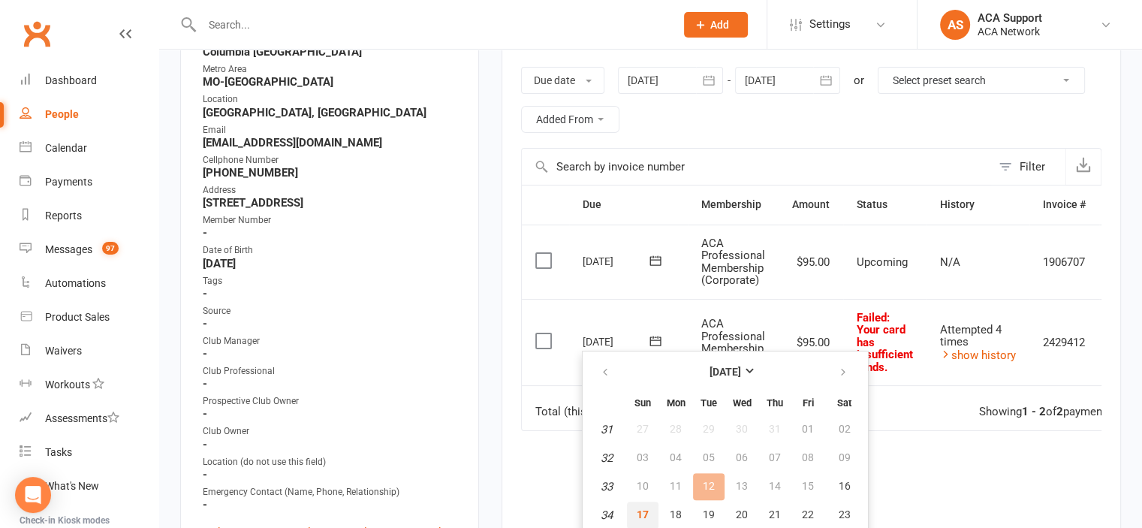
click at [643, 509] on span "17" at bounding box center [643, 514] width 12 height 12
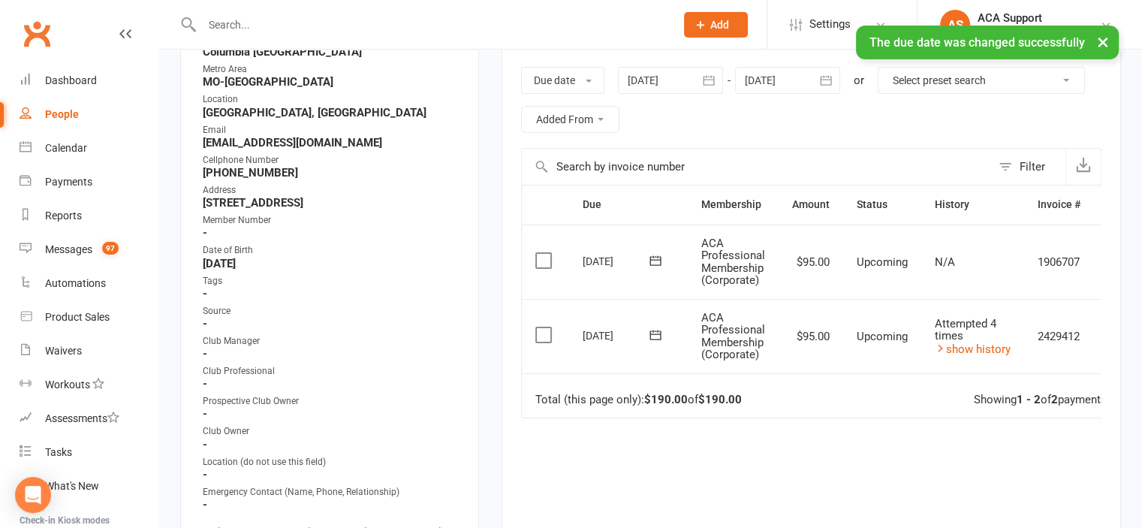
scroll to position [0, 0]
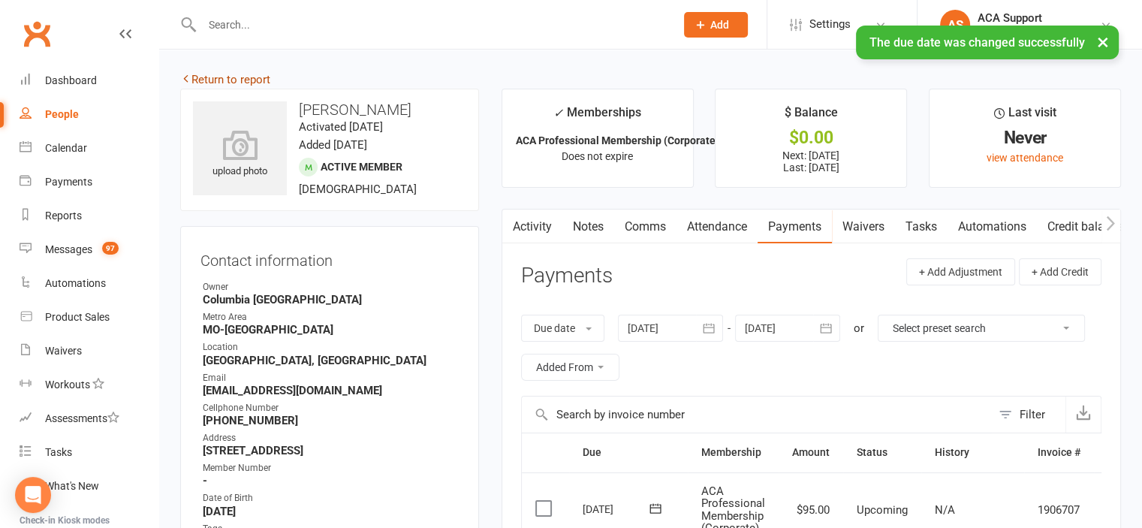
click at [204, 77] on link "Return to report" at bounding box center [225, 80] width 90 height 14
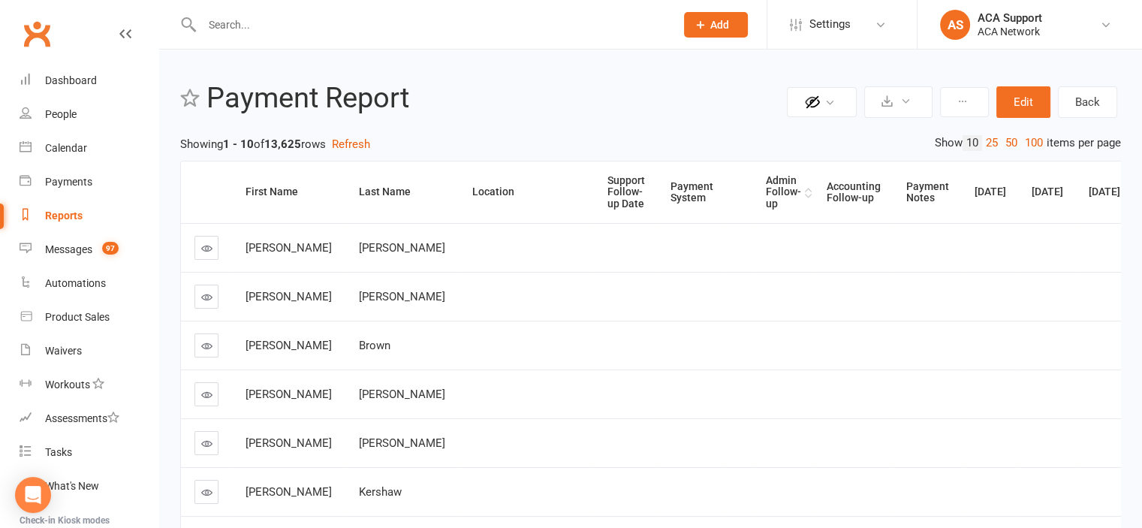
click at [766, 182] on div "Admin Follow-up" at bounding box center [783, 192] width 35 height 35
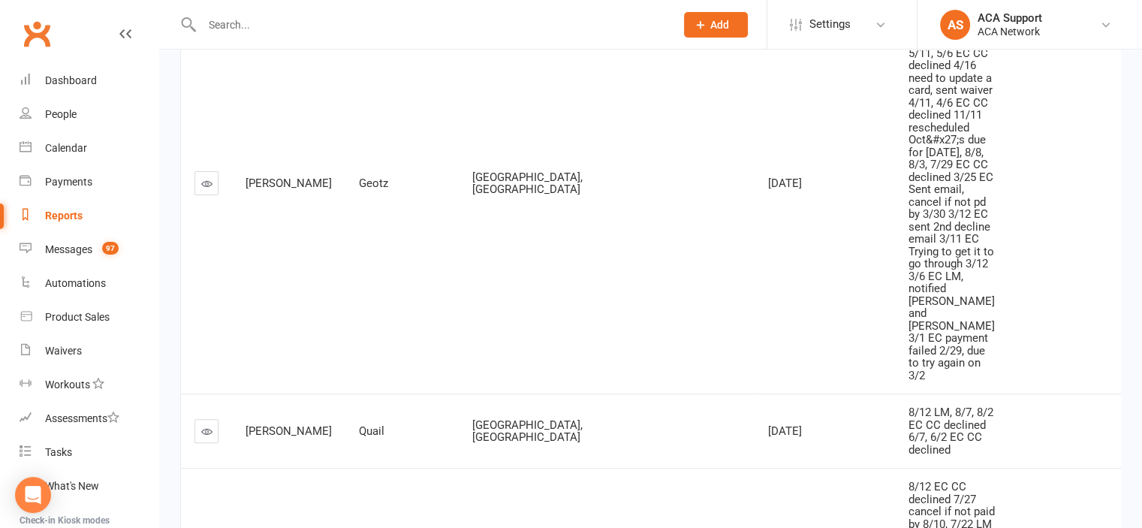
scroll to position [305, 0]
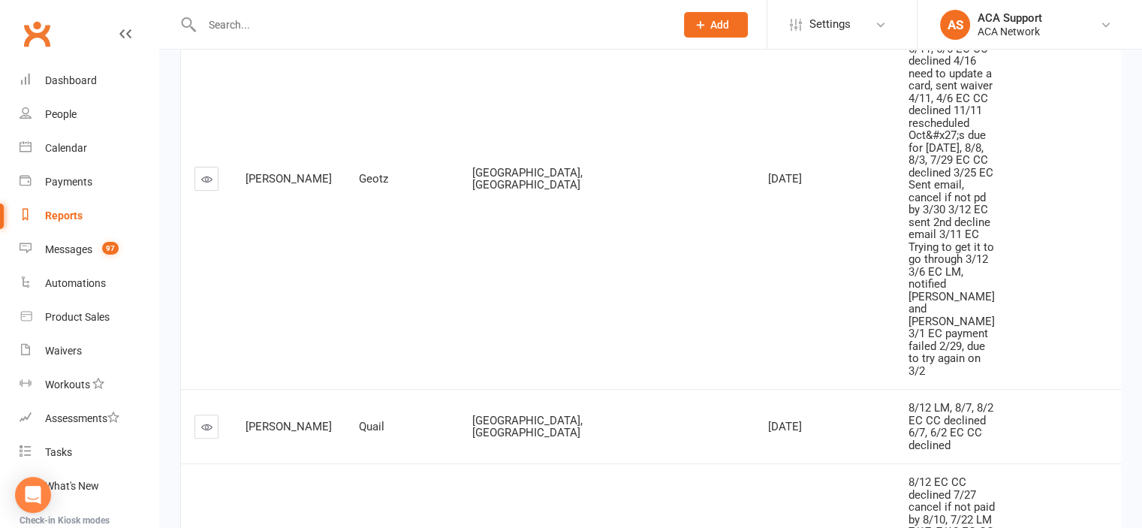
click at [203, 185] on icon at bounding box center [206, 178] width 11 height 11
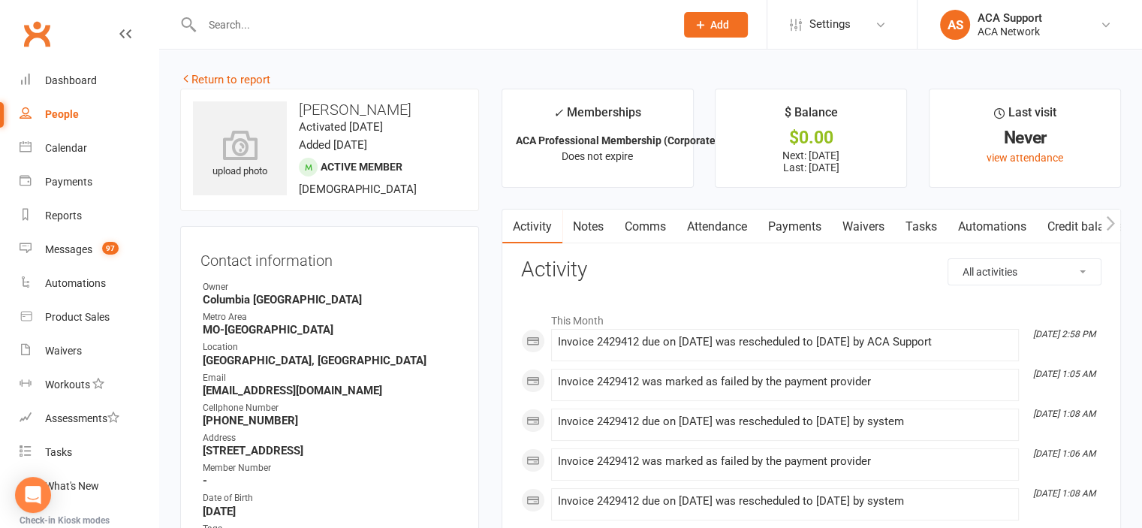
click at [803, 224] on link "Payments" at bounding box center [794, 226] width 74 height 35
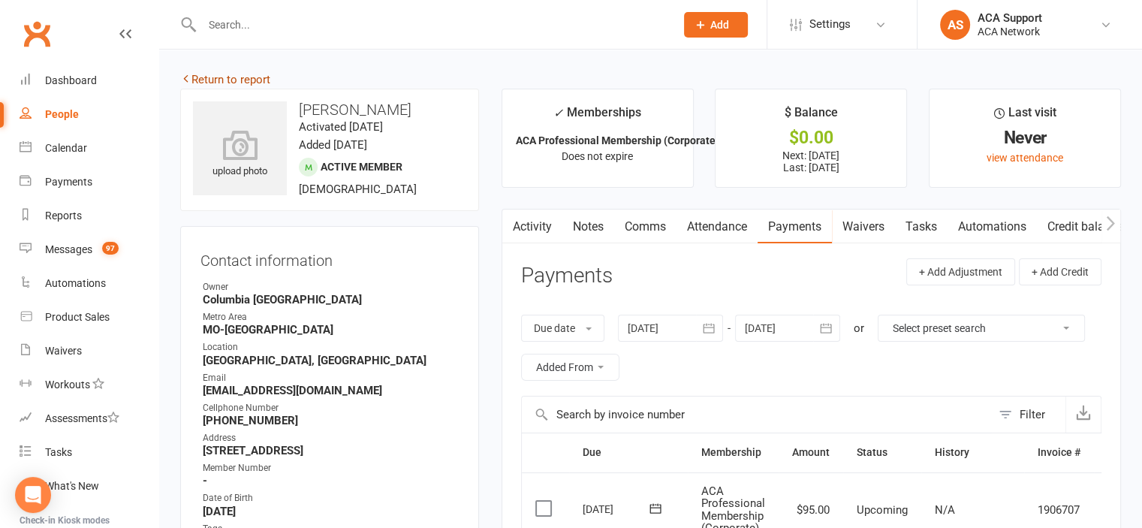
click at [213, 77] on link "Return to report" at bounding box center [225, 80] width 90 height 14
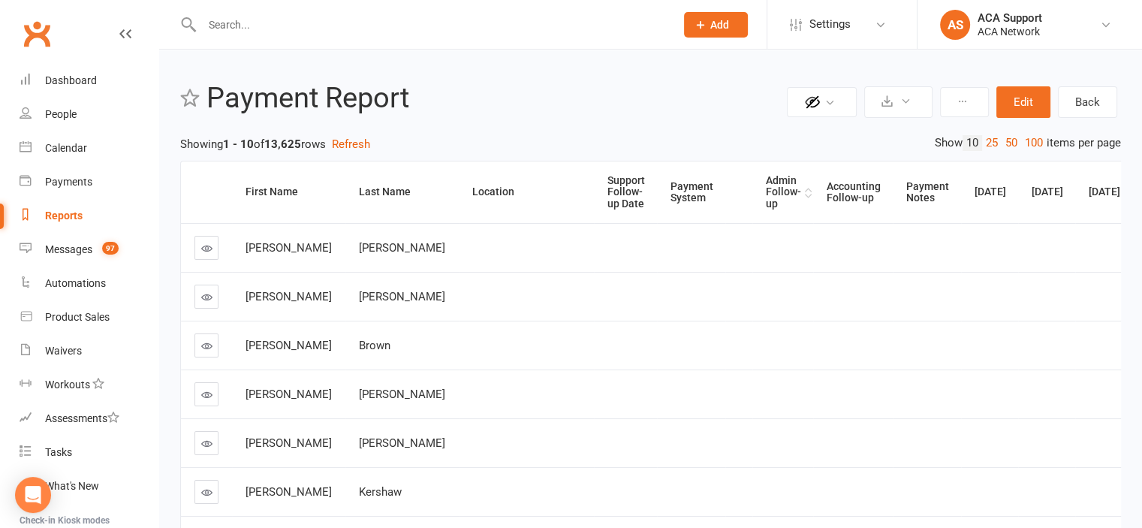
click at [766, 191] on div "Admin Follow-up" at bounding box center [783, 192] width 35 height 35
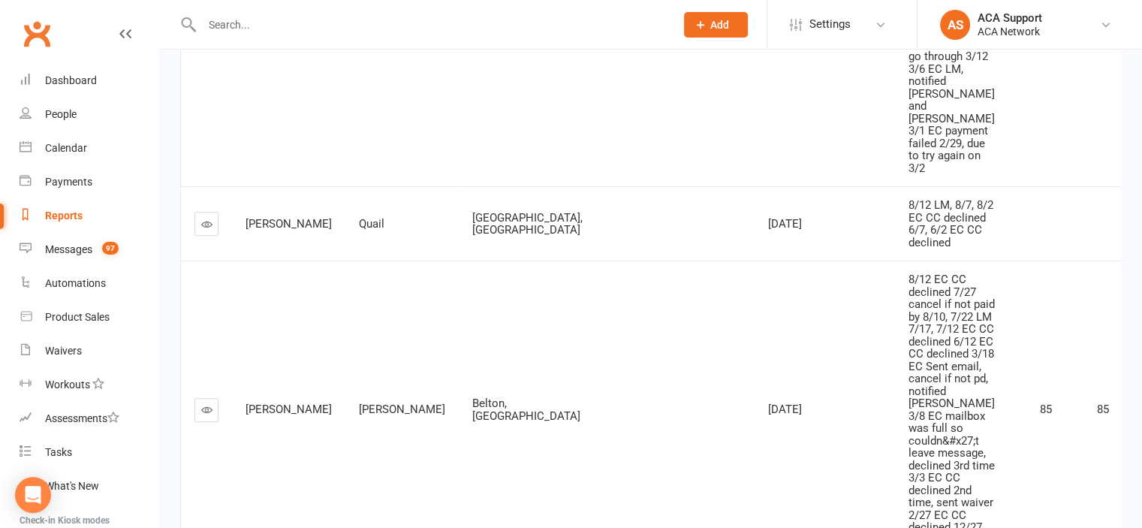
scroll to position [510, 0]
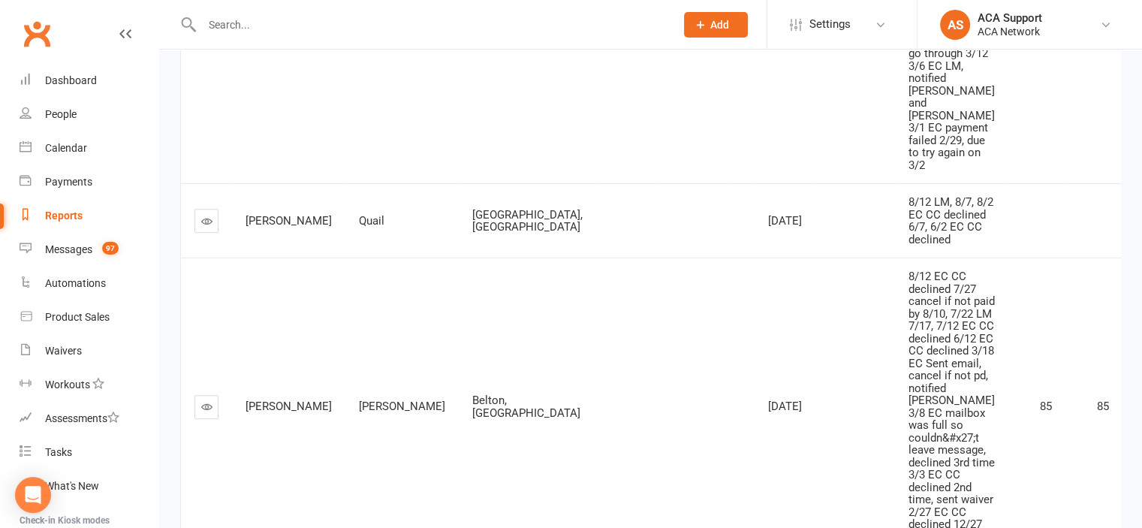
click at [206, 227] on icon at bounding box center [206, 220] width 11 height 11
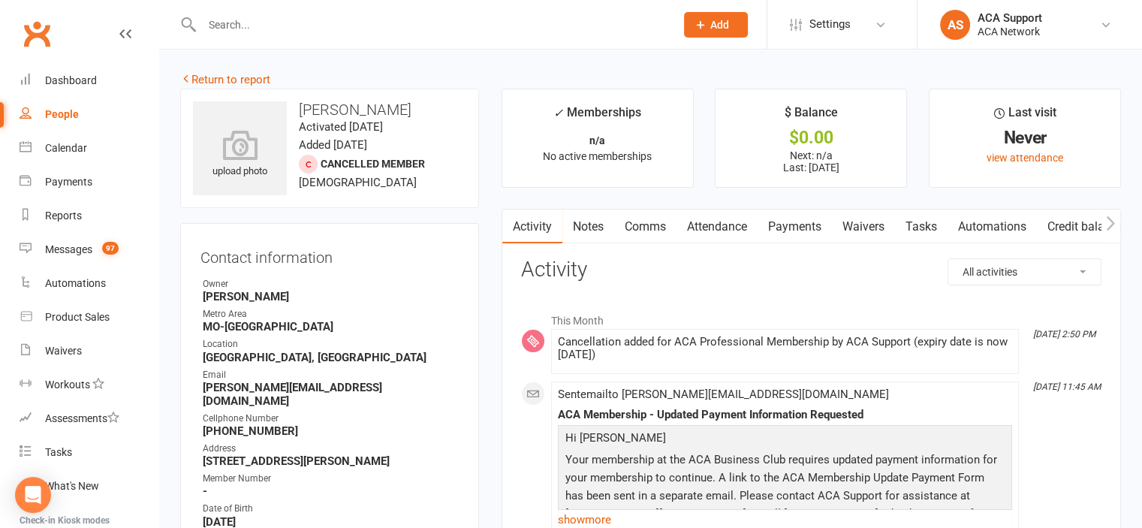
click at [795, 225] on link "Payments" at bounding box center [794, 226] width 74 height 35
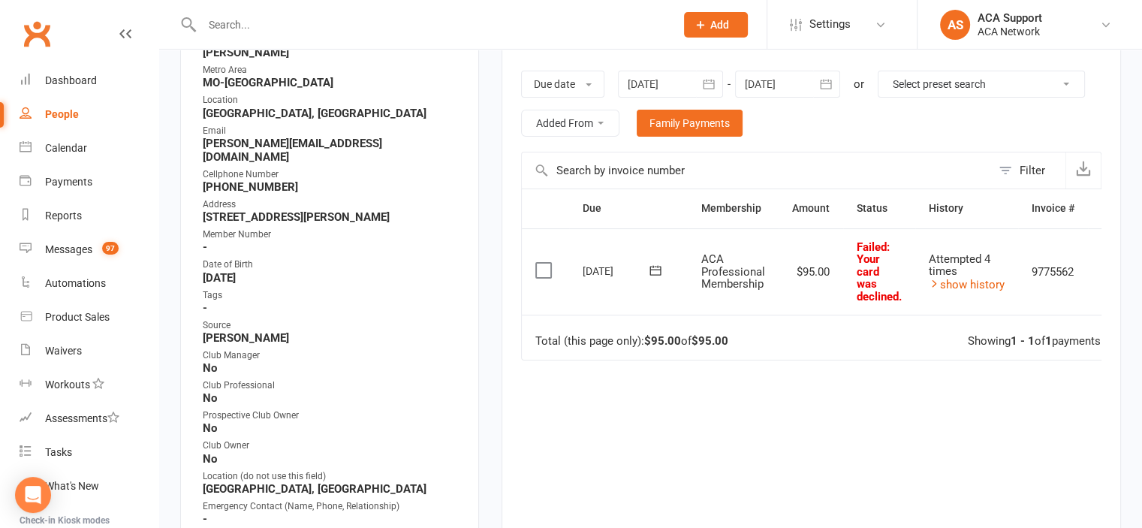
scroll to position [252, 0]
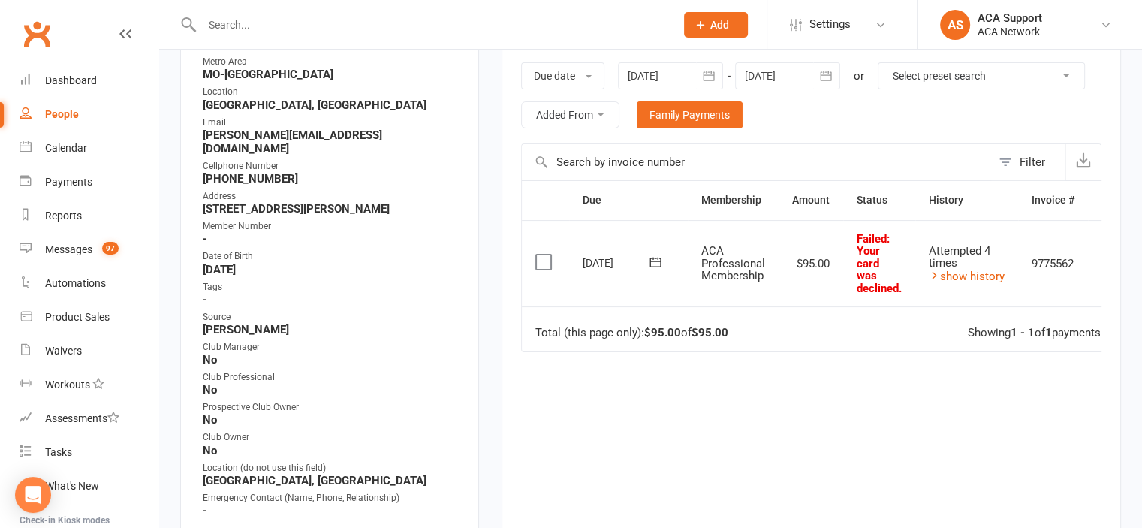
click at [655, 257] on icon at bounding box center [654, 262] width 11 height 10
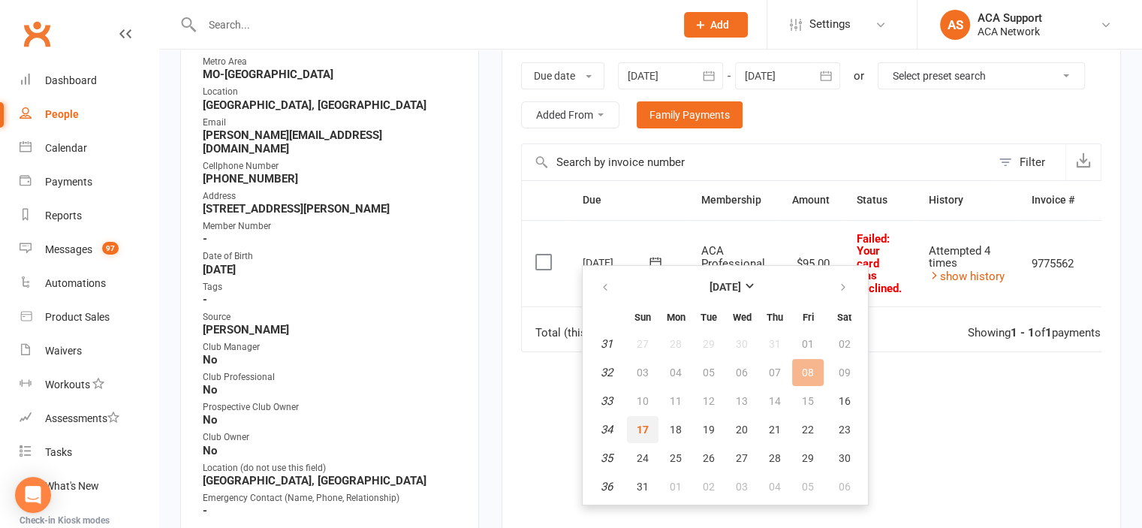
click at [644, 423] on span "17" at bounding box center [643, 429] width 12 height 12
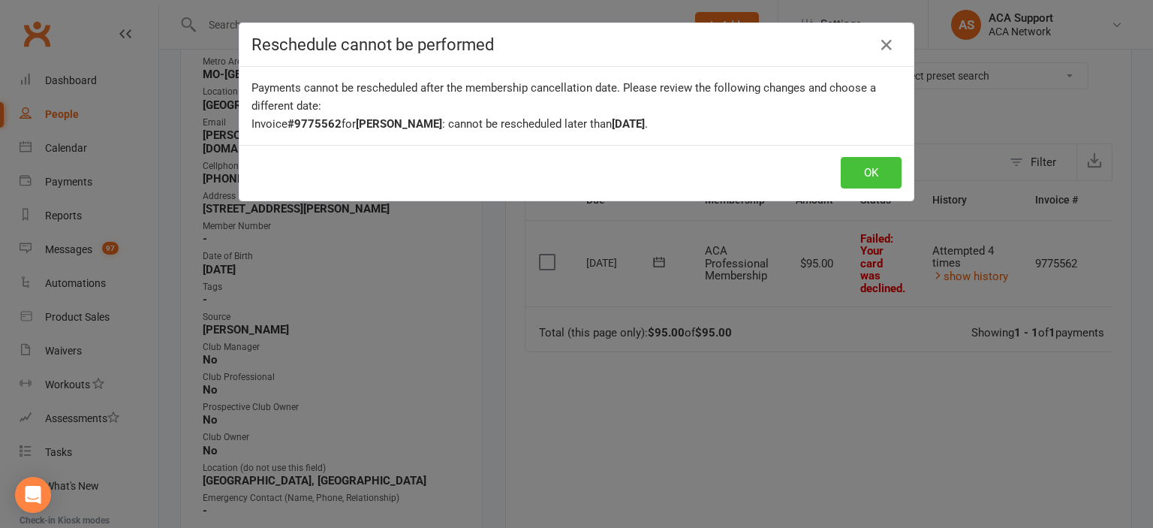
click at [859, 176] on button "OK" at bounding box center [871, 173] width 61 height 32
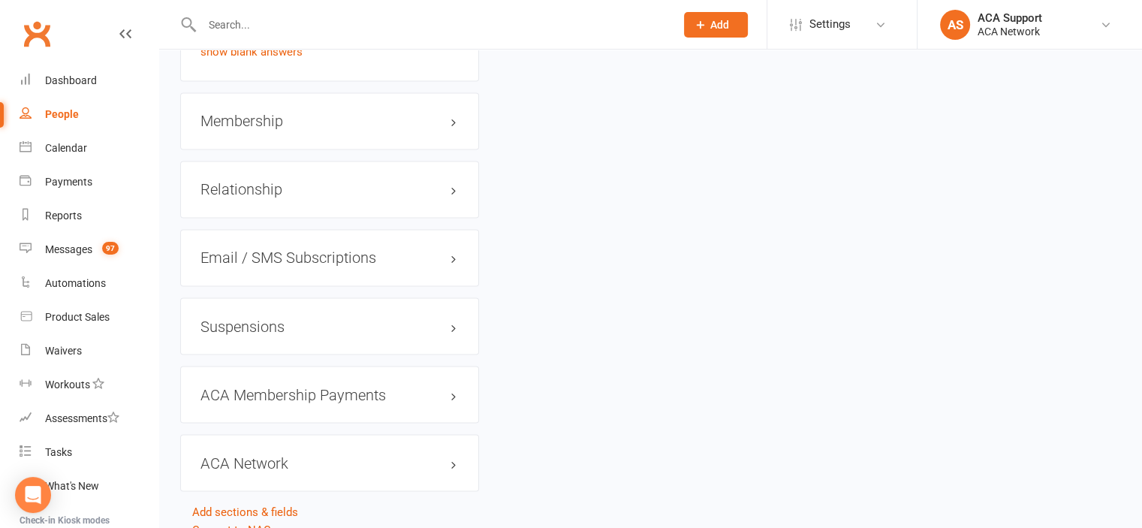
scroll to position [2593, 0]
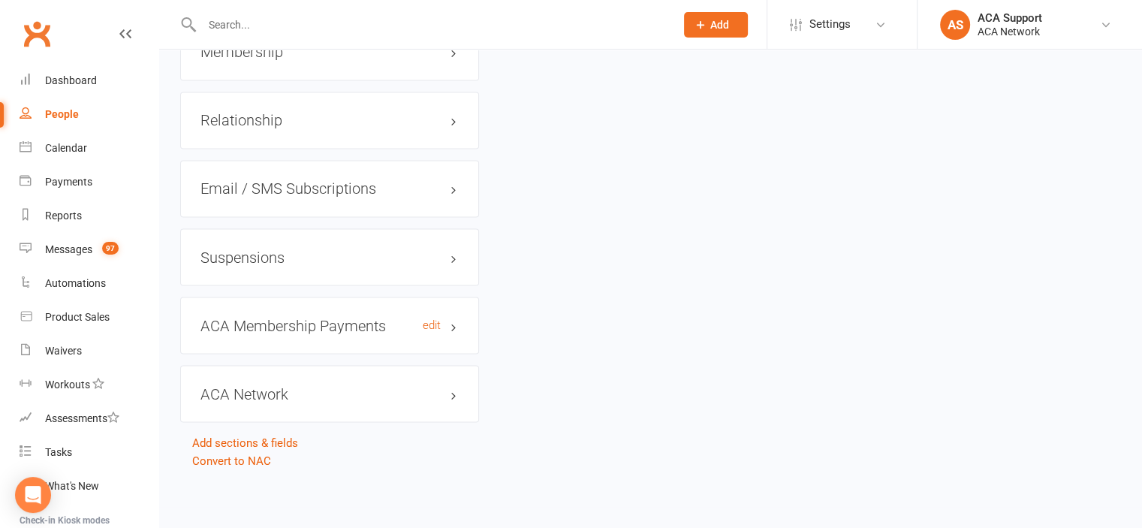
click at [393, 321] on h3 "ACA Membership Payments edit" at bounding box center [329, 325] width 258 height 17
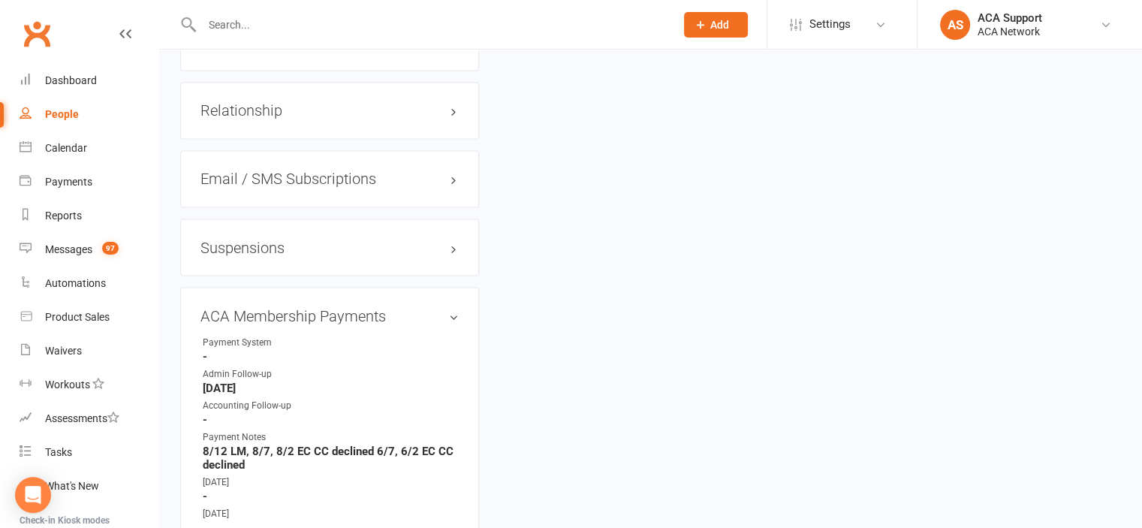
scroll to position [2573, 0]
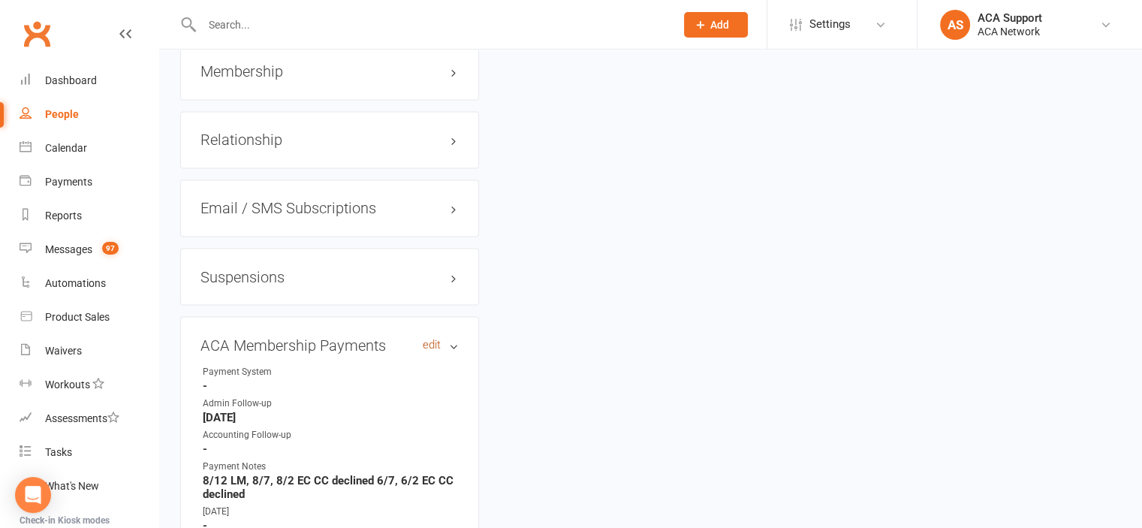
click at [433, 339] on link "edit" at bounding box center [432, 344] width 18 height 13
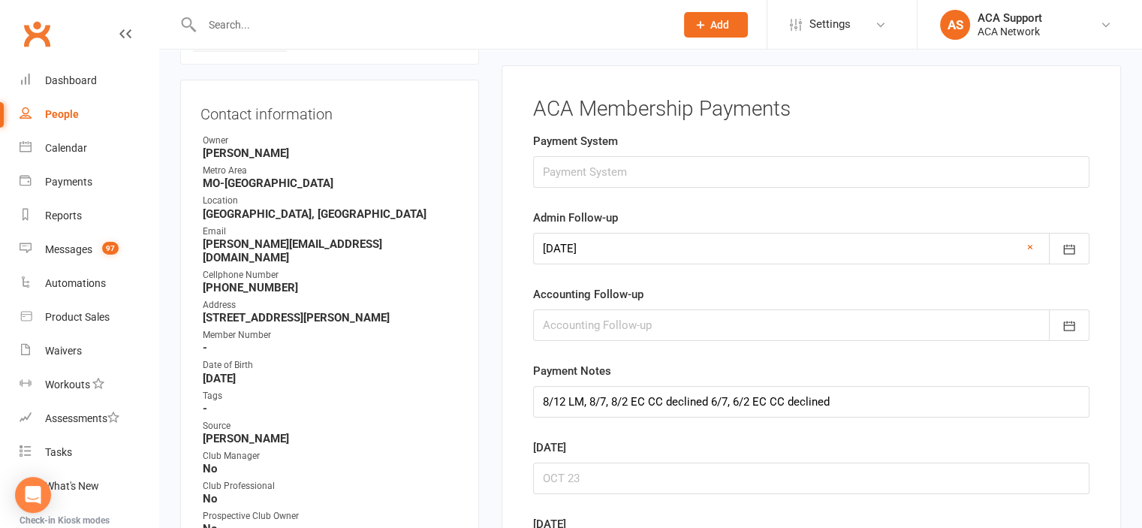
scroll to position [132, 0]
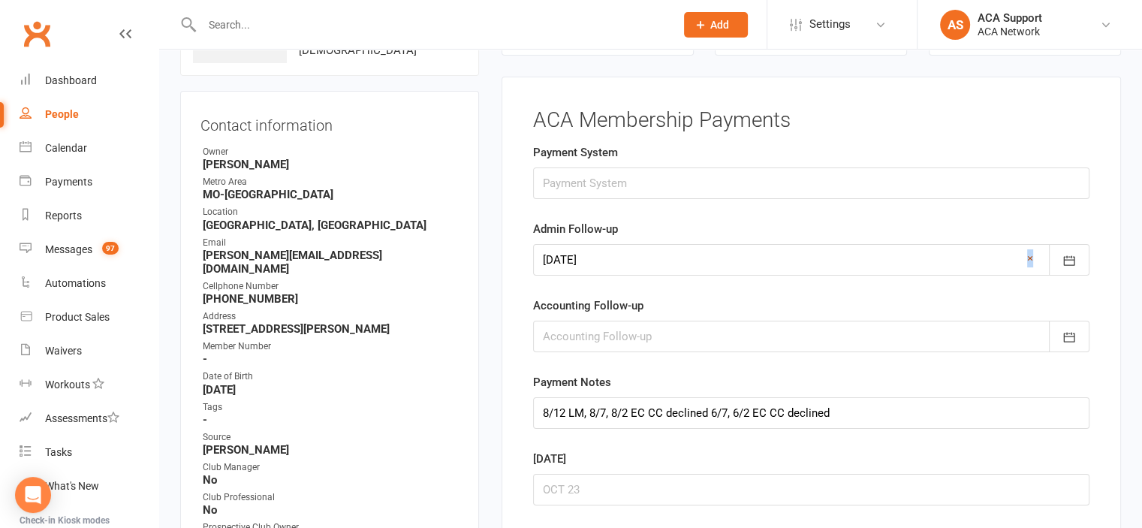
click at [1029, 254] on link "×" at bounding box center [1030, 258] width 6 height 18
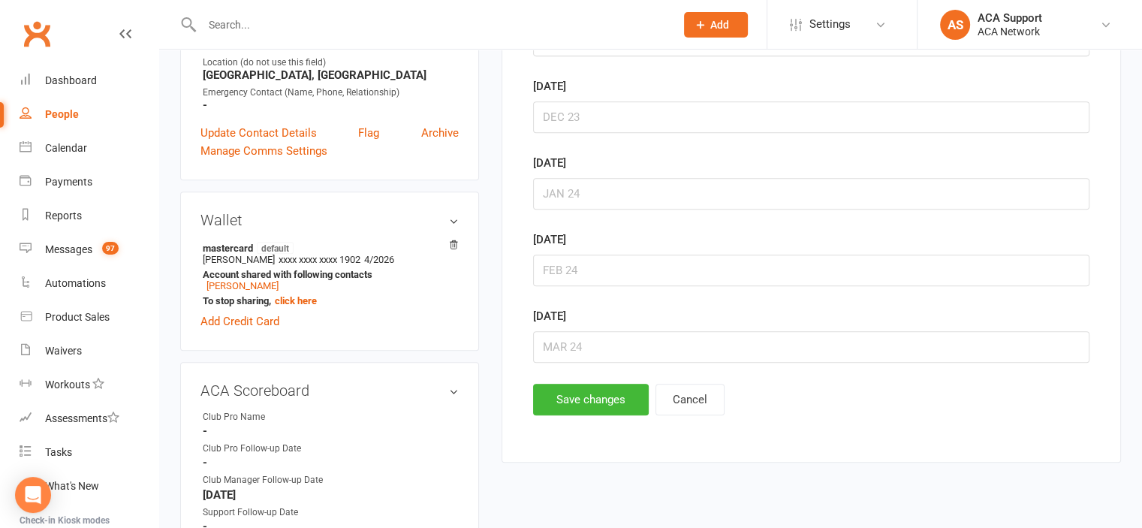
scroll to position [681, 0]
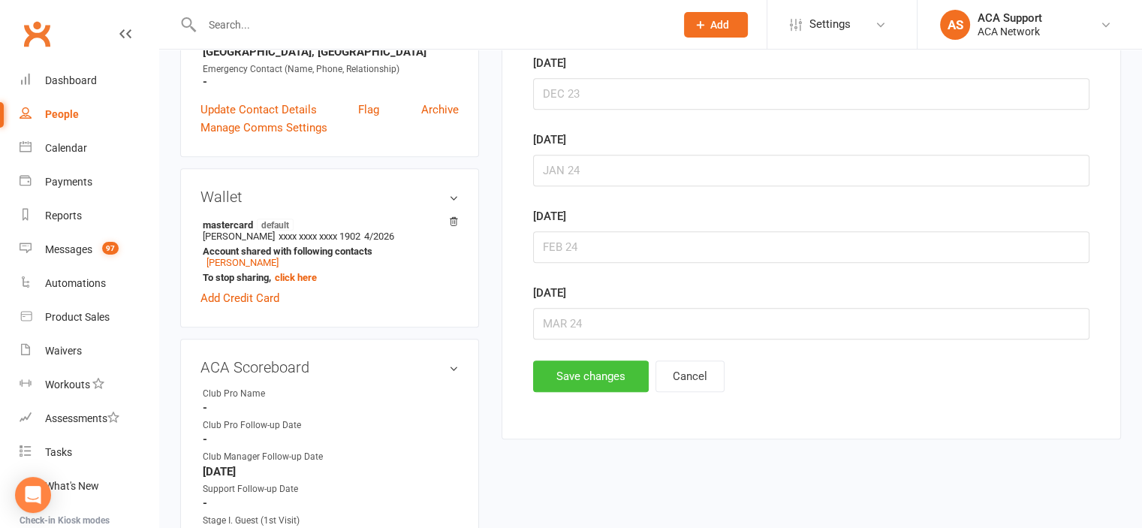
click at [576, 367] on button "Save changes" at bounding box center [591, 376] width 116 height 32
